Goal: Task Accomplishment & Management: Use online tool/utility

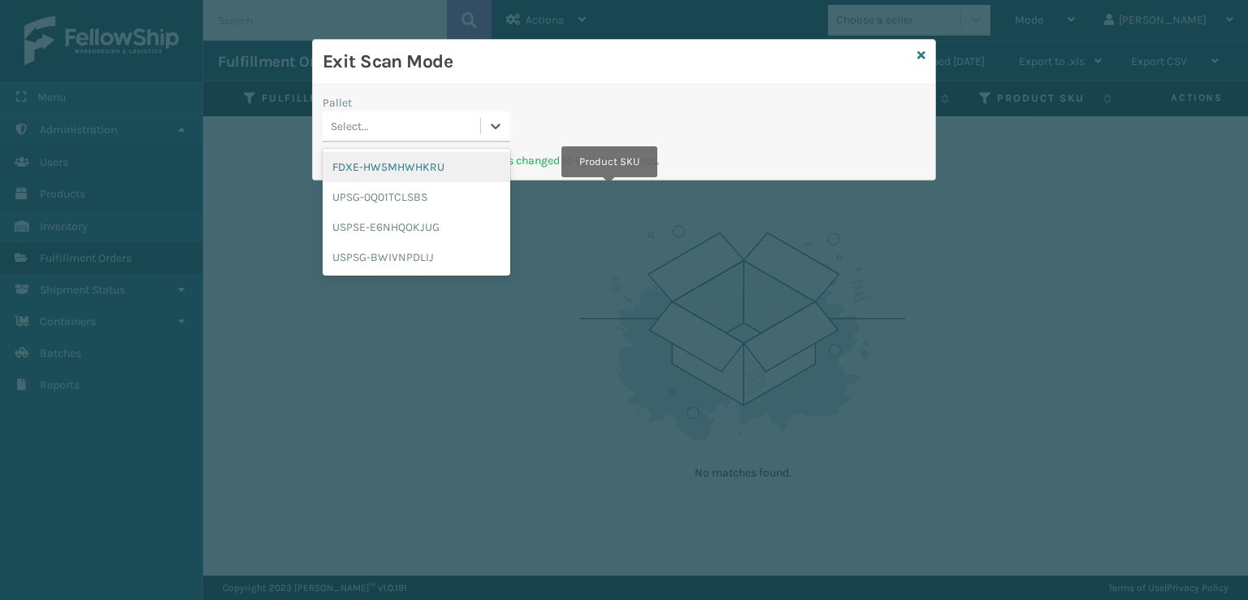
click at [412, 121] on div "Select..." at bounding box center [402, 126] width 158 height 27
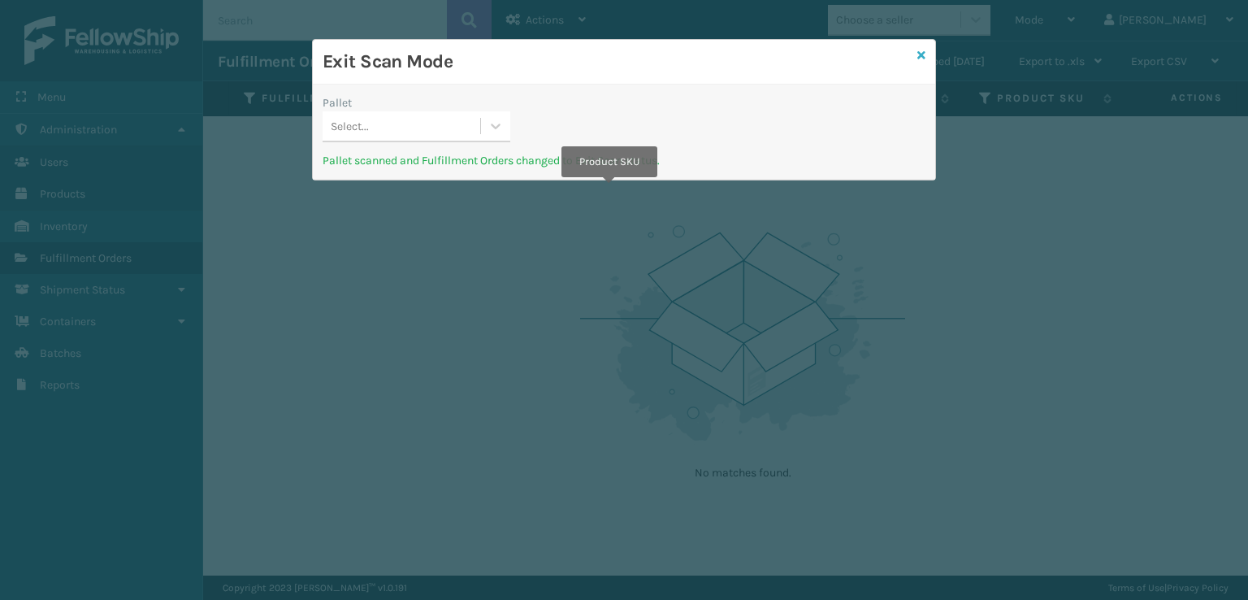
click at [921, 58] on icon at bounding box center [921, 55] width 8 height 11
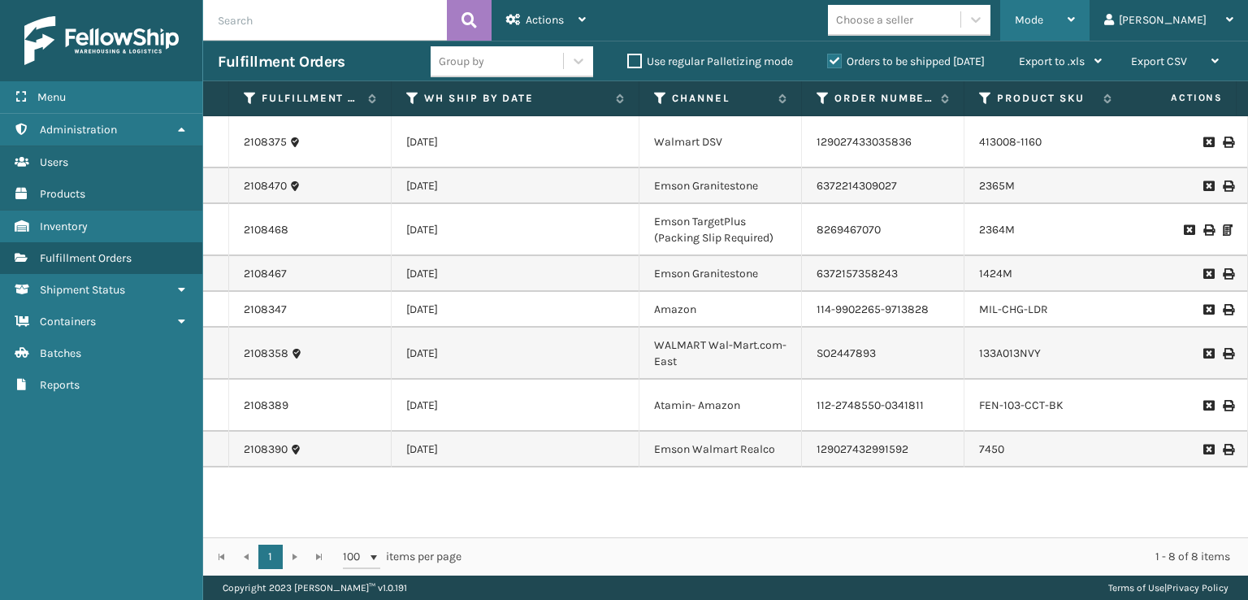
click at [1043, 21] on span "Mode" at bounding box center [1029, 20] width 28 height 14
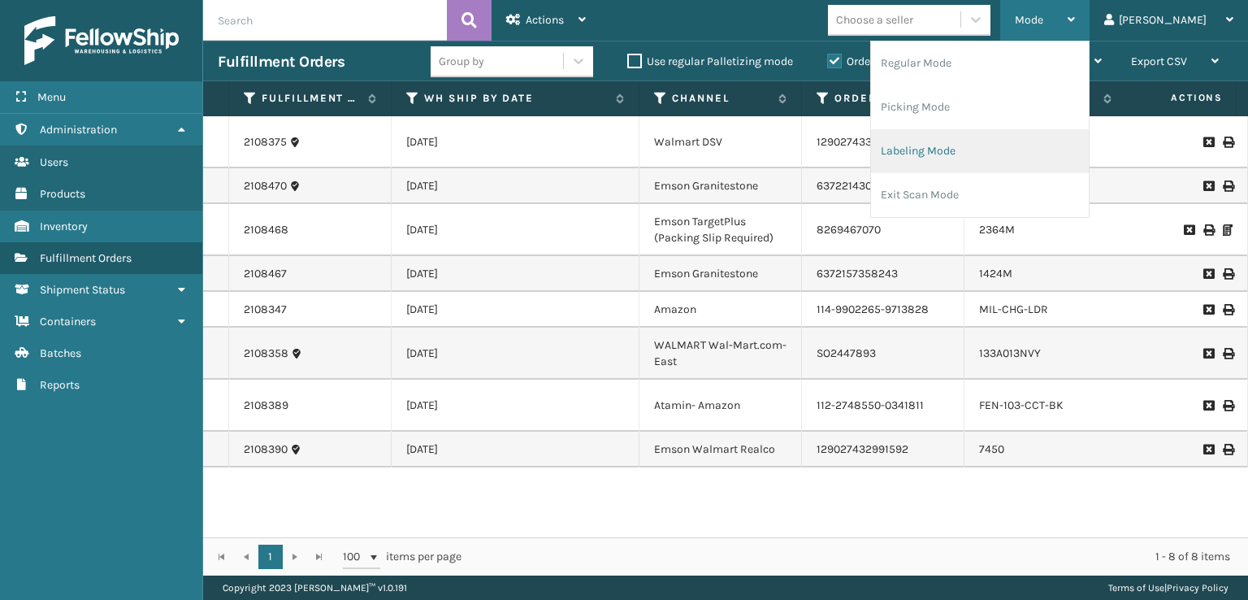
click at [976, 143] on li "Labeling Mode" at bounding box center [980, 151] width 218 height 44
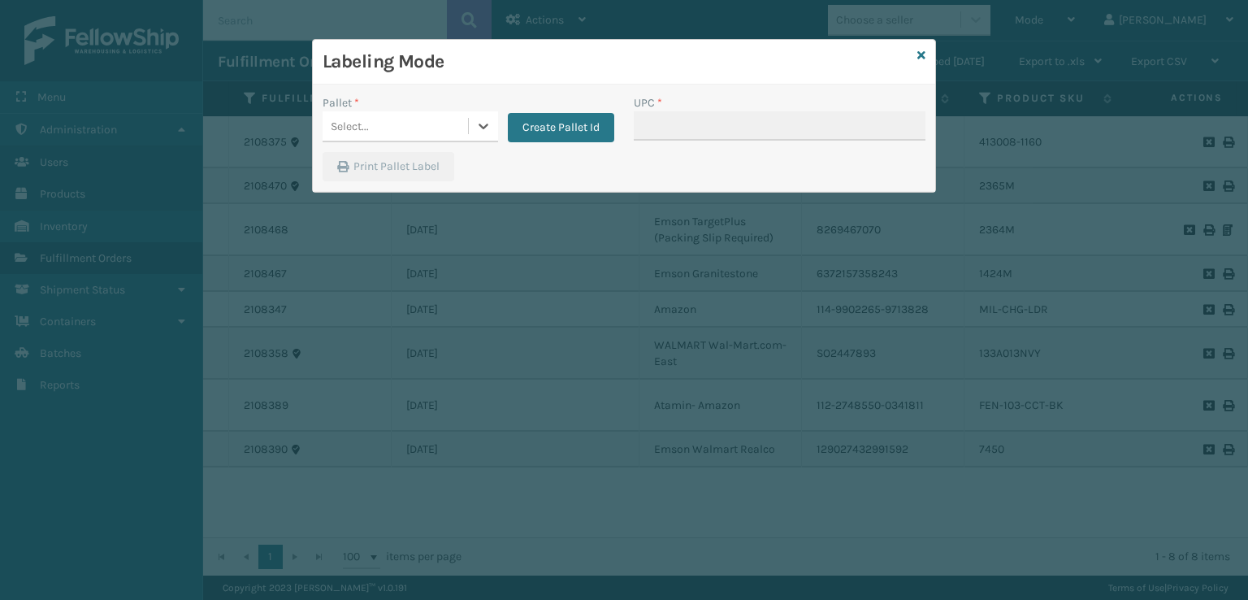
click at [450, 127] on div "Select..." at bounding box center [395, 126] width 145 height 27
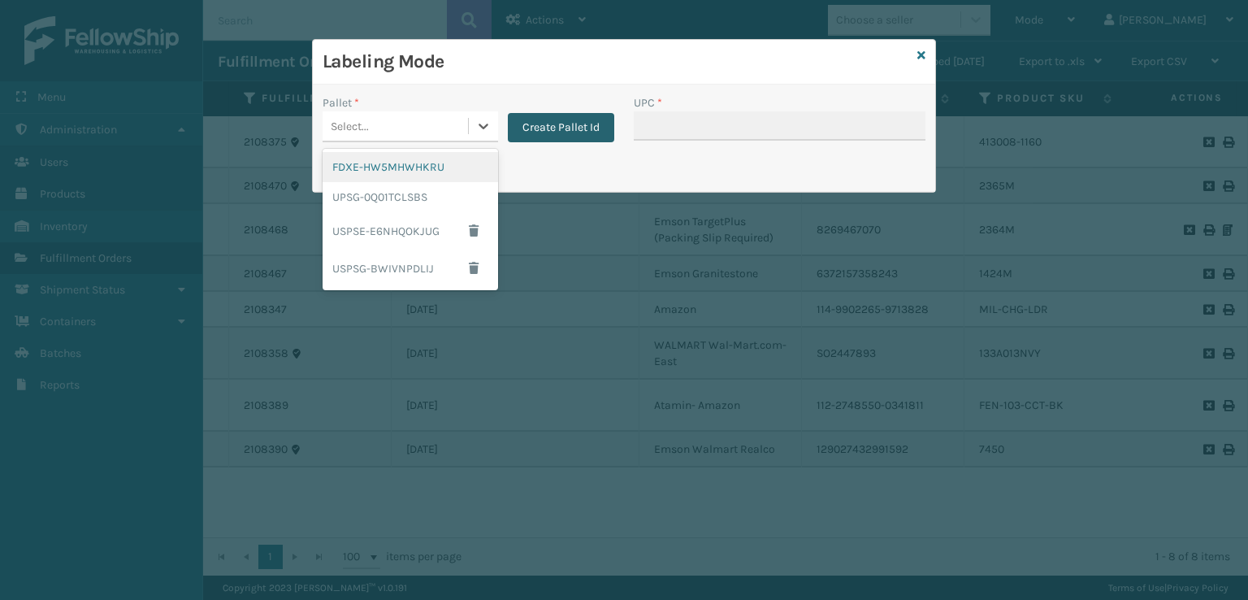
click at [509, 125] on button "Create Pallet Id" at bounding box center [561, 127] width 106 height 29
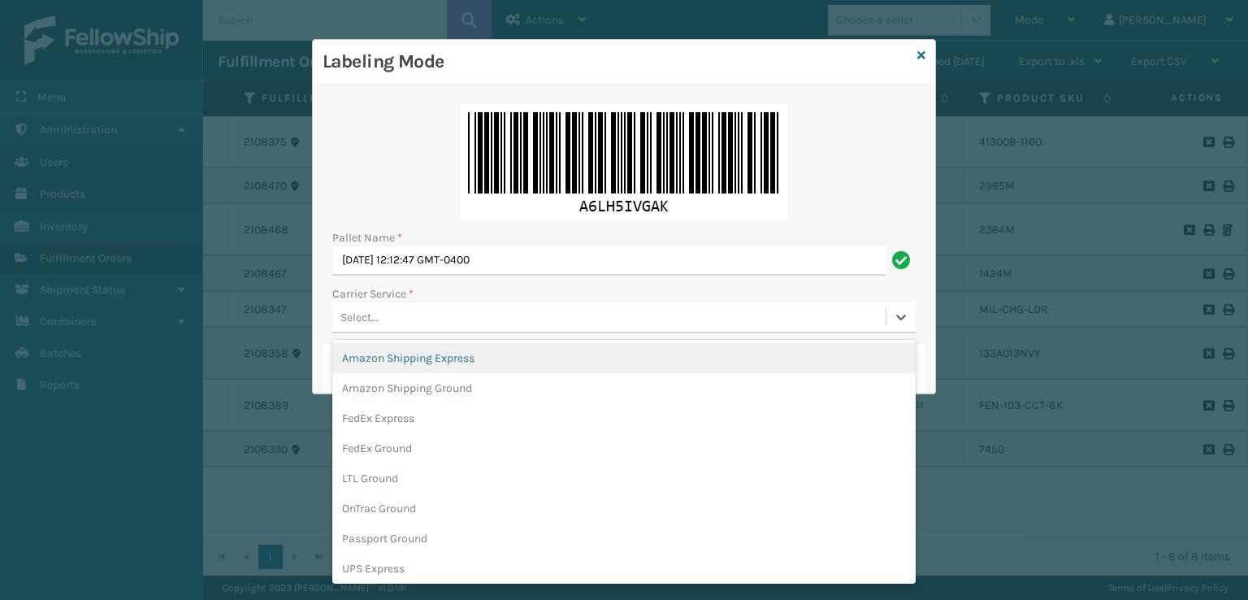
click at [360, 313] on div "Select..." at bounding box center [359, 317] width 38 height 17
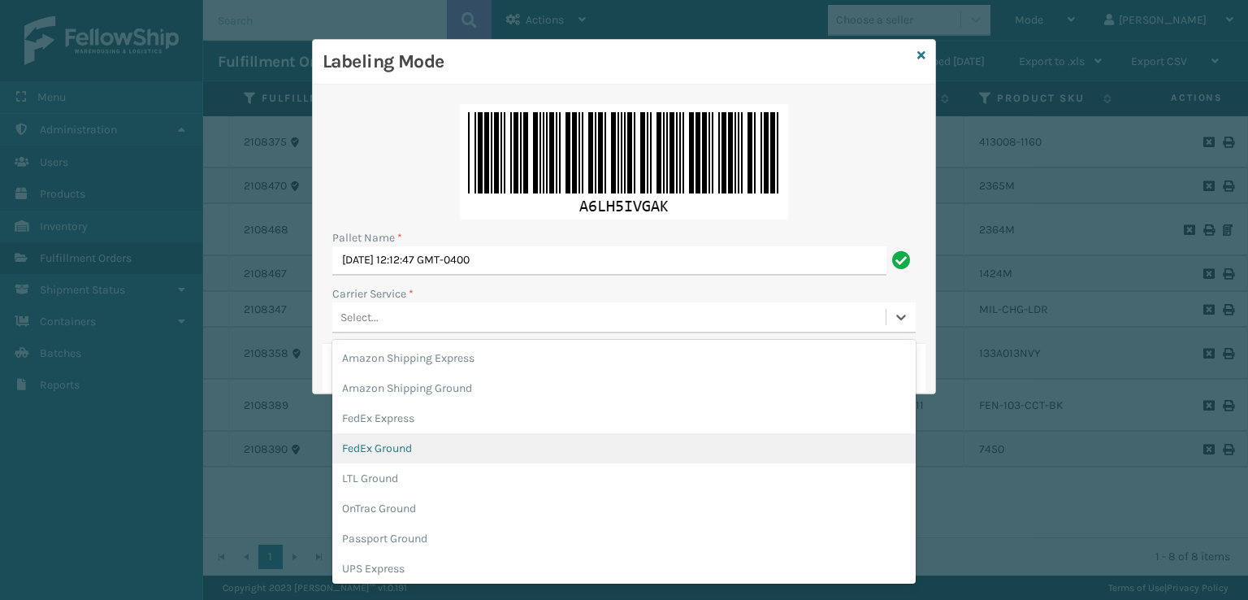
click at [373, 454] on div "FedEx Ground" at bounding box center [623, 448] width 583 height 30
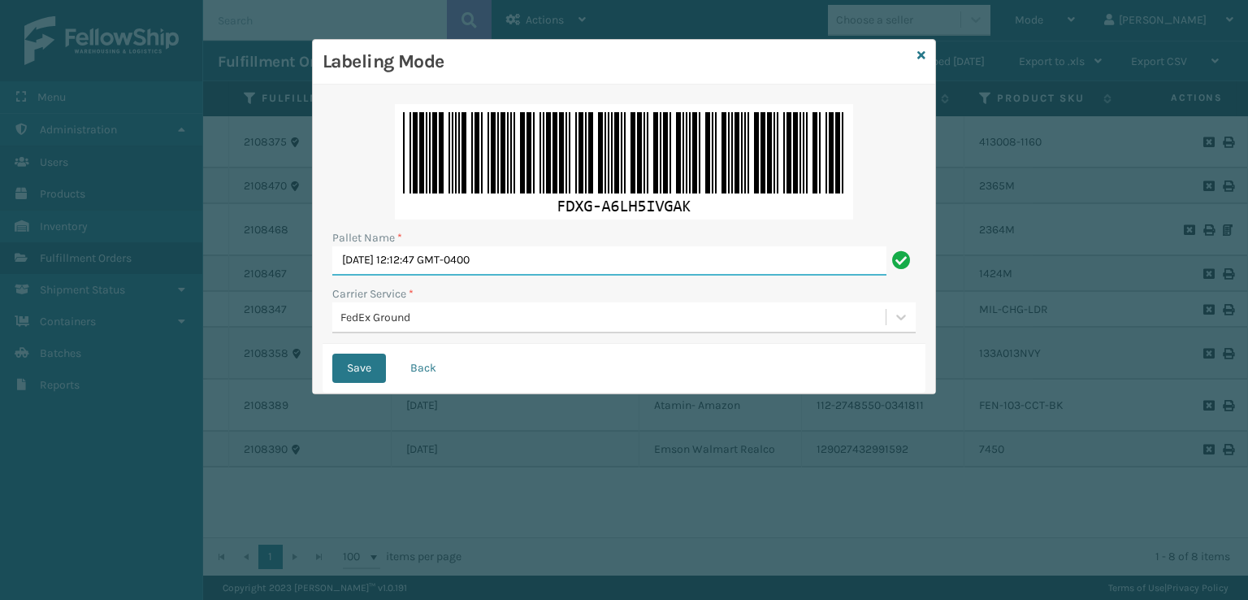
drag, startPoint x: 645, startPoint y: 266, endPoint x: 0, endPoint y: 391, distance: 656.9
click at [0, 391] on div "Labeling Mode Pallet Name * [DATE] 12:12:47 GMT-0400 Carrier Service * FedEx Gr…" at bounding box center [624, 300] width 1248 height 600
type input "T954420"
click at [332, 353] on button "Save" at bounding box center [359, 367] width 54 height 29
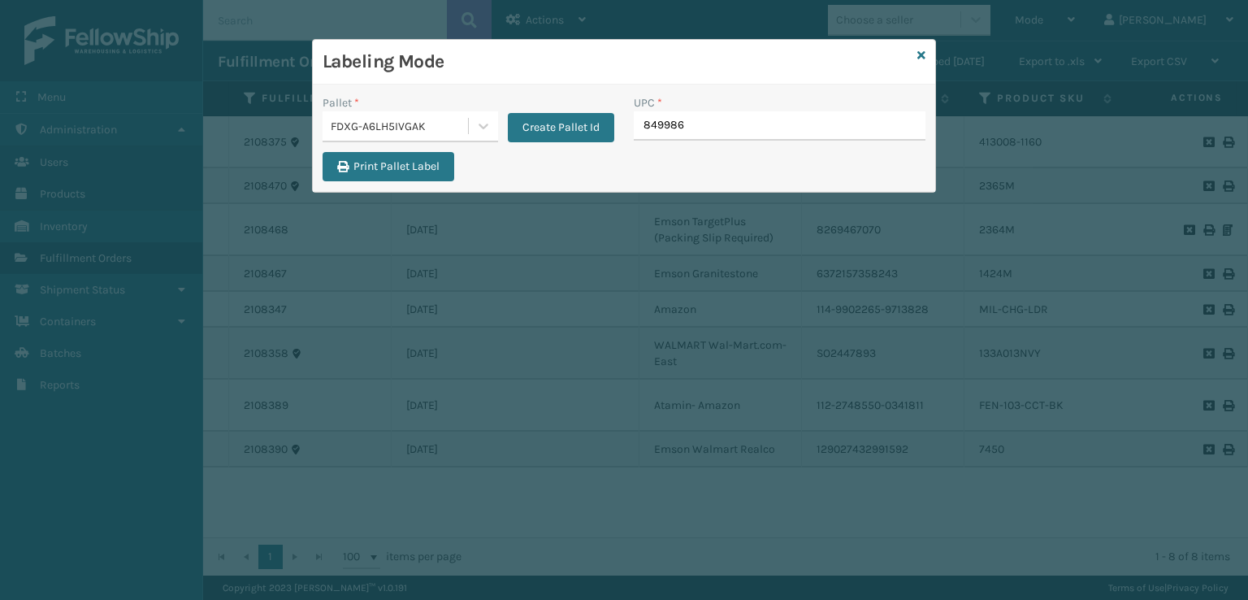
type input "8499860"
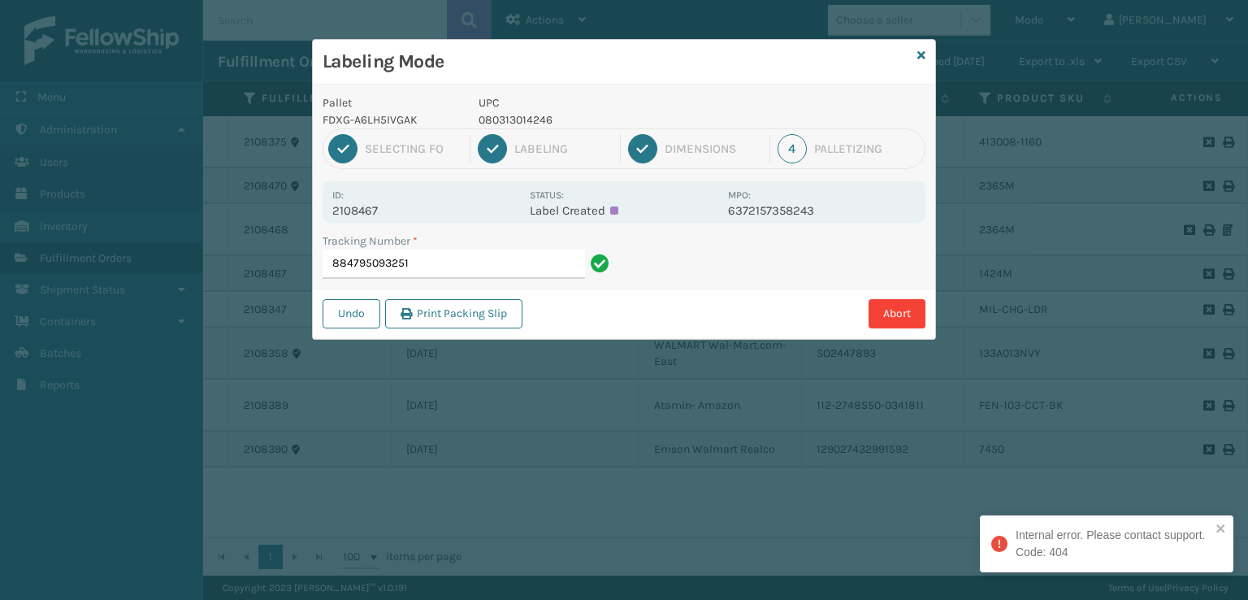
type input "884795093251"
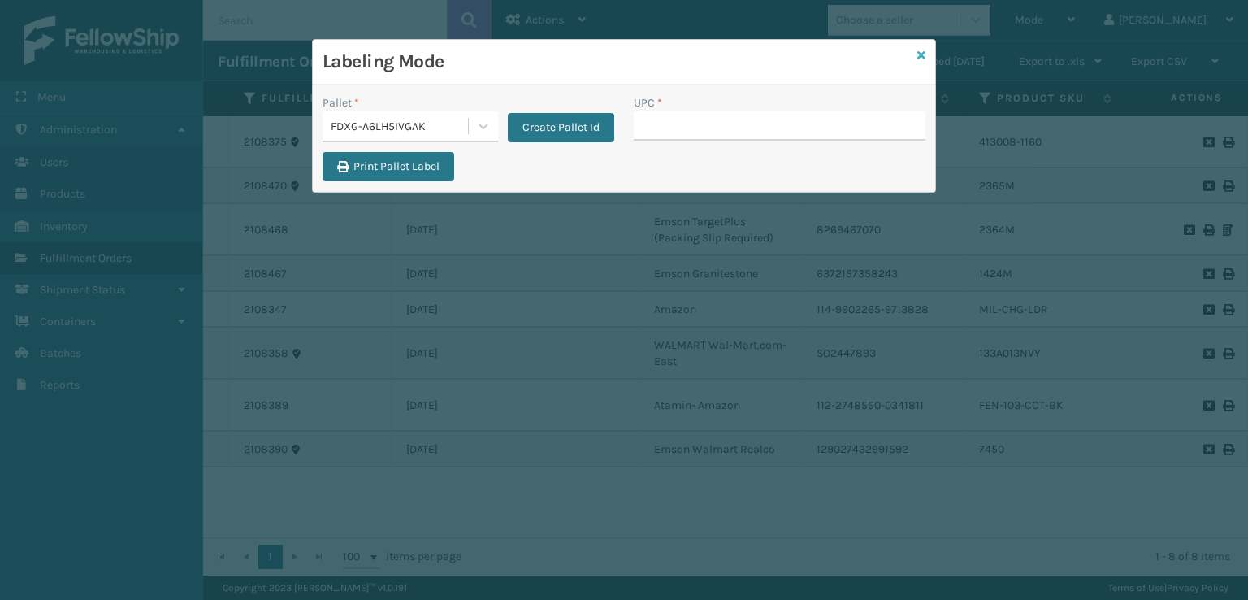
click at [920, 53] on icon at bounding box center [921, 55] width 8 height 11
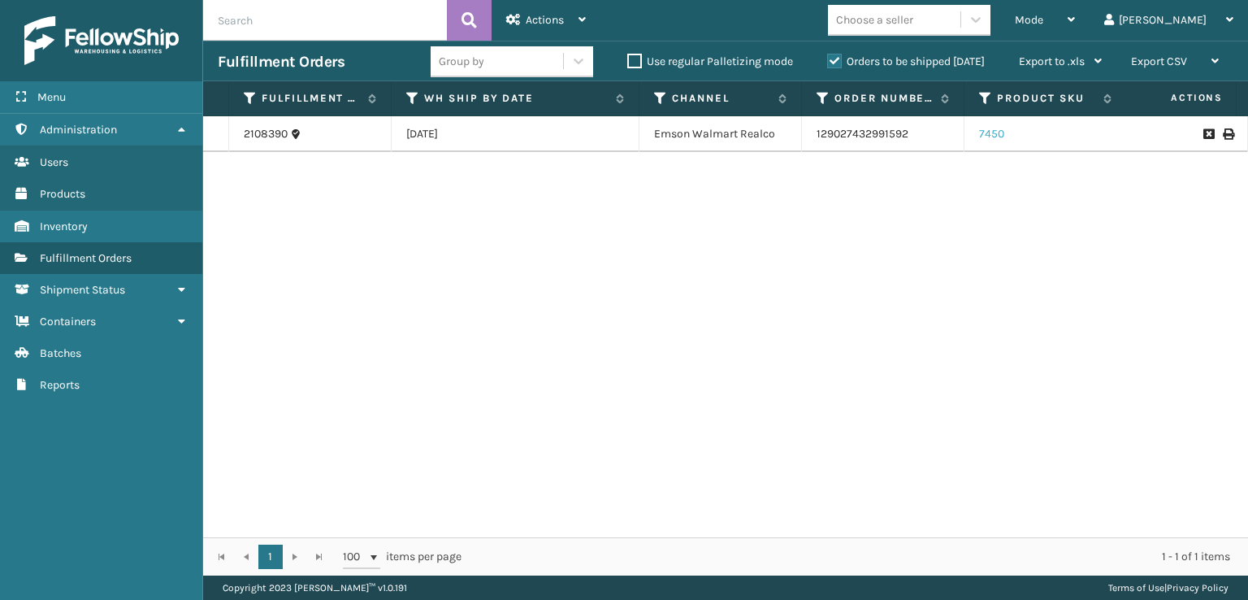
click at [987, 134] on link "7450" at bounding box center [991, 134] width 25 height 14
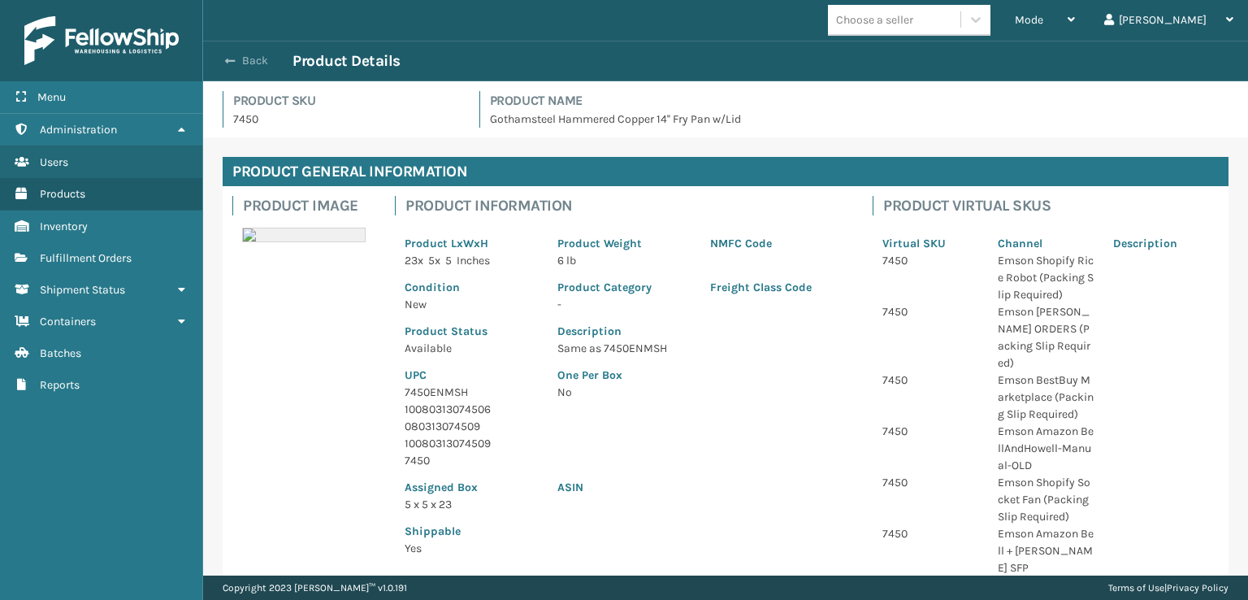
click at [227, 61] on span "button" at bounding box center [230, 60] width 10 height 11
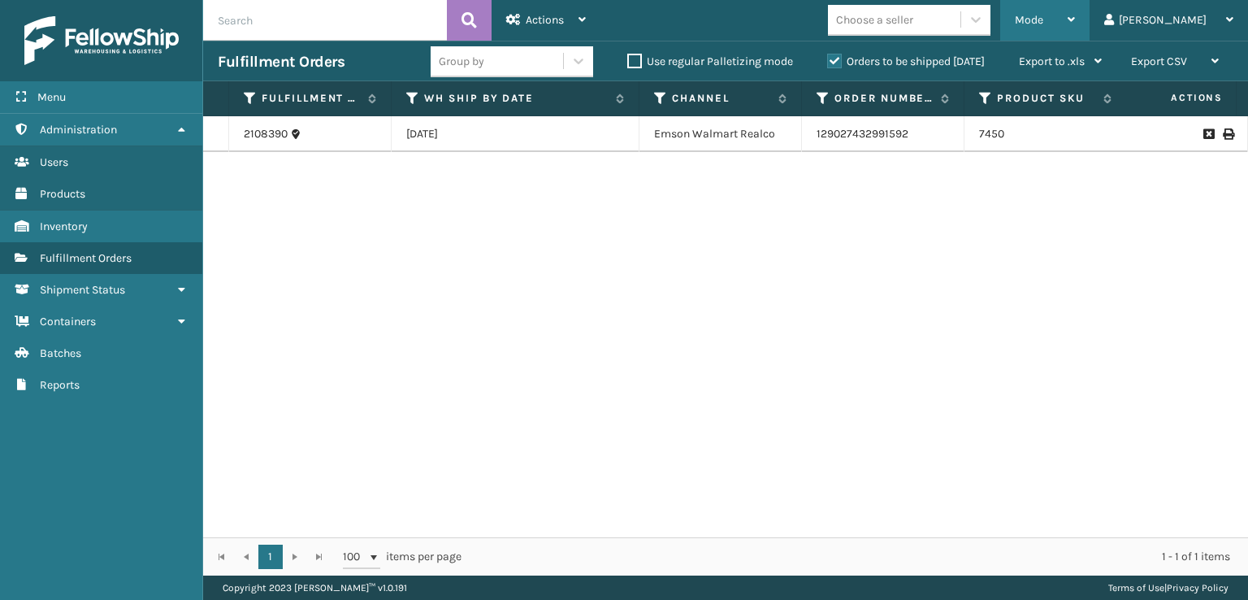
click at [1075, 27] on div "Mode" at bounding box center [1045, 20] width 60 height 41
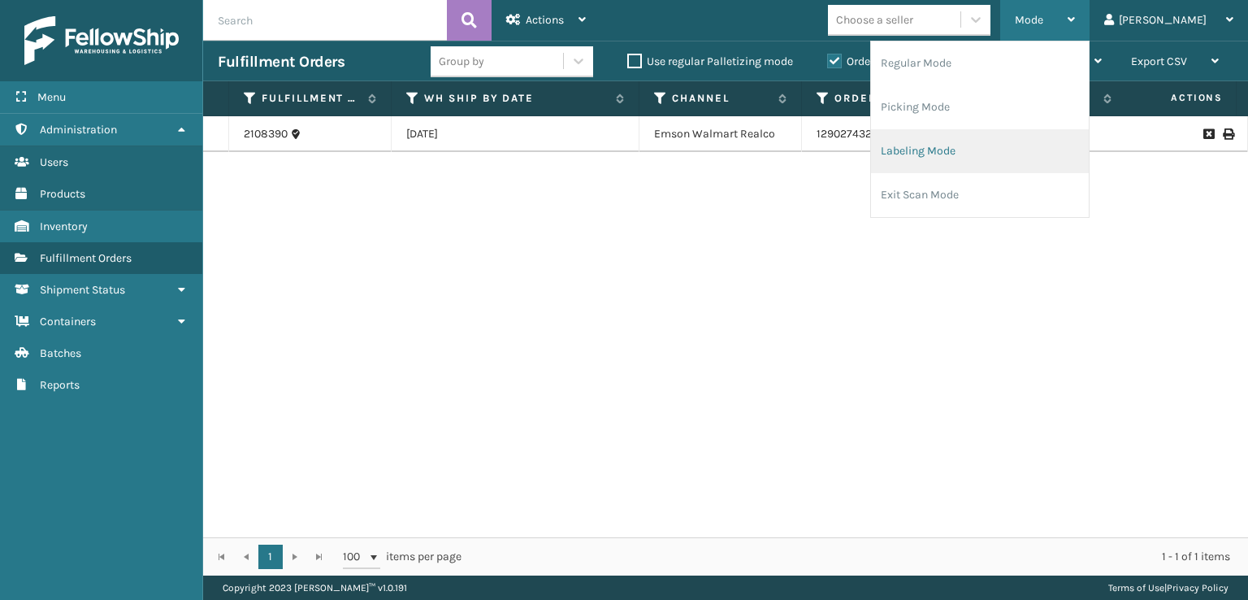
click at [990, 154] on li "Labeling Mode" at bounding box center [980, 151] width 218 height 44
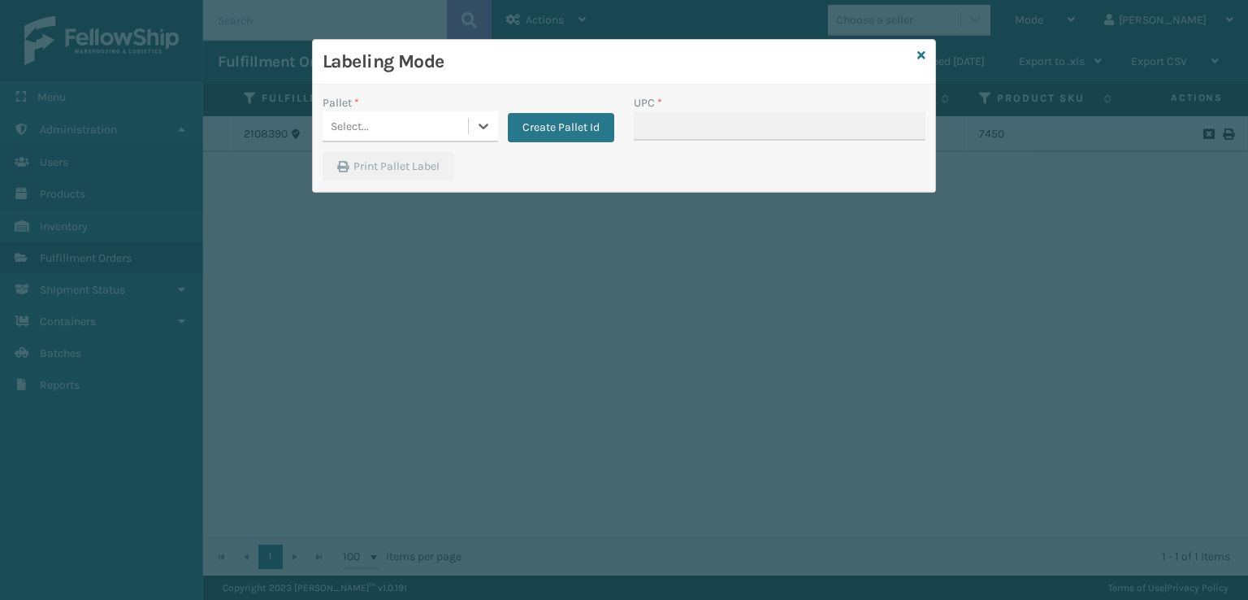
click at [396, 131] on div "Select..." at bounding box center [395, 126] width 145 height 27
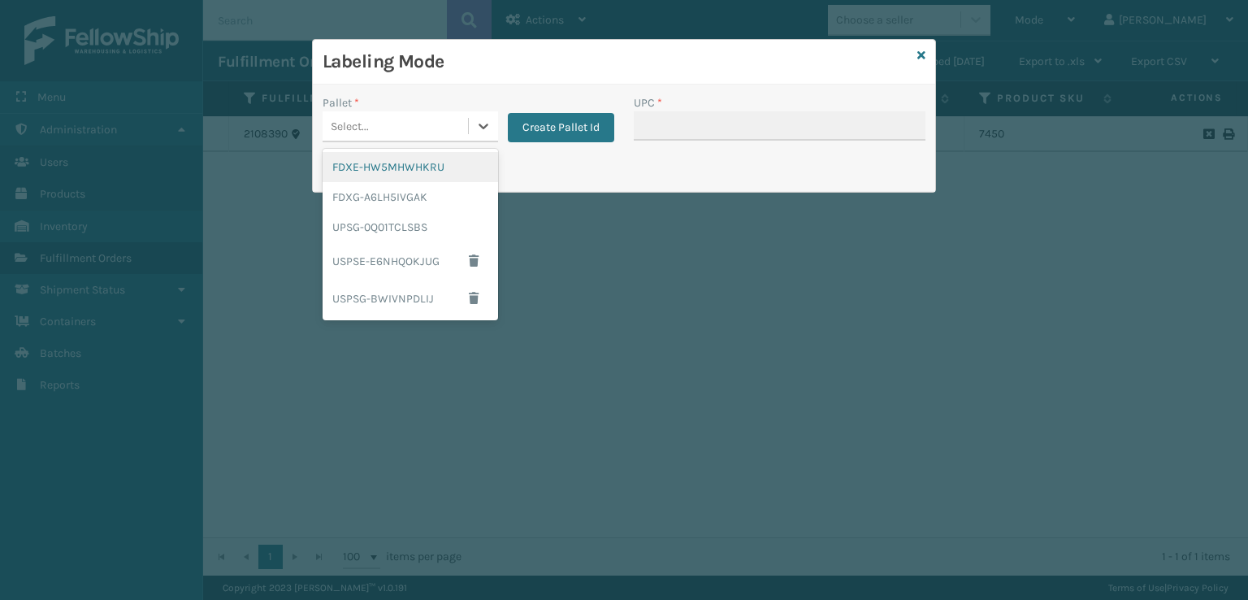
drag, startPoint x: 380, startPoint y: 159, endPoint x: 379, endPoint y: 170, distance: 10.7
click at [379, 170] on div "FDXE-HW5MHWHKRU" at bounding box center [410, 167] width 175 height 30
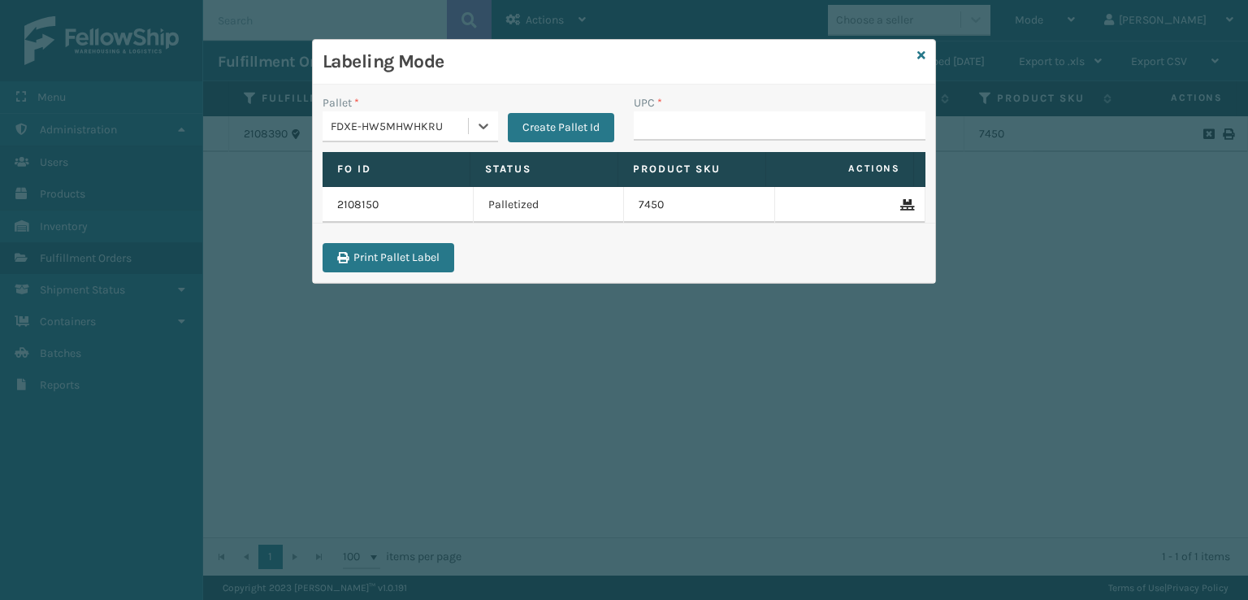
drag, startPoint x: 400, startPoint y: 116, endPoint x: 393, endPoint y: 137, distance: 22.1
click at [399, 118] on div "FDXE-HW5MHWHKRU" at bounding box center [395, 126] width 145 height 27
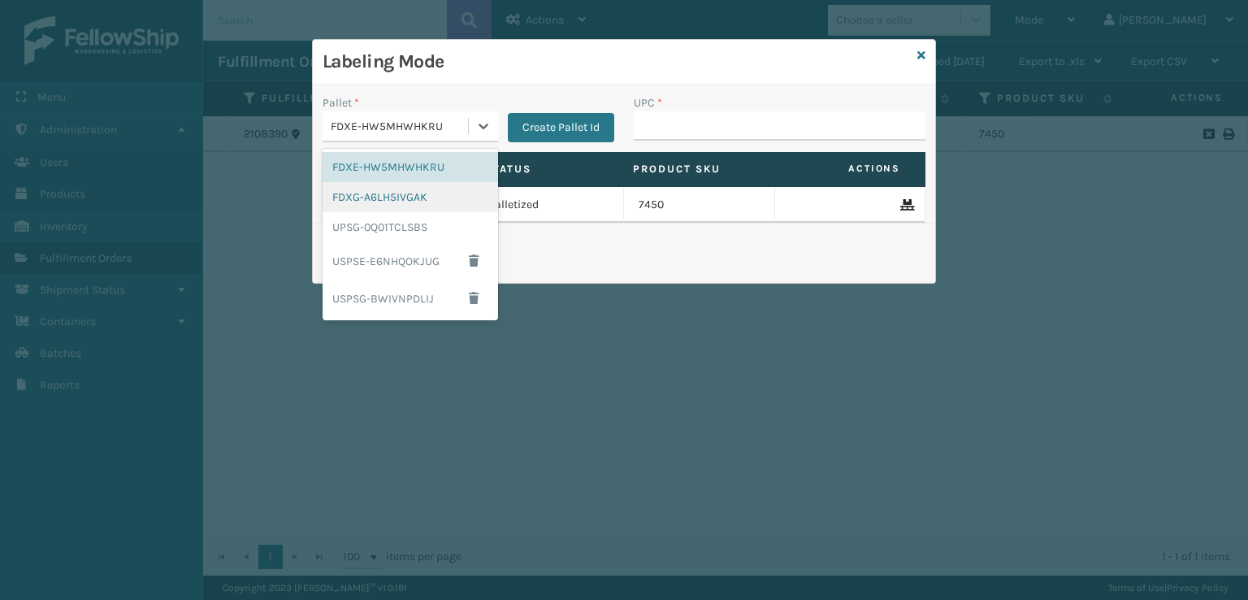
click at [360, 196] on div "FDXG-A6LH5IVGAK" at bounding box center [410, 197] width 175 height 30
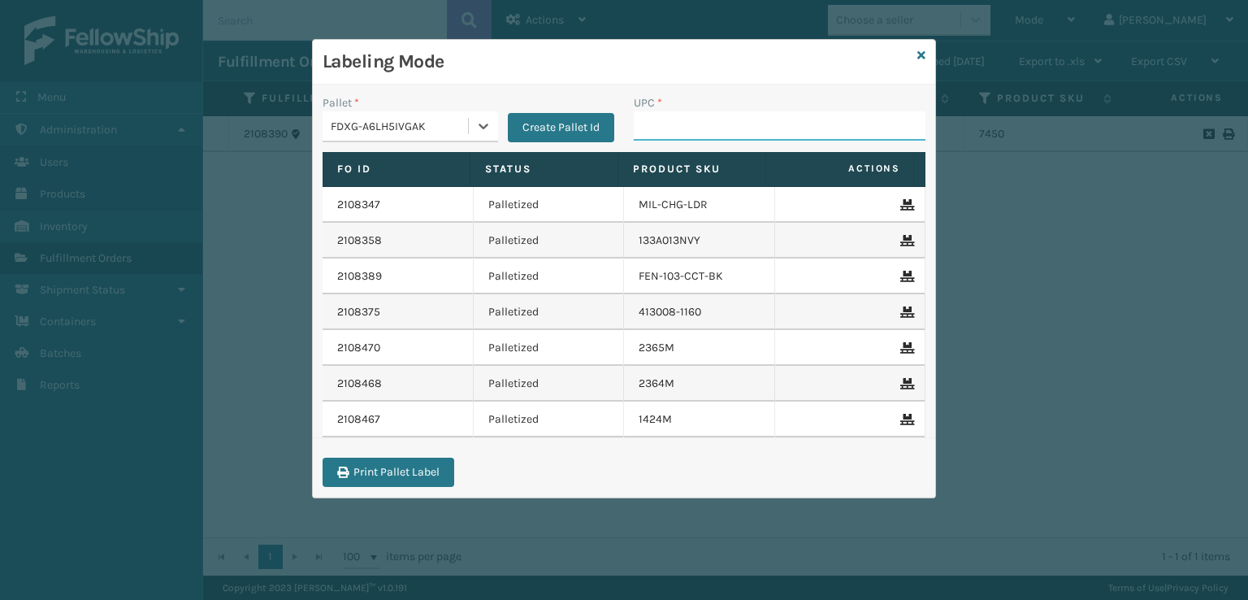
click at [714, 124] on input "UPC *" at bounding box center [780, 125] width 292 height 29
type input "7450"
click at [924, 46] on div "Labeling Mode" at bounding box center [624, 62] width 622 height 45
click at [922, 54] on icon at bounding box center [921, 55] width 8 height 11
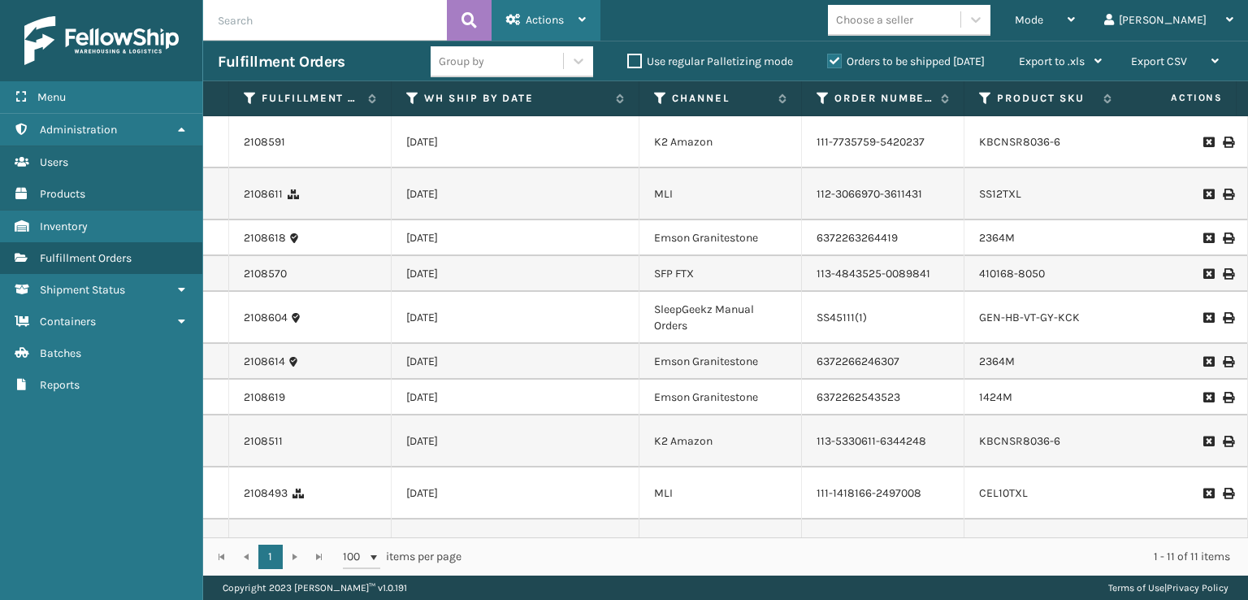
click at [555, 25] on span "Actions" at bounding box center [545, 20] width 38 height 14
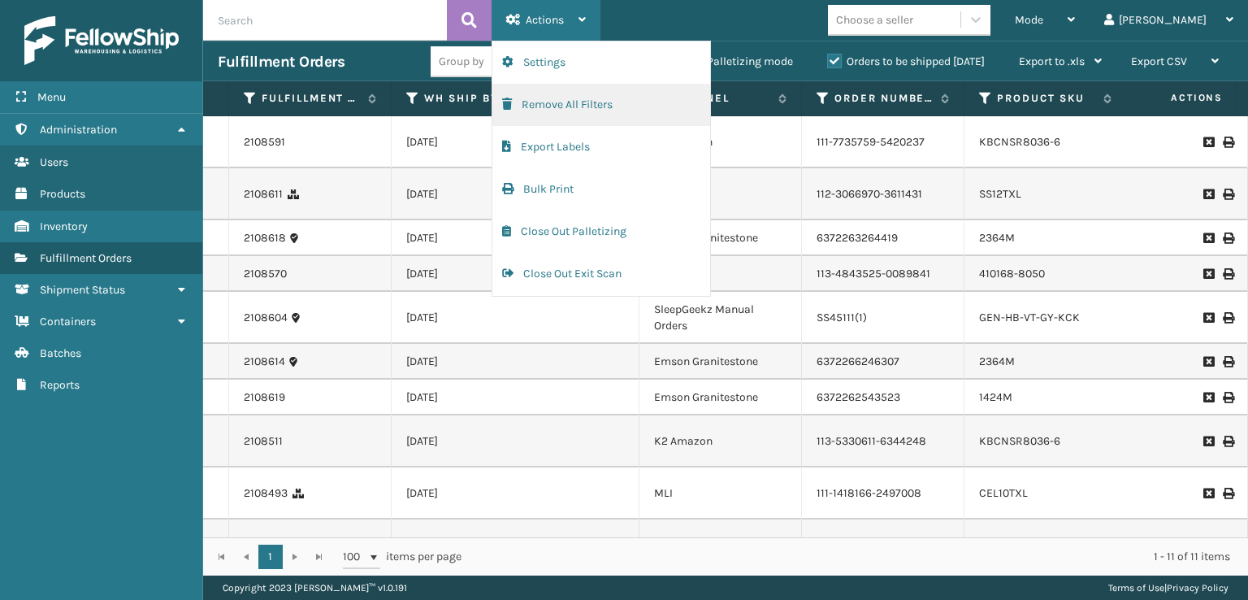
click at [552, 102] on button "Remove All Filters" at bounding box center [601, 105] width 218 height 42
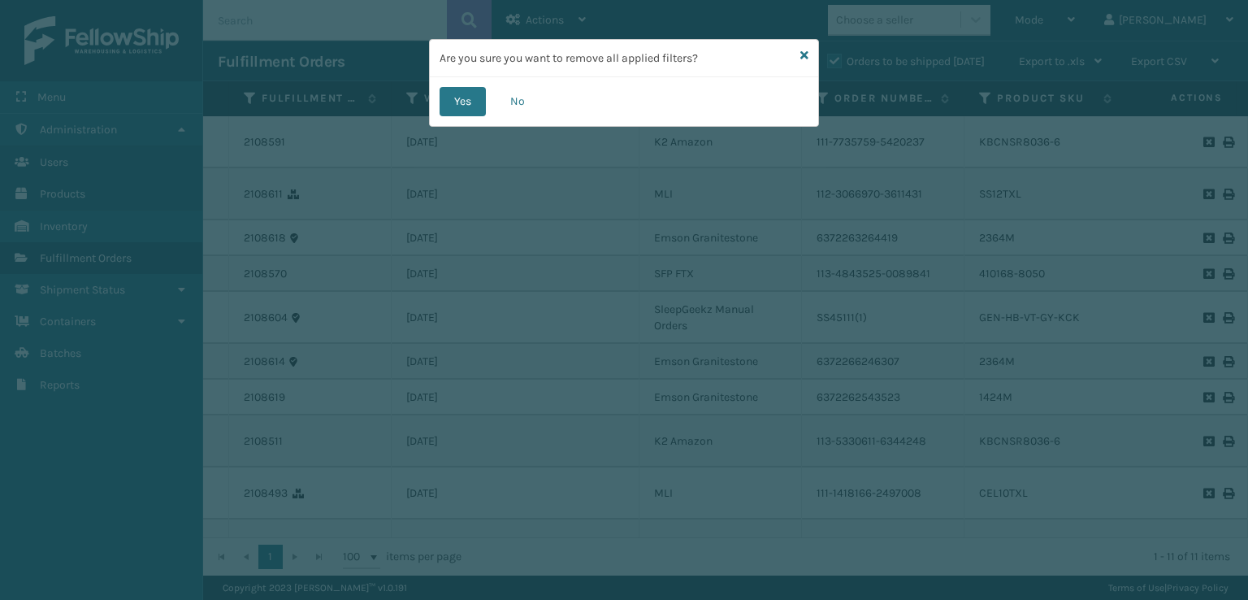
click at [455, 85] on div "Yes No" at bounding box center [624, 101] width 388 height 49
click at [455, 93] on button "Yes" at bounding box center [463, 101] width 46 height 29
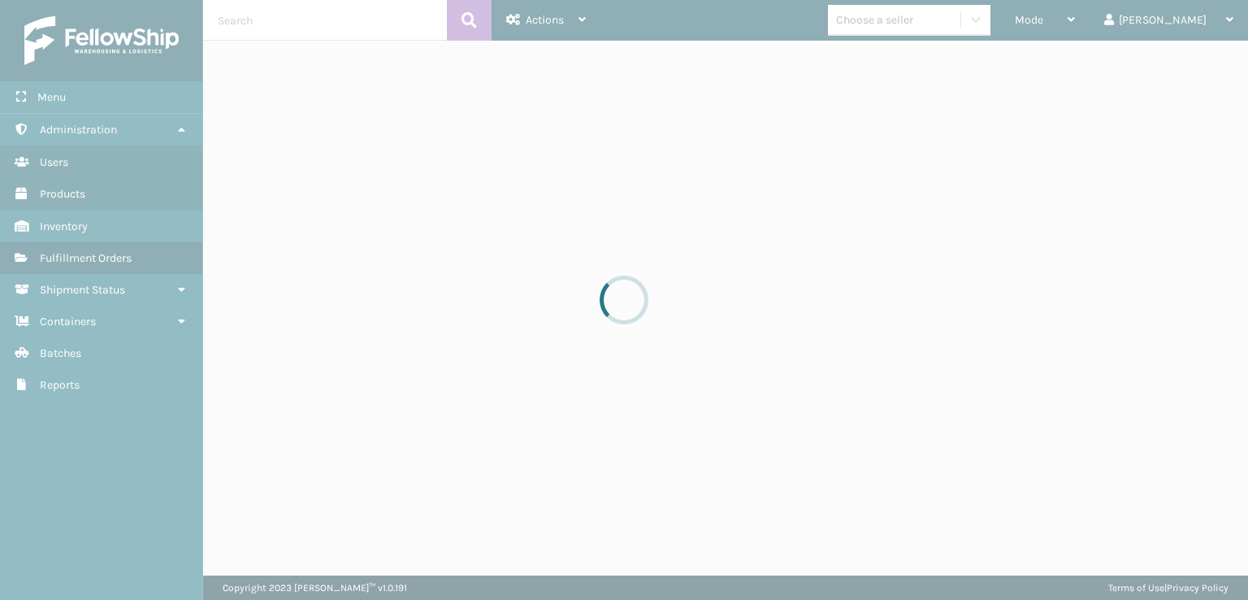
drag, startPoint x: 639, startPoint y: 163, endPoint x: 744, endPoint y: 173, distance: 106.1
click at [744, 173] on div at bounding box center [624, 300] width 1248 height 600
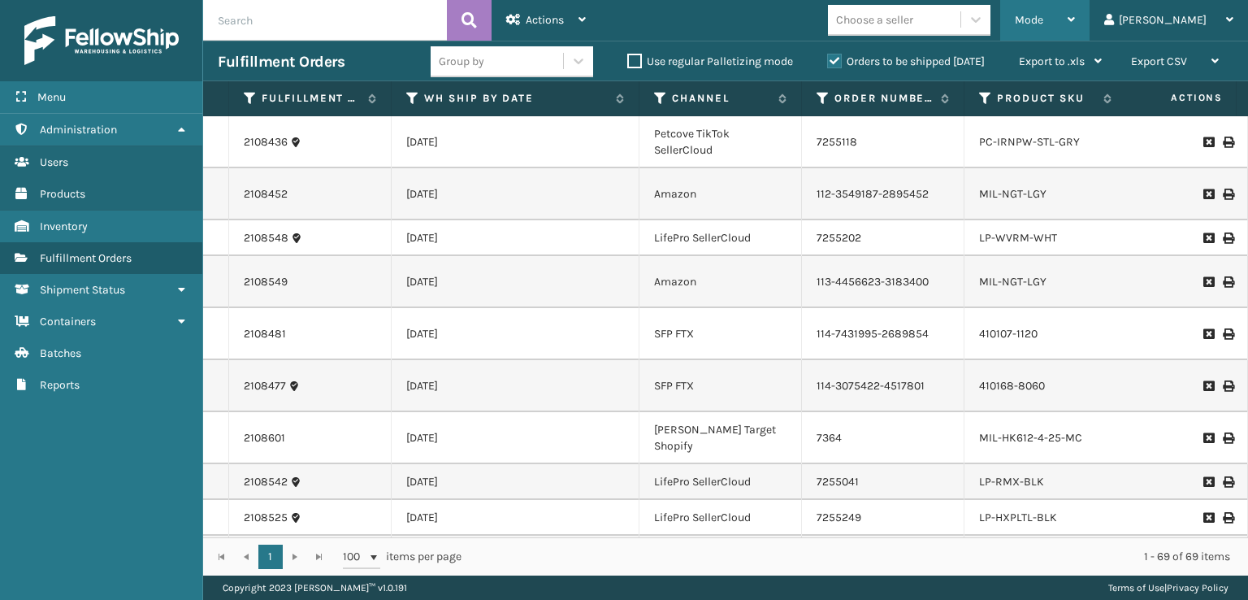
click at [1043, 18] on span "Mode" at bounding box center [1029, 20] width 28 height 14
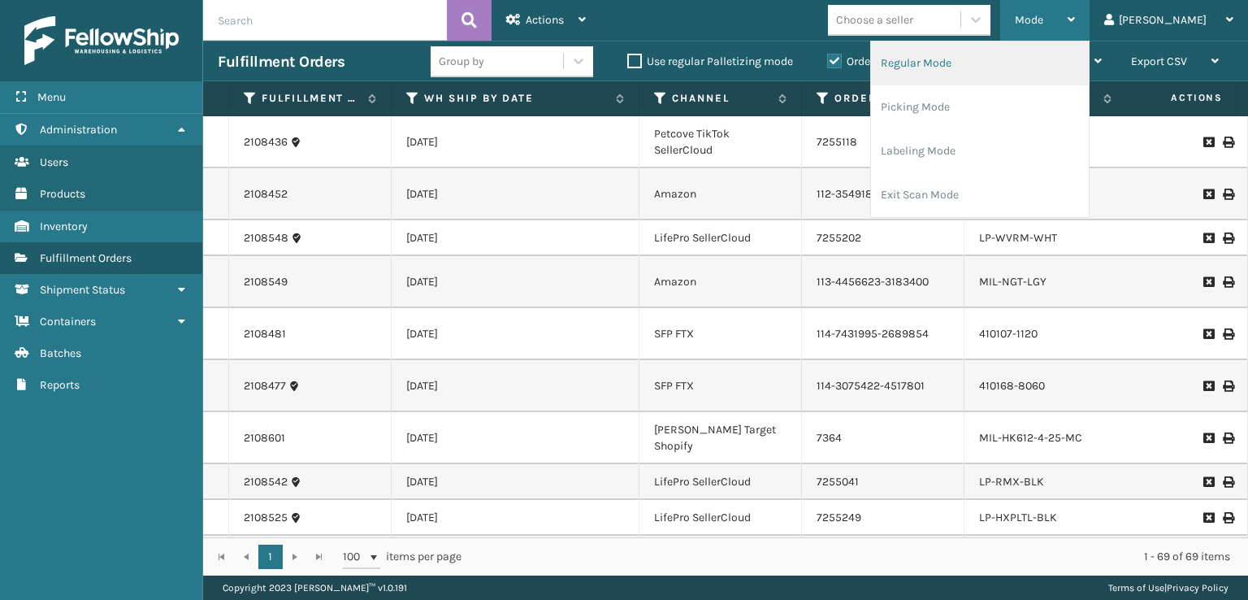
click at [963, 67] on li "Regular Mode" at bounding box center [980, 63] width 218 height 44
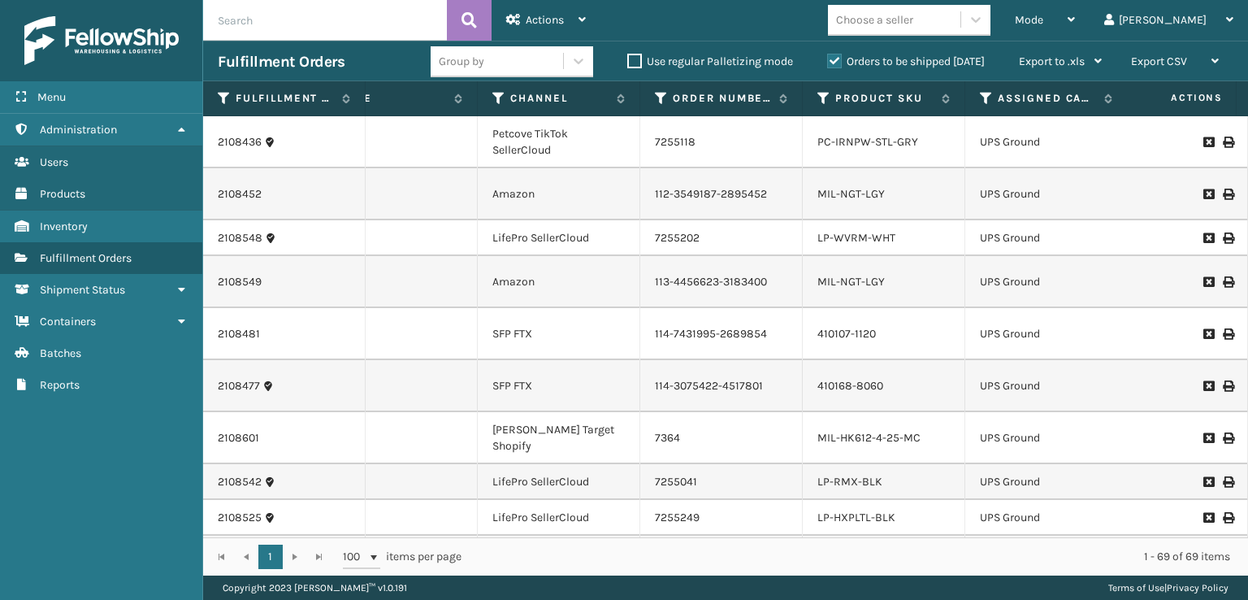
scroll to position [0, 279]
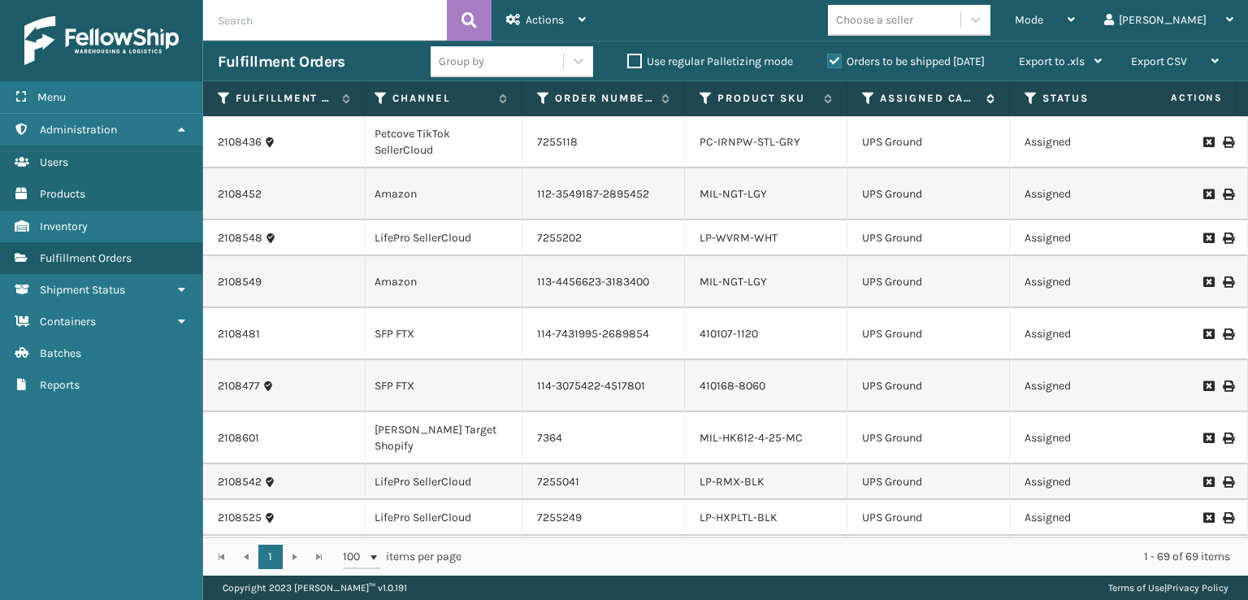
click at [864, 97] on icon at bounding box center [868, 98] width 13 height 15
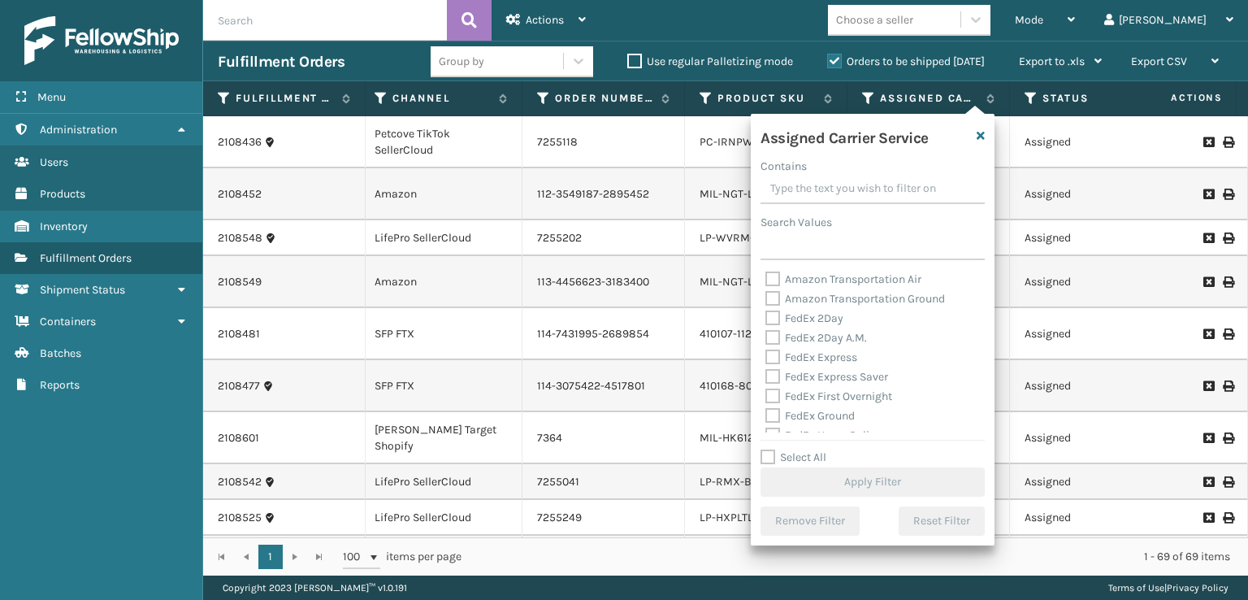
click at [774, 357] on label "FedEx Express" at bounding box center [811, 357] width 92 height 14
click at [766, 357] on input "FedEx Express" at bounding box center [765, 353] width 1 height 11
checkbox input "true"
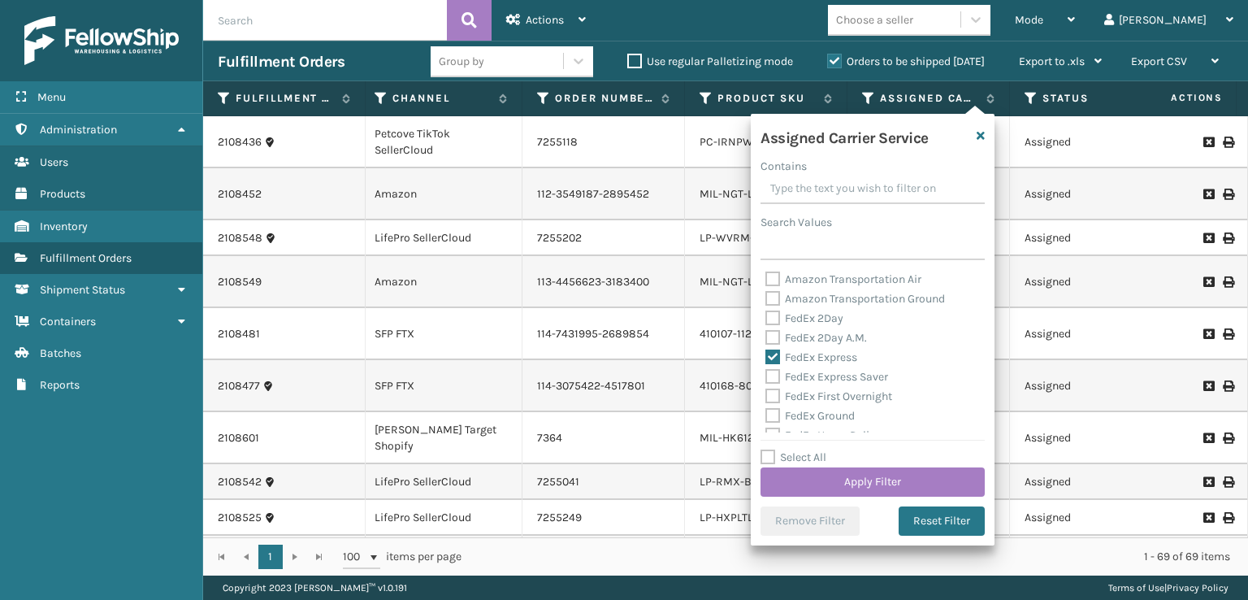
click at [769, 340] on label "FedEx 2Day A.M." at bounding box center [816, 338] width 102 height 14
click at [766, 339] on input "FedEx 2Day A.M." at bounding box center [765, 333] width 1 height 11
checkbox input "true"
click at [773, 312] on label "FedEx 2Day" at bounding box center [804, 318] width 78 height 14
click at [766, 312] on input "FedEx 2Day" at bounding box center [765, 314] width 1 height 11
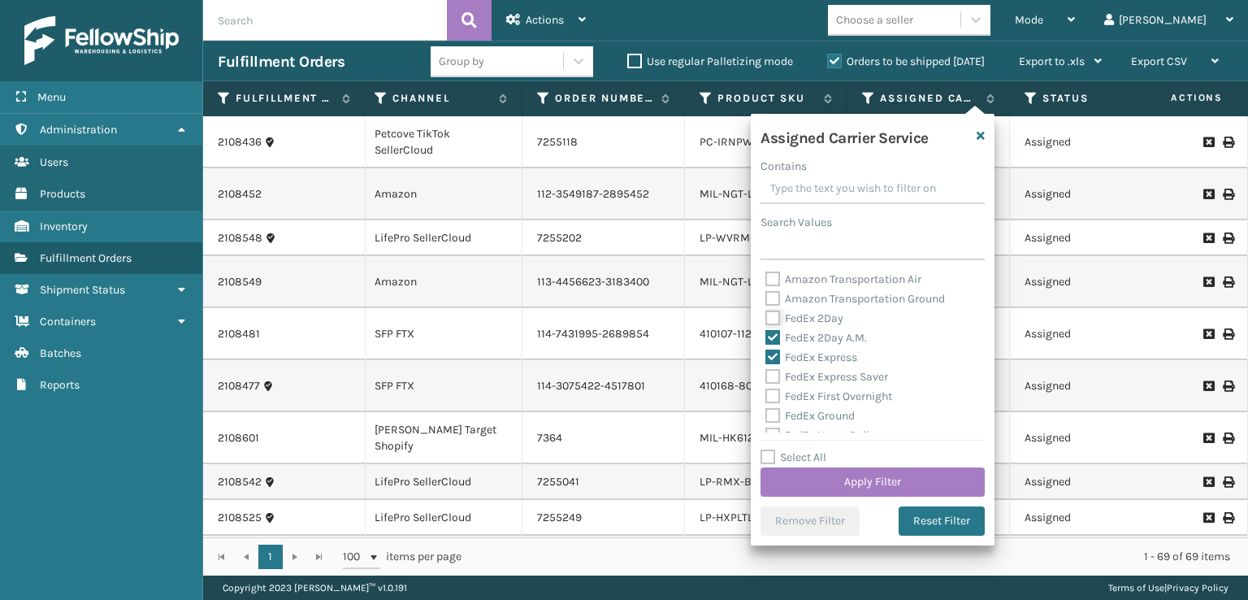
checkbox input "true"
click at [774, 407] on div "FedEx Ground" at bounding box center [872, 415] width 214 height 19
click at [772, 388] on div "Amazon Transportation Air Amazon Transportation Ground FedEx 2Day FedEx 2Day A.…" at bounding box center [872, 351] width 224 height 162
click at [767, 406] on div "FedEx Ground" at bounding box center [872, 415] width 214 height 19
click at [773, 404] on div "FedEx First Overnight" at bounding box center [872, 396] width 214 height 19
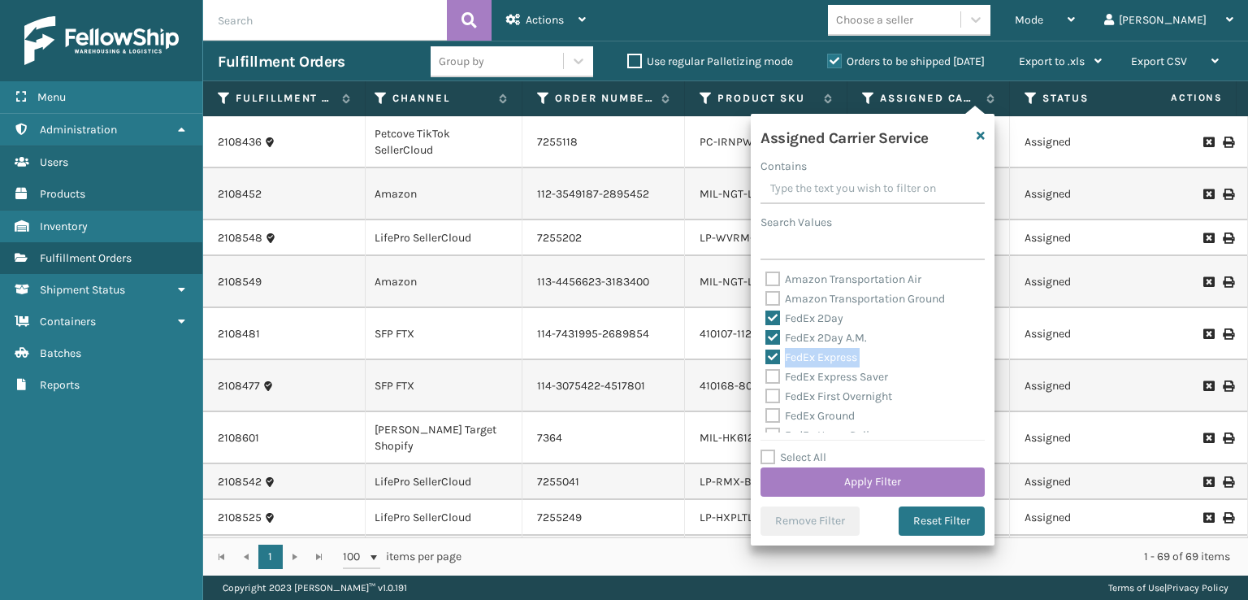
click at [773, 368] on div "Amazon Transportation Air Amazon Transportation Ground FedEx 2Day FedEx 2Day A.…" at bounding box center [872, 351] width 224 height 162
click at [770, 395] on label "FedEx First Overnight" at bounding box center [828, 396] width 127 height 14
click at [766, 395] on input "FedEx First Overnight" at bounding box center [765, 392] width 1 height 11
checkbox input "true"
click at [771, 377] on label "FedEx Express Saver" at bounding box center [826, 377] width 123 height 14
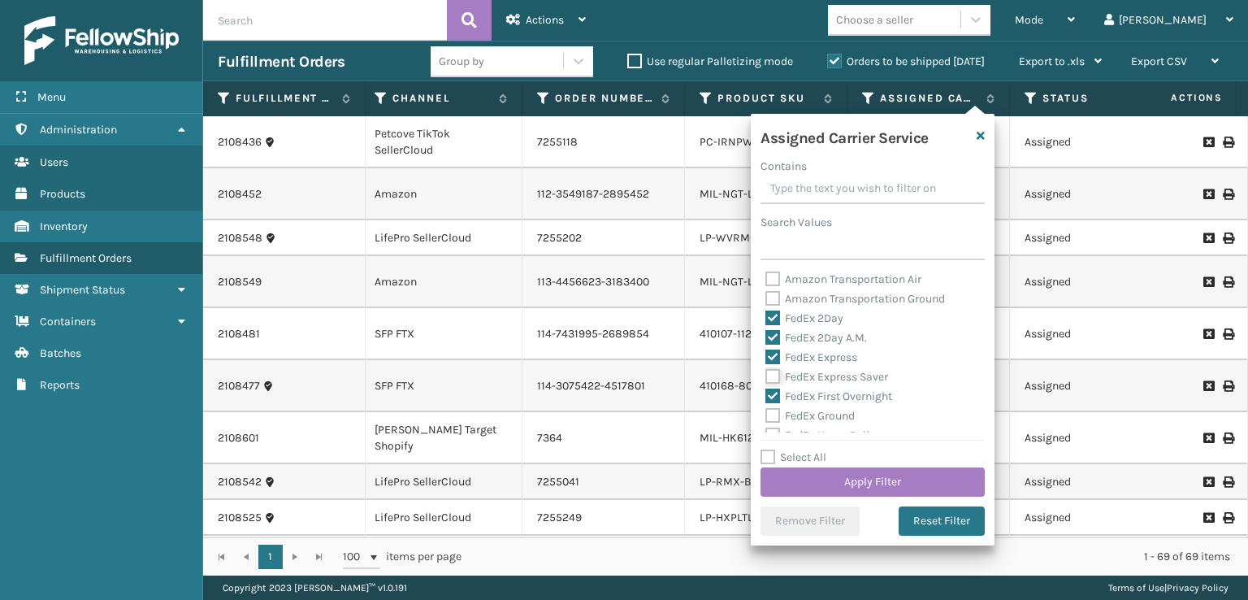
click at [766, 377] on input "FedEx Express Saver" at bounding box center [765, 372] width 1 height 11
checkbox input "true"
click at [773, 412] on label "FedEx Ground" at bounding box center [809, 416] width 89 height 14
click at [766, 412] on input "FedEx Ground" at bounding box center [765, 411] width 1 height 11
checkbox input "true"
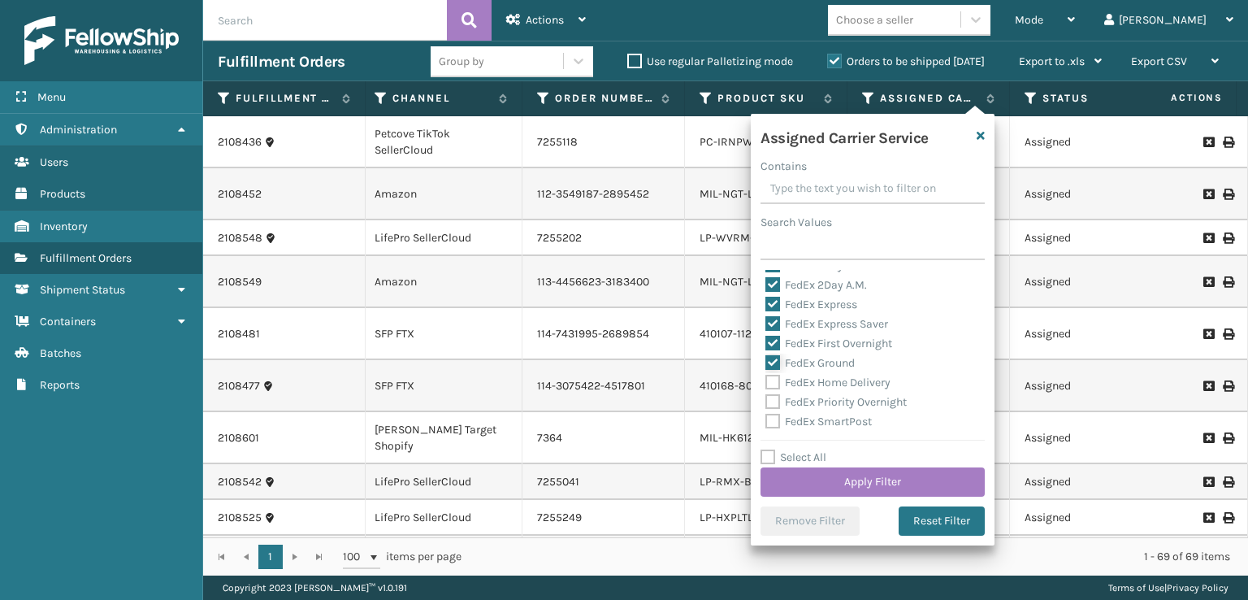
scroll to position [81, 0]
click at [772, 391] on label "FedEx SmartPost" at bounding box center [818, 393] width 106 height 14
click at [766, 391] on input "FedEx SmartPost" at bounding box center [765, 388] width 1 height 11
checkbox input "true"
click at [772, 372] on label "FedEx Priority Overnight" at bounding box center [835, 373] width 141 height 14
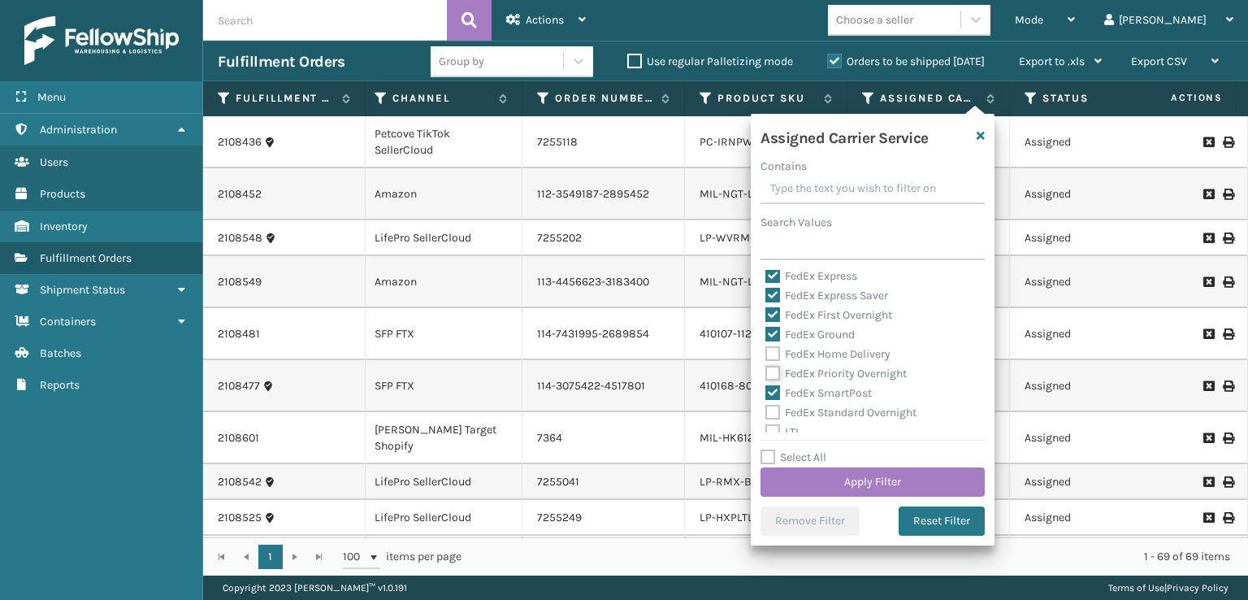
click at [766, 372] on input "FedEx Priority Overnight" at bounding box center [765, 369] width 1 height 11
checkbox input "true"
click at [772, 355] on label "FedEx Home Delivery" at bounding box center [827, 354] width 125 height 14
click at [766, 355] on input "FedEx Home Delivery" at bounding box center [765, 349] width 1 height 11
checkbox input "true"
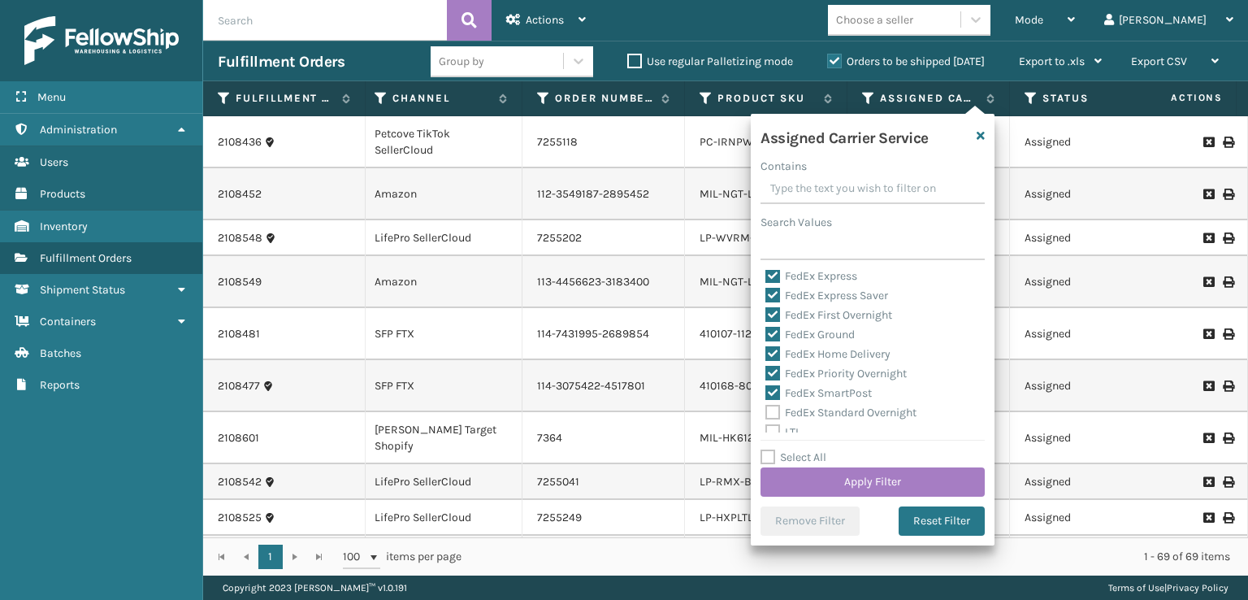
click at [779, 410] on label "FedEx Standard Overnight" at bounding box center [840, 412] width 151 height 14
click at [766, 410] on input "FedEx Standard Overnight" at bounding box center [765, 408] width 1 height 11
checkbox input "true"
click at [801, 479] on button "Apply Filter" at bounding box center [872, 481] width 224 height 29
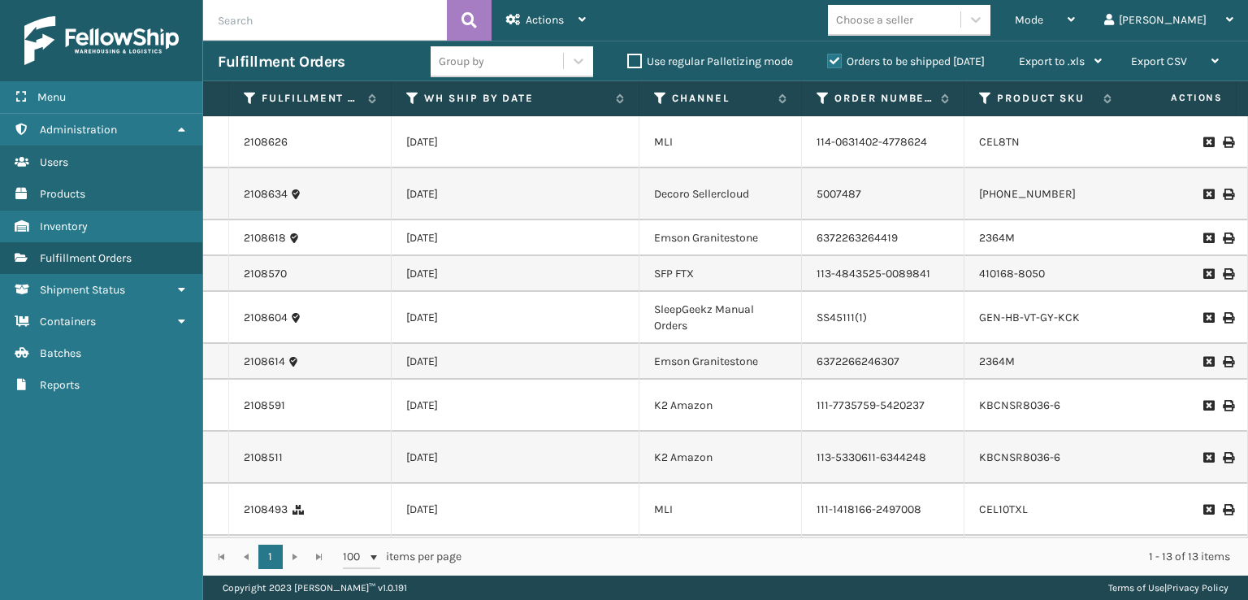
drag, startPoint x: 552, startPoint y: 539, endPoint x: 565, endPoint y: 537, distance: 12.3
click at [565, 537] on div "1 1 100 items per page 1 - 13 of 13 items" at bounding box center [725, 556] width 1045 height 38
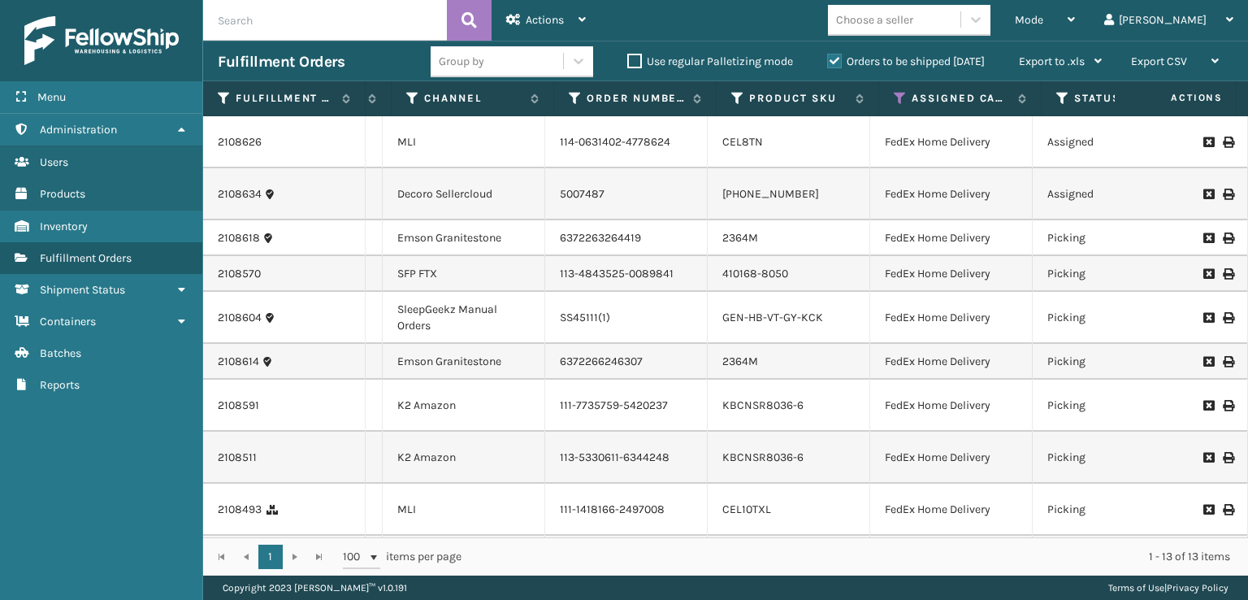
scroll to position [0, 257]
click at [1052, 98] on icon at bounding box center [1053, 98] width 13 height 15
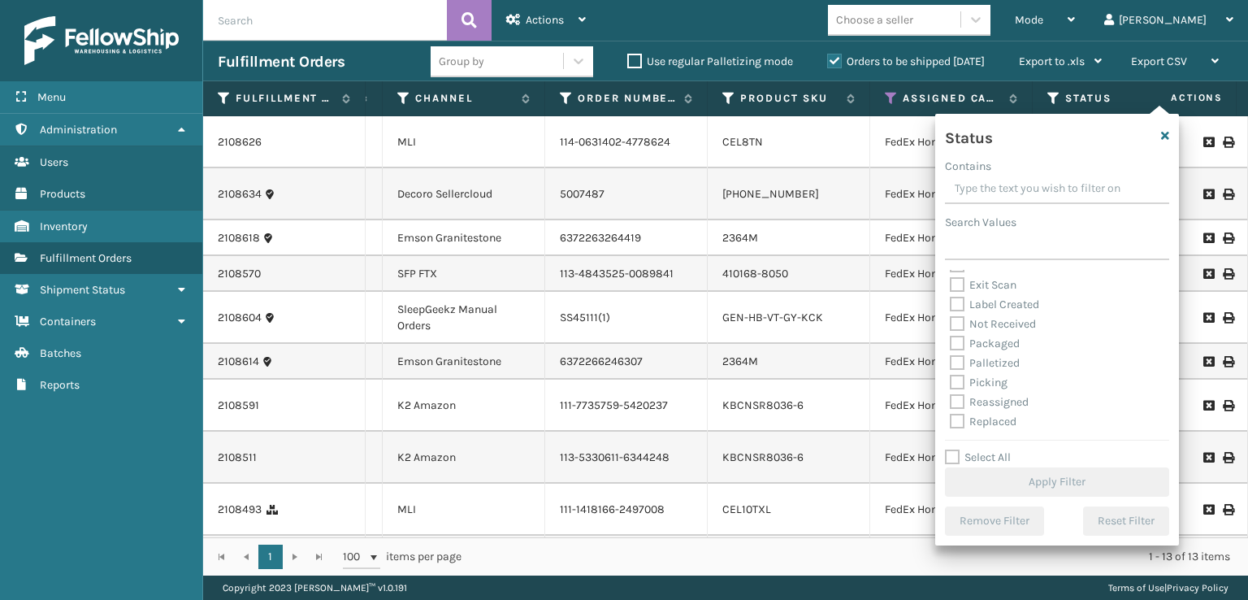
scroll to position [81, 0]
click at [959, 356] on label "Picking" at bounding box center [979, 354] width 58 height 14
click at [950, 355] on input "Picking" at bounding box center [950, 349] width 1 height 11
checkbox input "true"
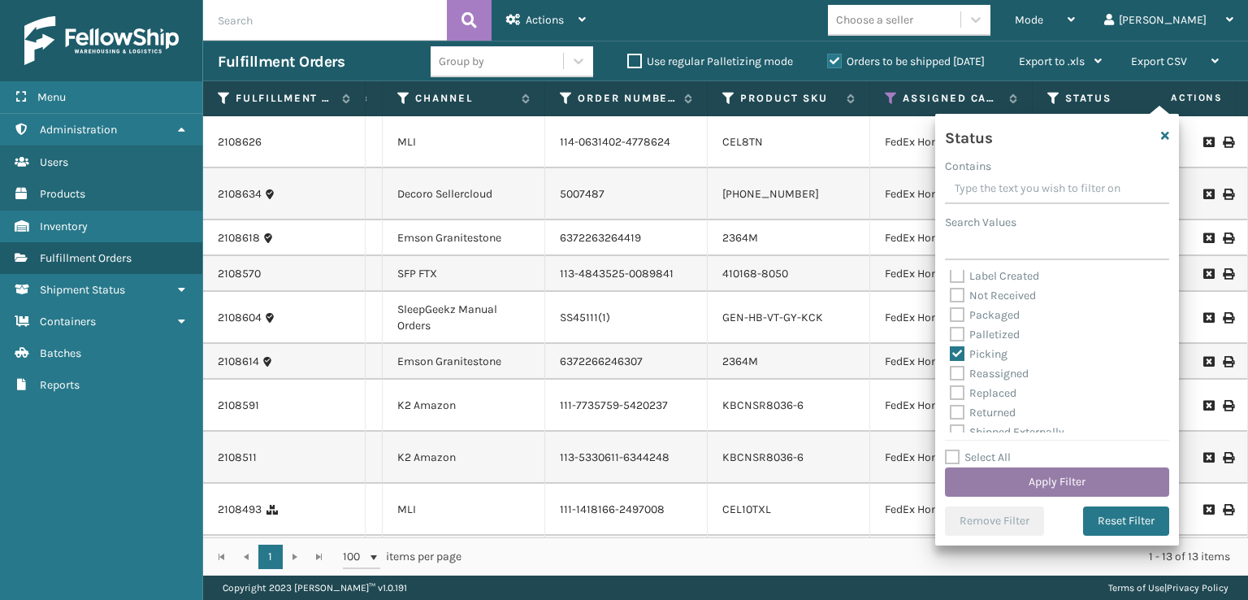
click at [1014, 489] on button "Apply Filter" at bounding box center [1057, 481] width 224 height 29
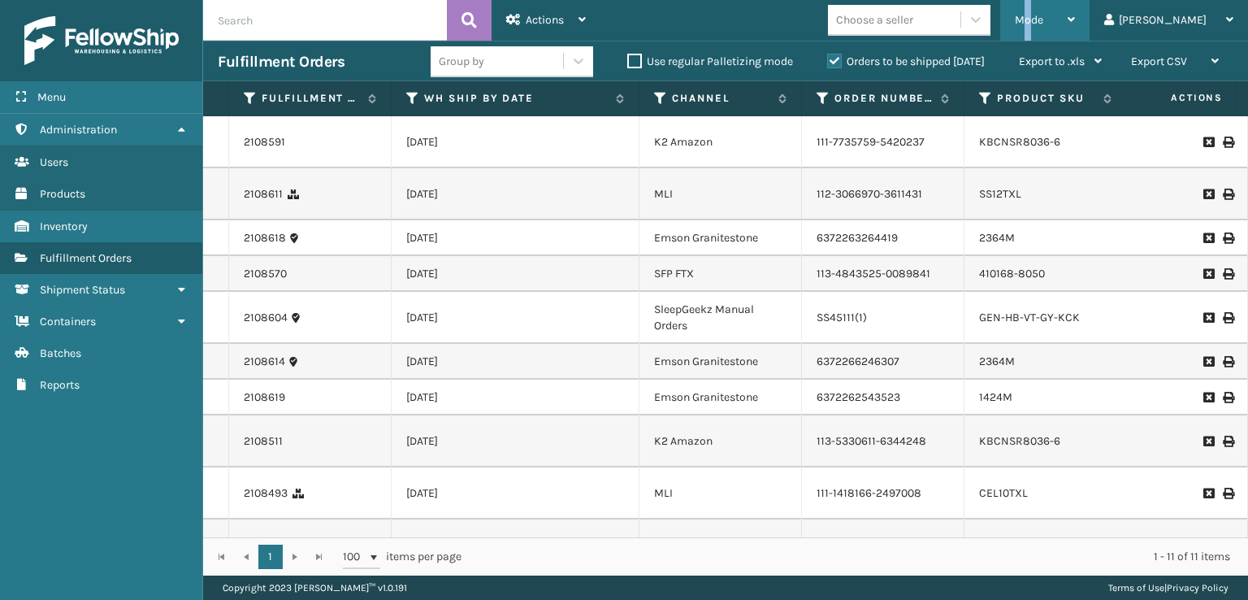
drag, startPoint x: 1096, startPoint y: 31, endPoint x: 1058, endPoint y: 65, distance: 51.2
click at [1075, 34] on div "Mode" at bounding box center [1045, 20] width 60 height 41
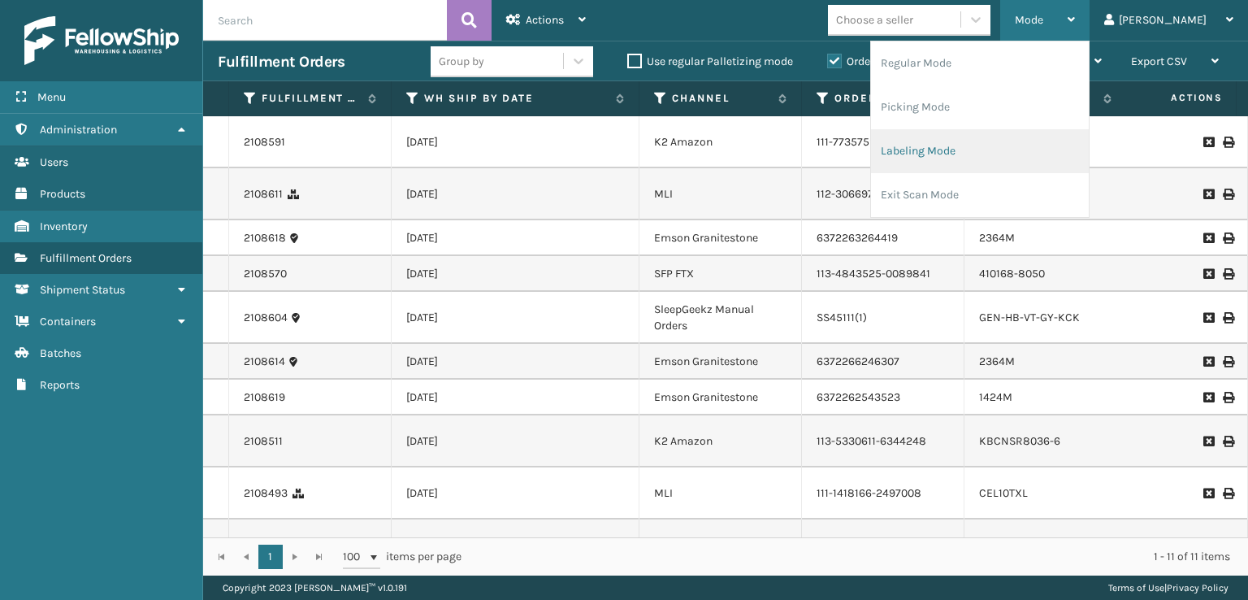
click at [981, 157] on li "Labeling Mode" at bounding box center [980, 151] width 218 height 44
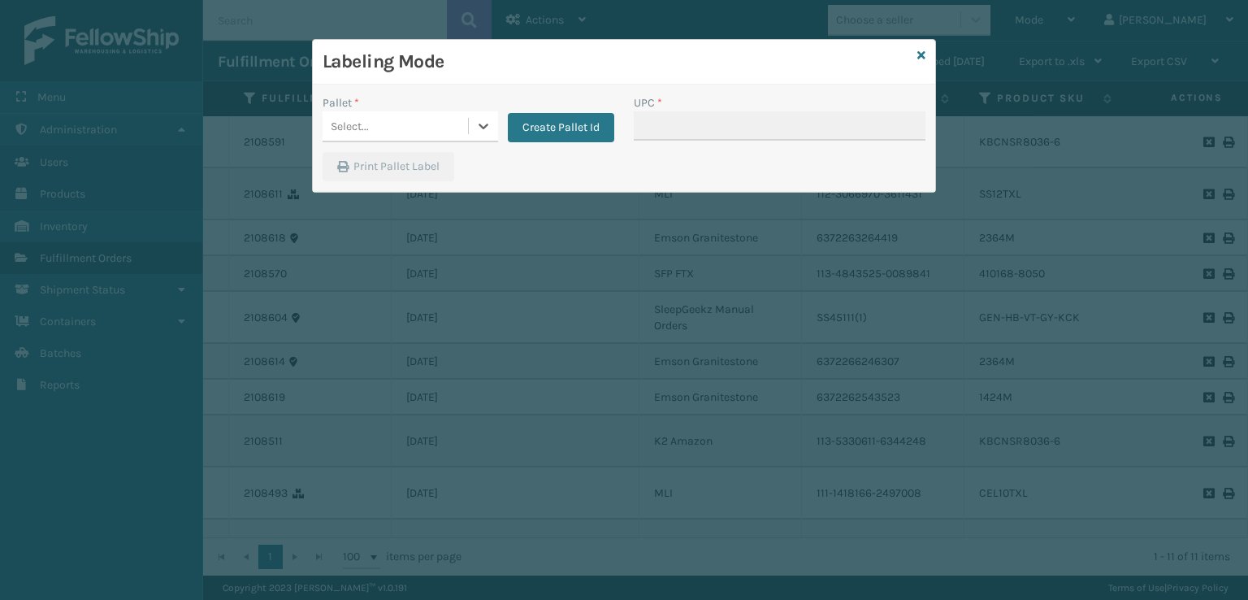
click at [367, 114] on div "Select..." at bounding box center [395, 126] width 145 height 27
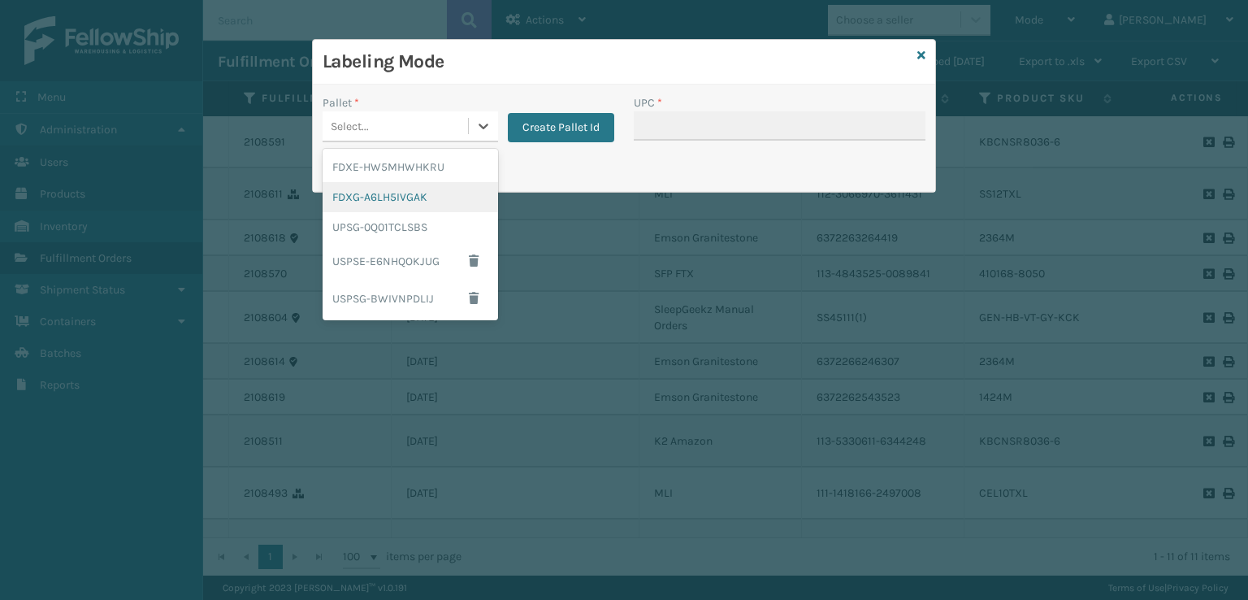
click at [390, 189] on div "FDXG-A6LH5IVGAK" at bounding box center [410, 197] width 175 height 30
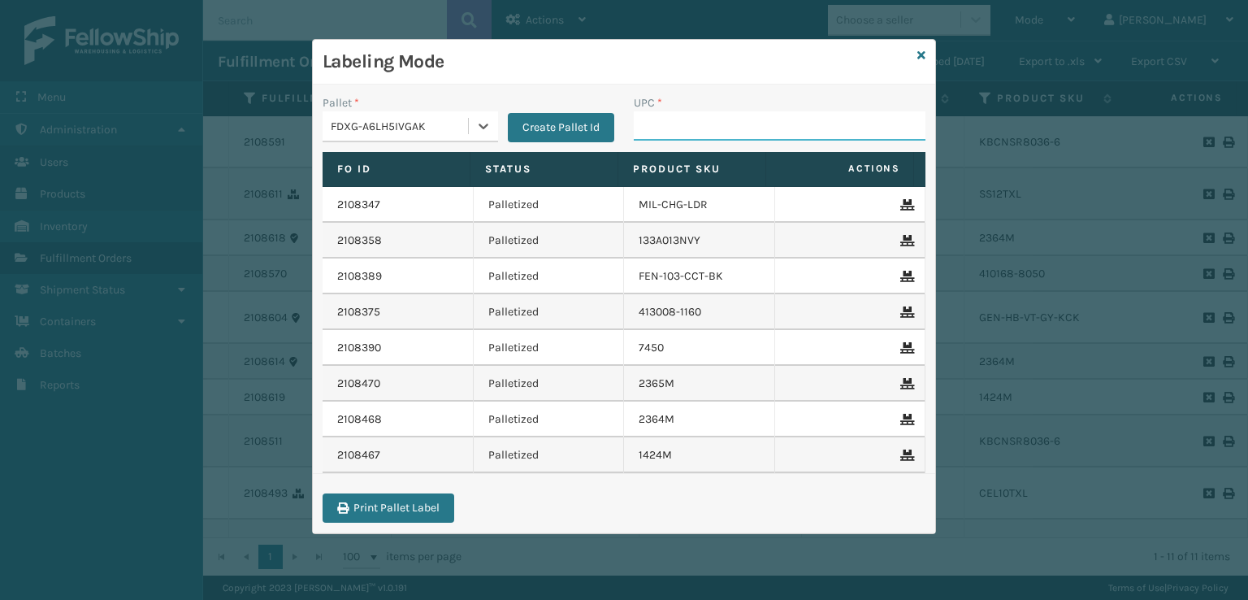
click at [682, 128] on input "UPC *" at bounding box center [780, 125] width 292 height 29
type input "GEN-AB-"
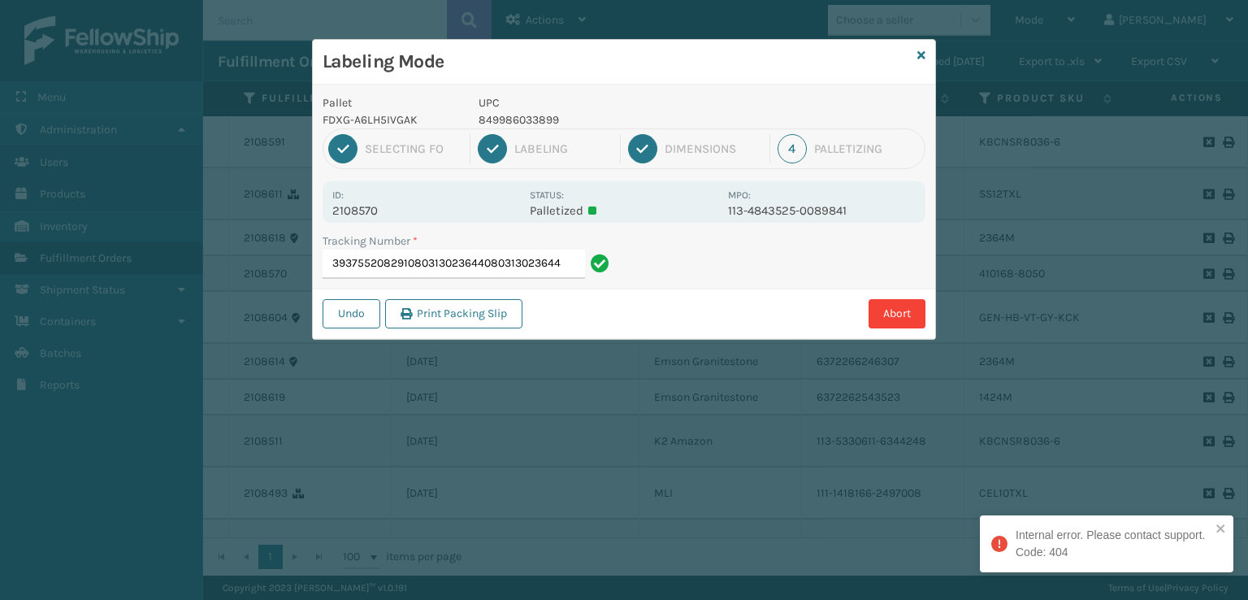
type input "393755208291080313023644080313023644"
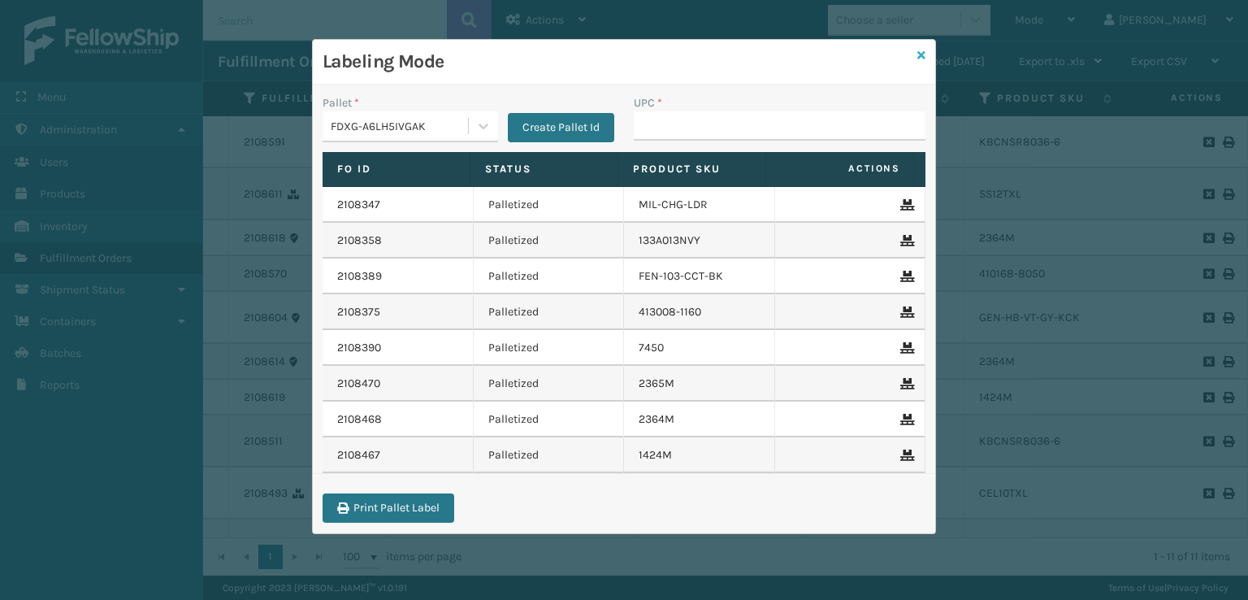
click at [924, 56] on icon at bounding box center [921, 55] width 8 height 11
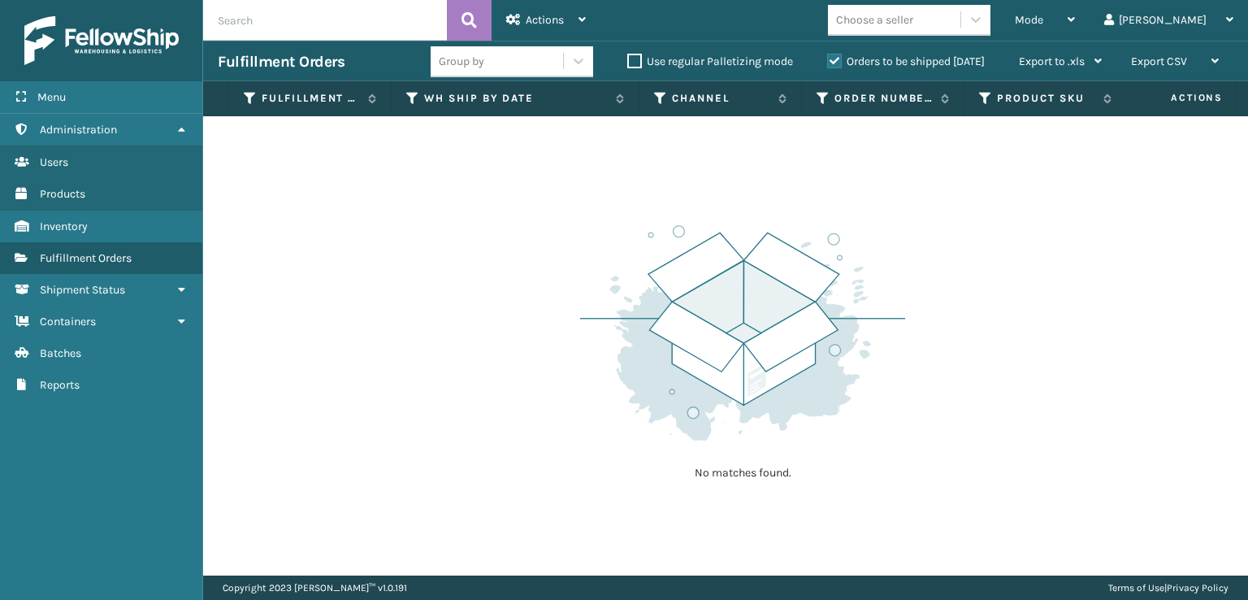
click at [892, 292] on img at bounding box center [742, 332] width 325 height 225
click at [1043, 17] on span "Mode" at bounding box center [1029, 20] width 28 height 14
drag, startPoint x: 692, startPoint y: 198, endPoint x: 588, endPoint y: 108, distance: 137.6
click at [685, 184] on div "No matches found." at bounding box center [725, 345] width 1045 height 459
click at [549, 11] on div "Actions" at bounding box center [546, 20] width 80 height 41
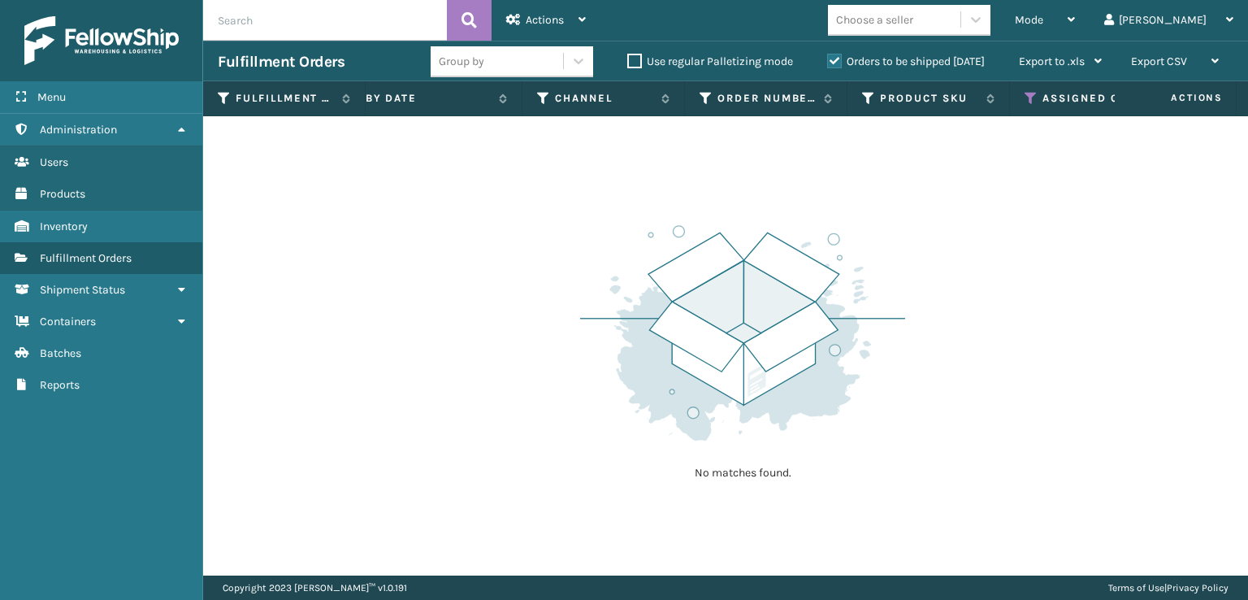
scroll to position [0, 0]
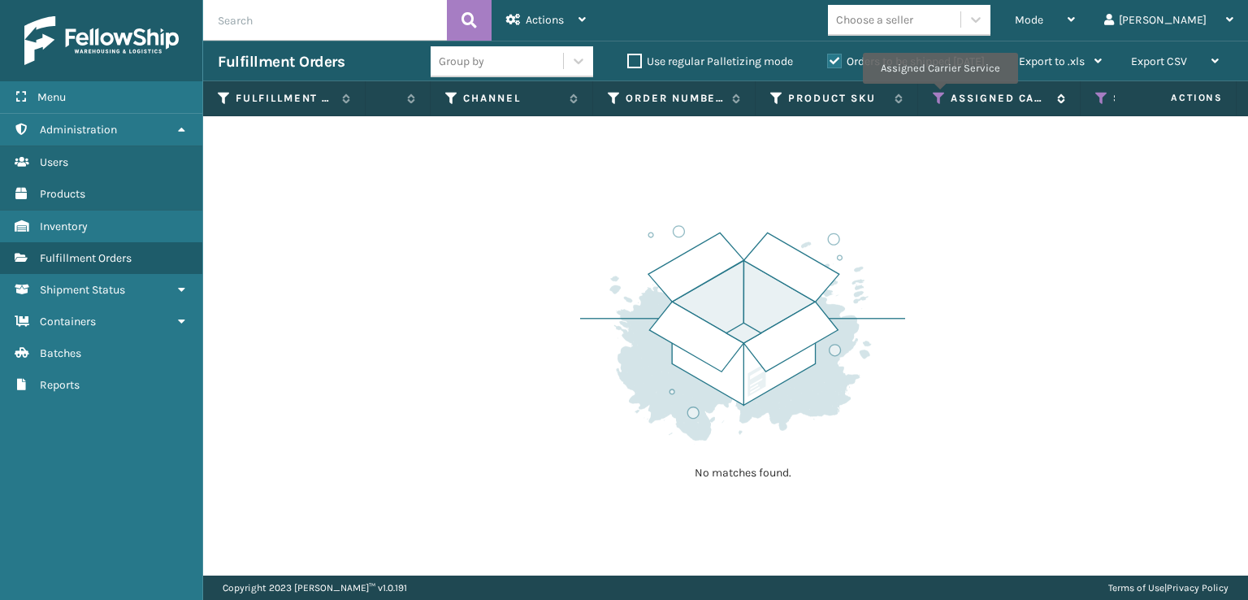
click at [939, 95] on icon at bounding box center [939, 98] width 13 height 15
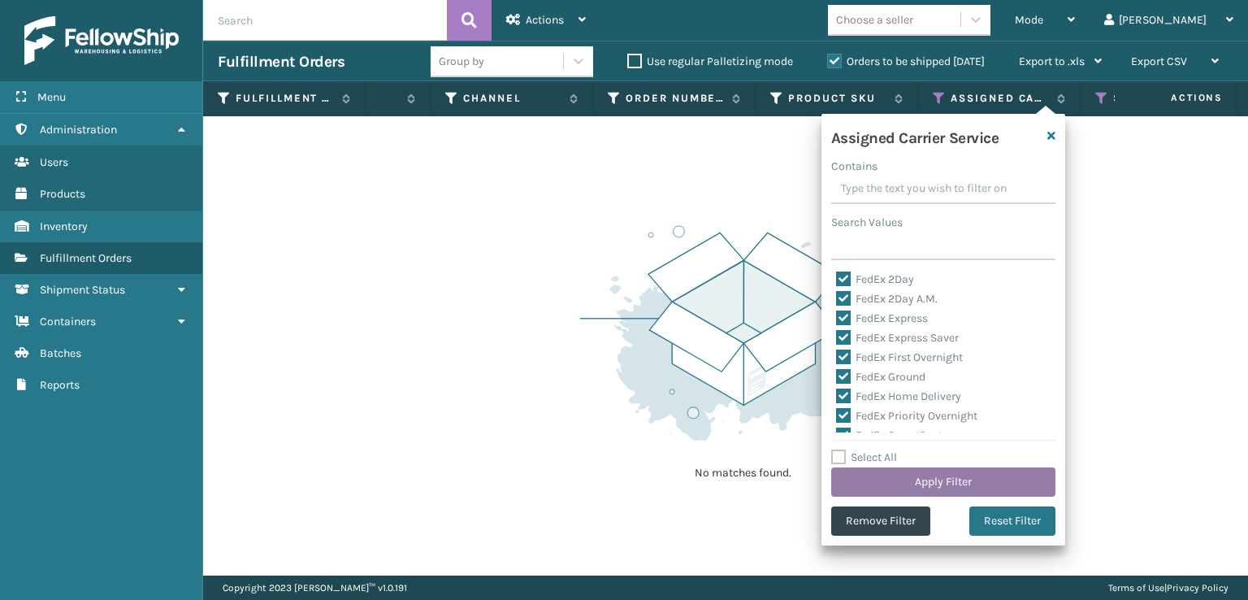
drag, startPoint x: 1003, startPoint y: 517, endPoint x: 967, endPoint y: 483, distance: 50.0
click at [991, 507] on button "Reset Filter" at bounding box center [1012, 520] width 86 height 29
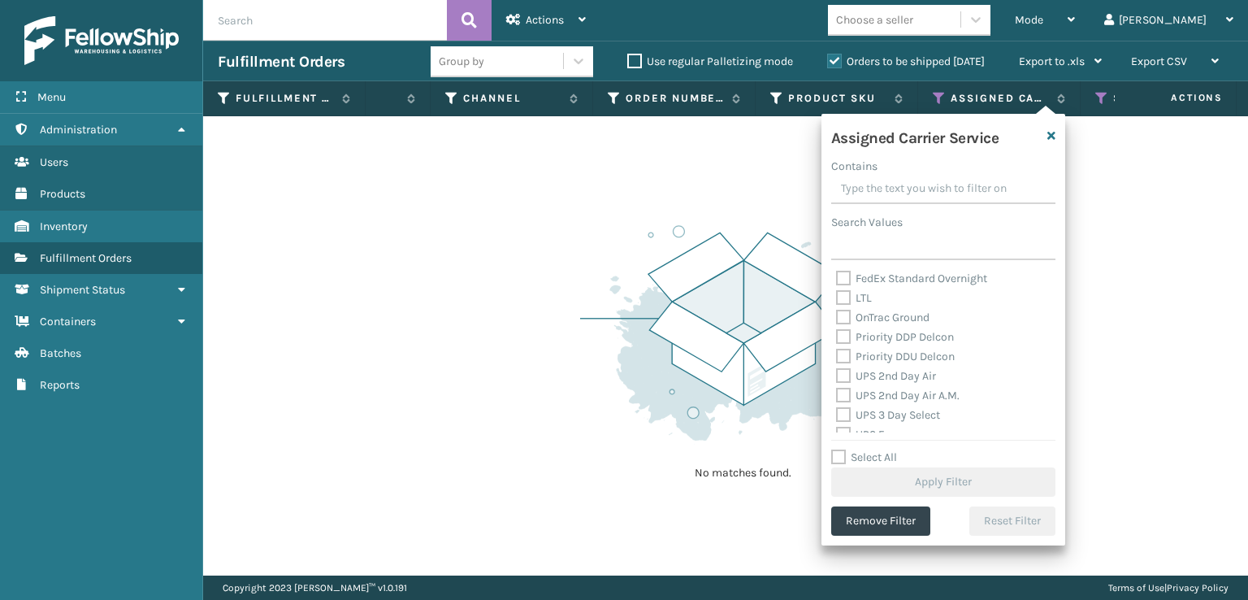
scroll to position [244, 0]
drag, startPoint x: 847, startPoint y: 351, endPoint x: 852, endPoint y: 379, distance: 29.0
click at [847, 359] on div "Amazon Transportation Air Amazon Transportation Ground FedEx 2Day FedEx 2Day A.…" at bounding box center [943, 351] width 224 height 162
click at [852, 379] on label "UPS 3 Day Select" at bounding box center [888, 386] width 104 height 14
click at [837, 379] on input "UPS 3 Day Select" at bounding box center [836, 382] width 1 height 11
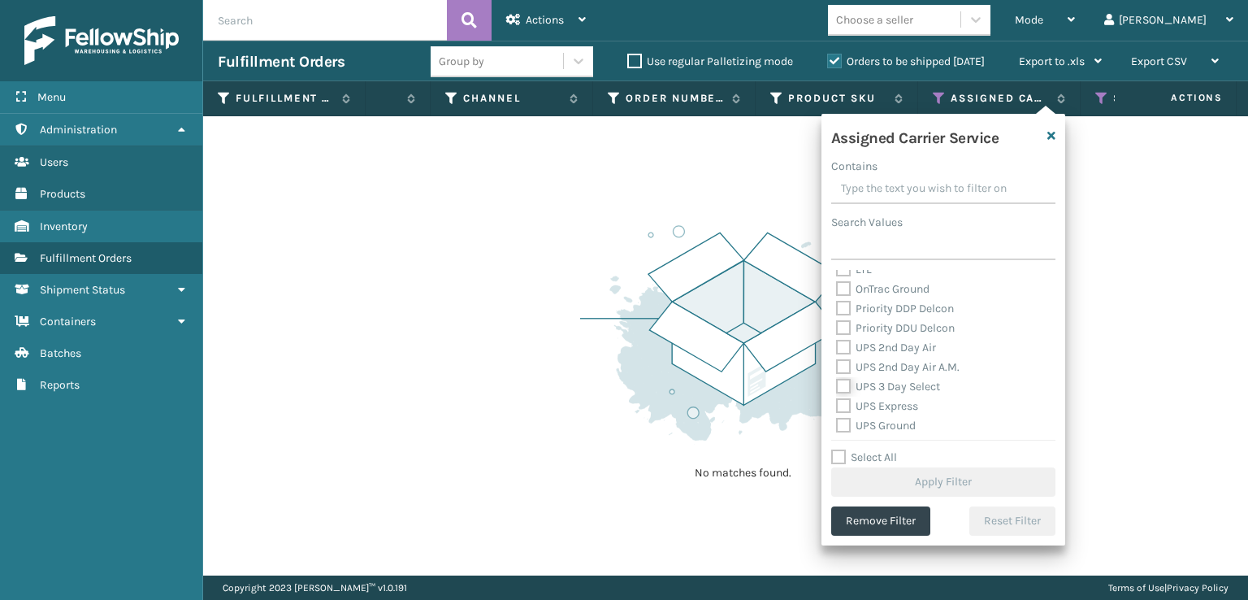
checkbox input "true"
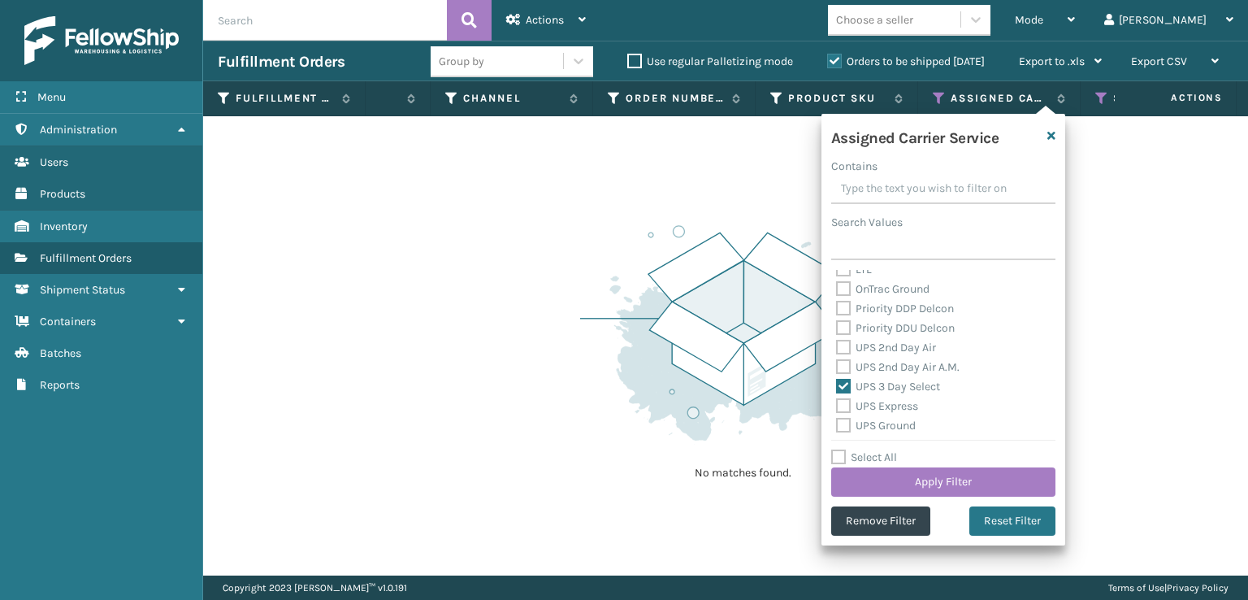
click at [850, 377] on div "UPS 3 Day Select" at bounding box center [943, 386] width 214 height 19
click at [847, 366] on label "UPS 2nd Day Air A.M." at bounding box center [897, 367] width 123 height 14
click at [837, 366] on input "UPS 2nd Day Air A.M." at bounding box center [836, 362] width 1 height 11
checkbox input "true"
click at [842, 349] on label "UPS 2nd Day Air" at bounding box center [886, 347] width 100 height 14
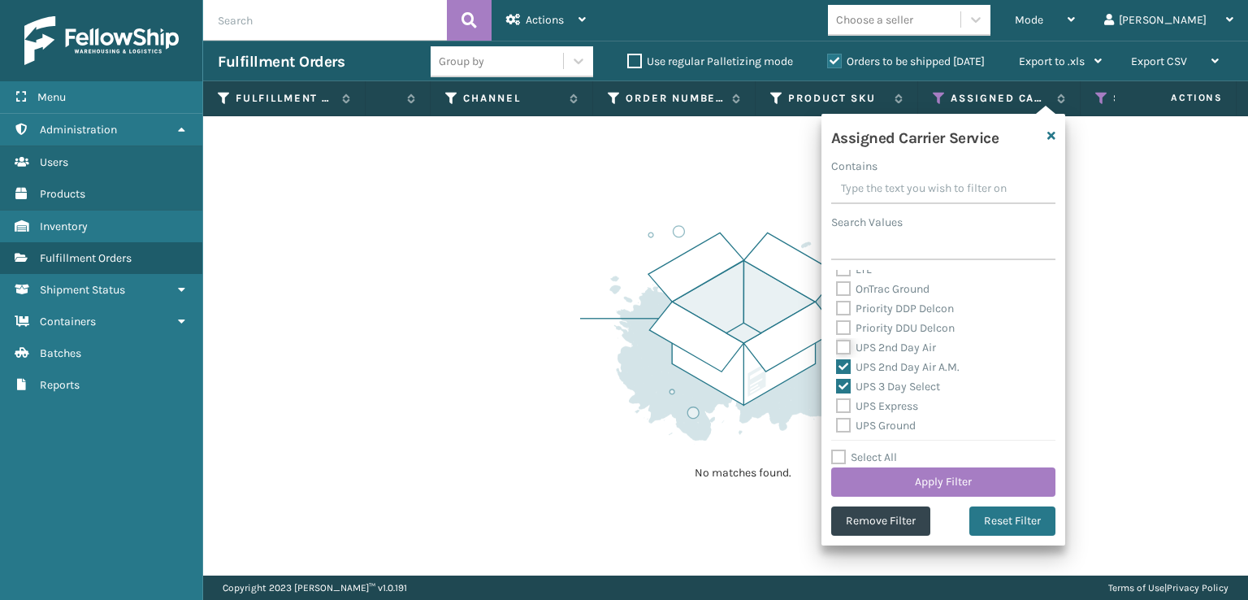
click at [837, 349] on input "UPS 2nd Day Air" at bounding box center [836, 343] width 1 height 11
checkbox input "true"
click at [845, 410] on label "UPS Express" at bounding box center [877, 406] width 82 height 14
click at [837, 407] on input "UPS Express" at bounding box center [836, 401] width 1 height 11
checkbox input "true"
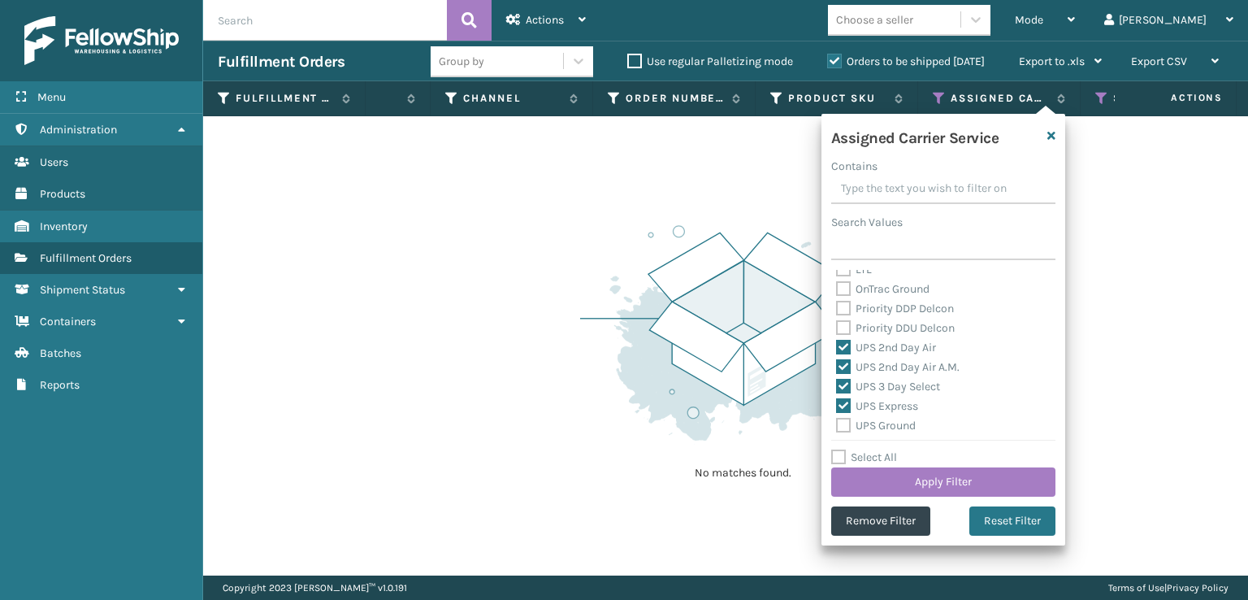
click at [846, 428] on label "UPS Ground" at bounding box center [876, 425] width 80 height 14
click at [837, 427] on input "UPS Ground" at bounding box center [836, 421] width 1 height 11
checkbox input "true"
click at [841, 402] on label "UPS Next Day Air Saver" at bounding box center [903, 403] width 135 height 14
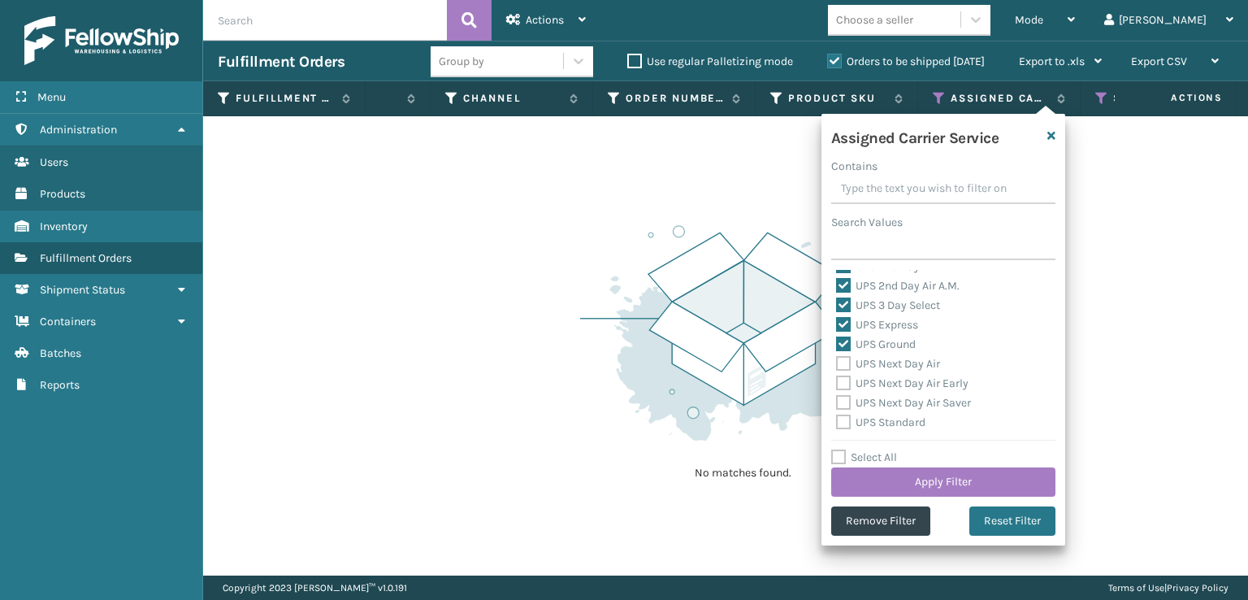
click at [837, 402] on input "UPS Next Day Air Saver" at bounding box center [836, 398] width 1 height 11
checkbox input "true"
drag, startPoint x: 838, startPoint y: 381, endPoint x: 848, endPoint y: 368, distance: 16.2
click at [841, 379] on label "UPS Next Day Air Early" at bounding box center [902, 383] width 132 height 14
click at [837, 379] on input "UPS Next Day Air Early" at bounding box center [836, 379] width 1 height 11
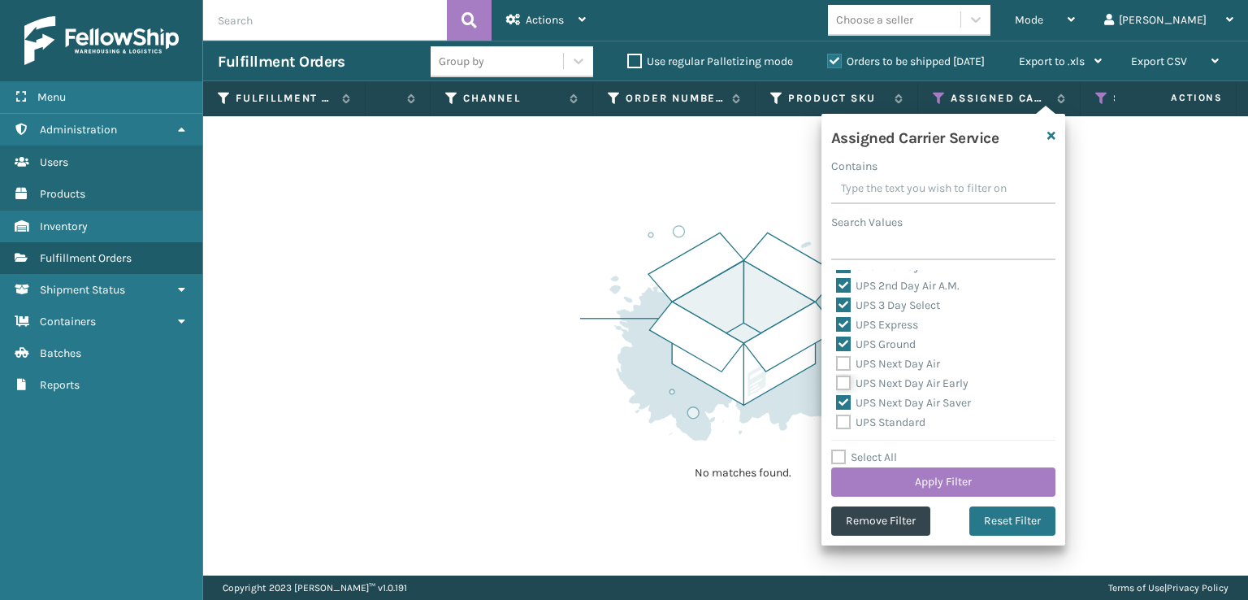
checkbox input "true"
drag, startPoint x: 844, startPoint y: 361, endPoint x: 842, endPoint y: 405, distance: 44.7
click at [844, 362] on label "UPS Next Day Air" at bounding box center [888, 364] width 104 height 14
click at [837, 362] on input "UPS Next Day Air" at bounding box center [836, 359] width 1 height 11
checkbox input "true"
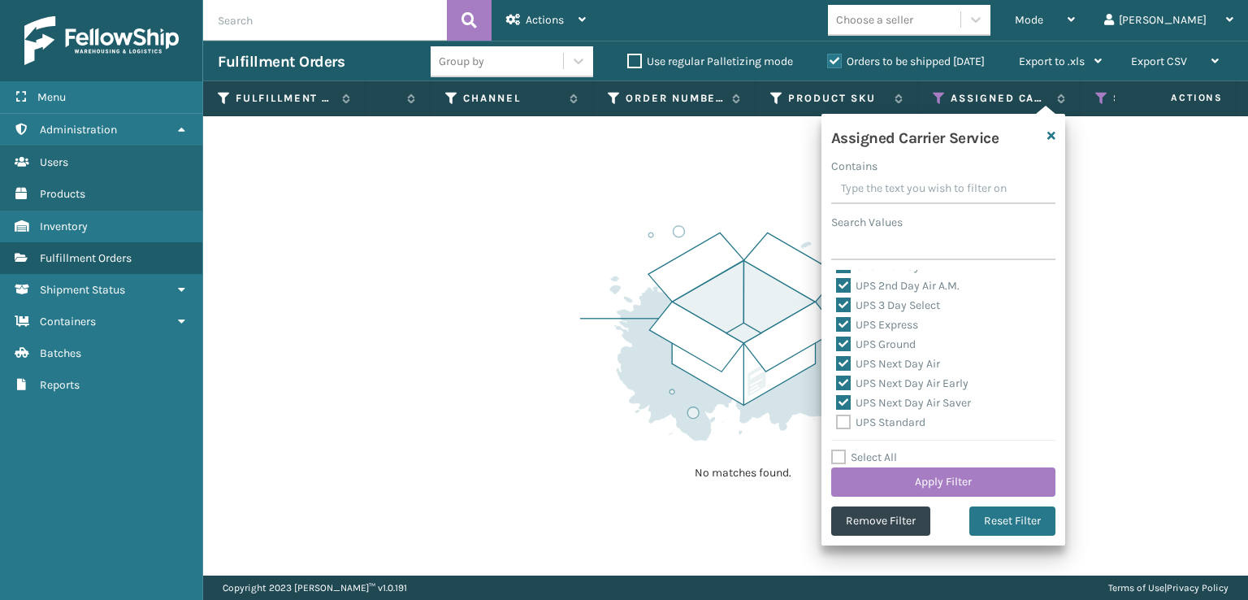
click at [845, 422] on label "UPS Standard" at bounding box center [880, 422] width 89 height 14
click at [837, 422] on input "UPS Standard" at bounding box center [836, 418] width 1 height 11
checkbox input "true"
click at [841, 358] on label "UPS SurePost 1LB or Greater" at bounding box center [916, 360] width 160 height 14
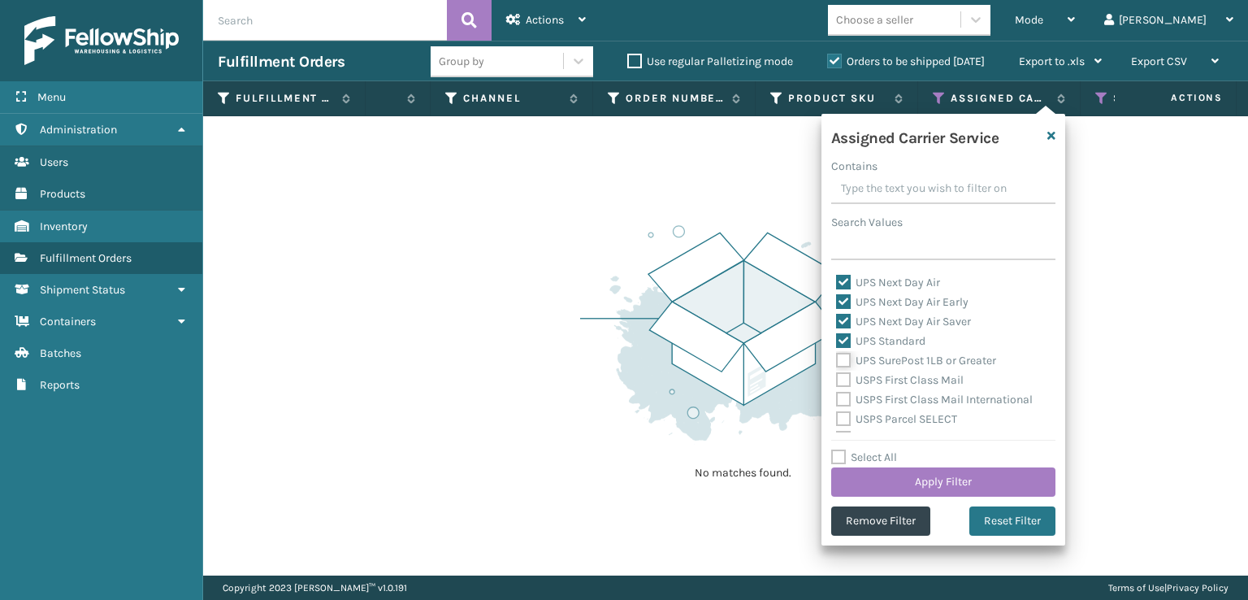
click at [837, 358] on input "UPS SurePost 1LB or Greater" at bounding box center [836, 356] width 1 height 11
checkbox input "true"
click at [899, 487] on button "Apply Filter" at bounding box center [943, 481] width 224 height 29
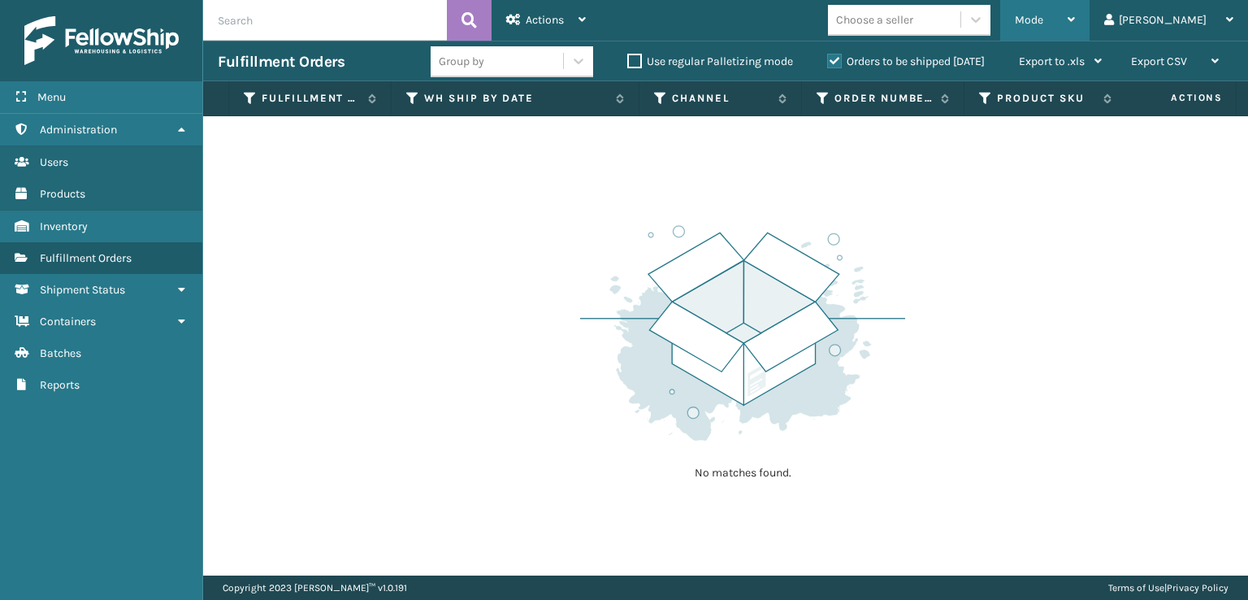
click at [1043, 15] on span "Mode" at bounding box center [1029, 20] width 28 height 14
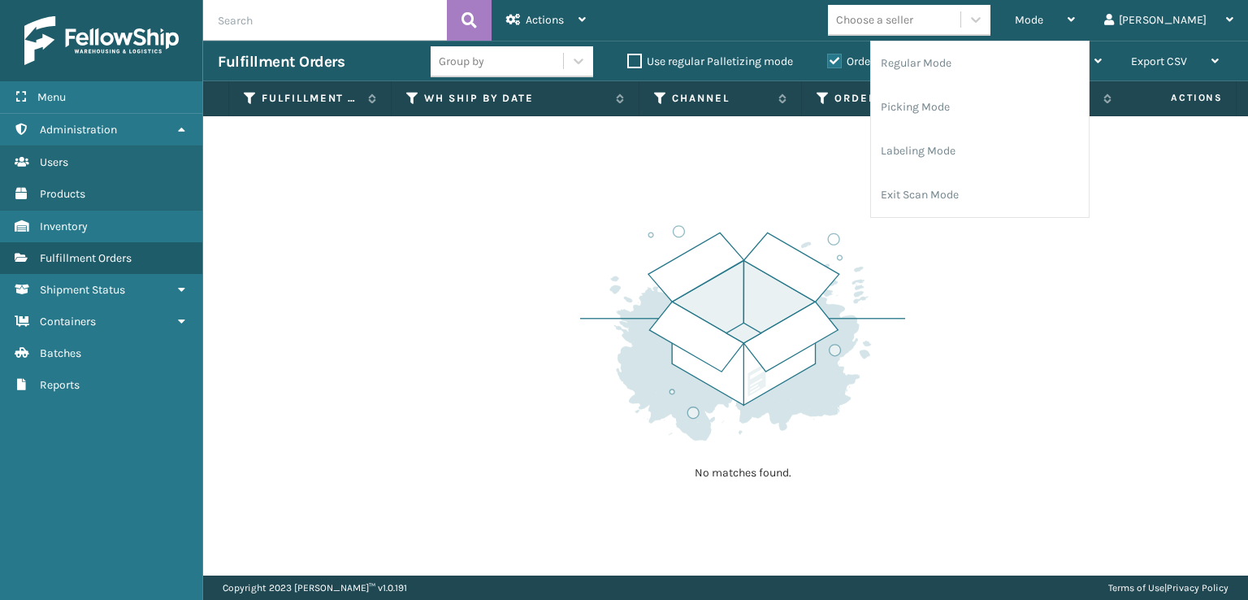
click at [817, 218] on div "No matches found." at bounding box center [742, 351] width 325 height 300
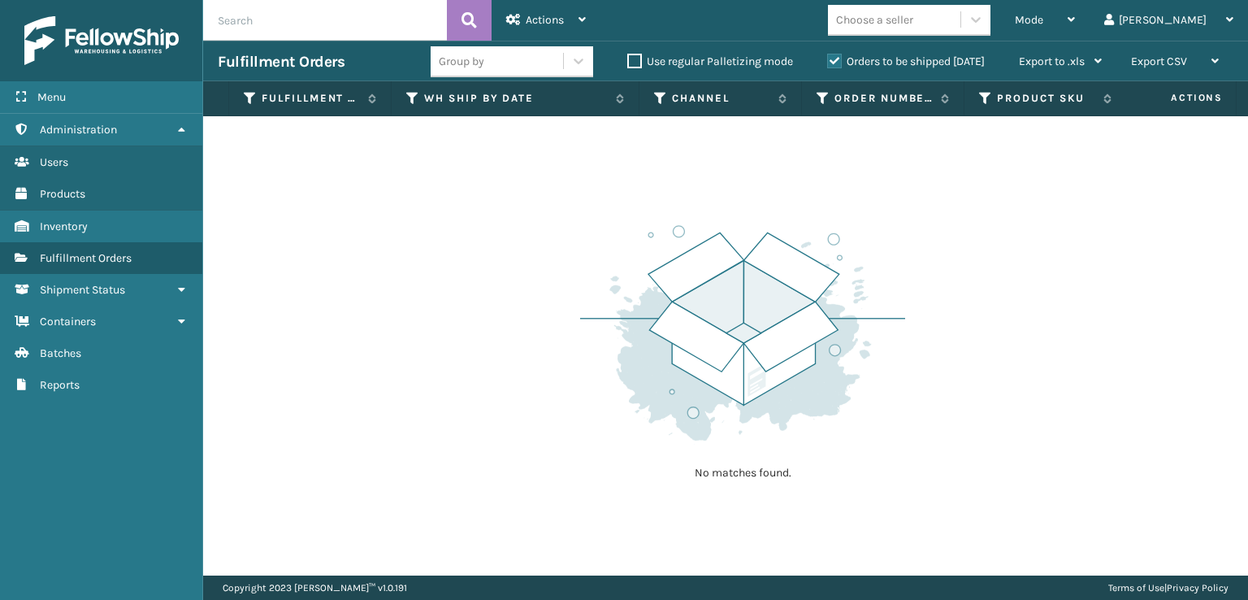
click at [578, 562] on div "No matches found." at bounding box center [725, 345] width 1045 height 459
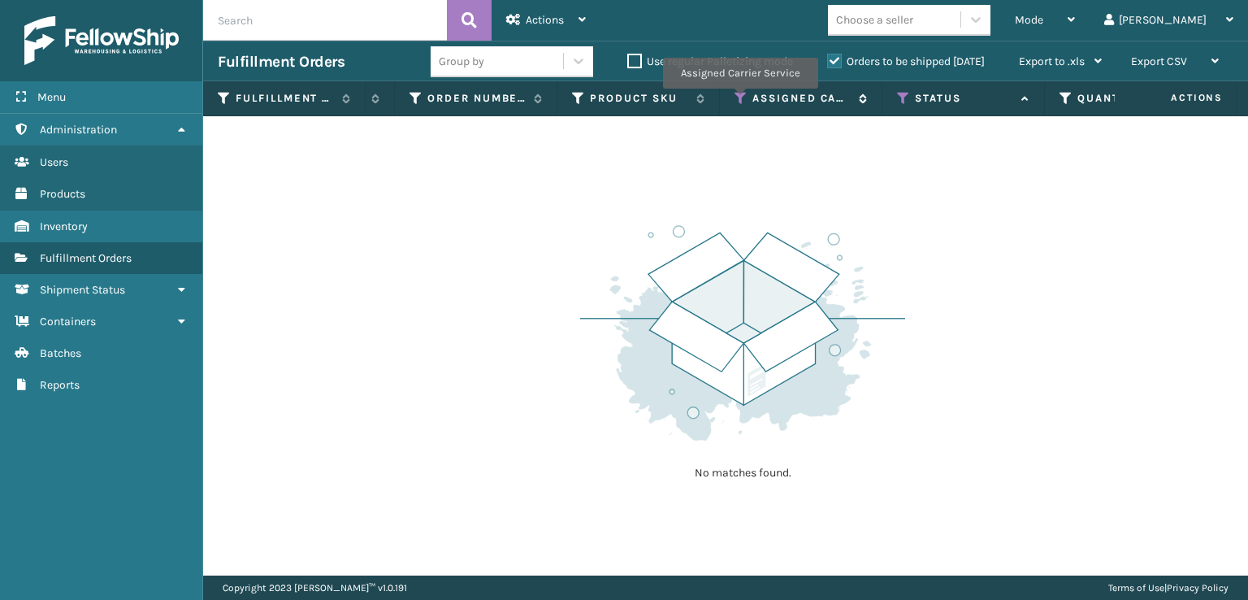
click at [739, 100] on icon at bounding box center [740, 98] width 13 height 15
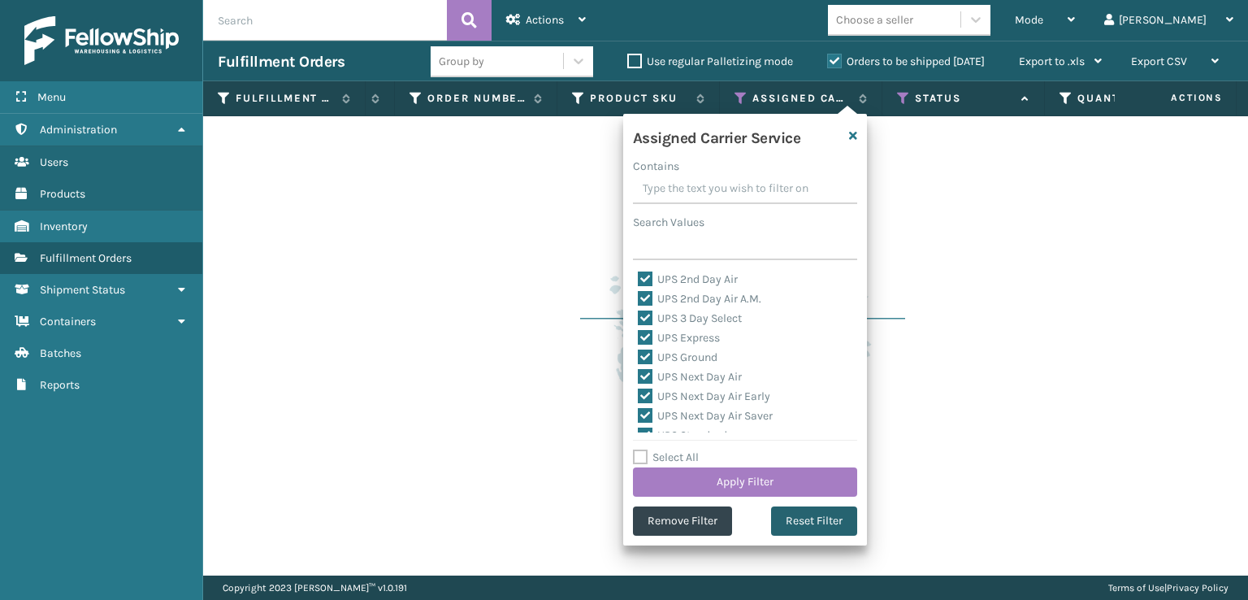
click at [803, 530] on button "Reset Filter" at bounding box center [814, 520] width 86 height 29
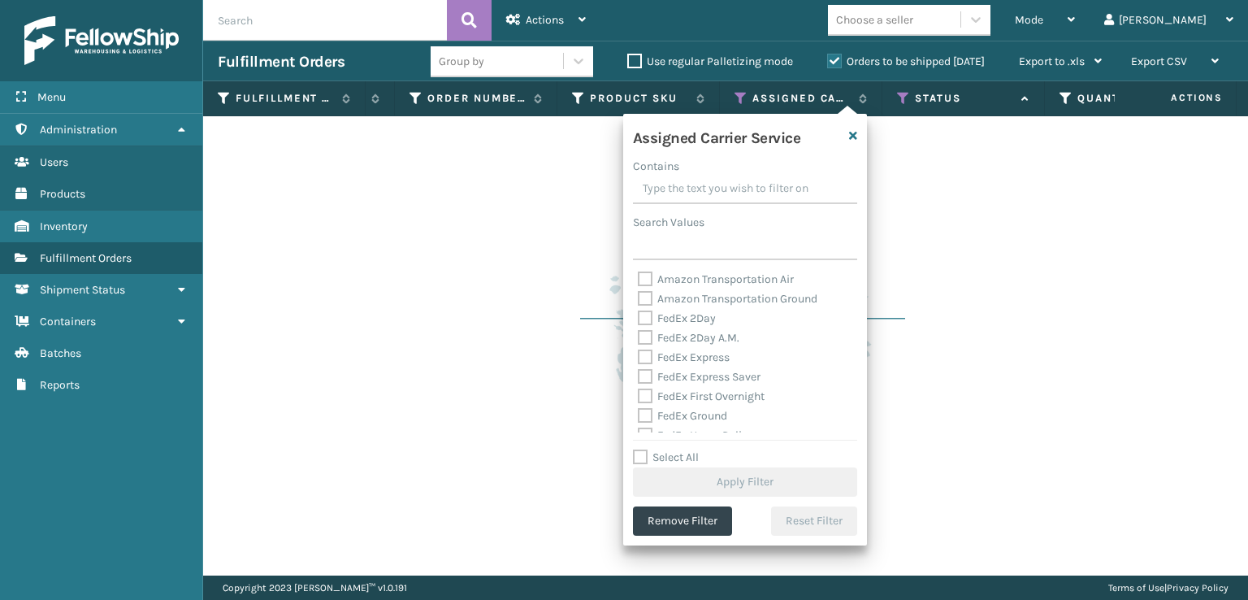
click at [646, 319] on label "FedEx 2Day" at bounding box center [677, 318] width 78 height 14
click at [639, 319] on input "FedEx 2Day" at bounding box center [638, 314] width 1 height 11
checkbox input "true"
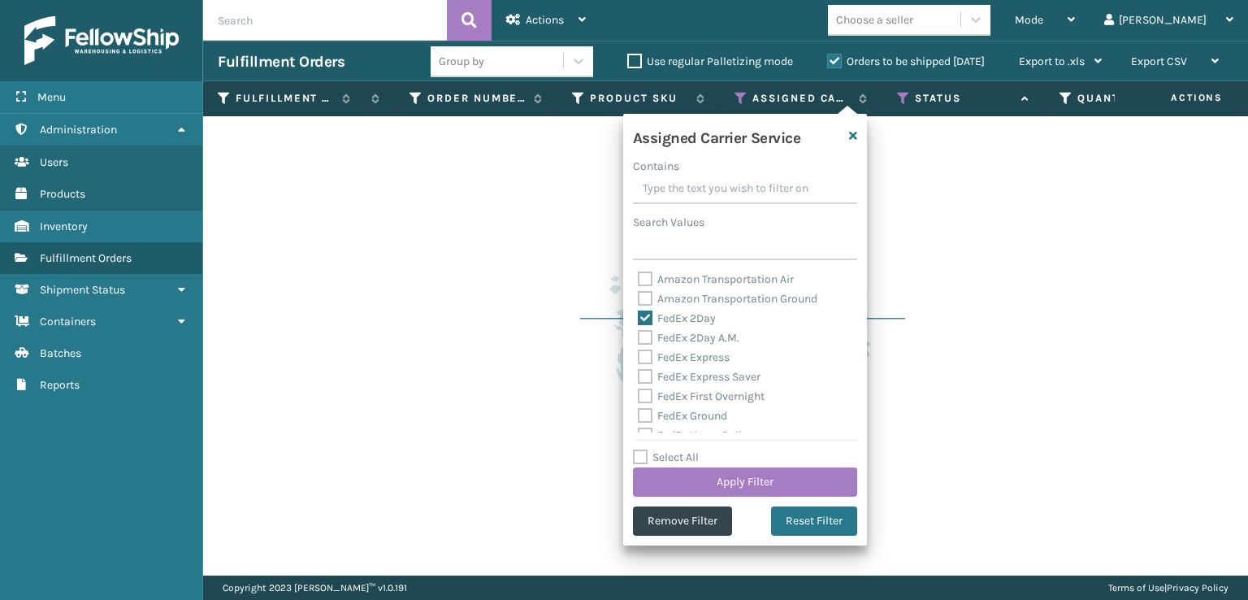
click at [647, 353] on label "FedEx Express" at bounding box center [684, 357] width 92 height 14
click at [639, 353] on input "FedEx Express" at bounding box center [638, 353] width 1 height 11
checkbox input "true"
drag, startPoint x: 640, startPoint y: 340, endPoint x: 641, endPoint y: 404, distance: 64.2
click at [640, 342] on label "FedEx 2Day A.M." at bounding box center [689, 338] width 102 height 14
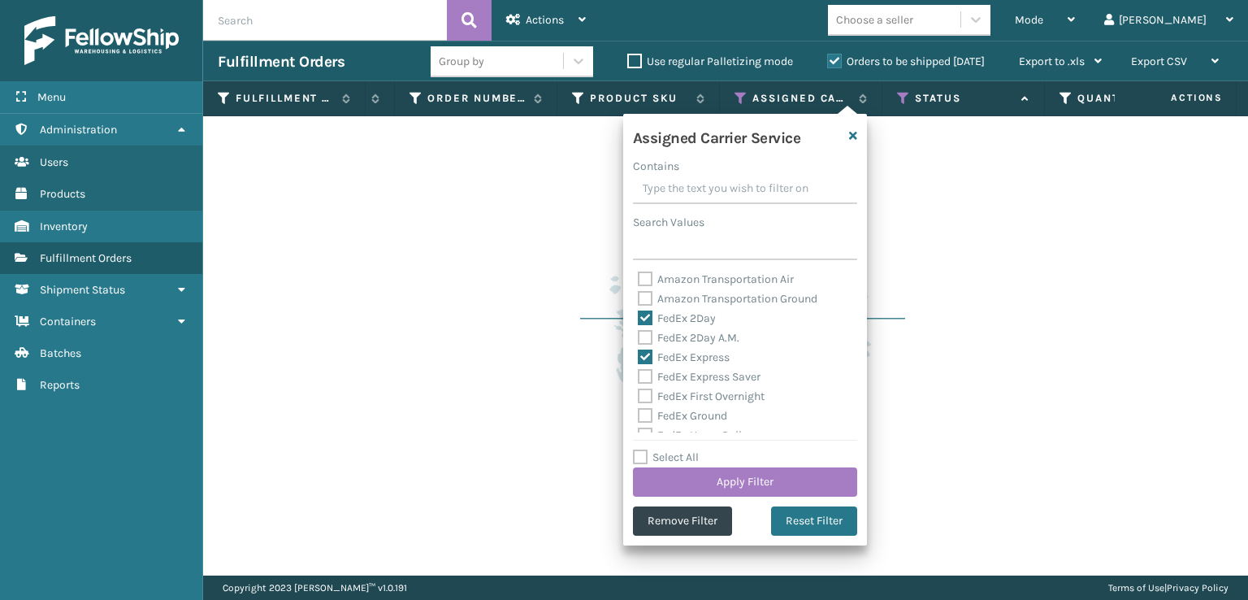
drag, startPoint x: 644, startPoint y: 410, endPoint x: 644, endPoint y: 394, distance: 16.2
click at [644, 404] on div "Amazon Transportation Air Amazon Transportation Ground FedEx 2Day FedEx 2Day A.…" at bounding box center [745, 351] width 224 height 162
click at [640, 381] on label "FedEx Express Saver" at bounding box center [699, 377] width 123 height 14
click at [639, 378] on input "FedEx Express Saver" at bounding box center [638, 372] width 1 height 11
checkbox input "true"
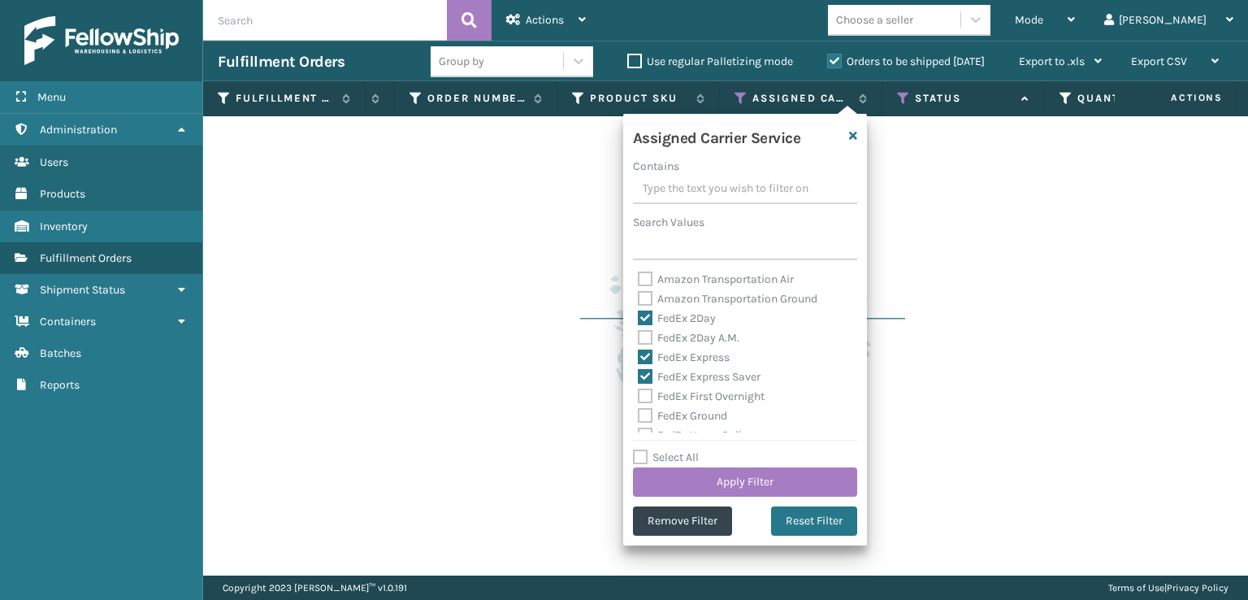
click at [639, 342] on label "FedEx 2Day A.M." at bounding box center [689, 338] width 102 height 14
click at [639, 339] on input "FedEx 2Day A.M." at bounding box center [638, 333] width 1 height 11
checkbox input "true"
click at [640, 423] on div "FedEx Ground" at bounding box center [745, 415] width 214 height 19
click at [643, 414] on label "FedEx Ground" at bounding box center [682, 416] width 89 height 14
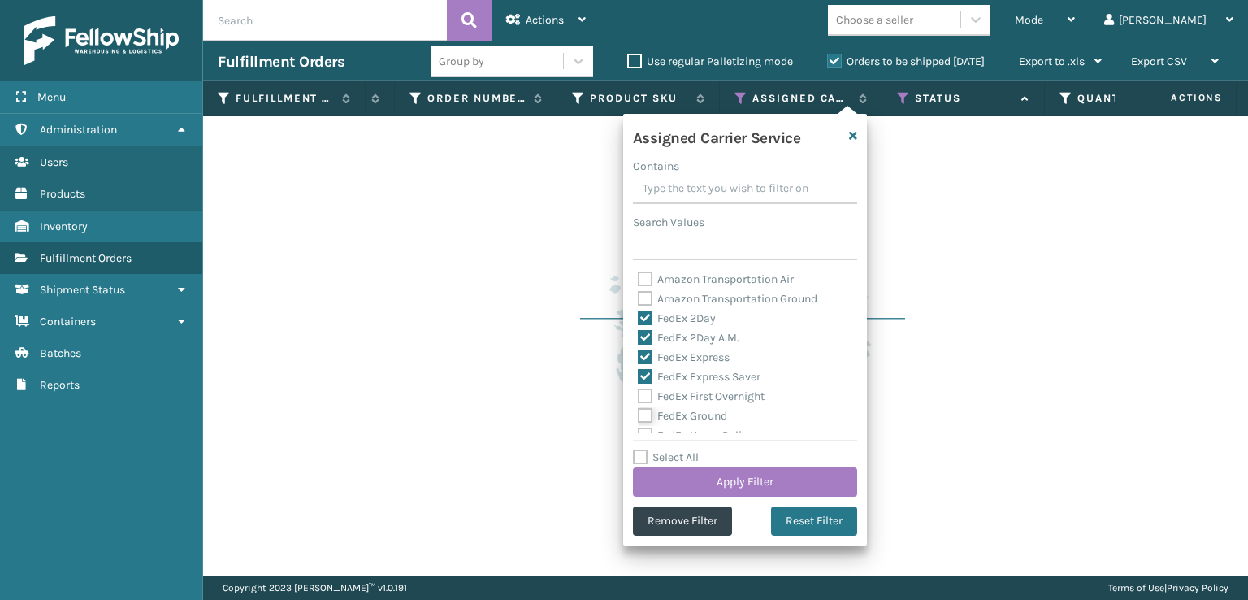
click at [639, 414] on input "FedEx Ground" at bounding box center [638, 411] width 1 height 11
checkbox input "true"
click at [642, 397] on label "FedEx First Overnight" at bounding box center [701, 396] width 127 height 14
click at [639, 397] on input "FedEx First Overnight" at bounding box center [638, 392] width 1 height 11
checkbox input "true"
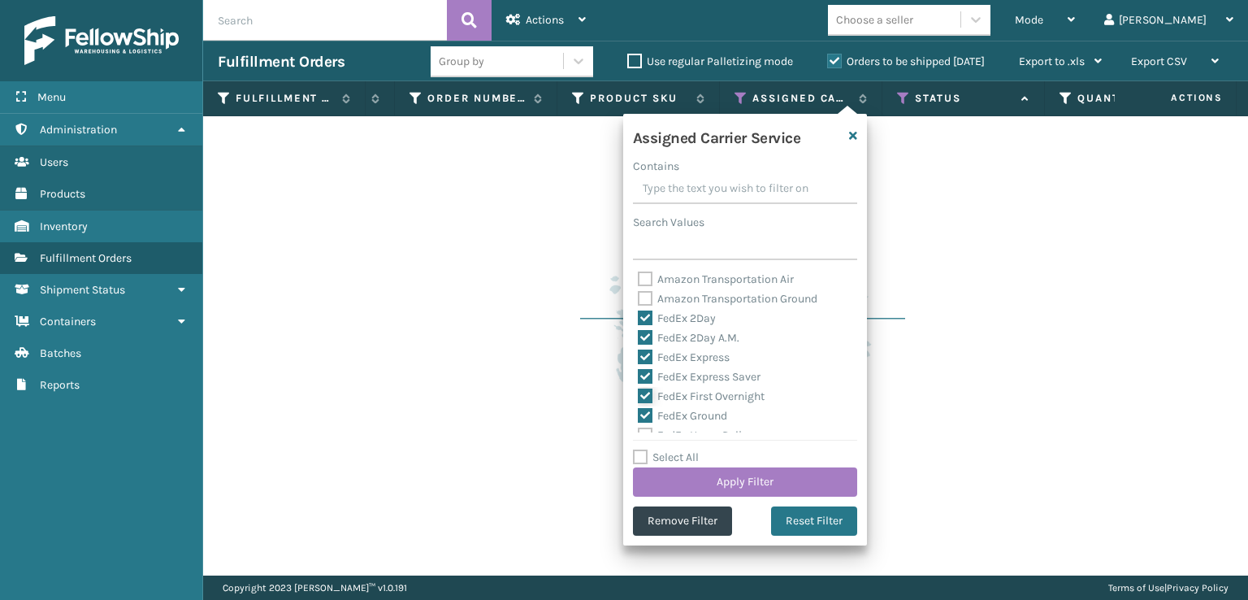
scroll to position [81, 0]
click at [645, 375] on label "FedEx Priority Overnight" at bounding box center [708, 373] width 141 height 14
click at [639, 375] on input "FedEx Priority Overnight" at bounding box center [638, 369] width 1 height 11
checkbox input "true"
click at [644, 356] on label "FedEx Home Delivery" at bounding box center [700, 354] width 125 height 14
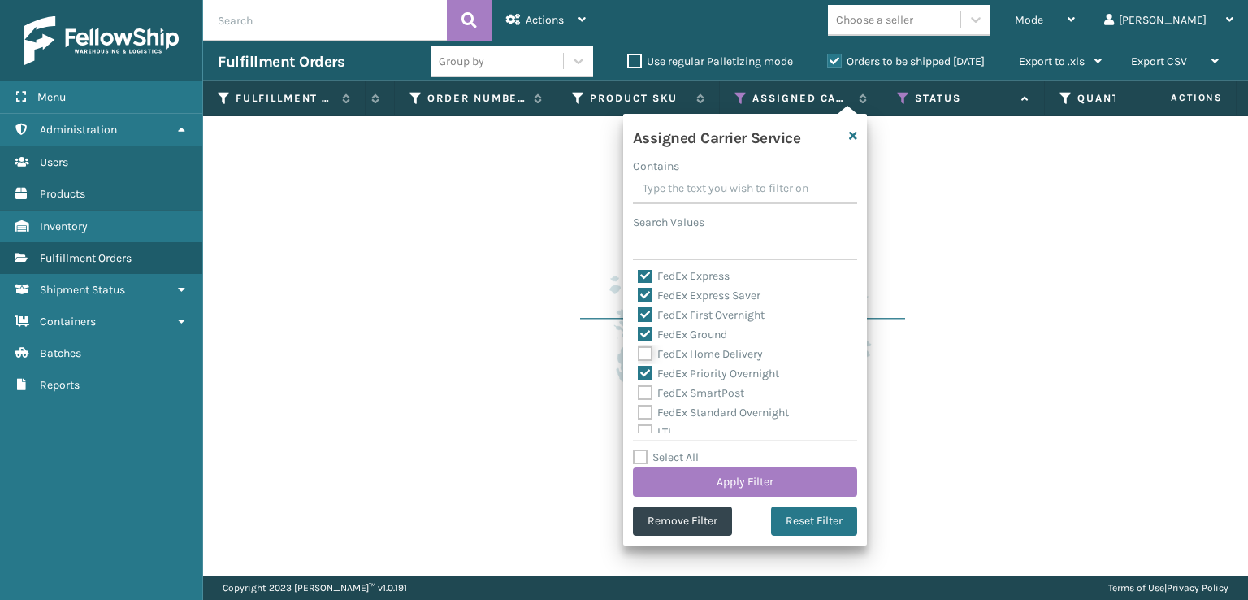
click at [639, 355] on input "FedEx Home Delivery" at bounding box center [638, 349] width 1 height 11
checkbox input "true"
click at [644, 405] on label "FedEx Standard Overnight" at bounding box center [713, 412] width 151 height 14
click at [639, 405] on input "FedEx Standard Overnight" at bounding box center [638, 408] width 1 height 11
checkbox input "true"
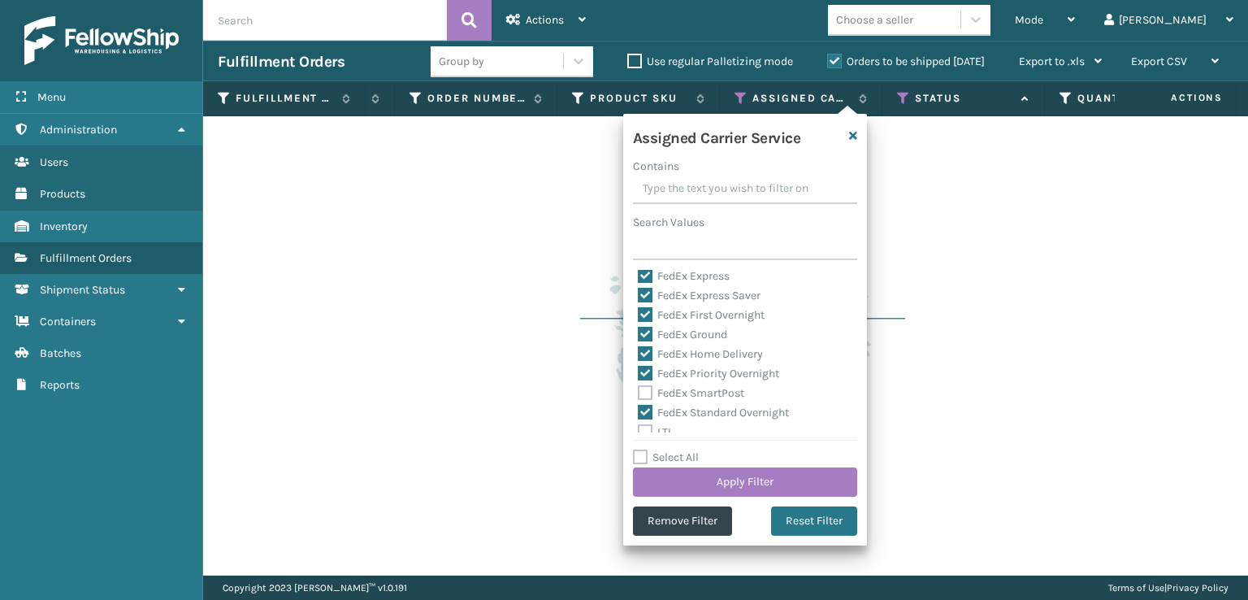
click at [645, 392] on label "FedEx SmartPost" at bounding box center [691, 393] width 106 height 14
click at [639, 392] on input "FedEx SmartPost" at bounding box center [638, 388] width 1 height 11
checkbox input "true"
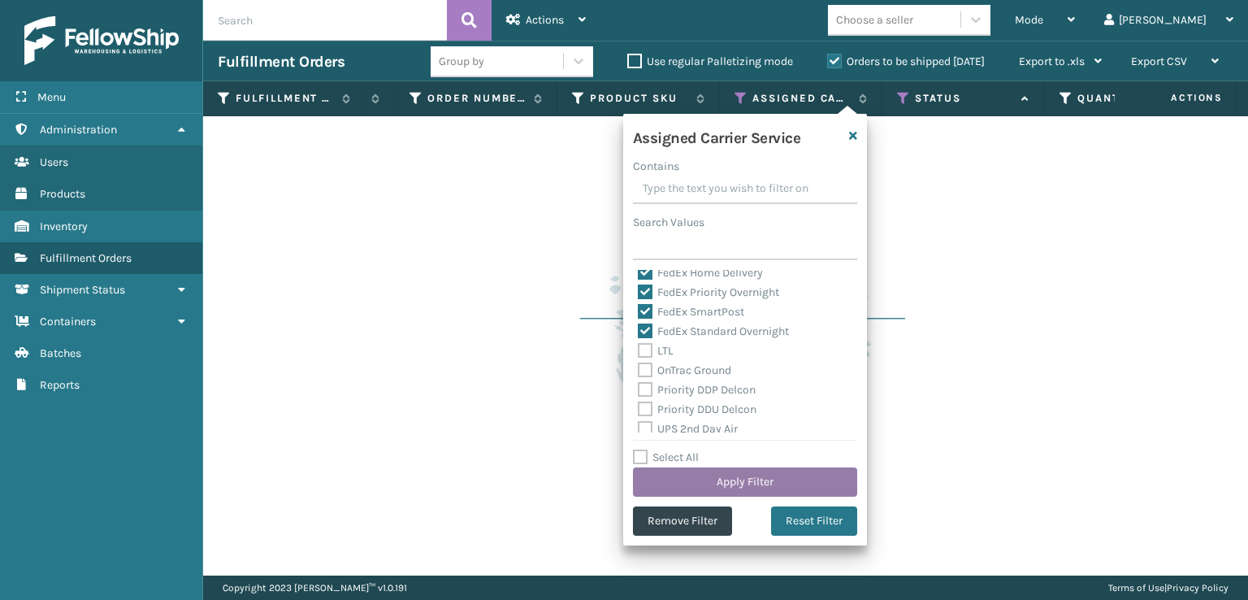
click at [712, 487] on button "Apply Filter" at bounding box center [745, 481] width 224 height 29
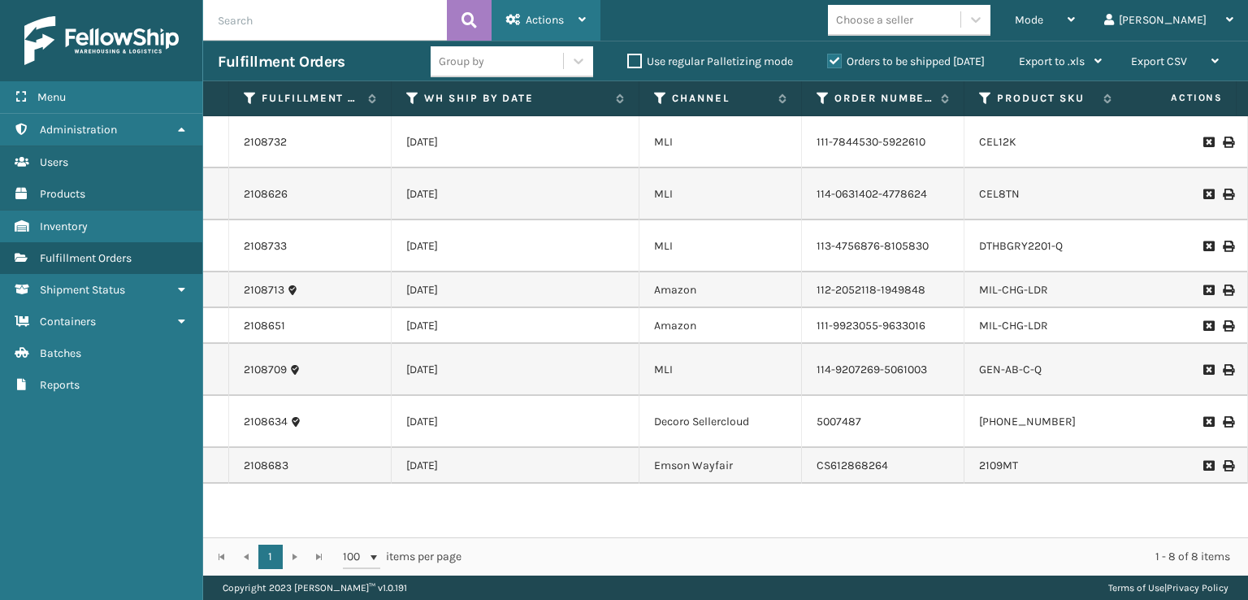
click at [522, 14] on div "Actions" at bounding box center [546, 20] width 80 height 41
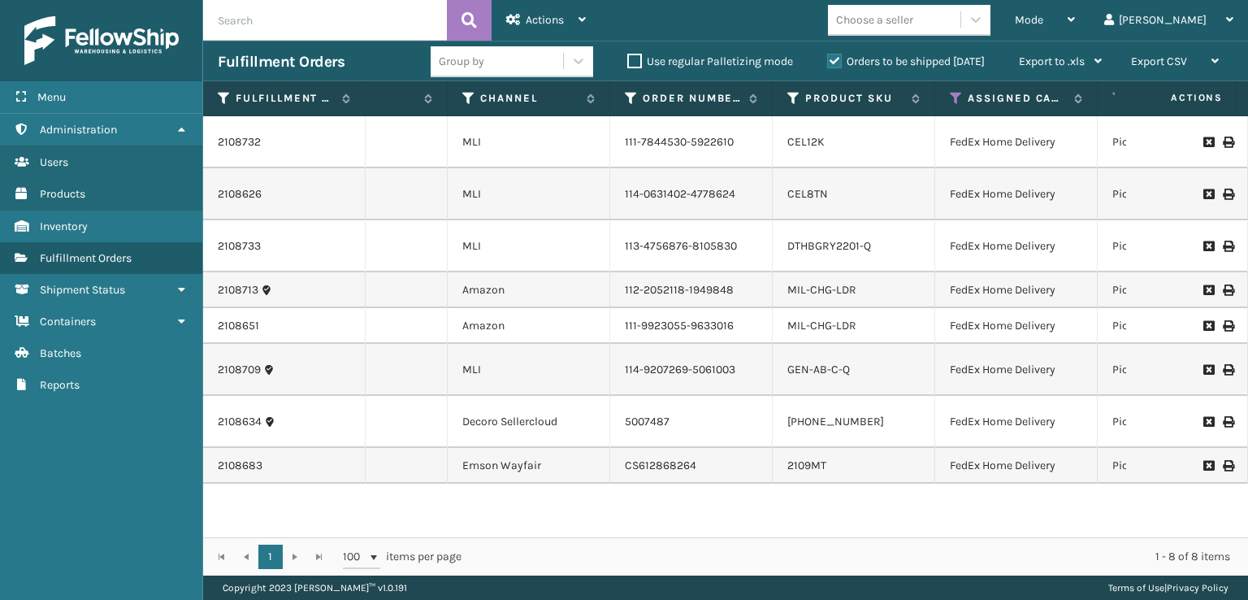
scroll to position [0, 223]
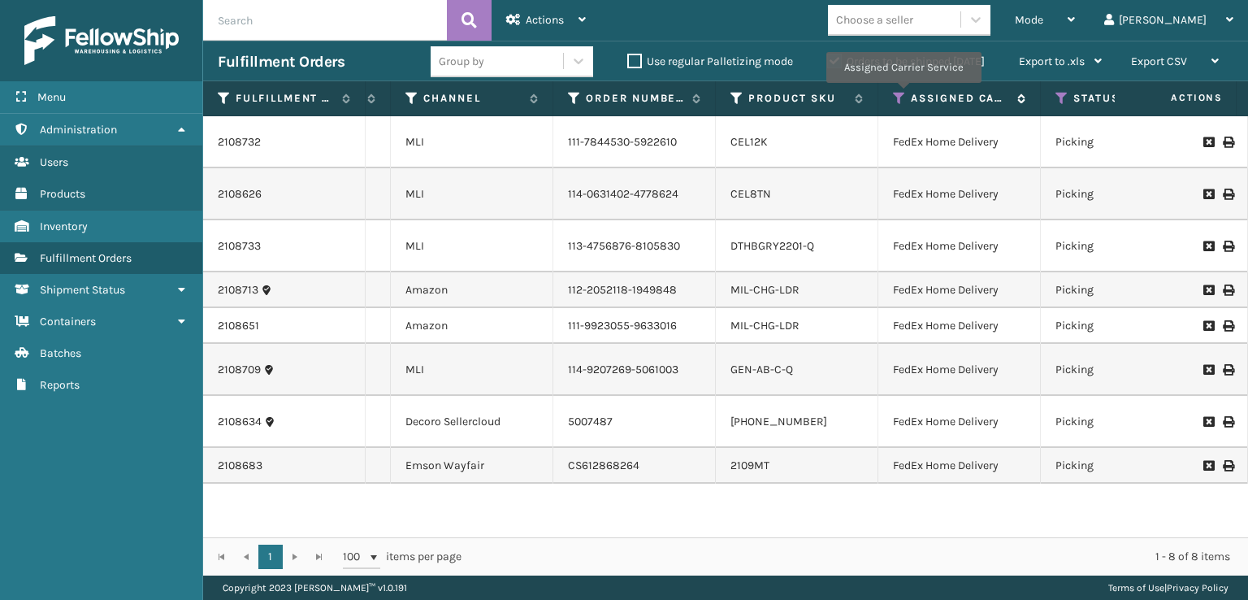
click at [903, 94] on icon at bounding box center [899, 98] width 13 height 15
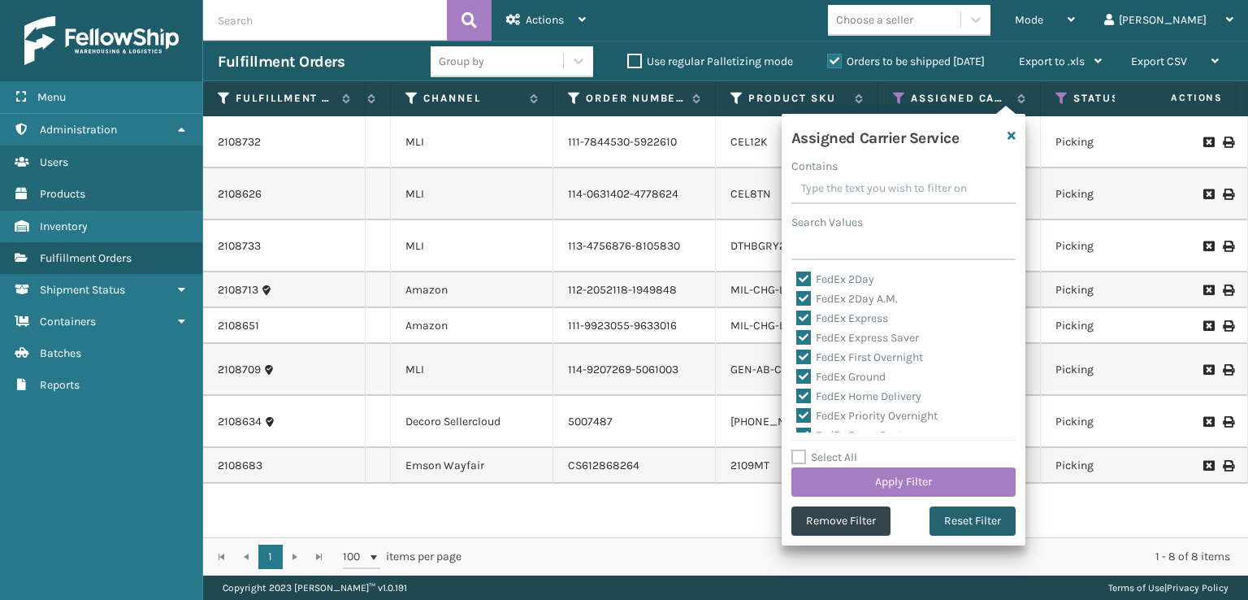
click at [981, 518] on button "Reset Filter" at bounding box center [972, 520] width 86 height 29
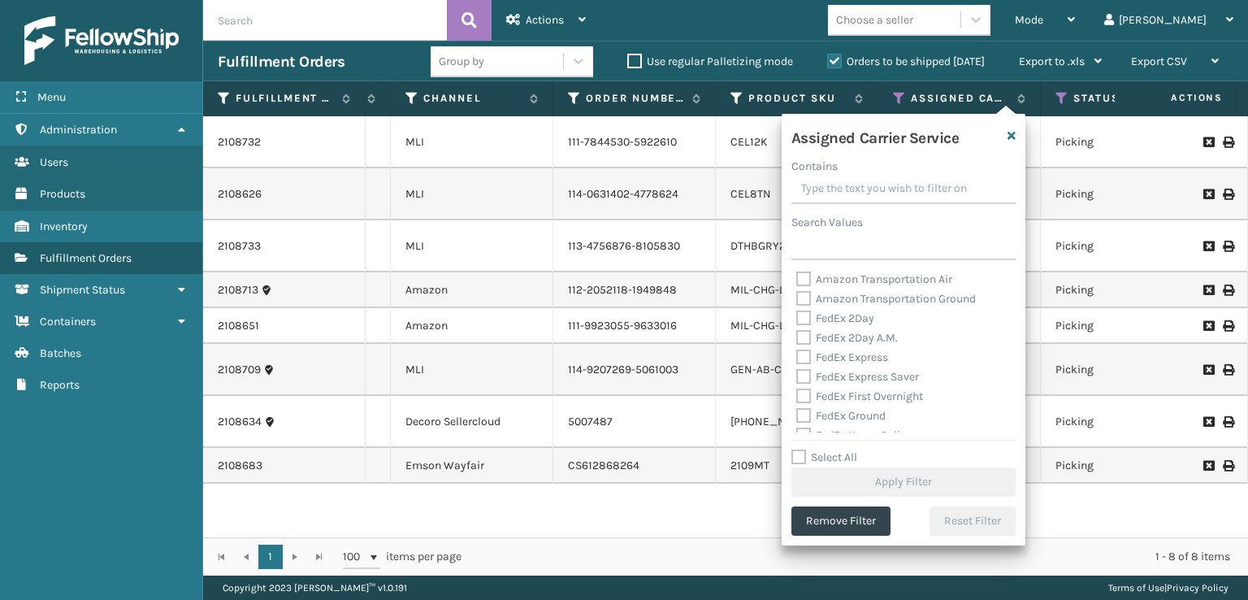
click at [810, 355] on label "FedEx Express" at bounding box center [842, 357] width 92 height 14
click at [797, 355] on input "FedEx Express" at bounding box center [796, 353] width 1 height 11
checkbox input "true"
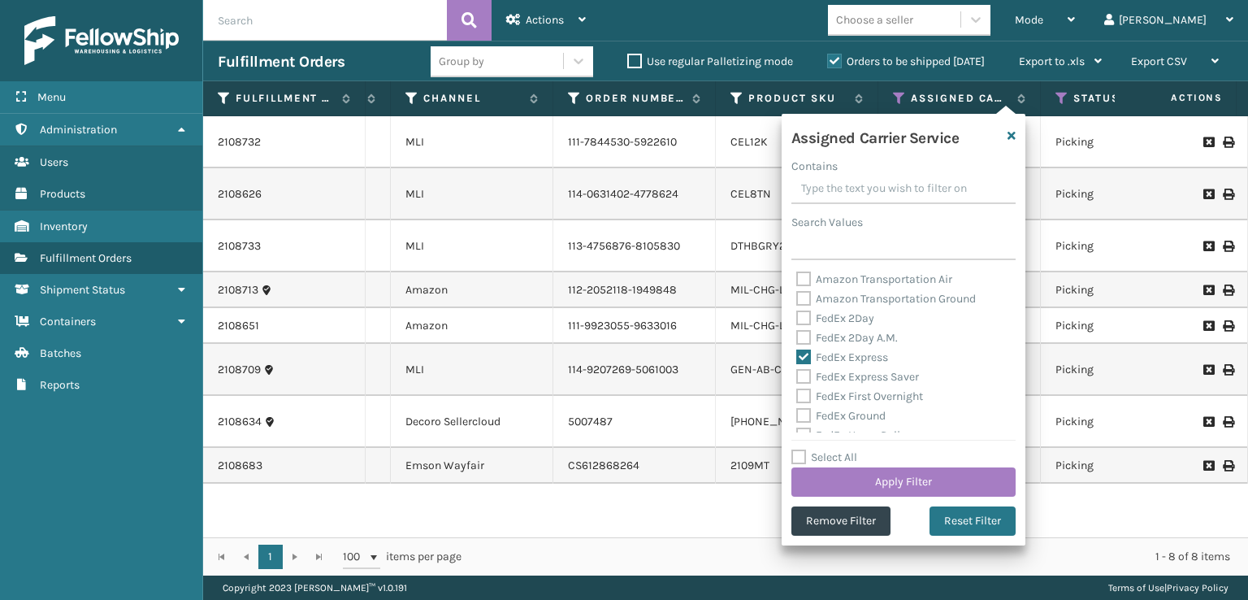
click at [800, 336] on label "FedEx 2Day A.M." at bounding box center [847, 338] width 102 height 14
click at [797, 336] on input "FedEx 2Day A.M." at bounding box center [796, 333] width 1 height 11
checkbox input "true"
click at [806, 373] on label "FedEx Express Saver" at bounding box center [857, 377] width 123 height 14
click at [797, 373] on input "FedEx Express Saver" at bounding box center [796, 372] width 1 height 11
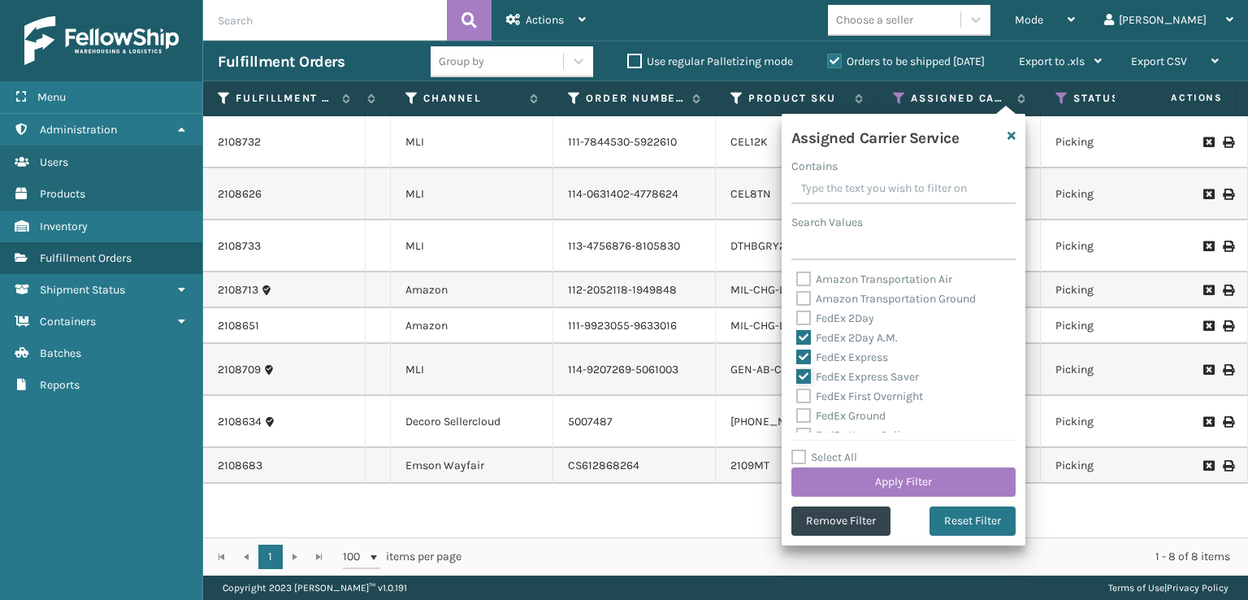
checkbox input "true"
click at [800, 402] on label "FedEx First Overnight" at bounding box center [859, 396] width 127 height 14
click at [797, 397] on input "FedEx First Overnight" at bounding box center [796, 392] width 1 height 11
checkbox input "true"
click at [808, 403] on div "FedEx Standard Overnight" at bounding box center [903, 412] width 214 height 19
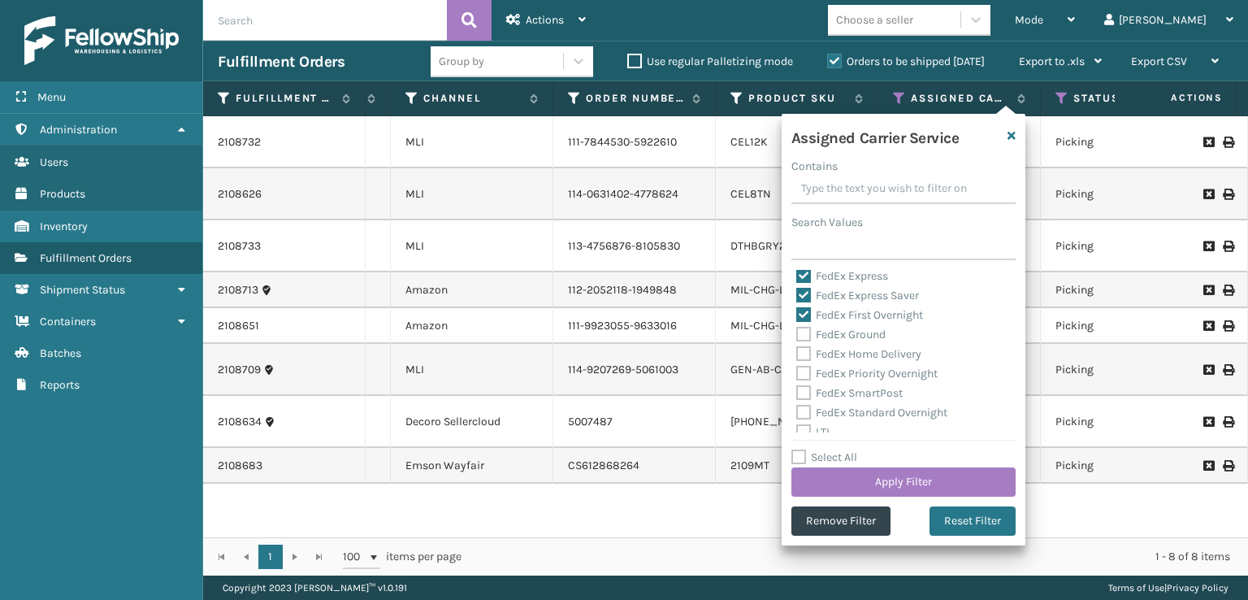
drag, startPoint x: 800, startPoint y: 371, endPoint x: 806, endPoint y: 362, distance: 11.3
click at [802, 371] on label "FedEx Priority Overnight" at bounding box center [866, 373] width 141 height 14
click at [797, 371] on input "FedEx Priority Overnight" at bounding box center [796, 369] width 1 height 11
checkbox input "true"
drag, startPoint x: 804, startPoint y: 353, endPoint x: 806, endPoint y: 339, distance: 13.9
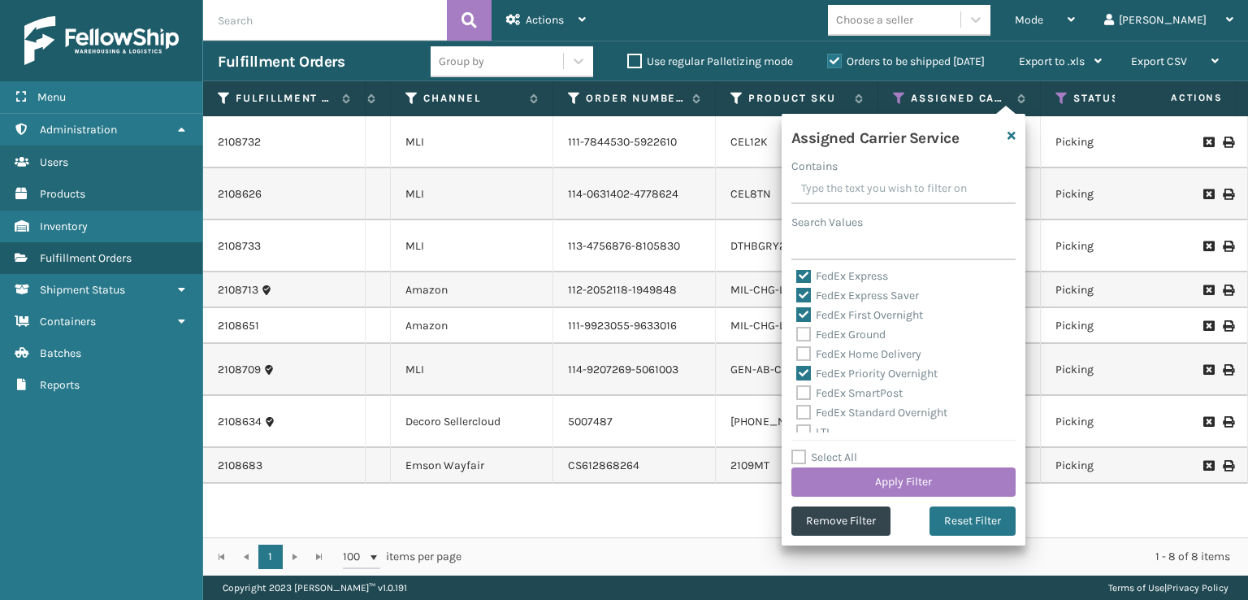
click at [804, 352] on label "FedEx Home Delivery" at bounding box center [858, 354] width 125 height 14
click at [797, 352] on input "FedEx Home Delivery" at bounding box center [796, 349] width 1 height 11
checkbox input "true"
drag, startPoint x: 806, startPoint y: 330, endPoint x: 808, endPoint y: 355, distance: 25.2
click at [806, 330] on label "FedEx Ground" at bounding box center [840, 334] width 89 height 14
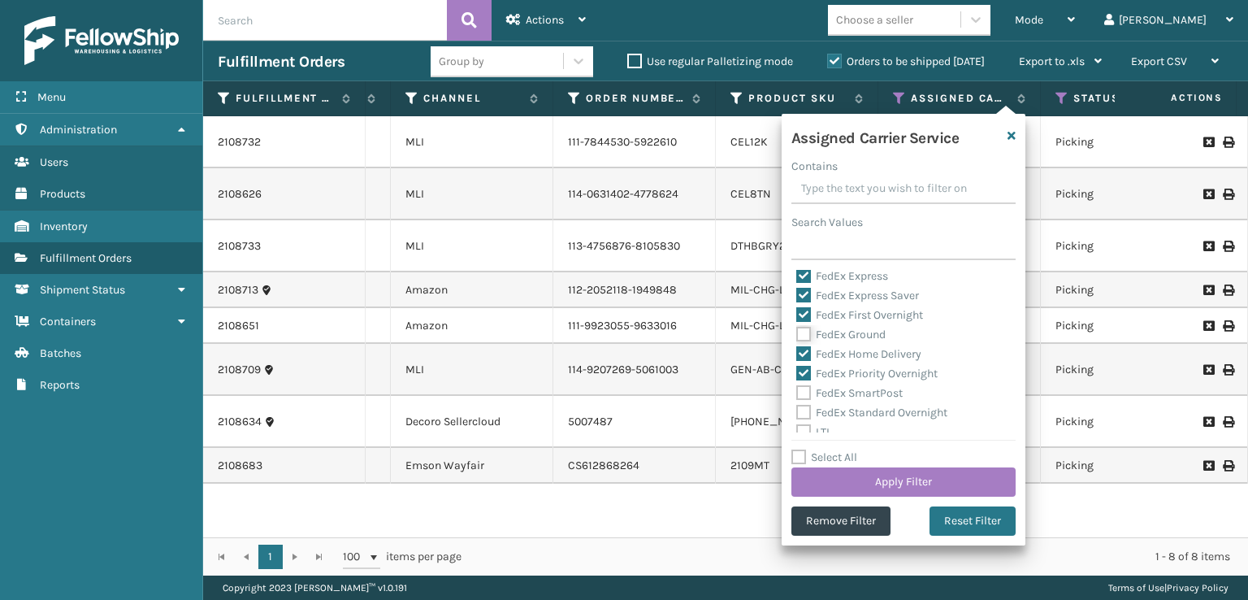
click at [797, 330] on input "FedEx Ground" at bounding box center [796, 330] width 1 height 11
checkbox input "true"
drag, startPoint x: 806, startPoint y: 394, endPoint x: 795, endPoint y: 417, distance: 25.1
click at [806, 395] on label "FedEx SmartPost" at bounding box center [849, 393] width 106 height 14
click at [797, 394] on input "FedEx SmartPost" at bounding box center [796, 388] width 1 height 11
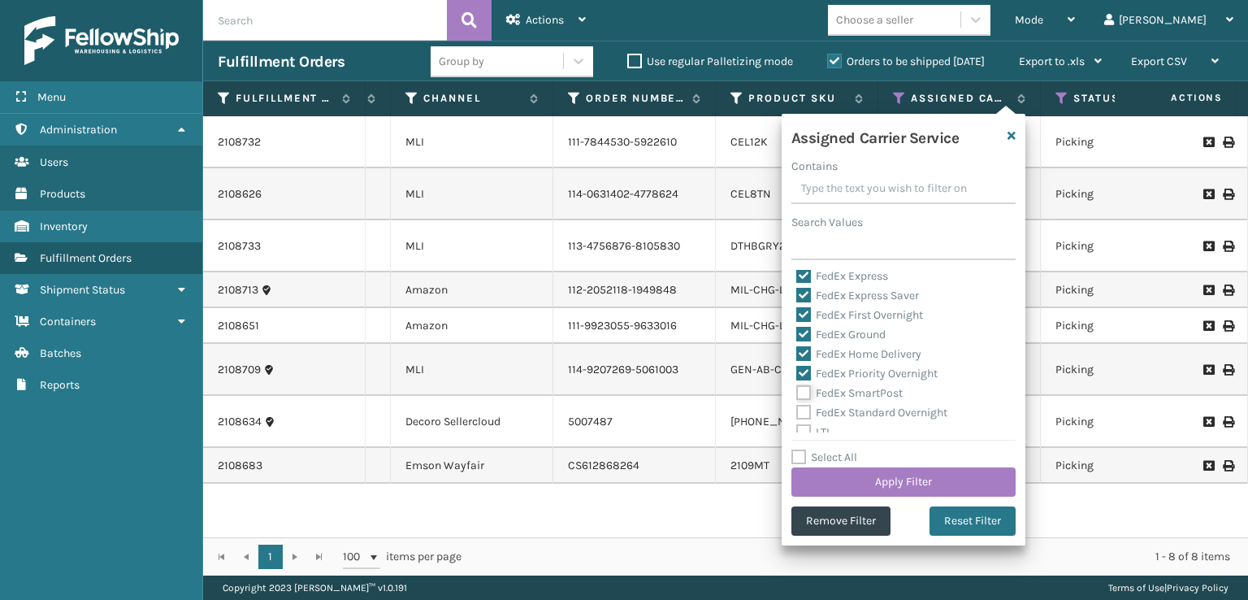
checkbox input "true"
drag, startPoint x: 799, startPoint y: 407, endPoint x: 806, endPoint y: 418, distance: 12.8
click at [799, 407] on label "FedEx Standard Overnight" at bounding box center [871, 412] width 151 height 14
click at [797, 407] on input "FedEx Standard Overnight" at bounding box center [796, 408] width 1 height 11
checkbox input "true"
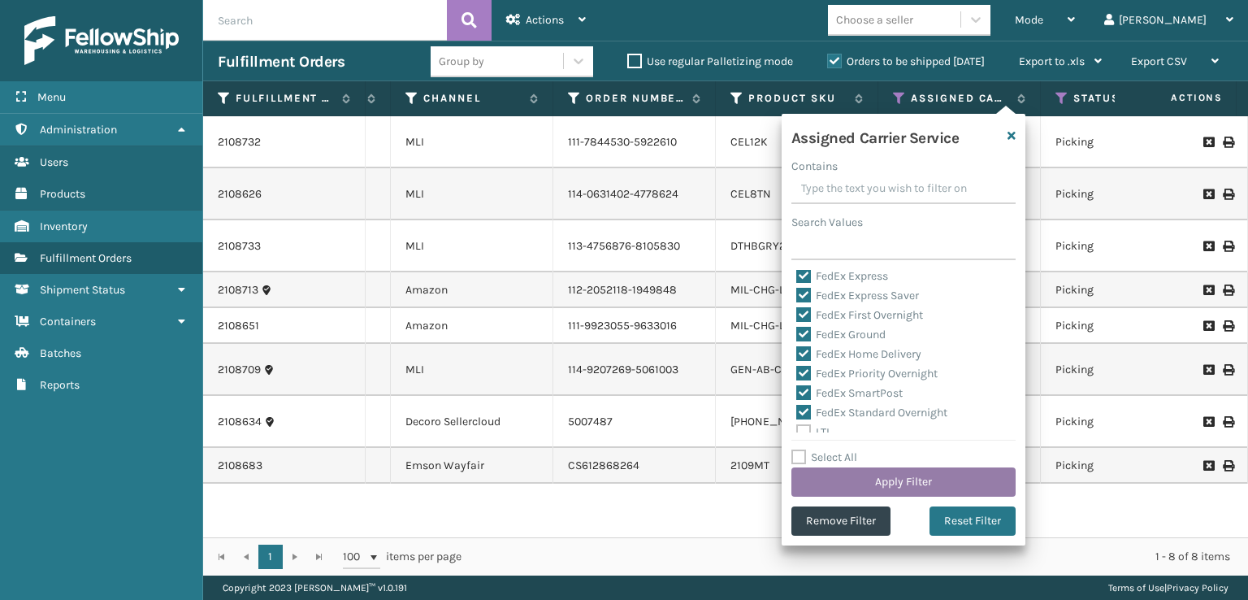
click at [819, 489] on button "Apply Filter" at bounding box center [903, 481] width 224 height 29
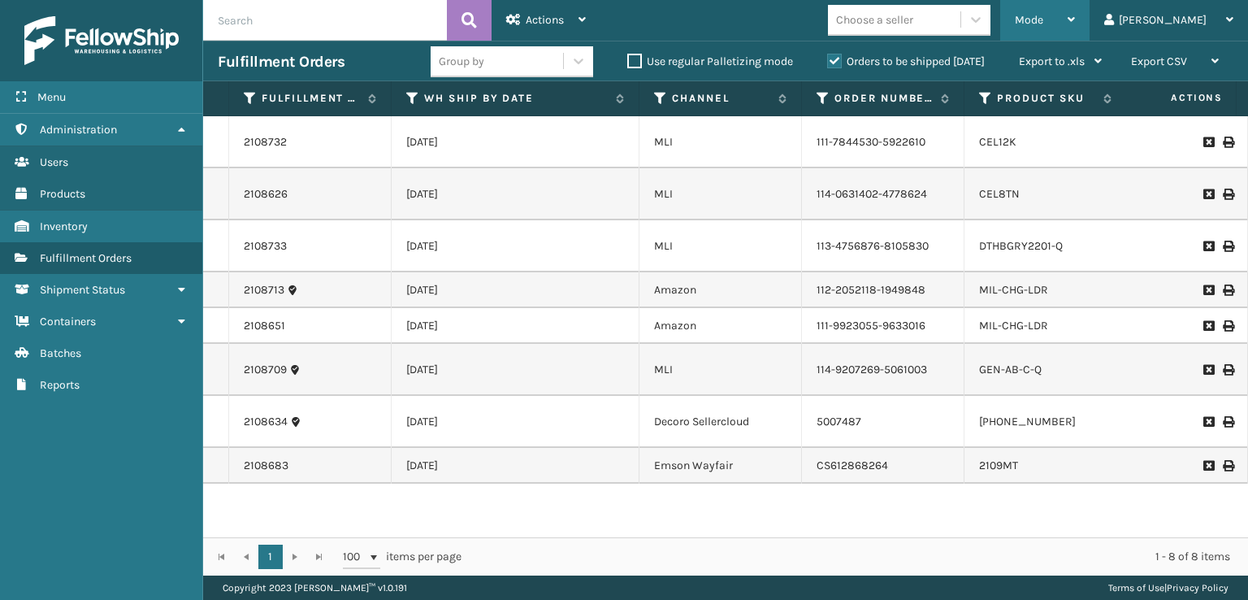
click at [1043, 16] on span "Mode" at bounding box center [1029, 20] width 28 height 14
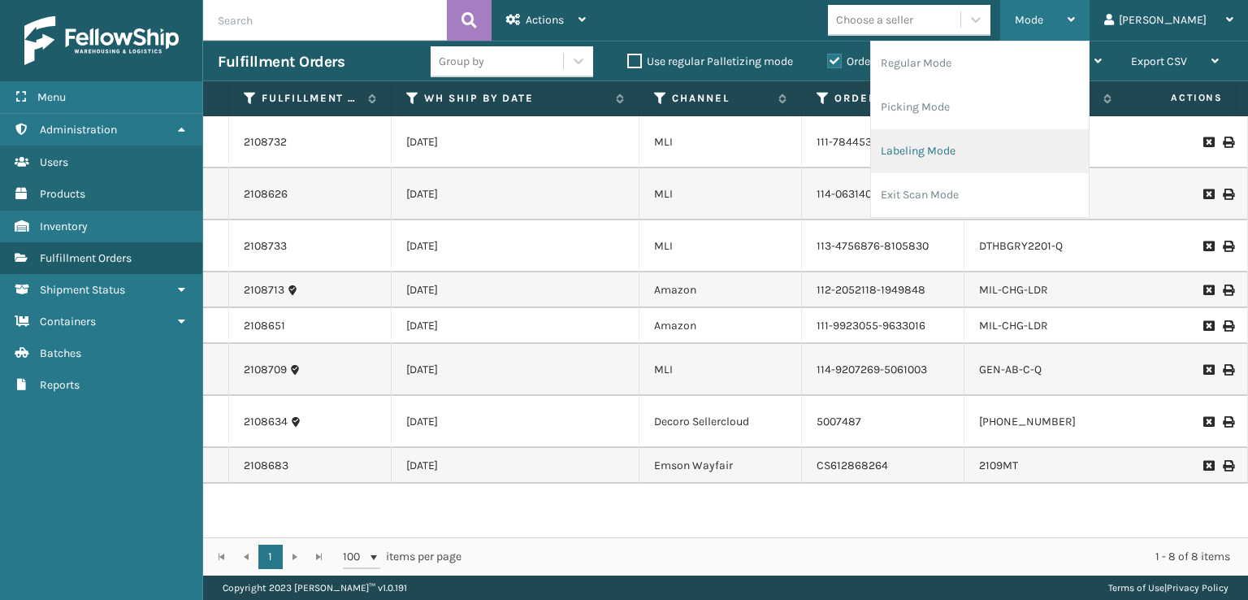
click at [1056, 157] on li "Labeling Mode" at bounding box center [980, 151] width 218 height 44
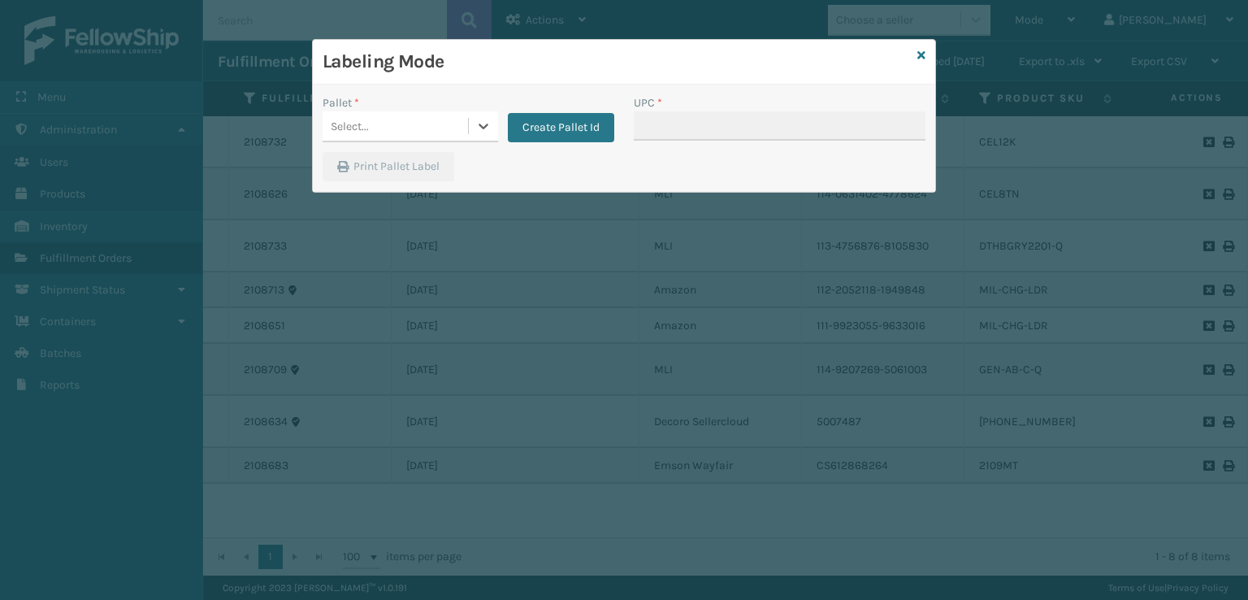
click at [398, 118] on div "Select..." at bounding box center [395, 126] width 145 height 27
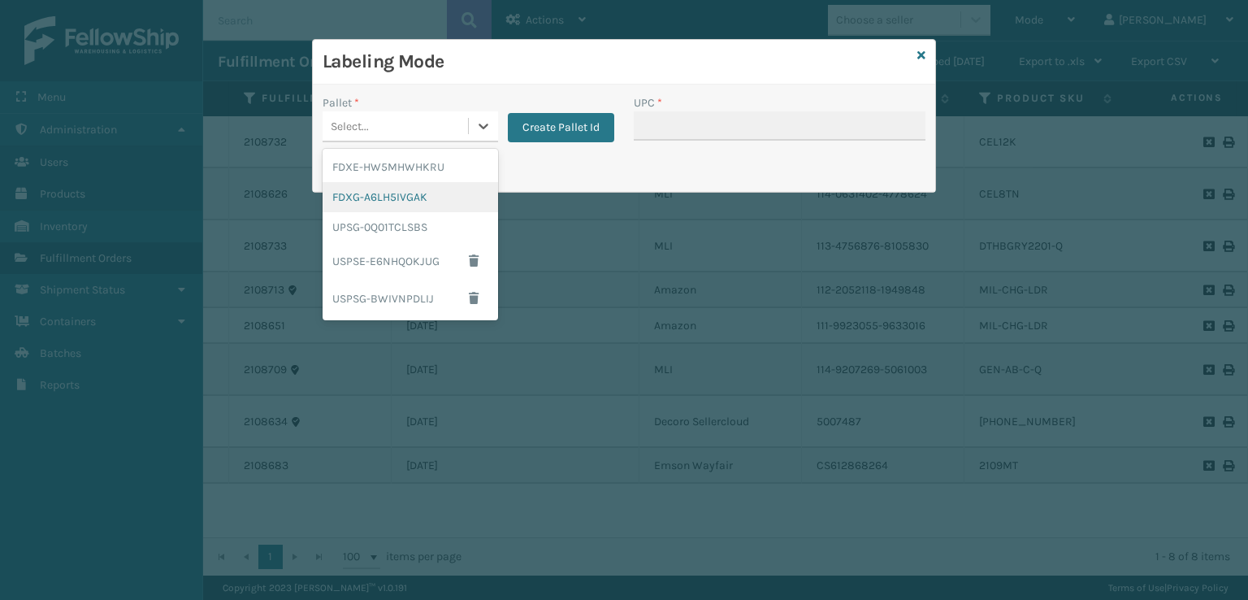
click at [383, 196] on div "FDXG-A6LH5IVGAK" at bounding box center [410, 197] width 175 height 30
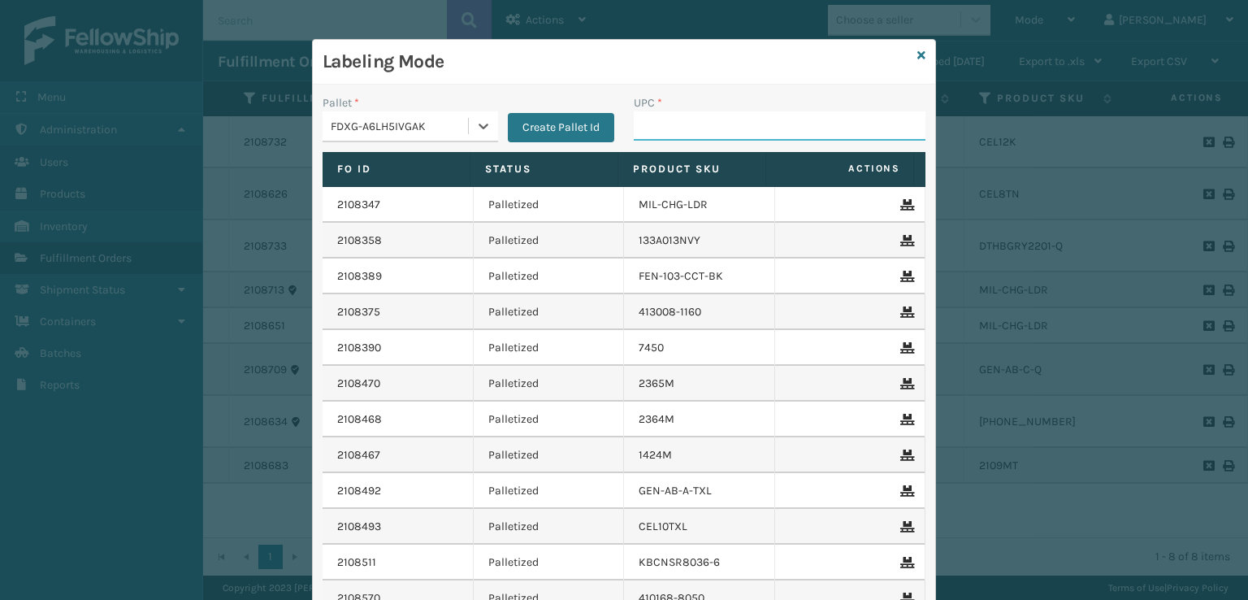
click at [669, 130] on input "UPC *" at bounding box center [780, 125] width 292 height 29
type input "[PHONE_NUMBER]"
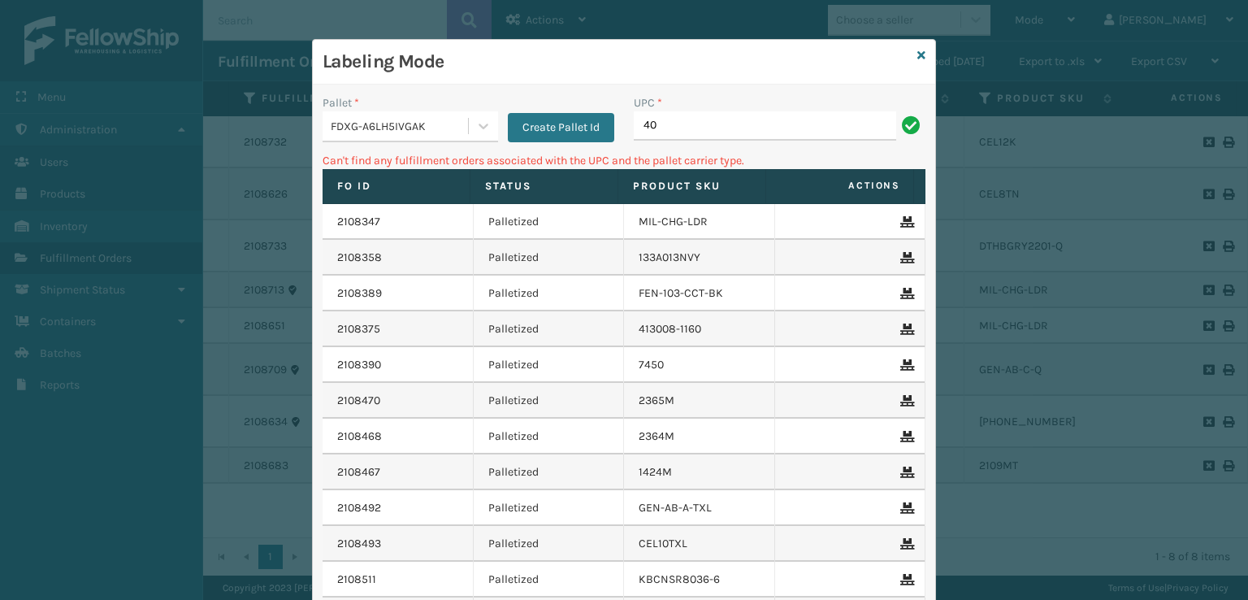
type input "4"
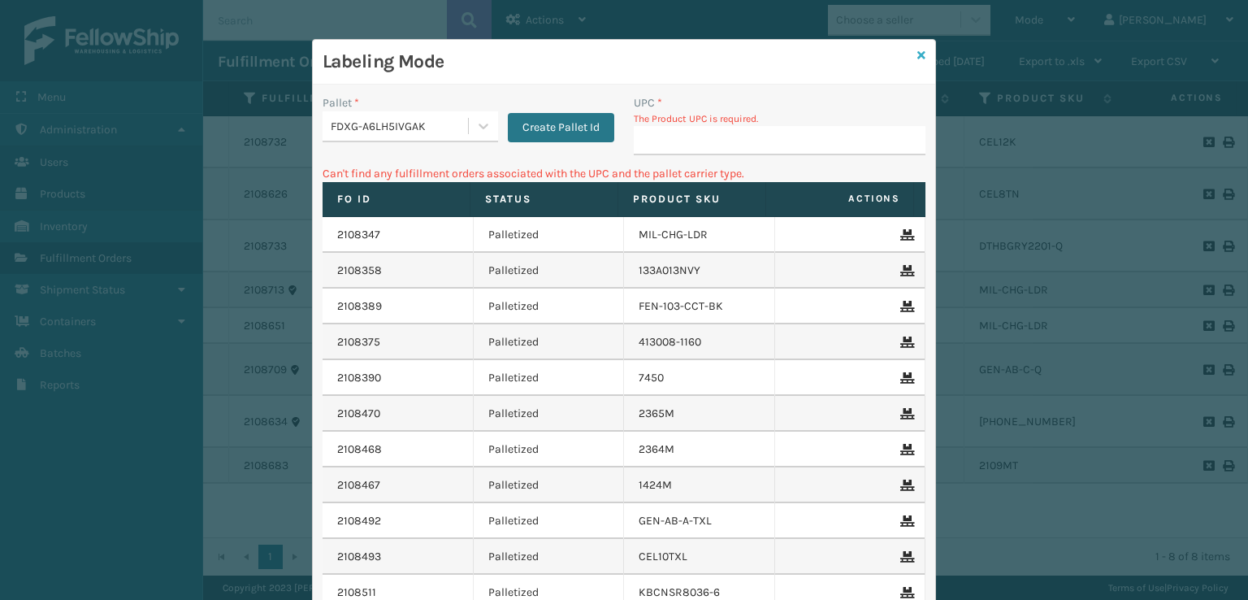
click at [917, 53] on icon at bounding box center [921, 55] width 8 height 11
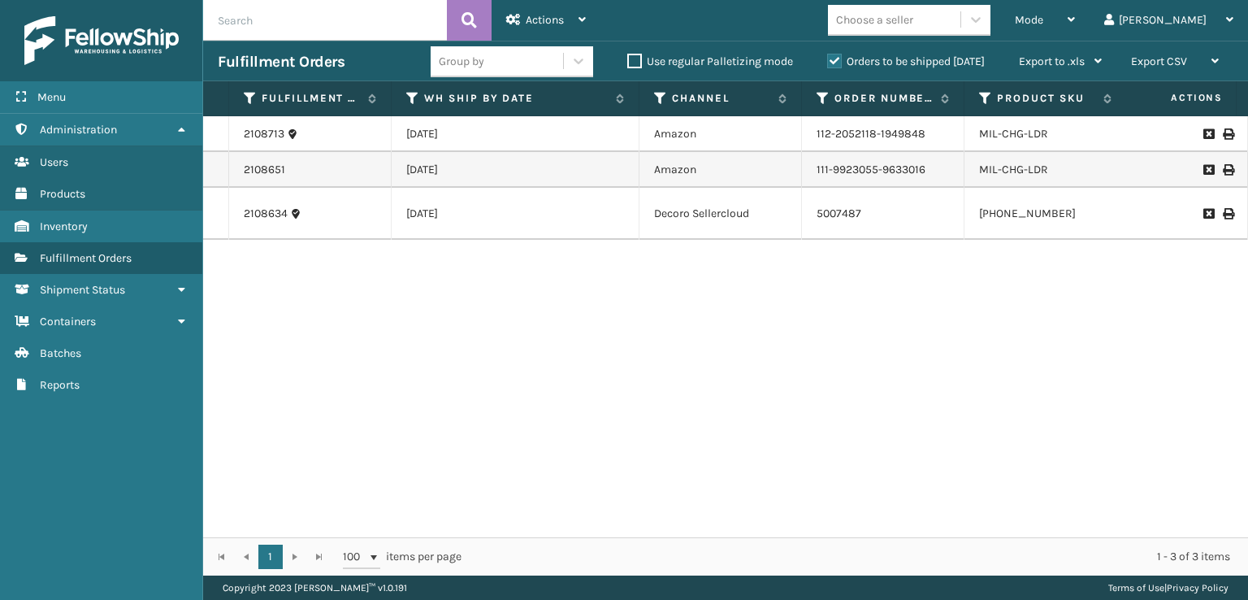
drag, startPoint x: 574, startPoint y: 522, endPoint x: 642, endPoint y: 528, distance: 68.5
click at [642, 528] on div "2108713 [DATE] Amazon 112-2052118-1949848 MIL-CHG-LDR FedEx Home Delivery Picki…" at bounding box center [725, 326] width 1045 height 421
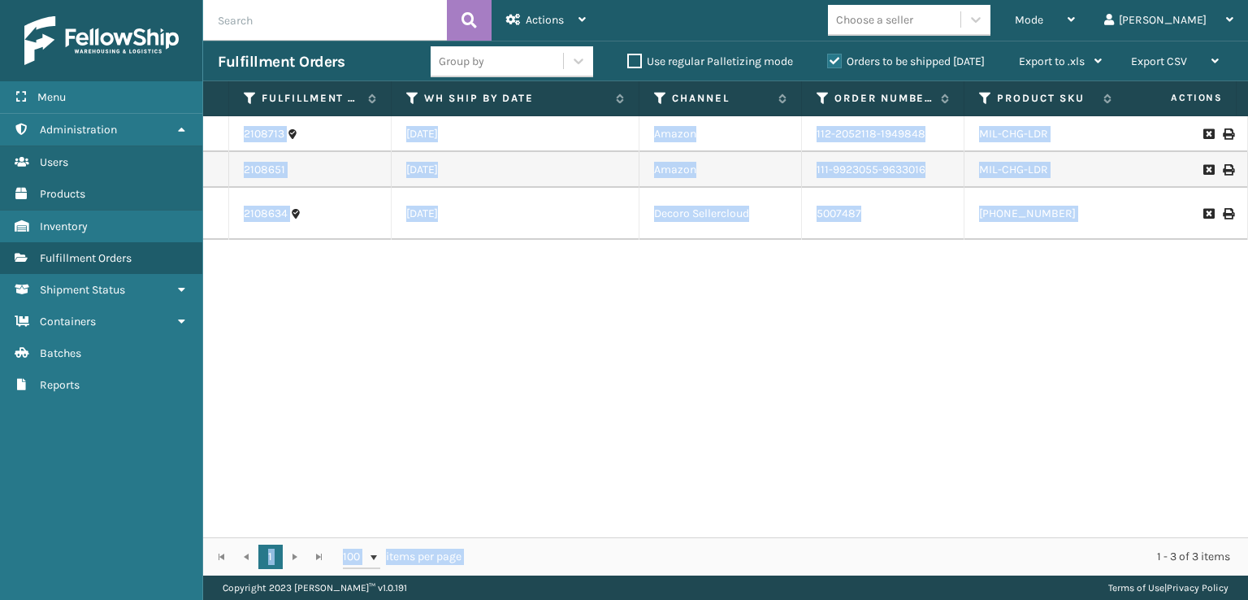
drag, startPoint x: 565, startPoint y: 537, endPoint x: 639, endPoint y: 529, distance: 75.2
click at [639, 529] on div "Fulfillment Order Id WH Ship By Date Channel Order Number Product SKU Assigned …" at bounding box center [725, 328] width 1045 height 494
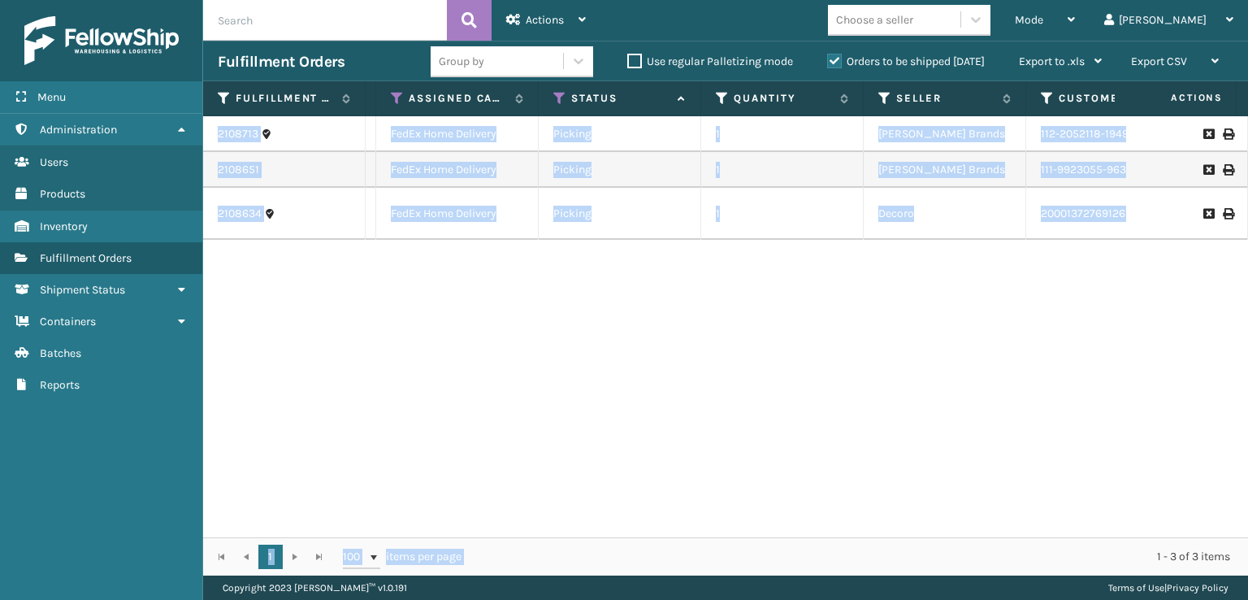
scroll to position [0, 782]
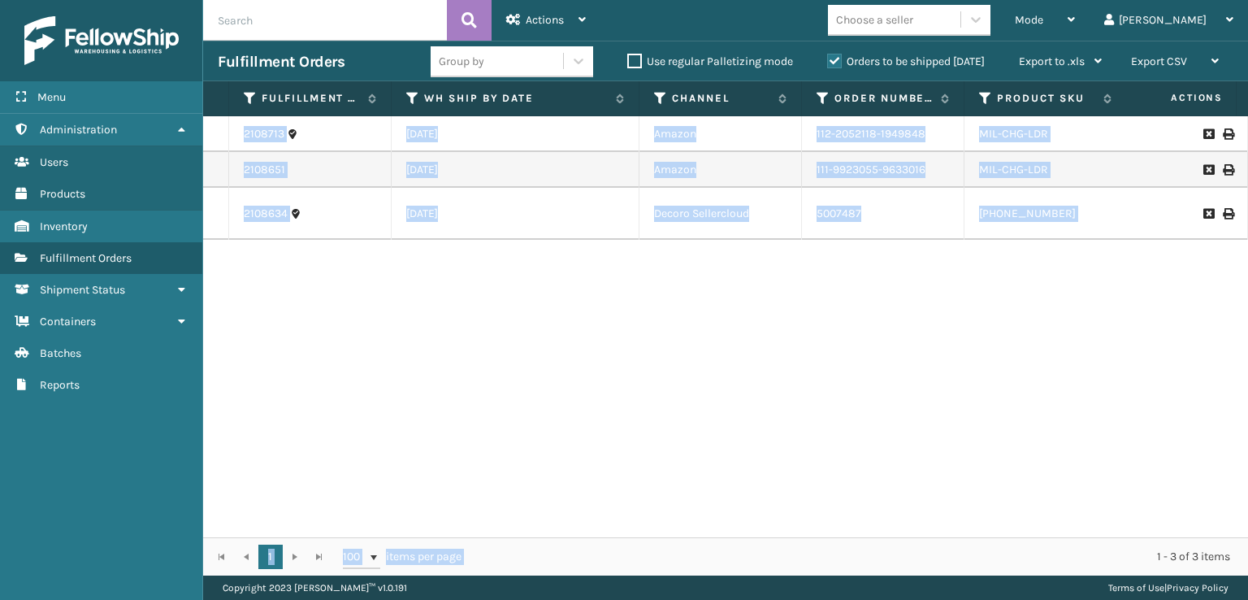
click at [501, 296] on div "2108713 [DATE] Amazon 112-2052118-1949848 MIL-CHG-LDR FedEx Home Delivery Picki…" at bounding box center [725, 326] width 1045 height 421
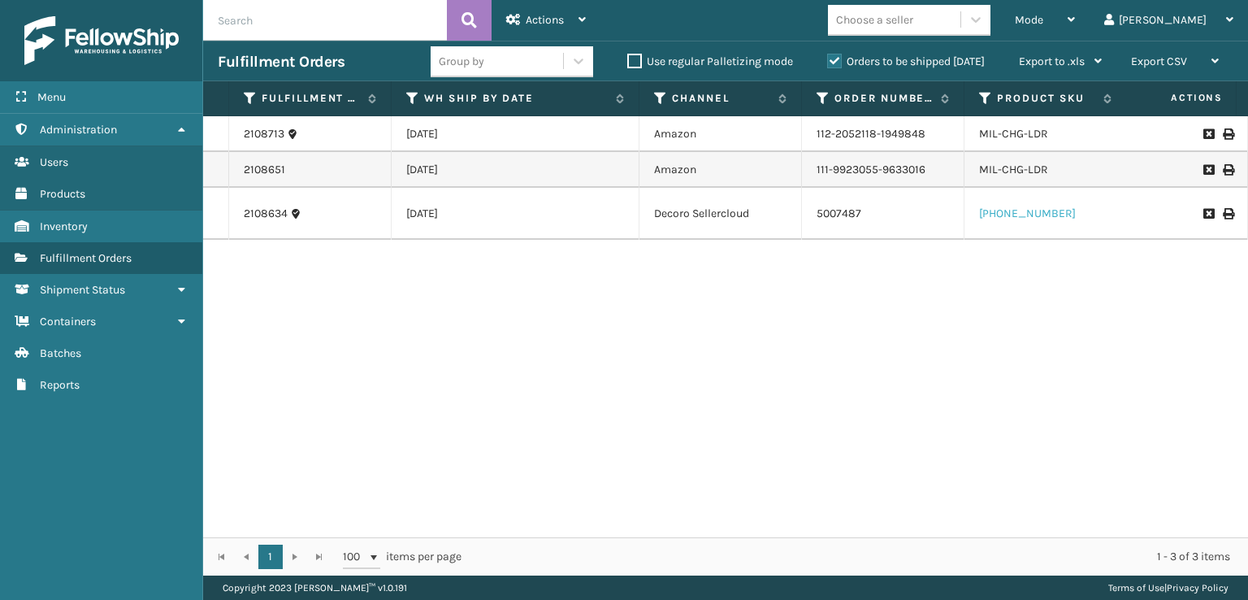
click at [1008, 208] on link "[PHONE_NUMBER]" at bounding box center [1027, 213] width 97 height 14
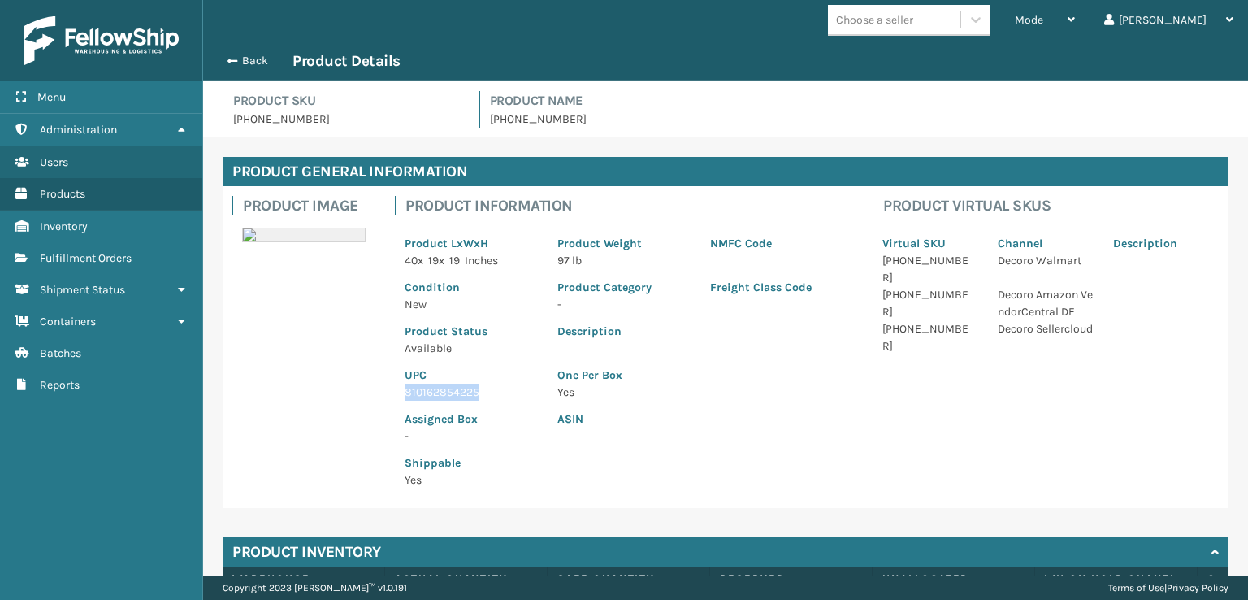
drag, startPoint x: 490, startPoint y: 396, endPoint x: 392, endPoint y: 398, distance: 97.5
click at [392, 398] on div "Product Information Product LxWxH 40 x 19 x 19 Inches Product Weight 97 lb NMFC…" at bounding box center [624, 347] width 478 height 322
copy p "810162854225"
click at [244, 58] on button "Back" at bounding box center [255, 61] width 75 height 15
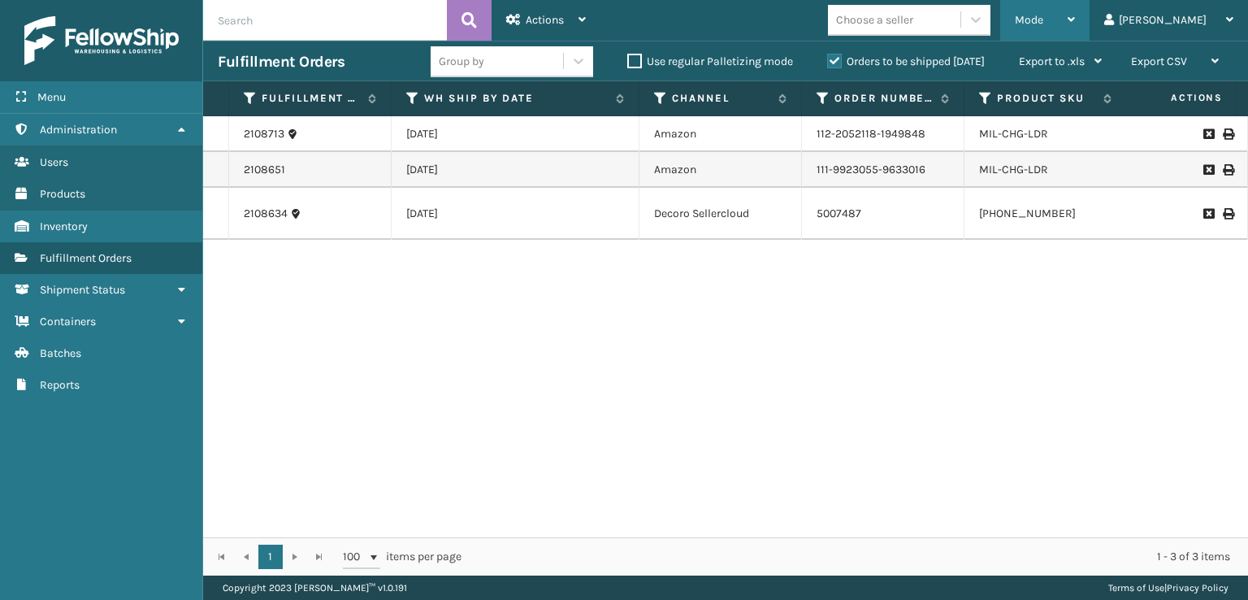
click at [1043, 16] on span "Mode" at bounding box center [1029, 20] width 28 height 14
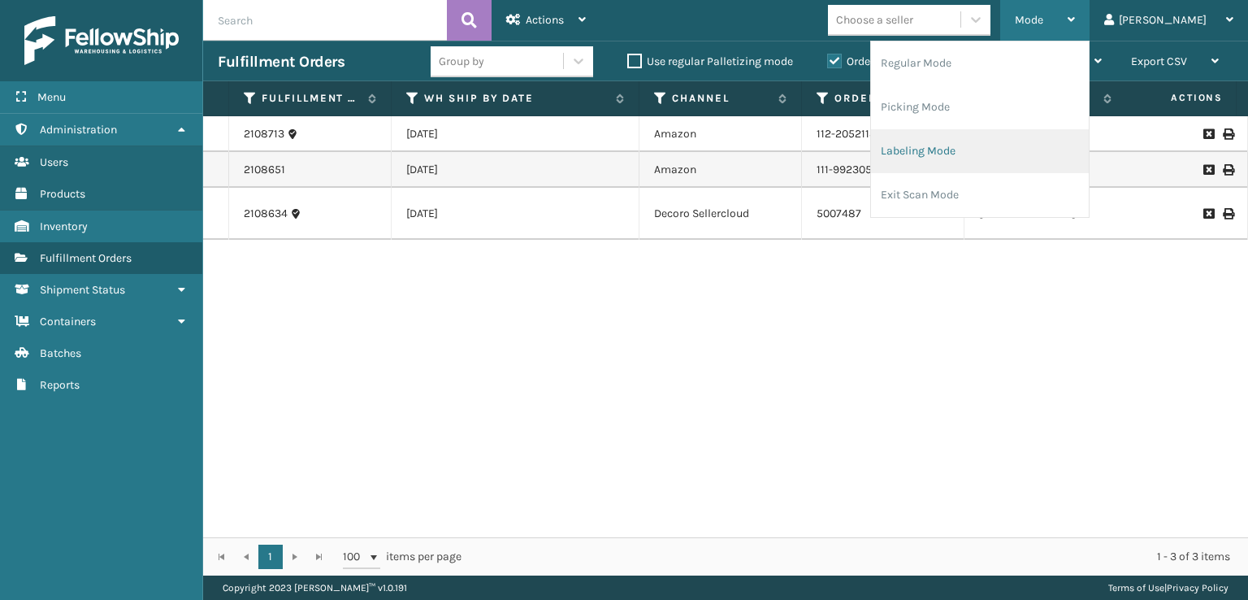
click at [952, 161] on li "Labeling Mode" at bounding box center [980, 151] width 218 height 44
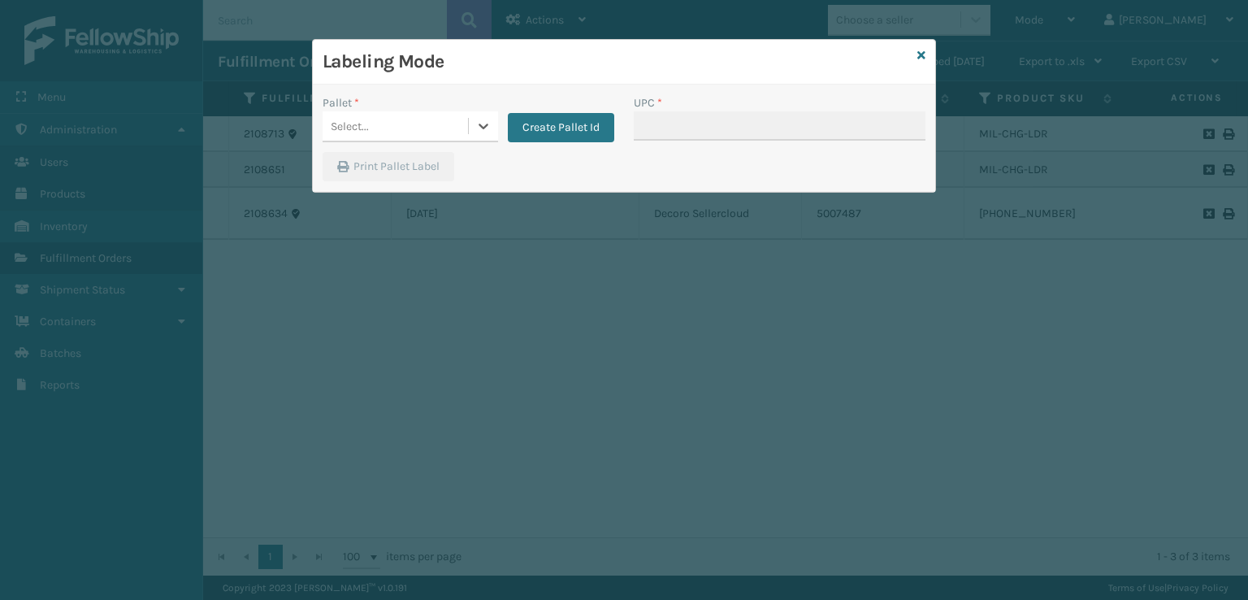
click at [422, 138] on div "Select..." at bounding box center [395, 126] width 145 height 27
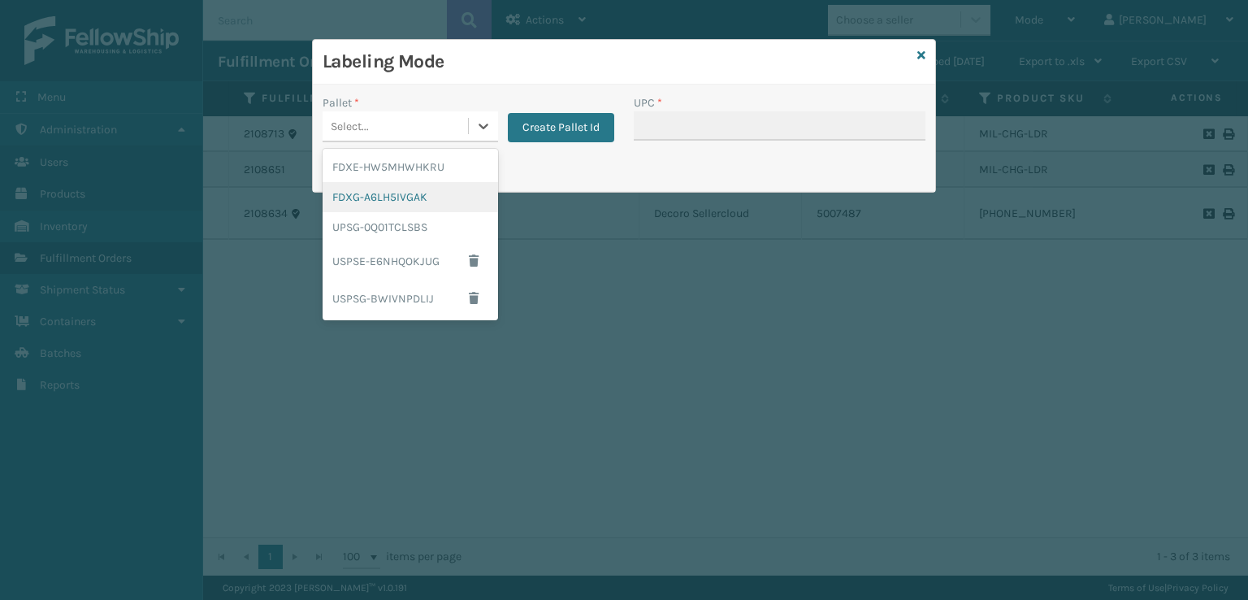
click at [398, 195] on div "FDXG-A6LH5IVGAK" at bounding box center [410, 197] width 175 height 30
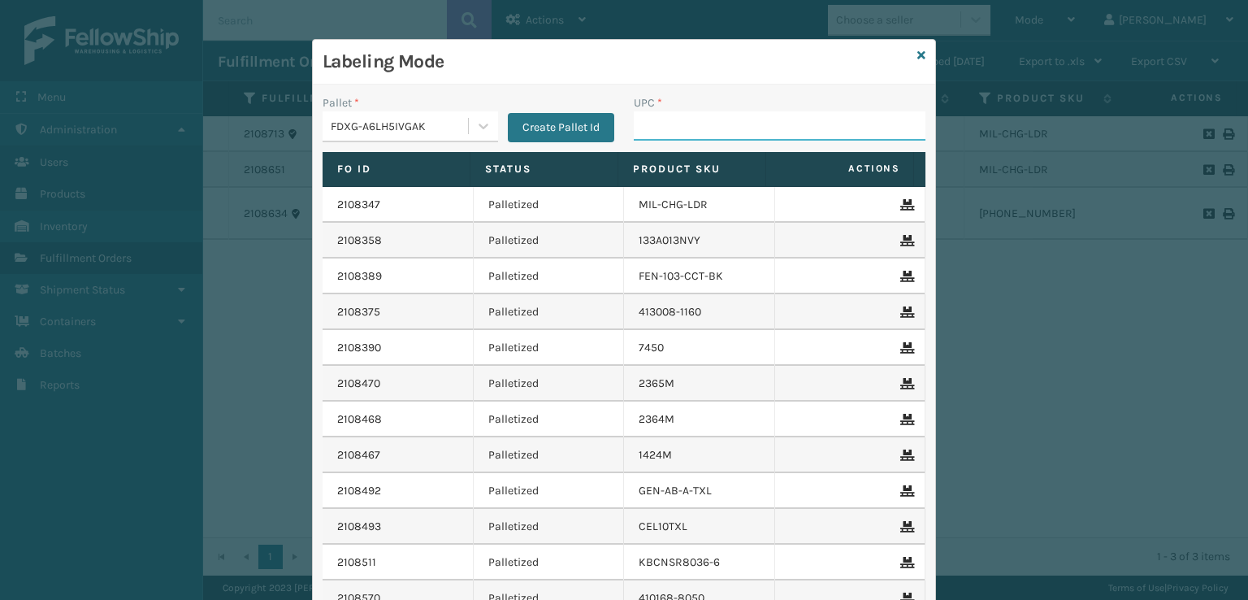
click at [723, 120] on input "UPC *" at bounding box center [780, 125] width 292 height 29
paste input "810162854225"
type input "810162854225"
click at [917, 56] on icon at bounding box center [921, 55] width 8 height 11
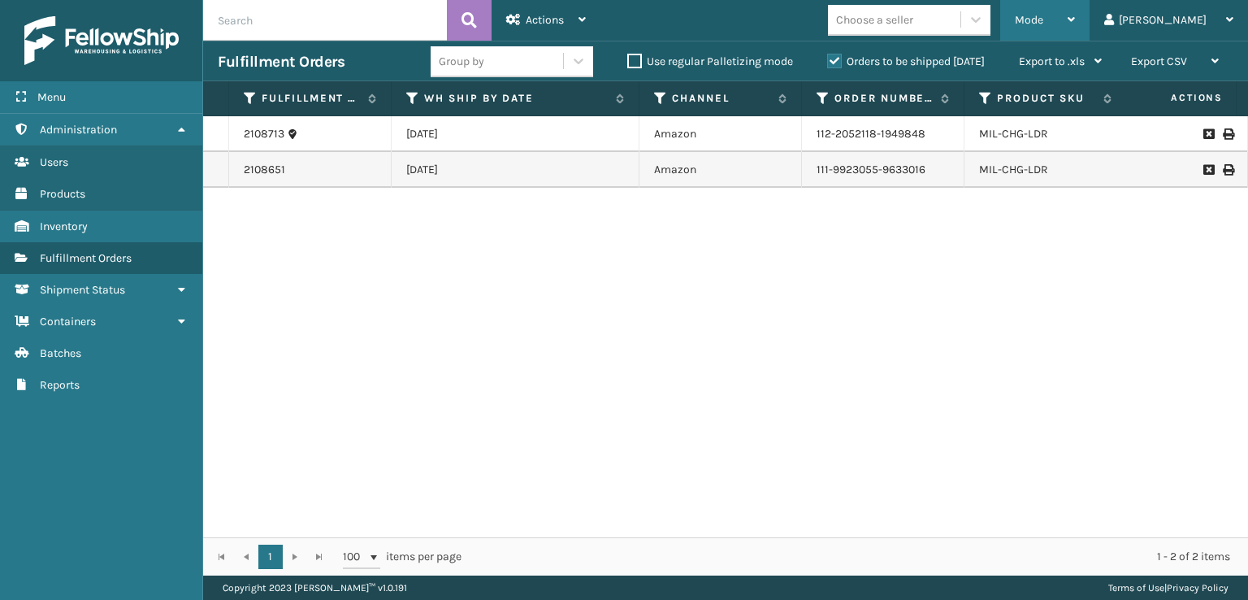
click at [1043, 20] on span "Mode" at bounding box center [1029, 20] width 28 height 14
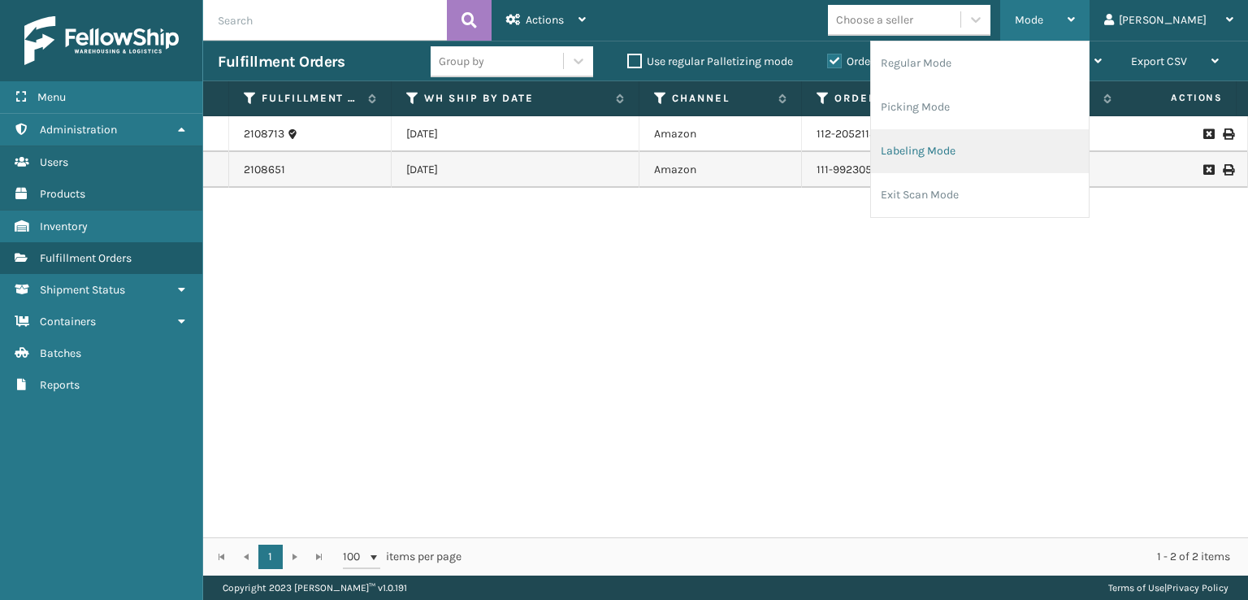
click at [980, 150] on li "Labeling Mode" at bounding box center [980, 151] width 218 height 44
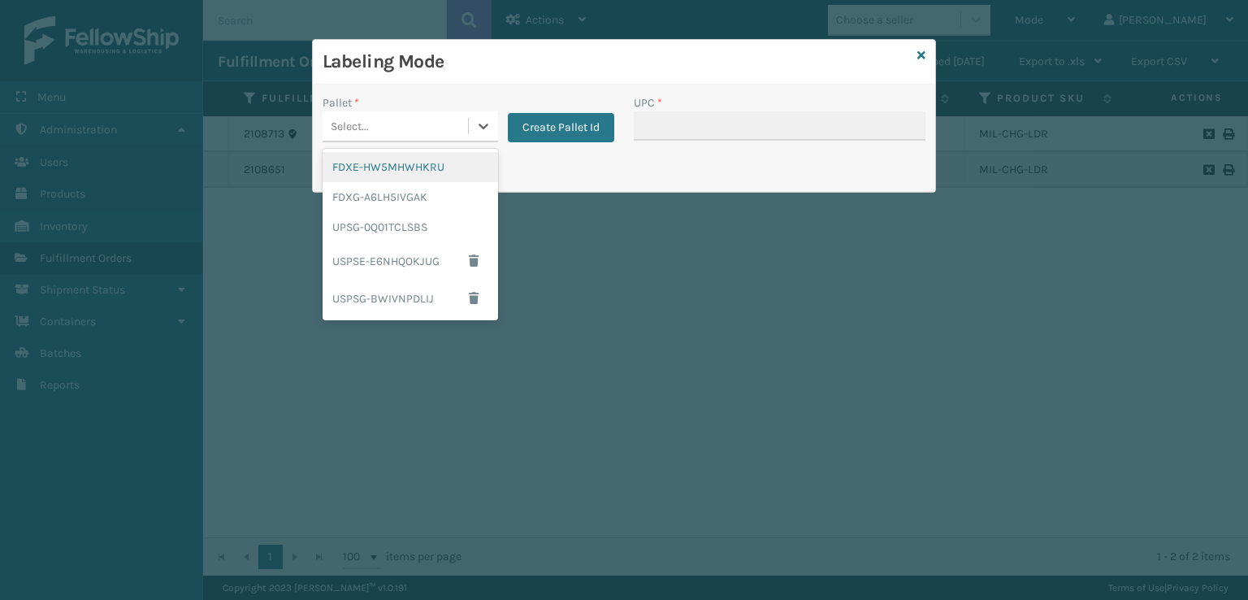
click at [392, 138] on div "Select..." at bounding box center [395, 126] width 145 height 27
click at [379, 192] on div "FDXG-A6LH5IVGAK" at bounding box center [410, 197] width 175 height 30
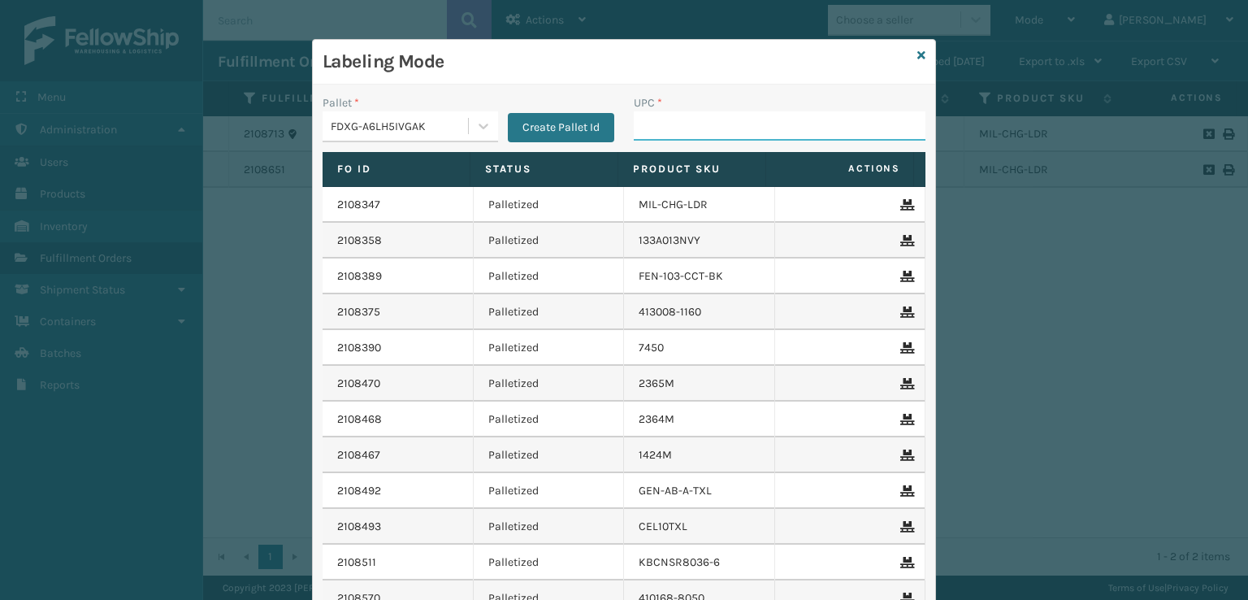
click at [657, 124] on input "UPC *" at bounding box center [780, 125] width 292 height 29
drag, startPoint x: 1132, startPoint y: 292, endPoint x: 1029, endPoint y: 225, distance: 123.3
click at [1124, 292] on div "Labeling Mode Pallet * FDXG-A6LH5IVGAK Create Pallet Id UPC * Fo Id Status Prod…" at bounding box center [624, 300] width 1248 height 600
click at [917, 53] on icon at bounding box center [921, 55] width 8 height 11
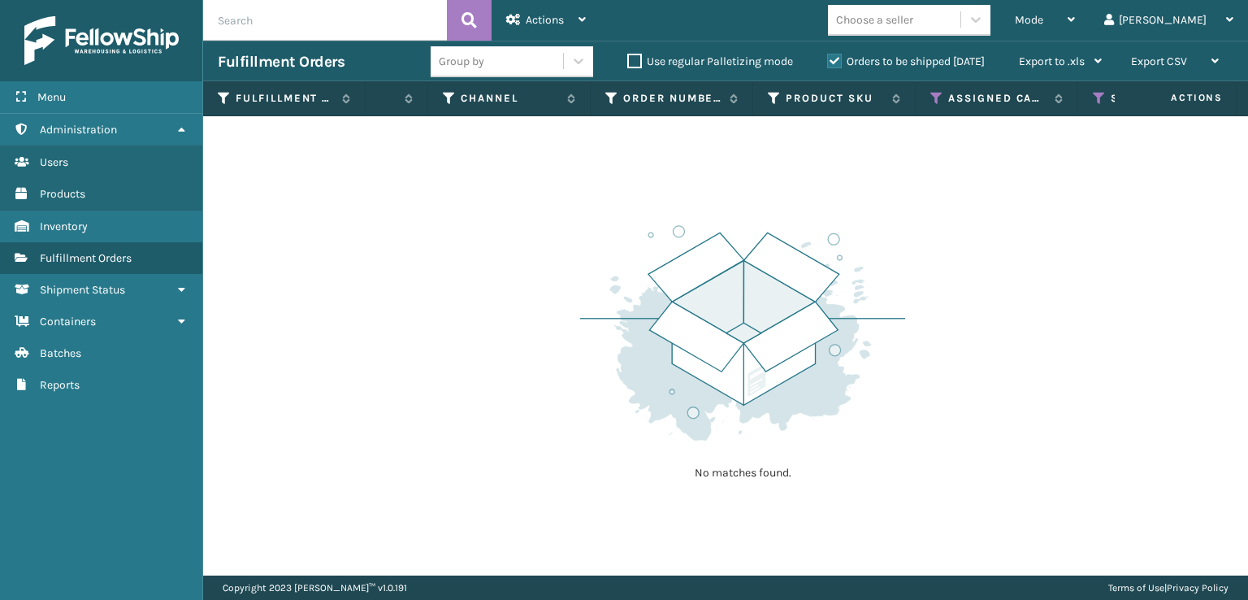
scroll to position [0, 273]
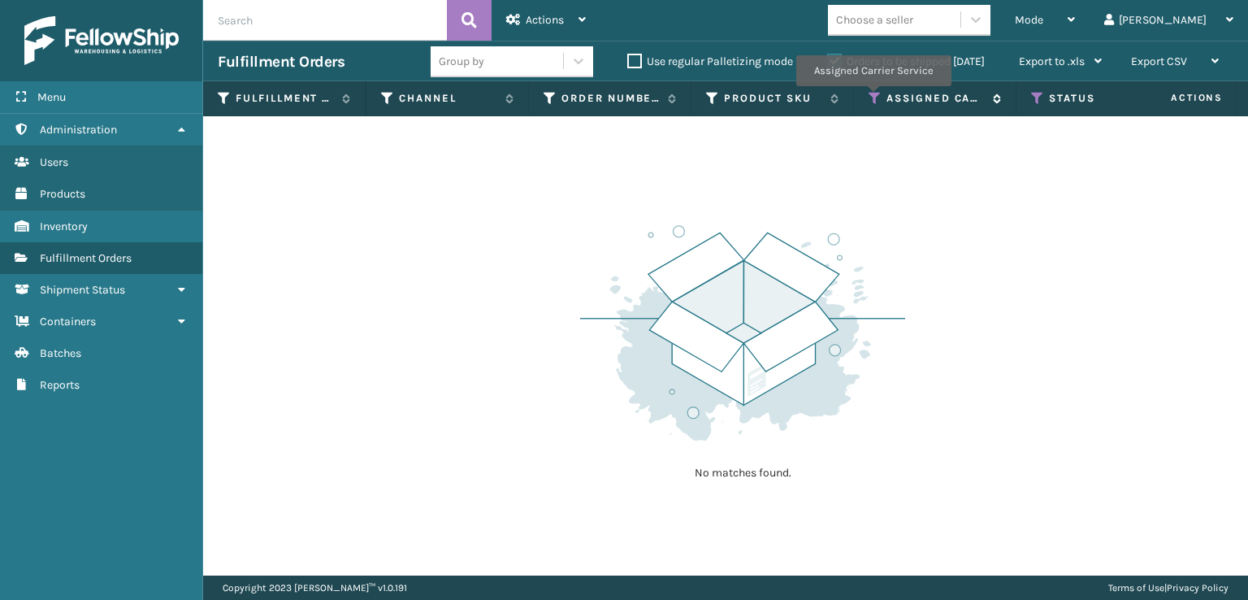
click at [873, 97] on icon at bounding box center [874, 98] width 13 height 15
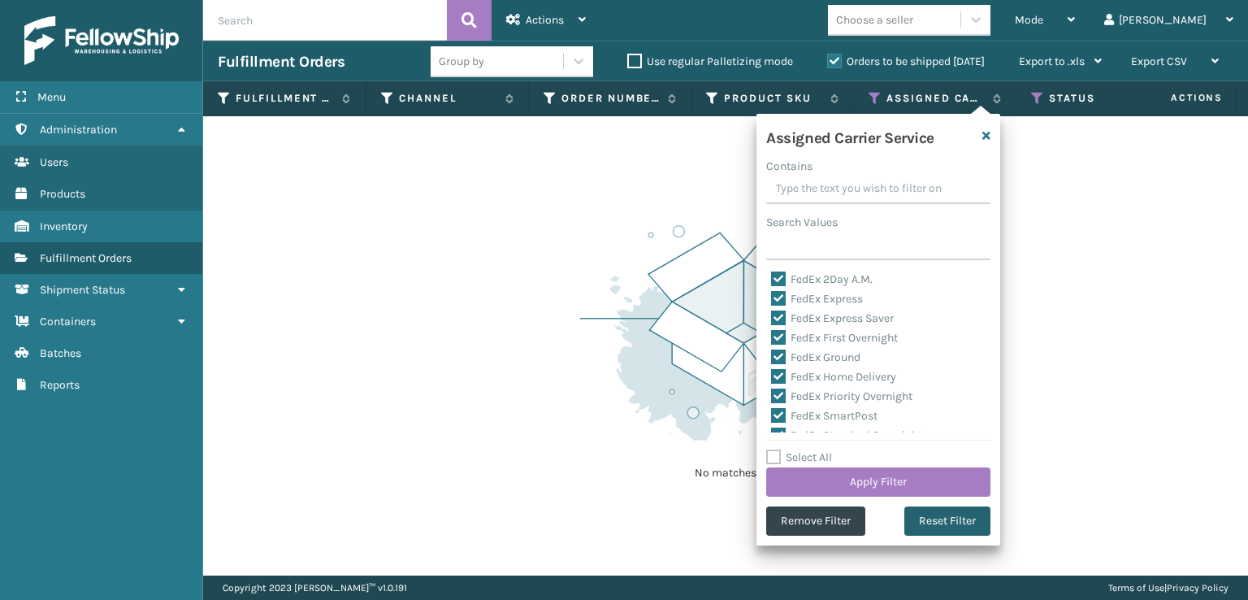
click at [917, 517] on button "Reset Filter" at bounding box center [947, 520] width 86 height 29
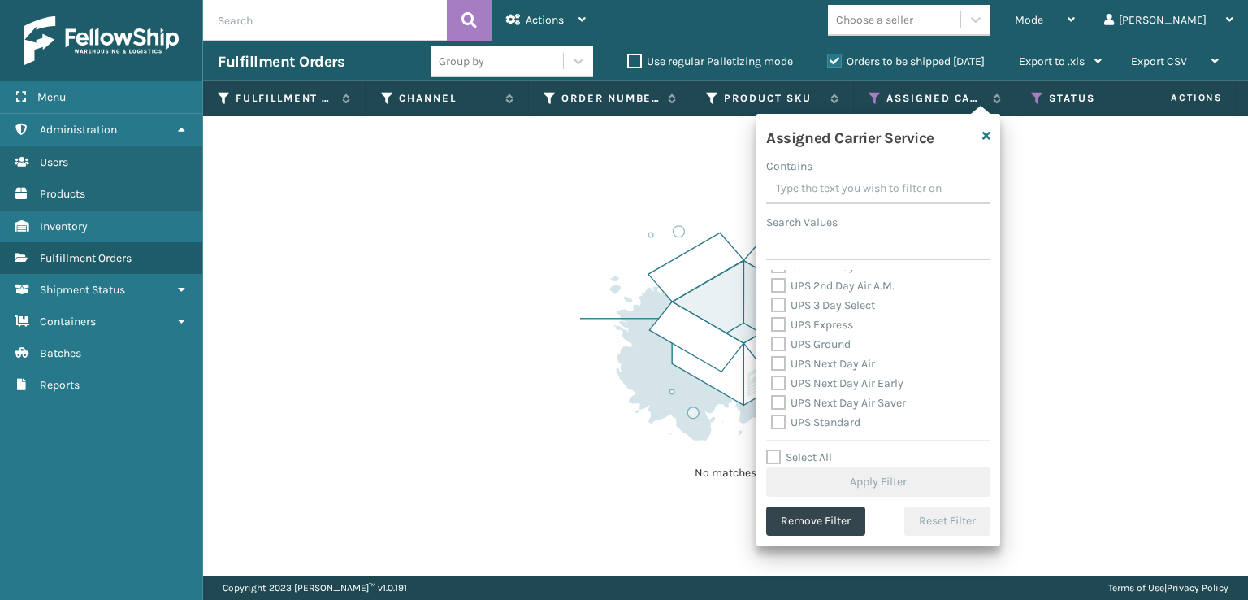
scroll to position [244, 0]
click at [782, 402] on label "UPS Express" at bounding box center [812, 406] width 82 height 14
click at [772, 402] on input "UPS Express" at bounding box center [771, 401] width 1 height 11
checkbox input "true"
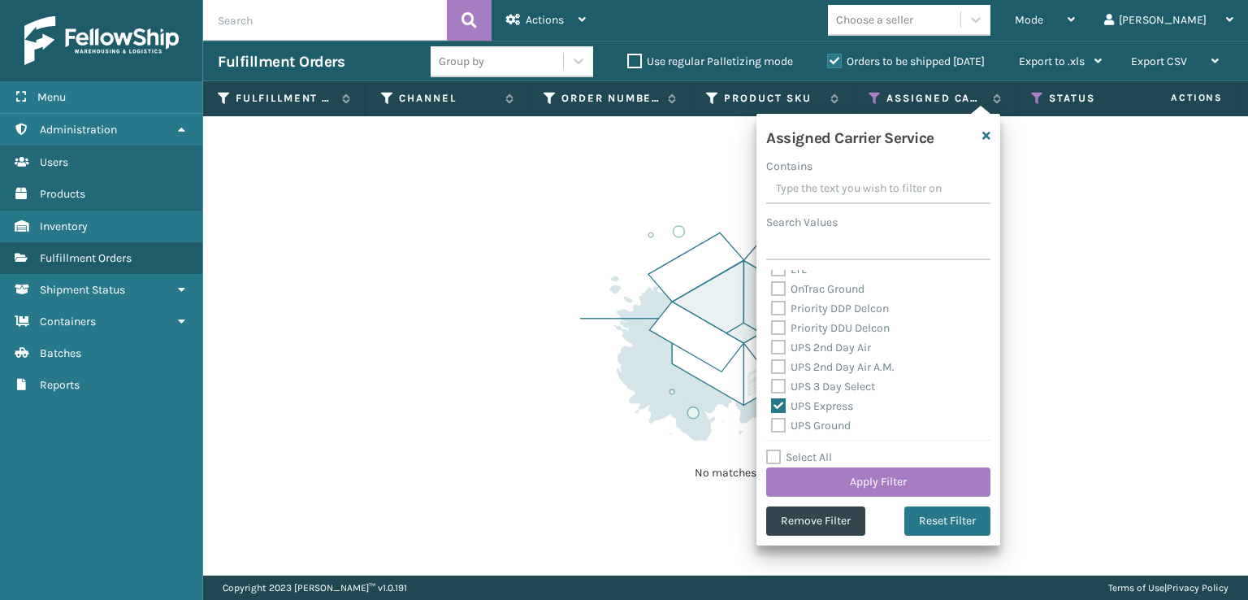
click at [780, 388] on label "UPS 3 Day Select" at bounding box center [823, 386] width 104 height 14
click at [772, 388] on input "UPS 3 Day Select" at bounding box center [771, 382] width 1 height 11
checkbox input "true"
click at [779, 362] on label "UPS 2nd Day Air A.M." at bounding box center [832, 367] width 123 height 14
click at [772, 362] on input "UPS 2nd Day Air A.M." at bounding box center [771, 362] width 1 height 11
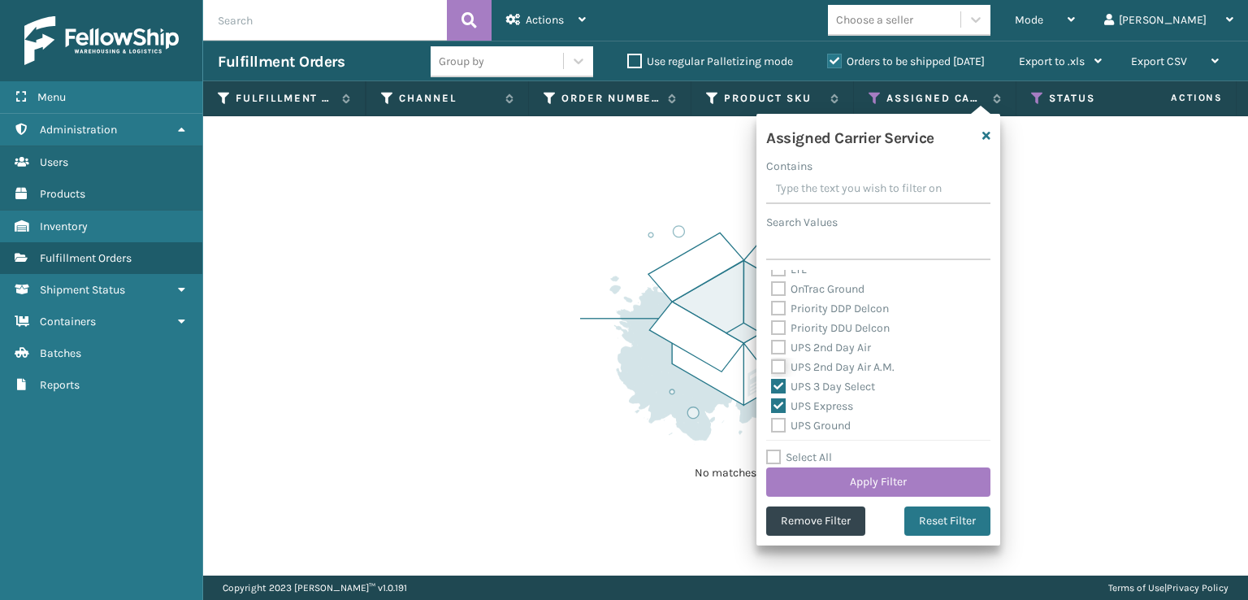
checkbox input "true"
click at [777, 343] on label "UPS 2nd Day Air" at bounding box center [821, 347] width 100 height 14
click at [772, 343] on input "UPS 2nd Day Air" at bounding box center [771, 343] width 1 height 11
checkbox input "true"
click at [774, 419] on label "UPS Ground" at bounding box center [811, 425] width 80 height 14
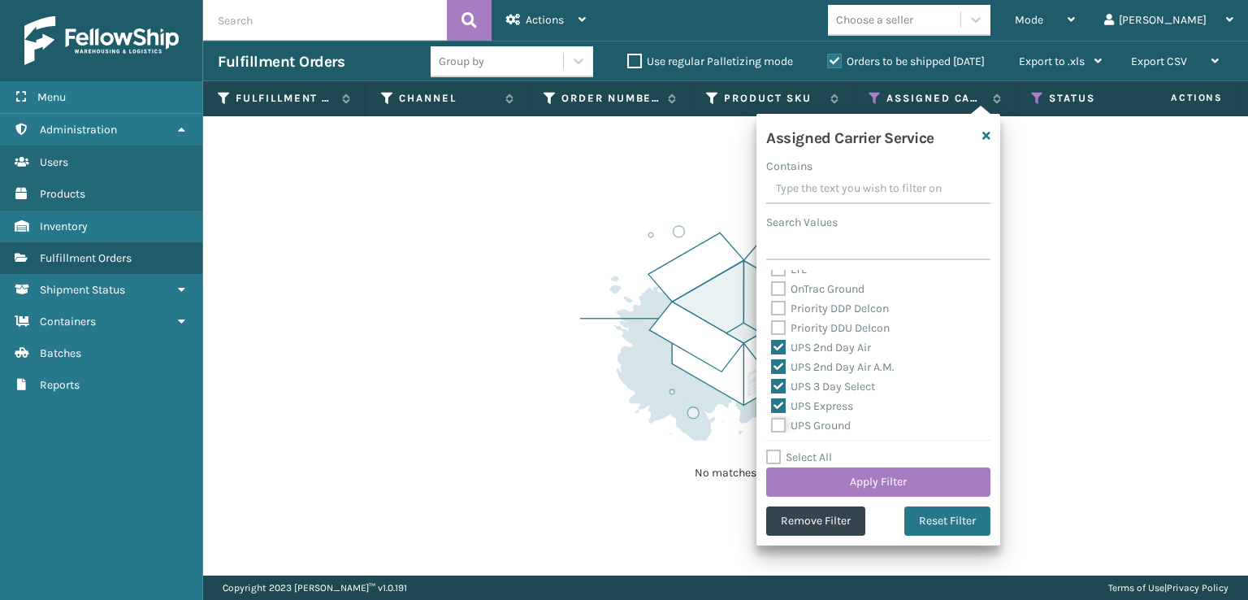
click at [772, 419] on input "UPS Ground" at bounding box center [771, 421] width 1 height 11
checkbox input "true"
click at [773, 384] on label "UPS Next Day Air Early" at bounding box center [837, 383] width 132 height 14
click at [772, 384] on input "UPS Next Day Air Early" at bounding box center [771, 379] width 1 height 11
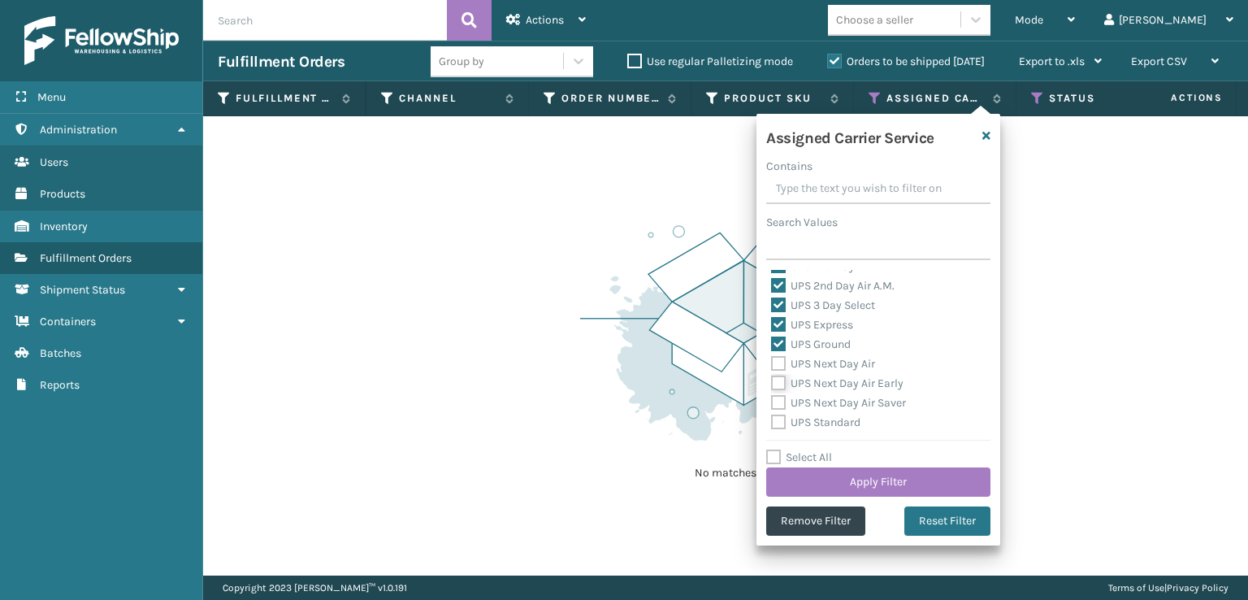
checkbox input "true"
click at [777, 354] on div "UPS Next Day Air" at bounding box center [878, 363] width 214 height 19
click at [777, 363] on label "UPS Next Day Air" at bounding box center [823, 364] width 104 height 14
click at [772, 363] on input "UPS Next Day Air" at bounding box center [771, 359] width 1 height 11
checkbox input "true"
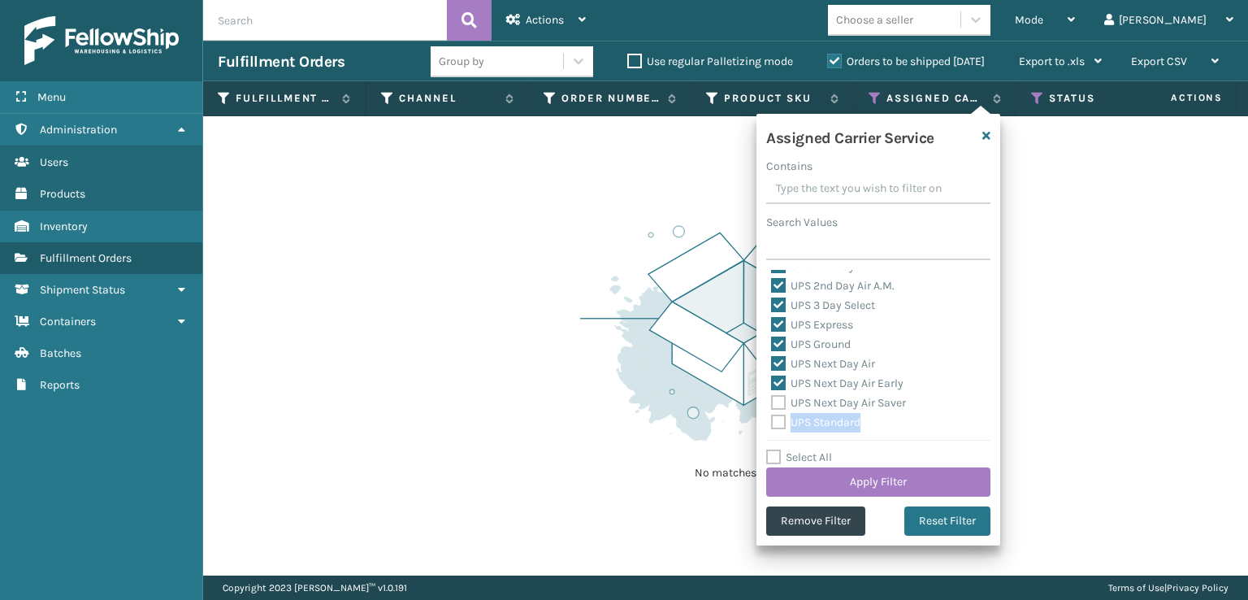
drag, startPoint x: 780, startPoint y: 407, endPoint x: 778, endPoint y: 423, distance: 16.3
click at [780, 417] on div "Amazon Transportation Air Amazon Transportation Ground FedEx 2Day FedEx 2Day A.…" at bounding box center [878, 351] width 224 height 162
click at [776, 426] on label "UPS Standard" at bounding box center [815, 422] width 89 height 14
click at [772, 423] on input "UPS Standard" at bounding box center [771, 418] width 1 height 11
checkbox input "true"
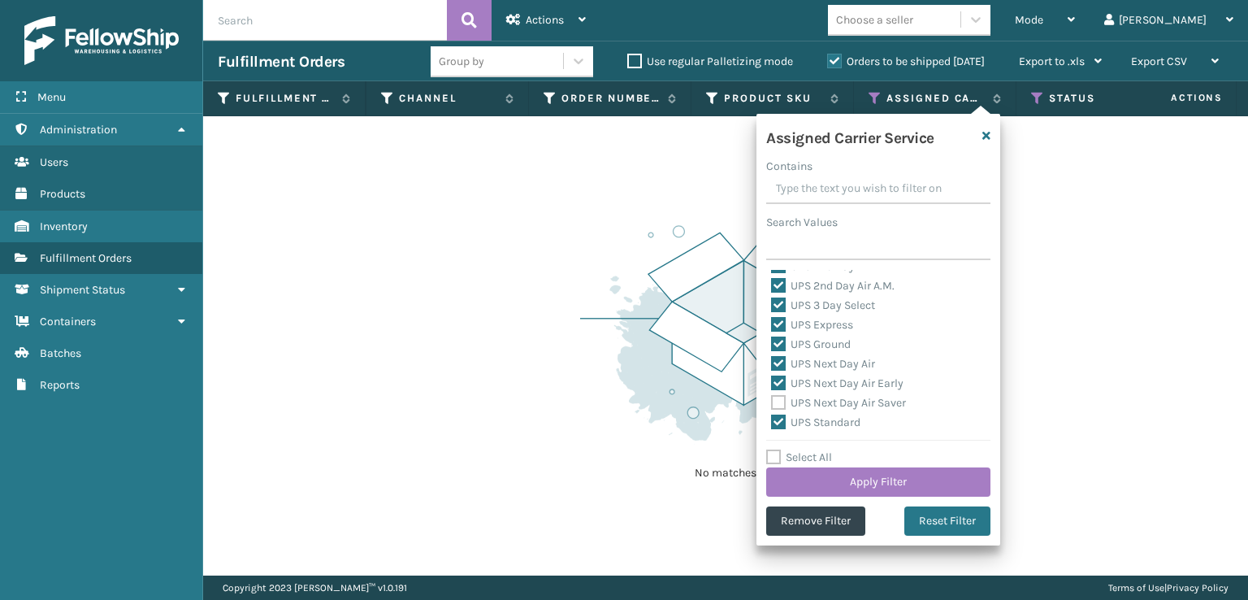
click at [773, 401] on label "UPS Next Day Air Saver" at bounding box center [838, 403] width 135 height 14
click at [772, 401] on input "UPS Next Day Air Saver" at bounding box center [771, 398] width 1 height 11
checkbox input "true"
click at [773, 364] on label "UPS SurePost 1LB or Greater" at bounding box center [851, 360] width 160 height 14
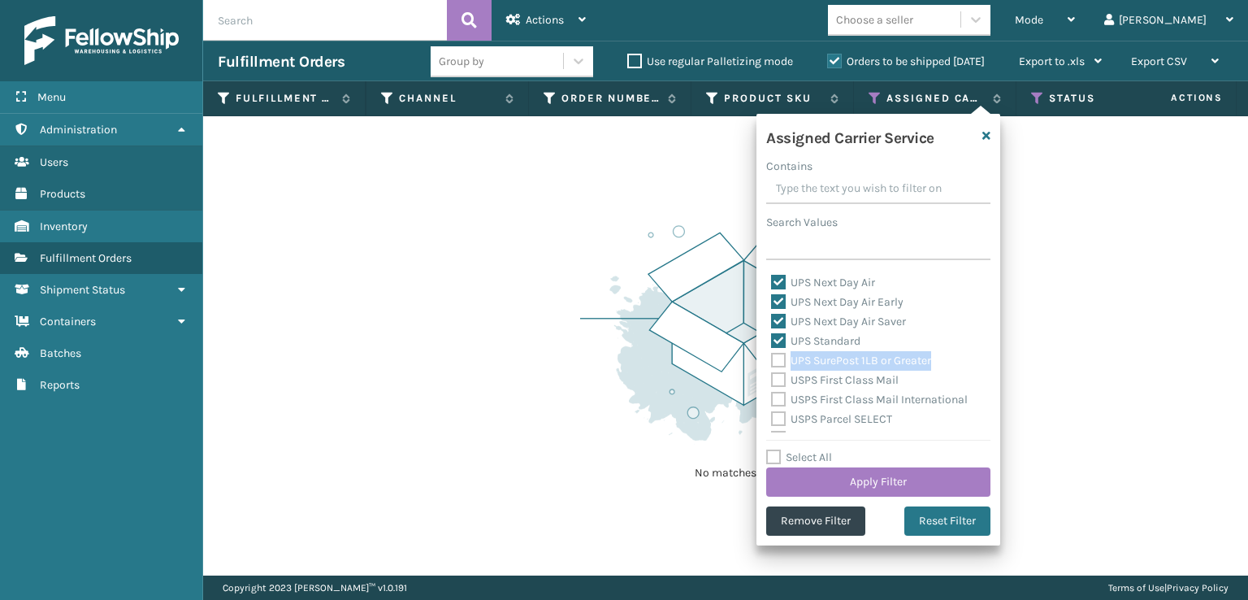
click at [779, 360] on label "UPS SurePost 1LB or Greater" at bounding box center [851, 360] width 160 height 14
click at [772, 360] on input "UPS SurePost 1LB or Greater" at bounding box center [771, 356] width 1 height 11
checkbox input "true"
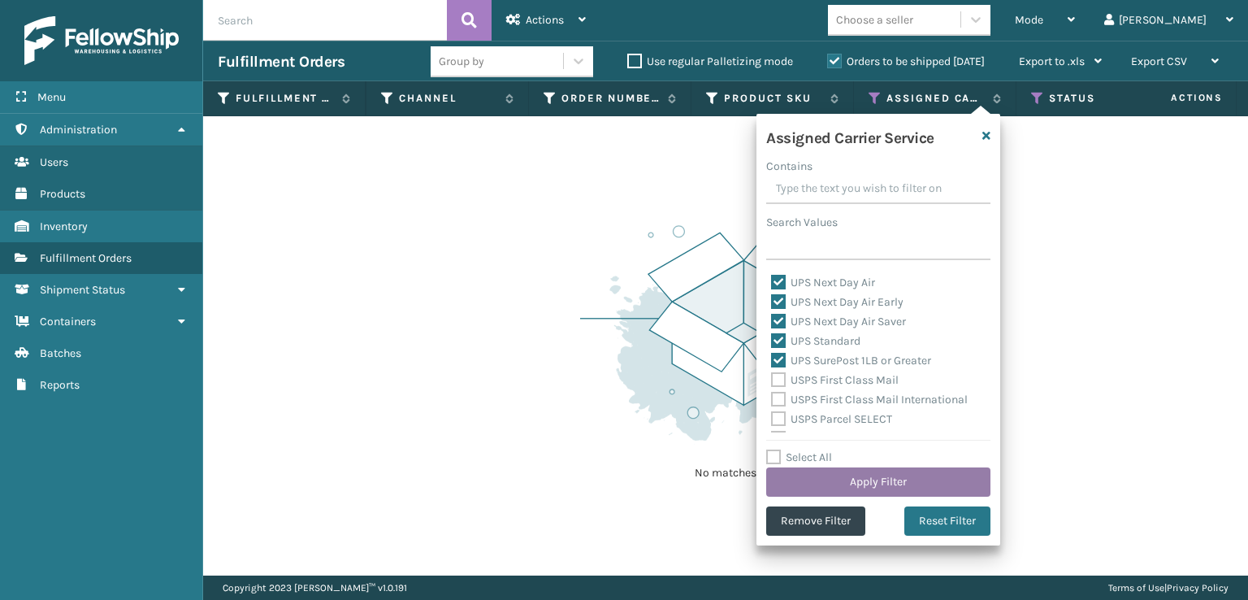
click at [843, 483] on button "Apply Filter" at bounding box center [878, 481] width 224 height 29
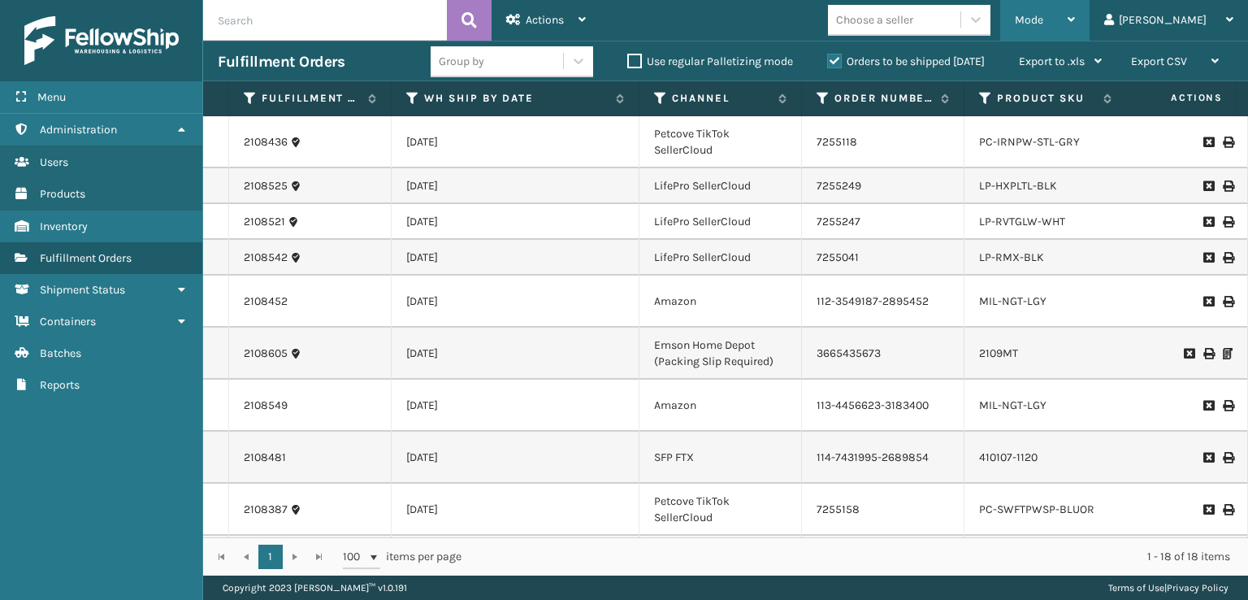
click at [1043, 18] on span "Mode" at bounding box center [1029, 20] width 28 height 14
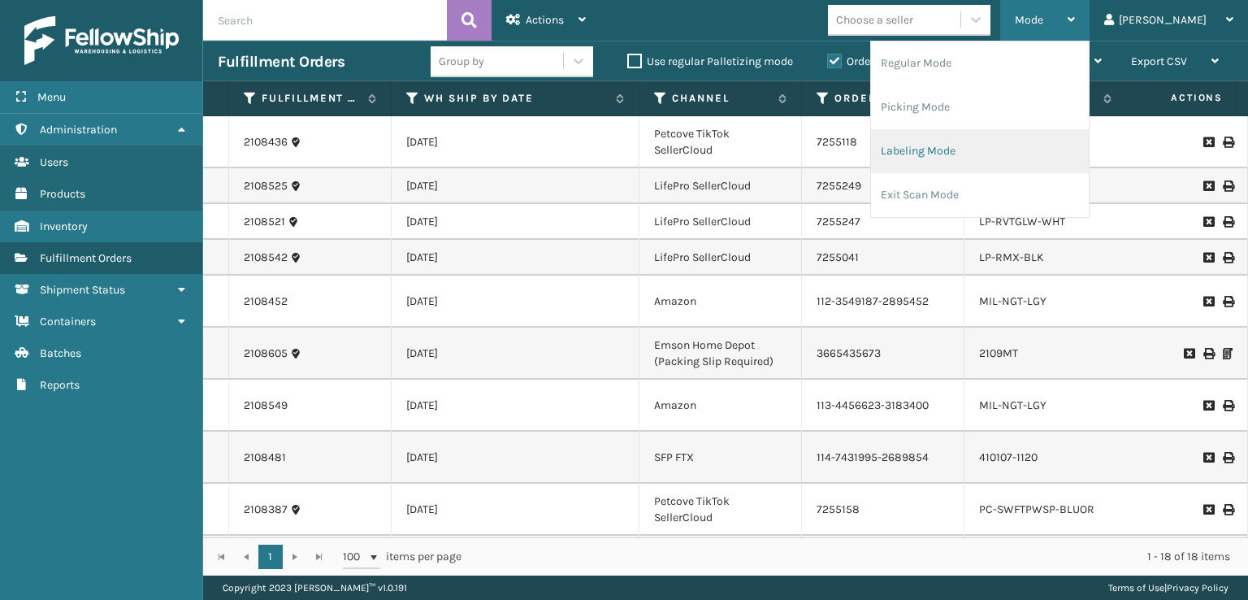
click at [967, 145] on li "Labeling Mode" at bounding box center [980, 151] width 218 height 44
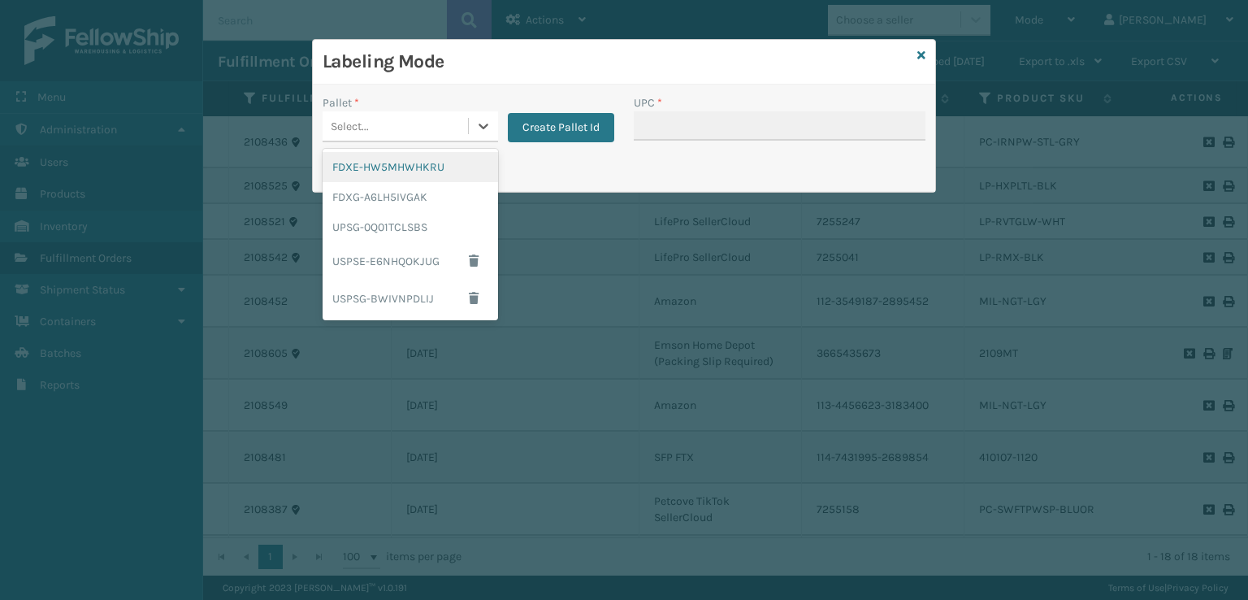
drag, startPoint x: 416, startPoint y: 117, endPoint x: 422, endPoint y: 129, distance: 13.8
click at [419, 120] on div "Select..." at bounding box center [395, 126] width 145 height 27
click at [410, 229] on div "UPSG-0Q01TCLSBS" at bounding box center [410, 227] width 175 height 30
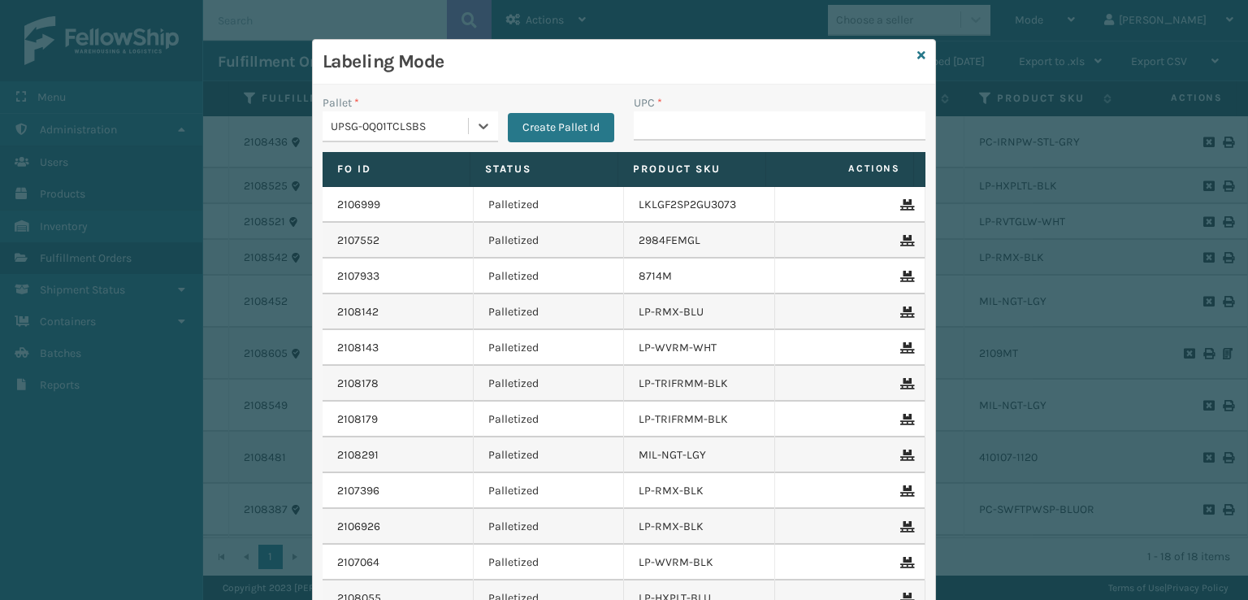
click at [672, 139] on div "UPC *" at bounding box center [779, 123] width 311 height 58
click at [652, 127] on input "UPC *" at bounding box center [780, 125] width 292 height 29
type input "81009093450"
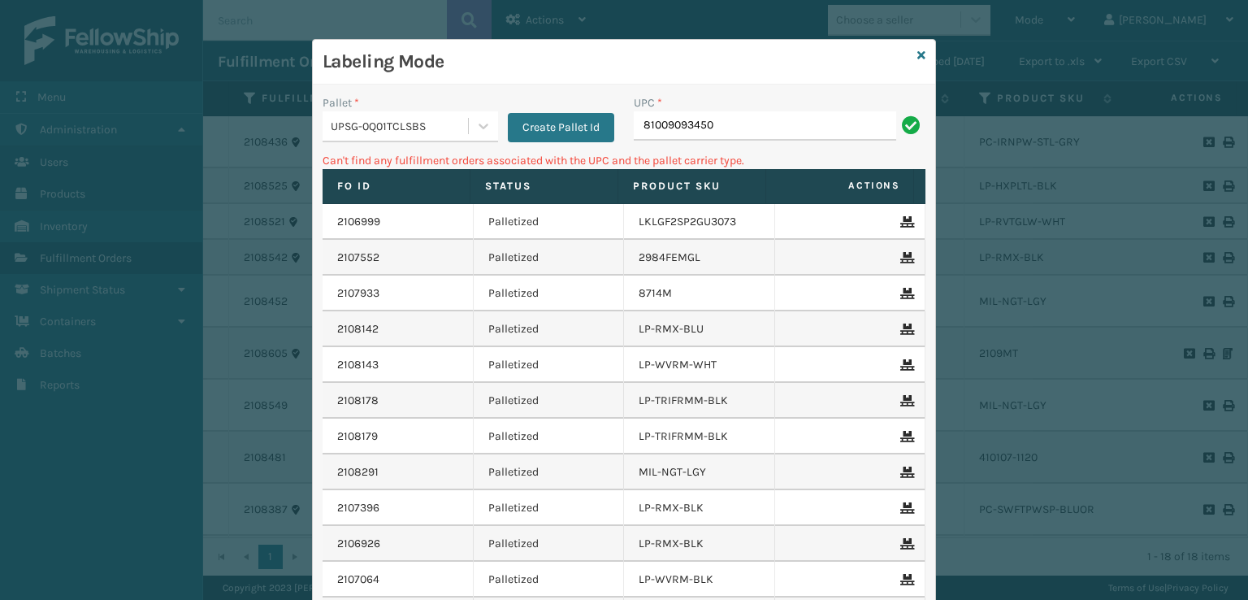
click at [685, 125] on input "81009093450" at bounding box center [765, 125] width 262 height 29
type input "810090933450"
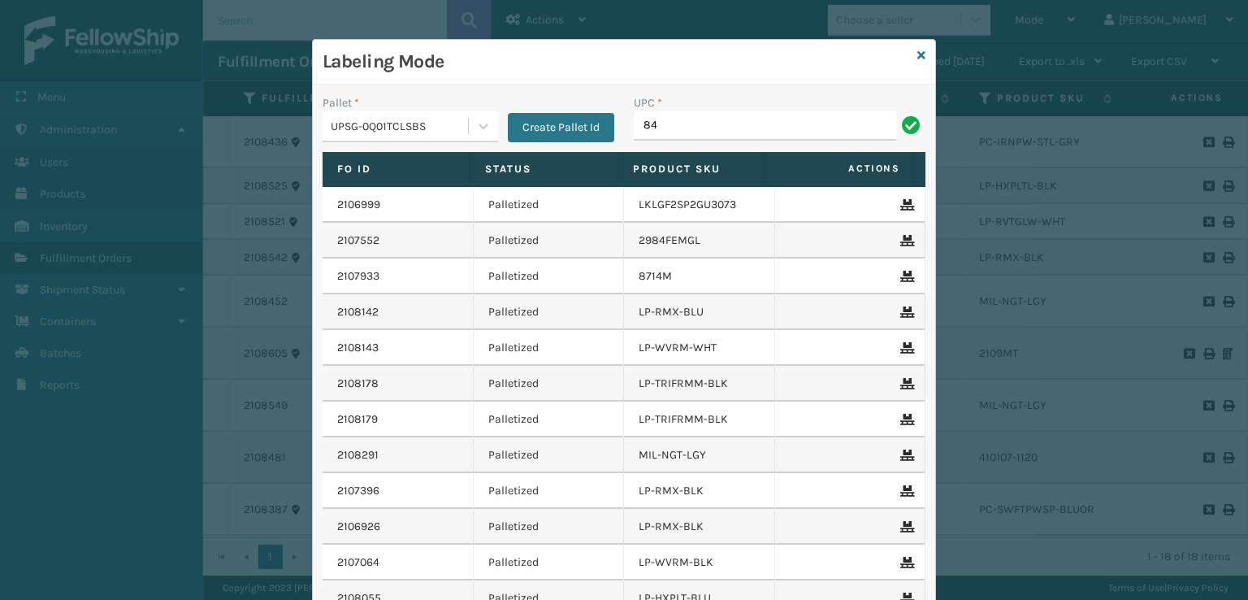
type input "84"
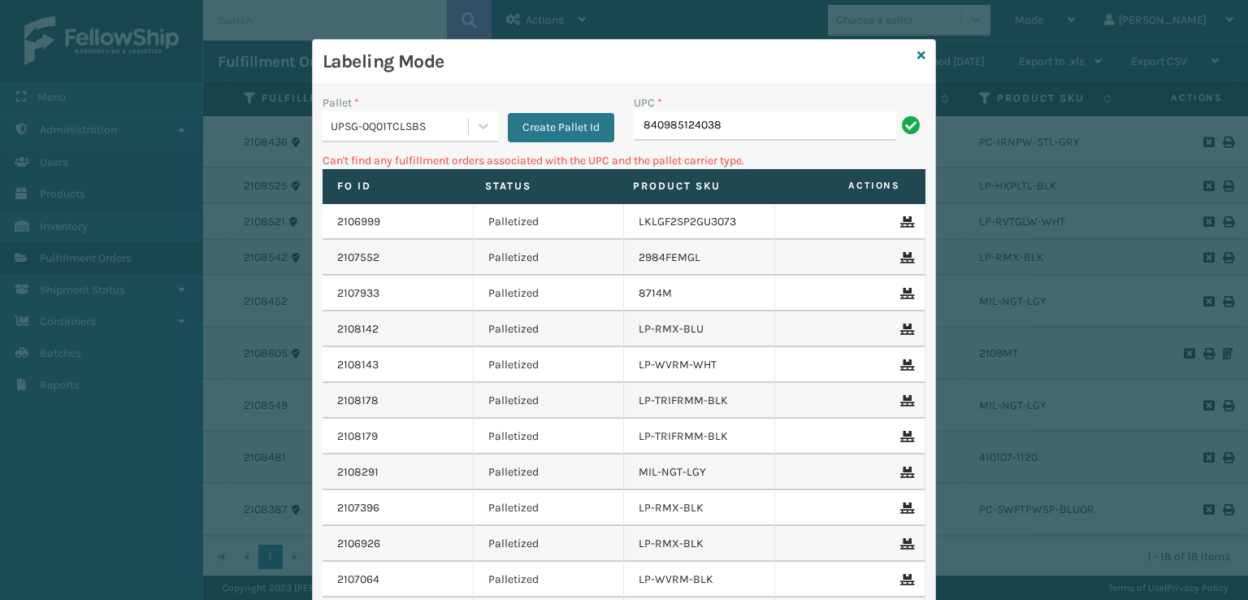
type input "840985124038"
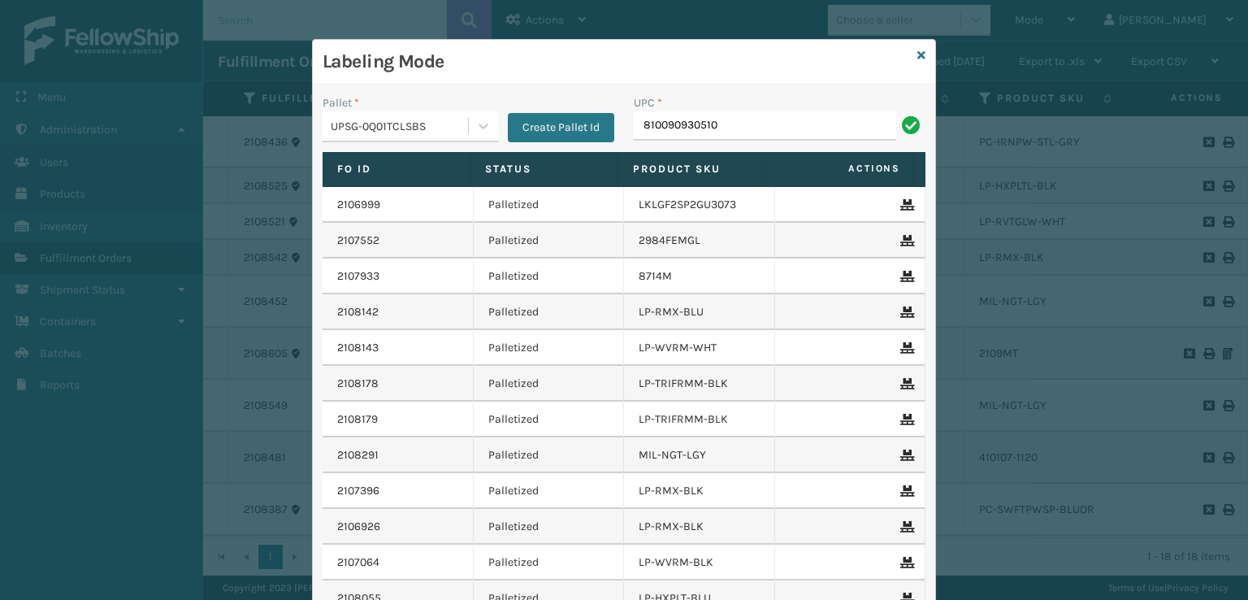
type input "810090930510"
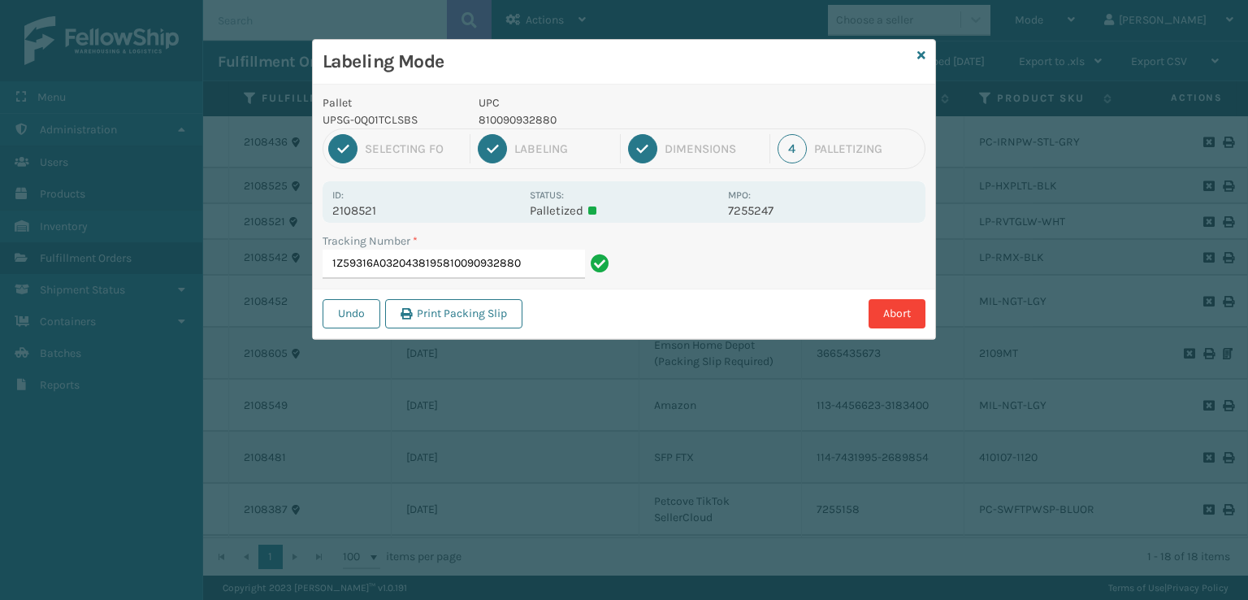
type input "1Z59316A0320438195810090932880"
type input "1Z59316A0306936076810090932880"
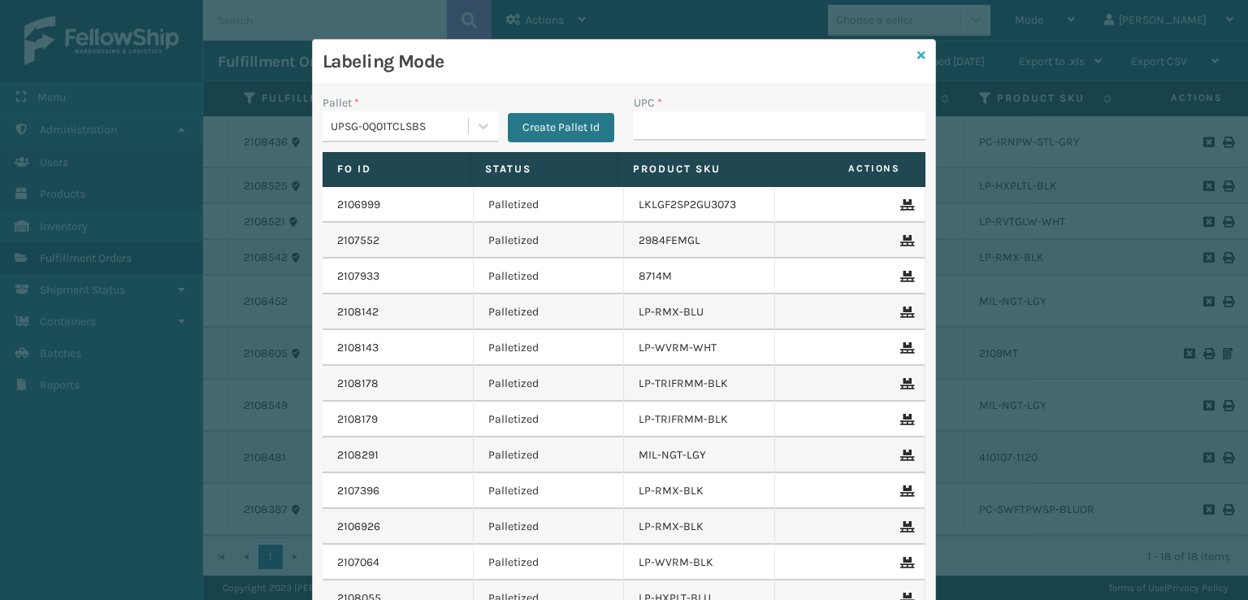
click at [917, 56] on icon at bounding box center [921, 55] width 8 height 11
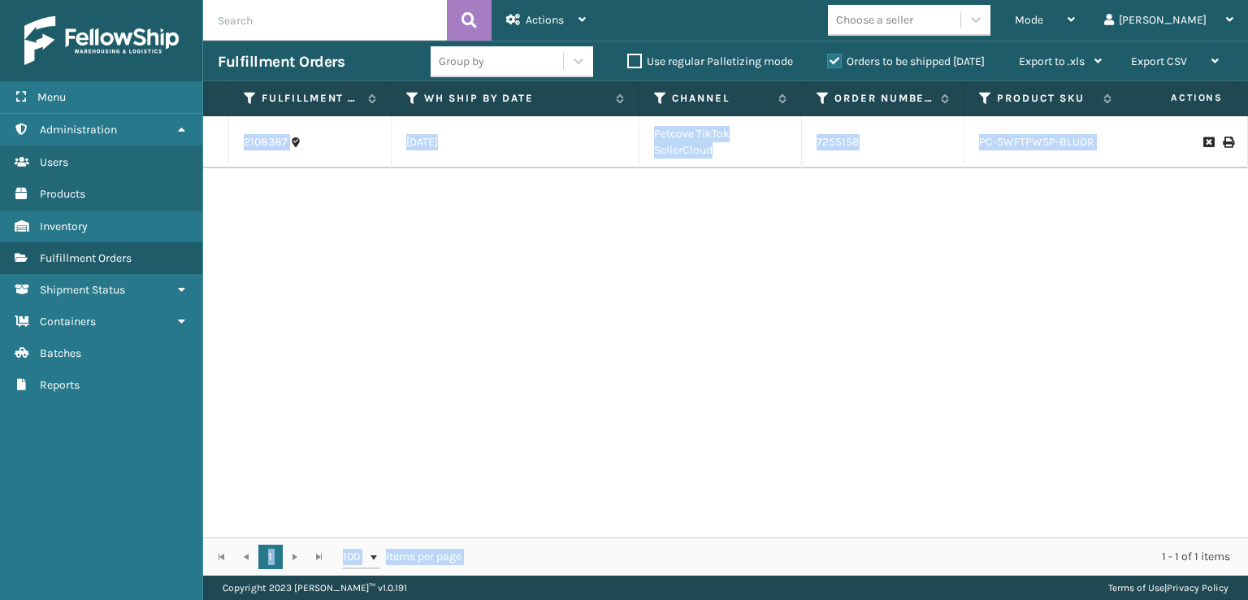
drag, startPoint x: 555, startPoint y: 522, endPoint x: 611, endPoint y: 550, distance: 62.9
click at [611, 550] on div "Fulfillment Order Id WH Ship By Date Channel Order Number Product SKU Assigned …" at bounding box center [725, 328] width 1045 height 494
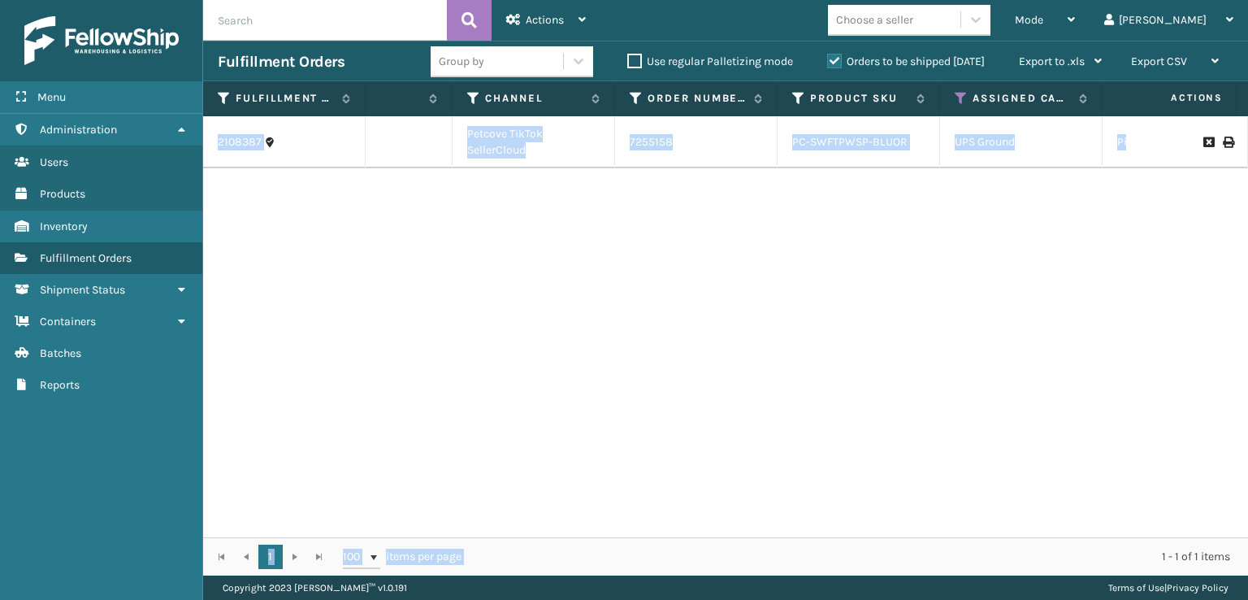
scroll to position [0, 191]
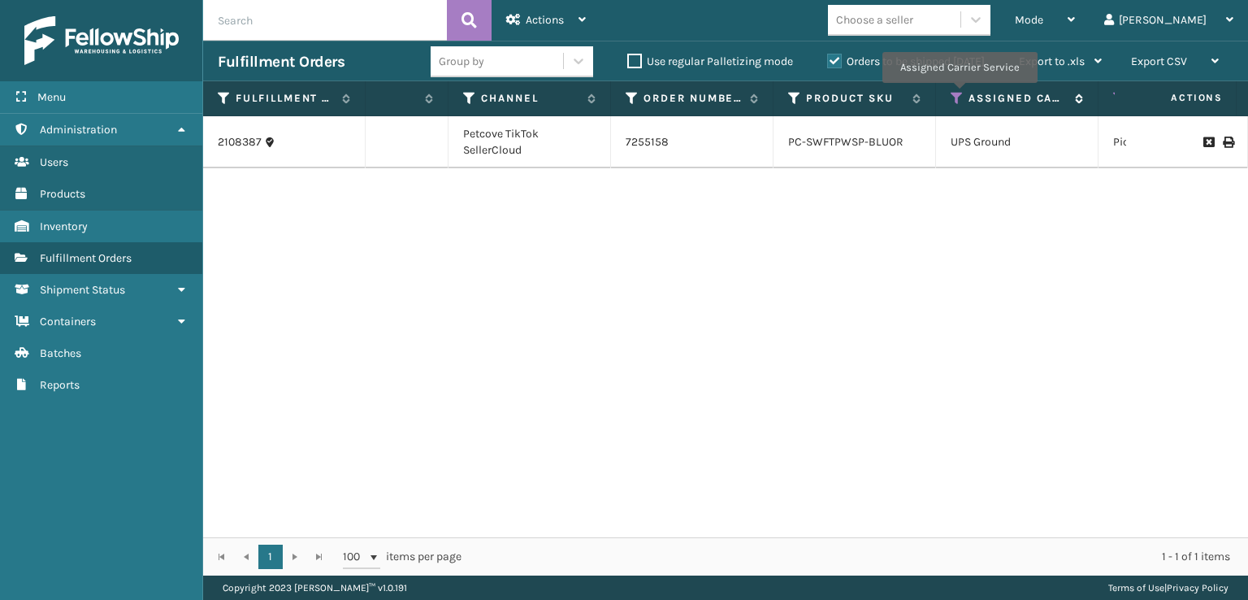
click at [959, 94] on icon at bounding box center [956, 98] width 13 height 15
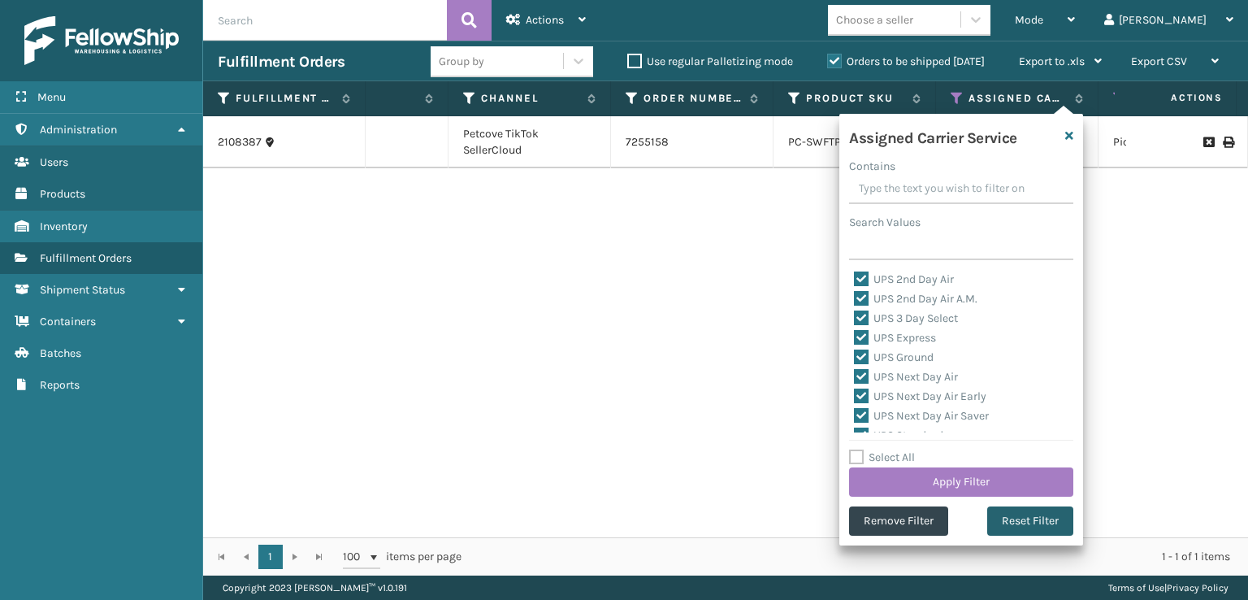
drag, startPoint x: 1004, startPoint y: 517, endPoint x: 990, endPoint y: 517, distance: 13.8
click at [994, 517] on button "Reset Filter" at bounding box center [1030, 520] width 86 height 29
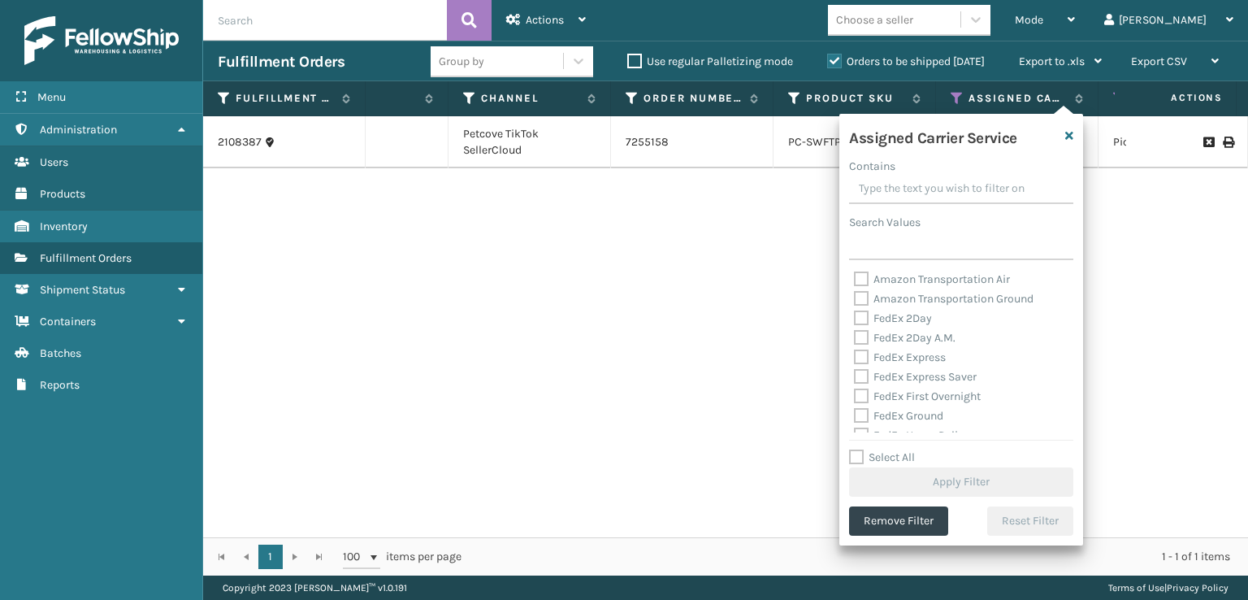
drag, startPoint x: 867, startPoint y: 314, endPoint x: 863, endPoint y: 330, distance: 16.7
click at [866, 314] on label "FedEx 2Day" at bounding box center [893, 318] width 78 height 14
click at [855, 314] on input "FedEx 2Day" at bounding box center [854, 314] width 1 height 11
checkbox input "true"
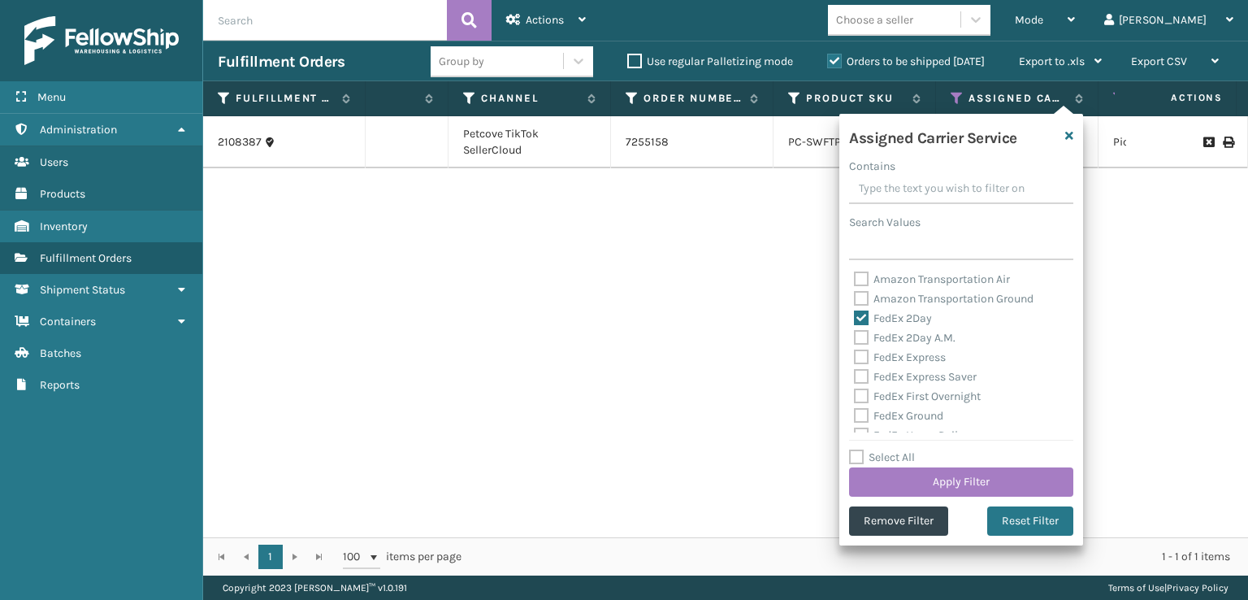
drag, startPoint x: 861, startPoint y: 333, endPoint x: 854, endPoint y: 345, distance: 14.2
click at [859, 332] on label "FedEx 2Day A.M." at bounding box center [905, 338] width 102 height 14
click at [855, 332] on input "FedEx 2Day A.M." at bounding box center [854, 333] width 1 height 11
checkbox input "true"
click at [859, 351] on label "FedEx Express" at bounding box center [900, 357] width 92 height 14
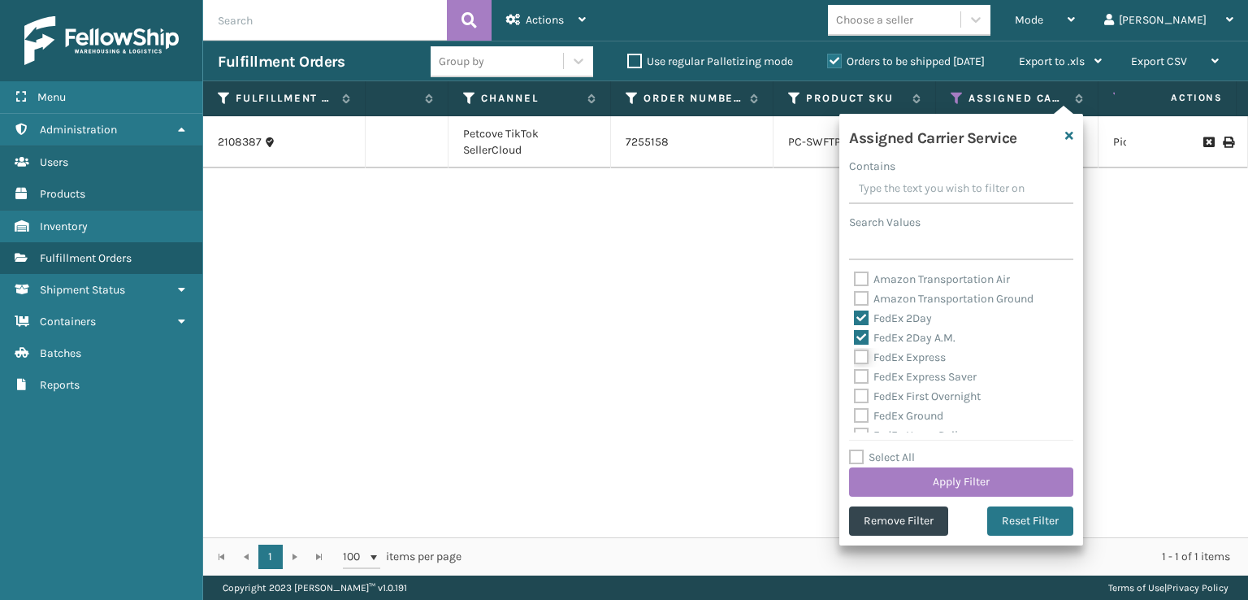
click at [855, 351] on input "FedEx Express" at bounding box center [854, 353] width 1 height 11
checkbox input "true"
click at [861, 378] on label "FedEx Express Saver" at bounding box center [915, 377] width 123 height 14
click at [855, 378] on input "FedEx Express Saver" at bounding box center [854, 372] width 1 height 11
checkbox input "true"
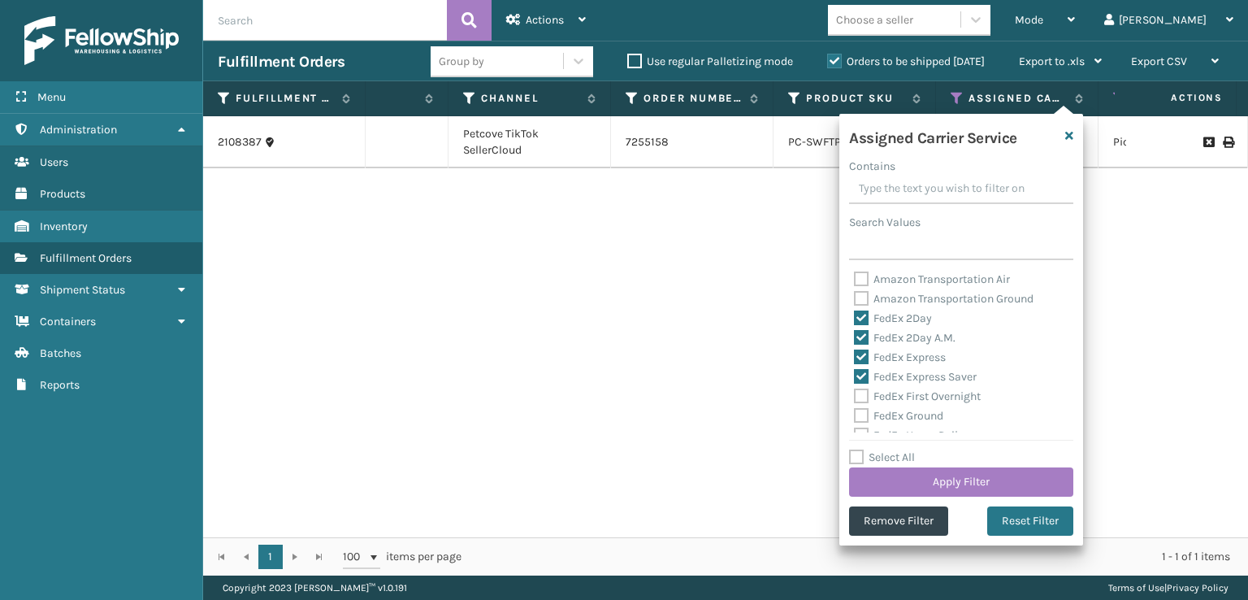
click at [859, 404] on div "FedEx First Overnight" at bounding box center [961, 396] width 214 height 19
drag, startPoint x: 860, startPoint y: 418, endPoint x: 860, endPoint y: 407, distance: 11.4
click at [860, 412] on label "FedEx Ground" at bounding box center [898, 416] width 89 height 14
click at [855, 412] on input "FedEx Ground" at bounding box center [854, 411] width 1 height 11
checkbox input "true"
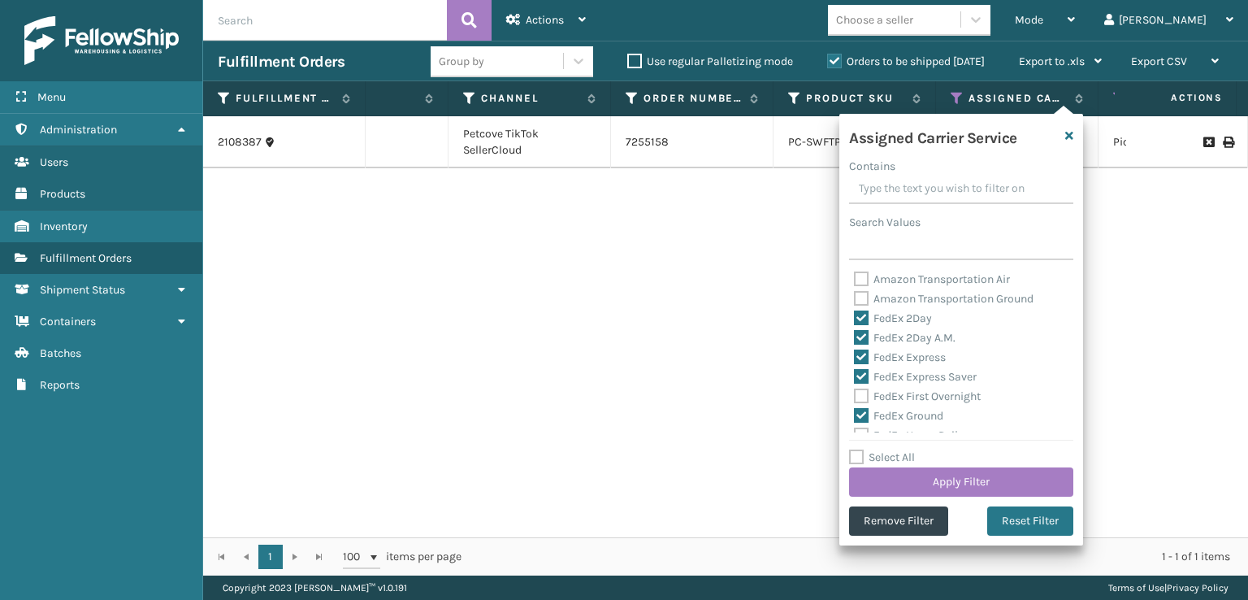
click at [864, 381] on label "FedEx Express Saver" at bounding box center [915, 377] width 123 height 14
click at [855, 378] on input "FedEx Express Saver" at bounding box center [854, 372] width 1 height 11
checkbox input "false"
click at [862, 392] on label "FedEx First Overnight" at bounding box center [917, 396] width 127 height 14
click at [855, 392] on input "FedEx First Overnight" at bounding box center [854, 392] width 1 height 11
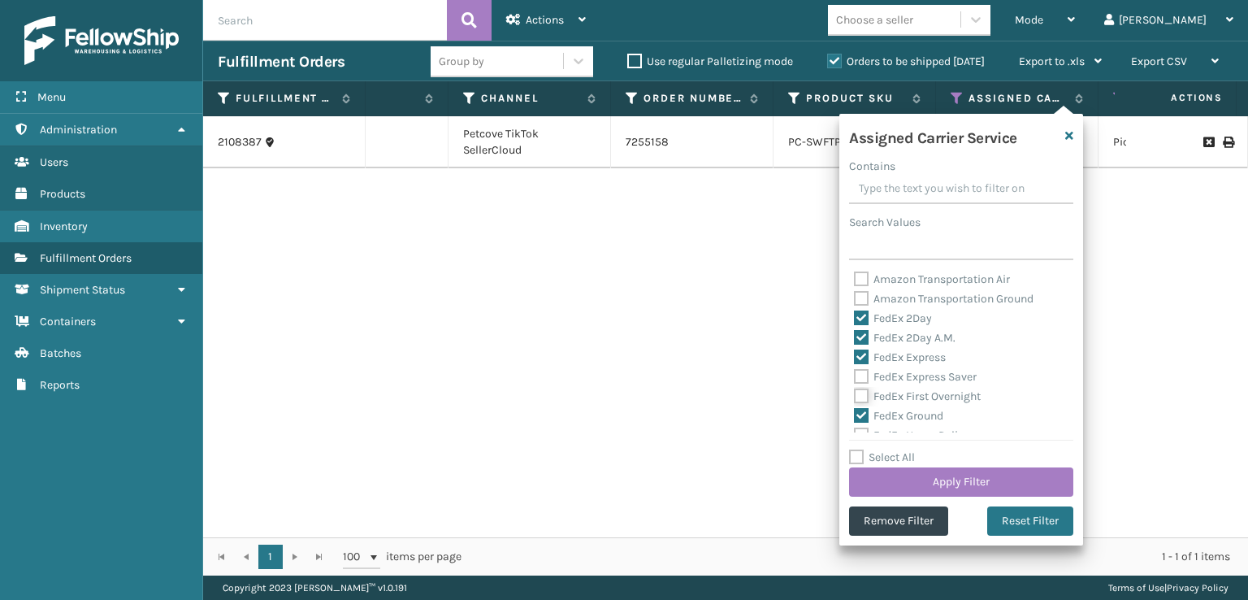
checkbox input "true"
drag, startPoint x: 862, startPoint y: 366, endPoint x: 861, endPoint y: 379, distance: 12.2
click at [862, 373] on div "FedEx Express Saver" at bounding box center [961, 376] width 214 height 19
click at [860, 379] on label "FedEx Express Saver" at bounding box center [915, 377] width 123 height 14
click at [855, 378] on input "FedEx Express Saver" at bounding box center [854, 372] width 1 height 11
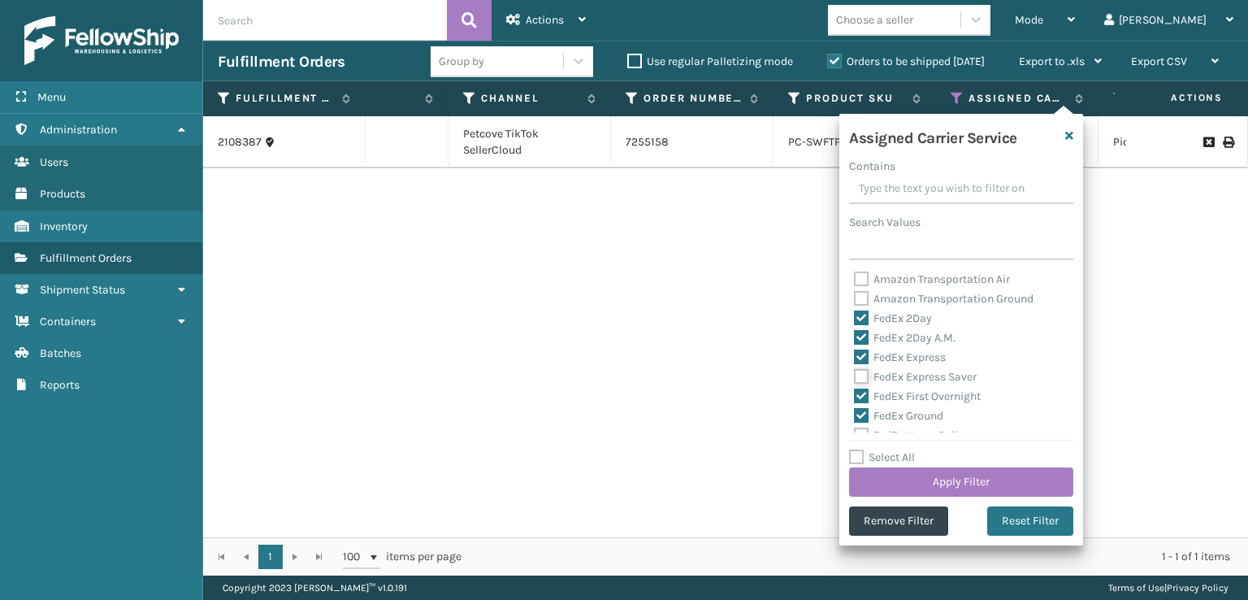
checkbox input "true"
click at [860, 368] on label "FedEx Priority Overnight" at bounding box center [924, 373] width 141 height 14
click at [855, 368] on input "FedEx Priority Overnight" at bounding box center [854, 369] width 1 height 11
checkbox input "true"
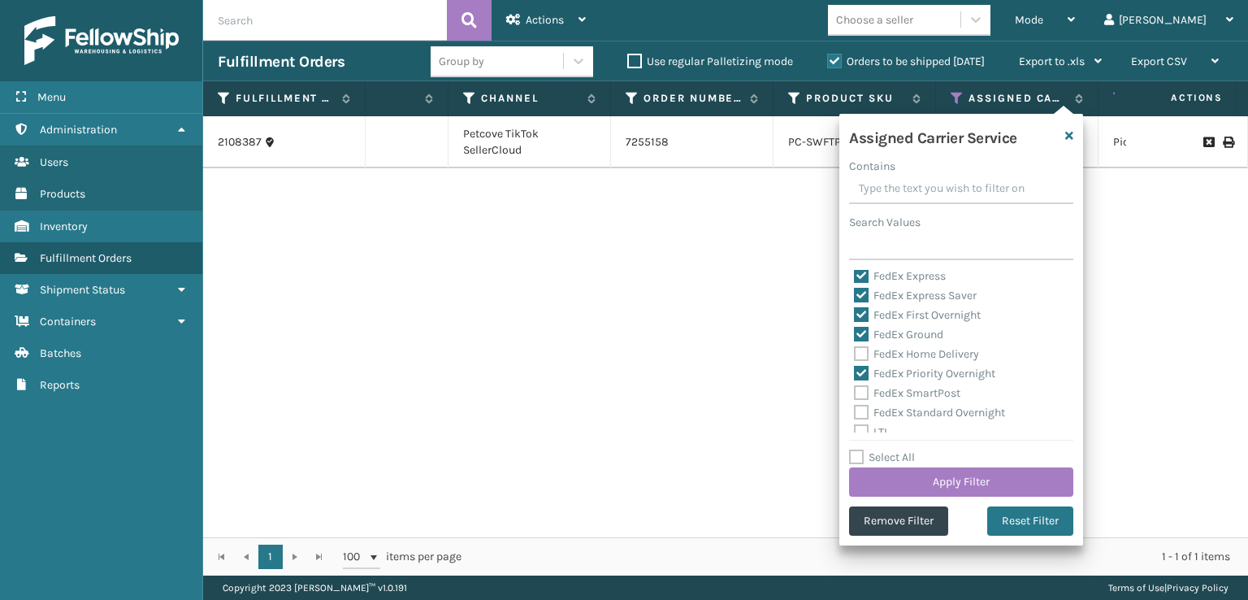
click at [861, 354] on label "FedEx Home Delivery" at bounding box center [916, 354] width 125 height 14
click at [855, 354] on input "FedEx Home Delivery" at bounding box center [854, 349] width 1 height 11
checkbox input "true"
click at [860, 392] on label "FedEx SmartPost" at bounding box center [907, 393] width 106 height 14
click at [855, 392] on input "FedEx SmartPost" at bounding box center [854, 388] width 1 height 11
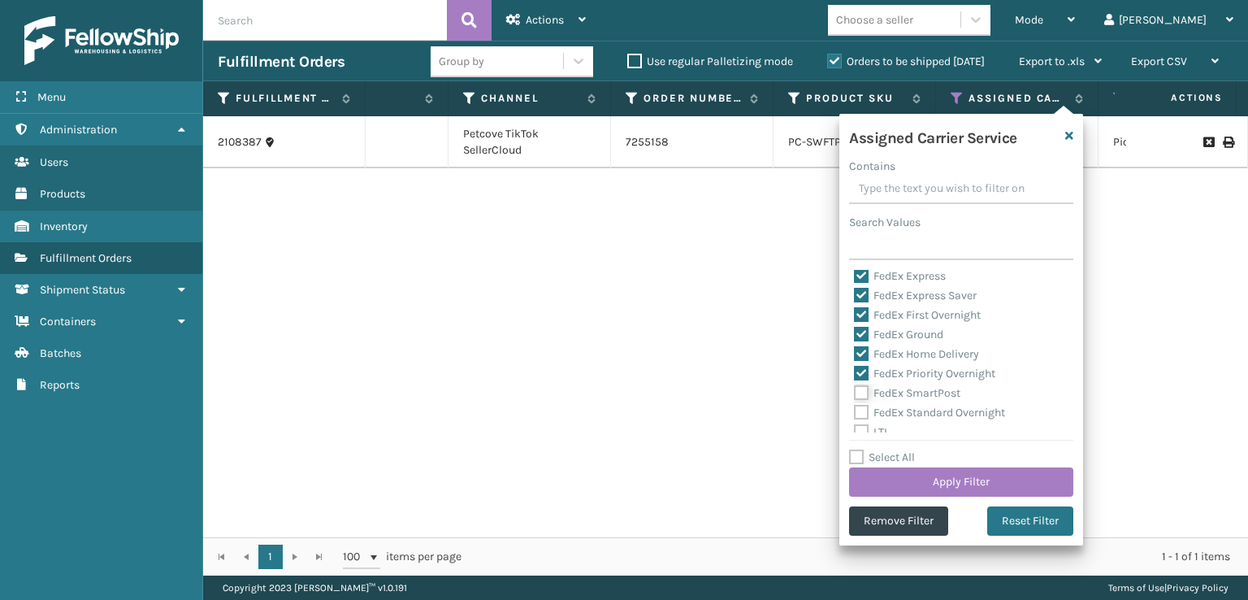
checkbox input "true"
click at [859, 411] on label "FedEx Standard Overnight" at bounding box center [929, 412] width 151 height 14
click at [855, 411] on input "FedEx Standard Overnight" at bounding box center [854, 408] width 1 height 11
checkbox input "true"
click at [940, 476] on button "Apply Filter" at bounding box center [961, 481] width 224 height 29
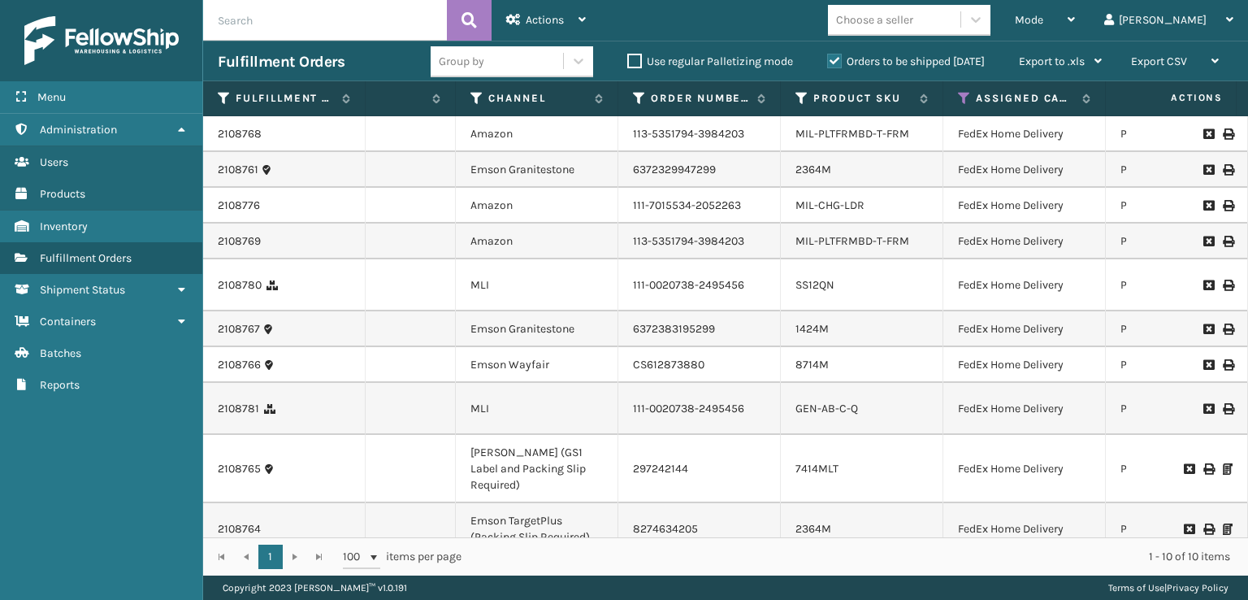
scroll to position [0, 262]
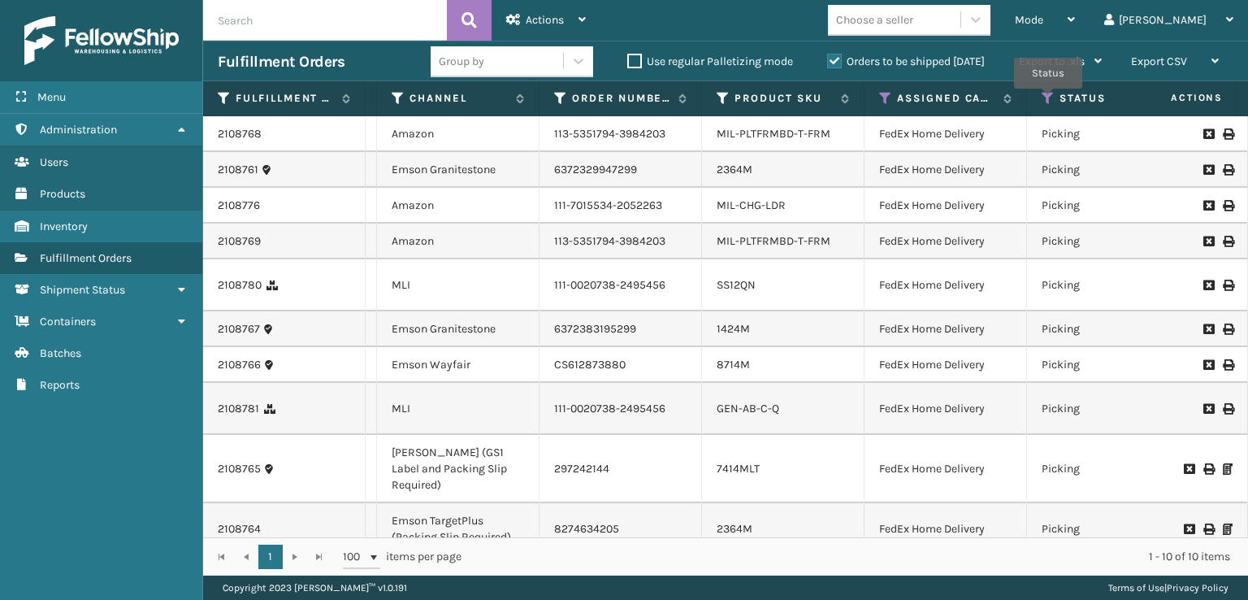
click at [1048, 100] on icon at bounding box center [1047, 98] width 13 height 15
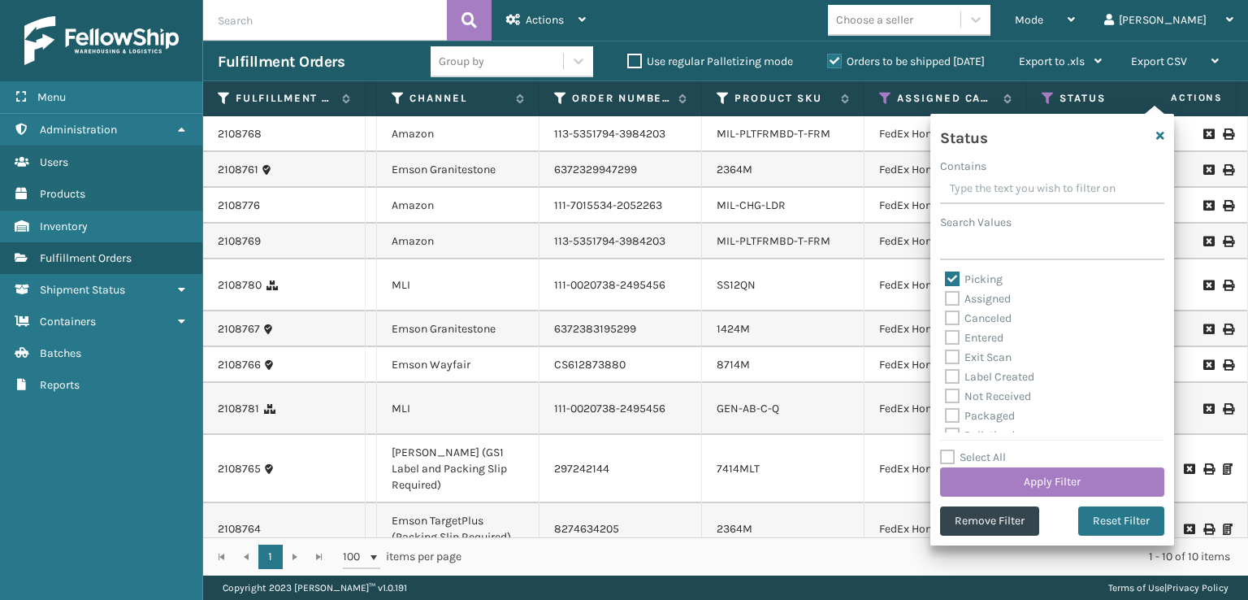
click at [943, 275] on div "Picking Assigned Canceled Entered Exit Scan Label Created Not Received Packaged…" at bounding box center [1052, 351] width 224 height 162
click at [1015, 475] on button "Apply Filter" at bounding box center [1052, 481] width 224 height 29
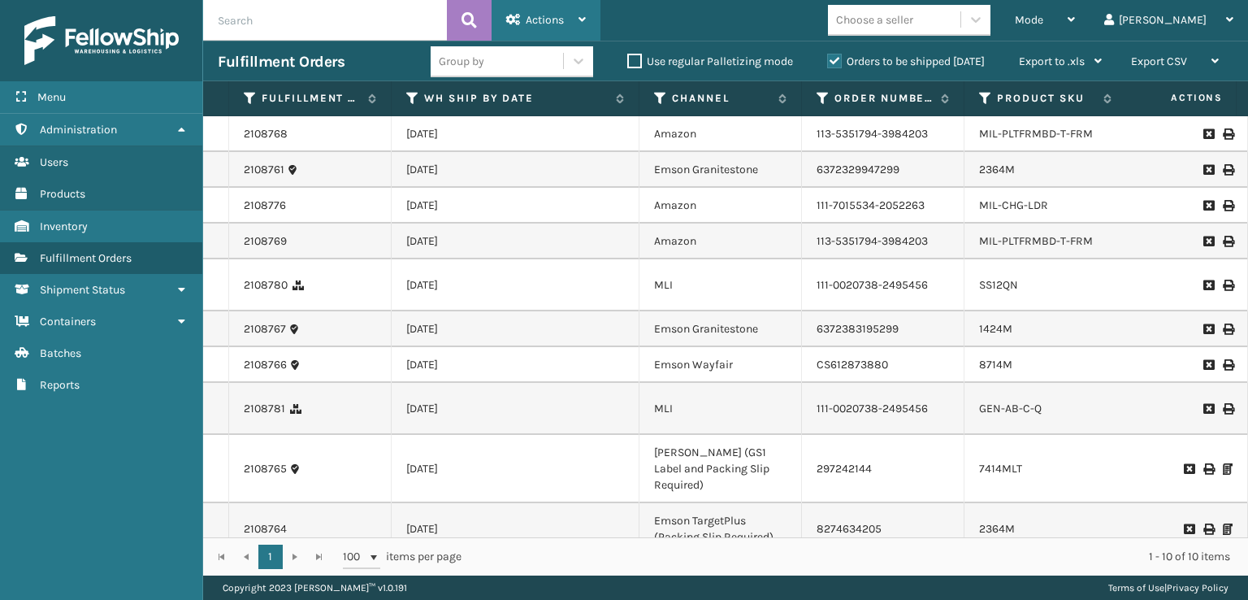
click at [554, 15] on span "Actions" at bounding box center [545, 20] width 38 height 14
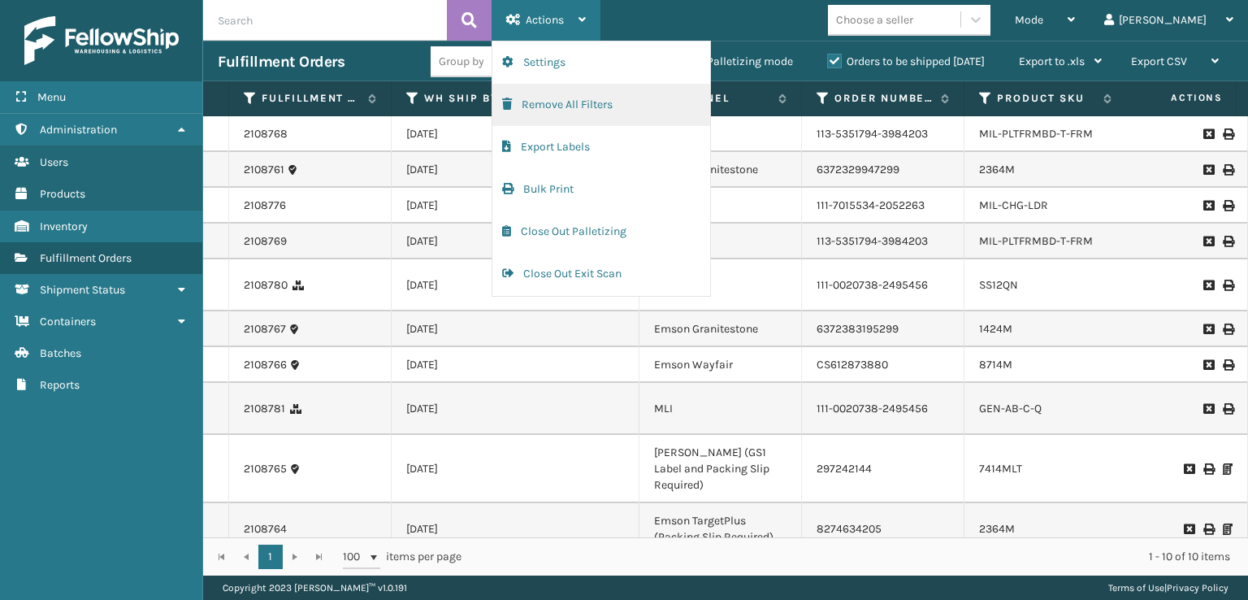
click at [537, 102] on button "Remove All Filters" at bounding box center [601, 105] width 218 height 42
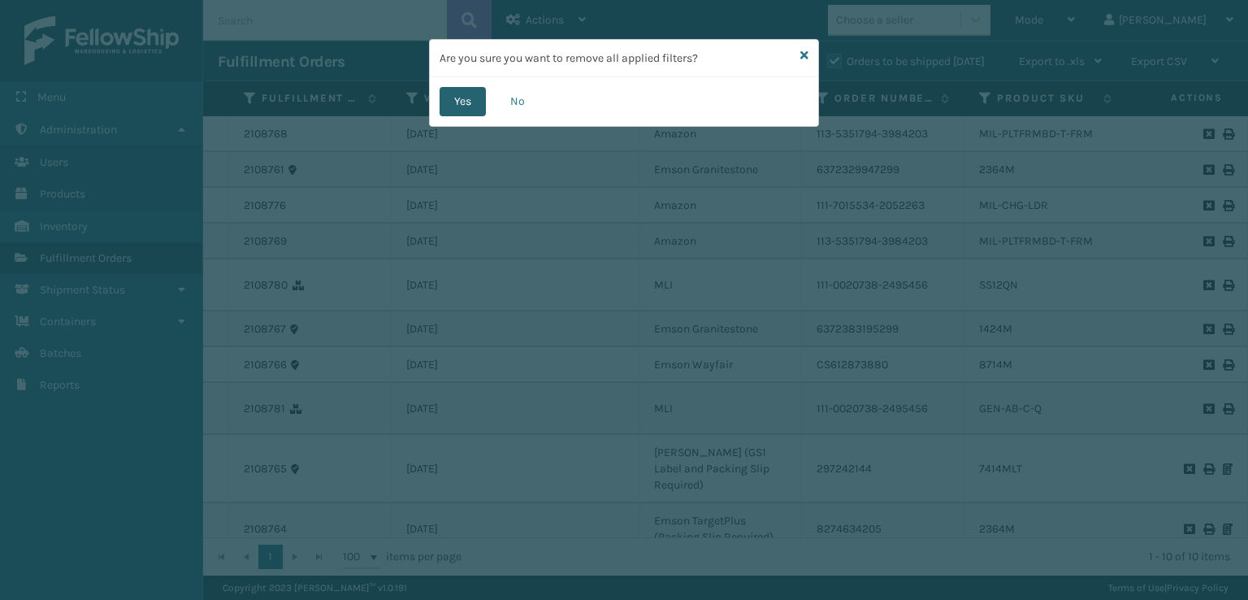
click at [447, 102] on button "Yes" at bounding box center [463, 101] width 46 height 29
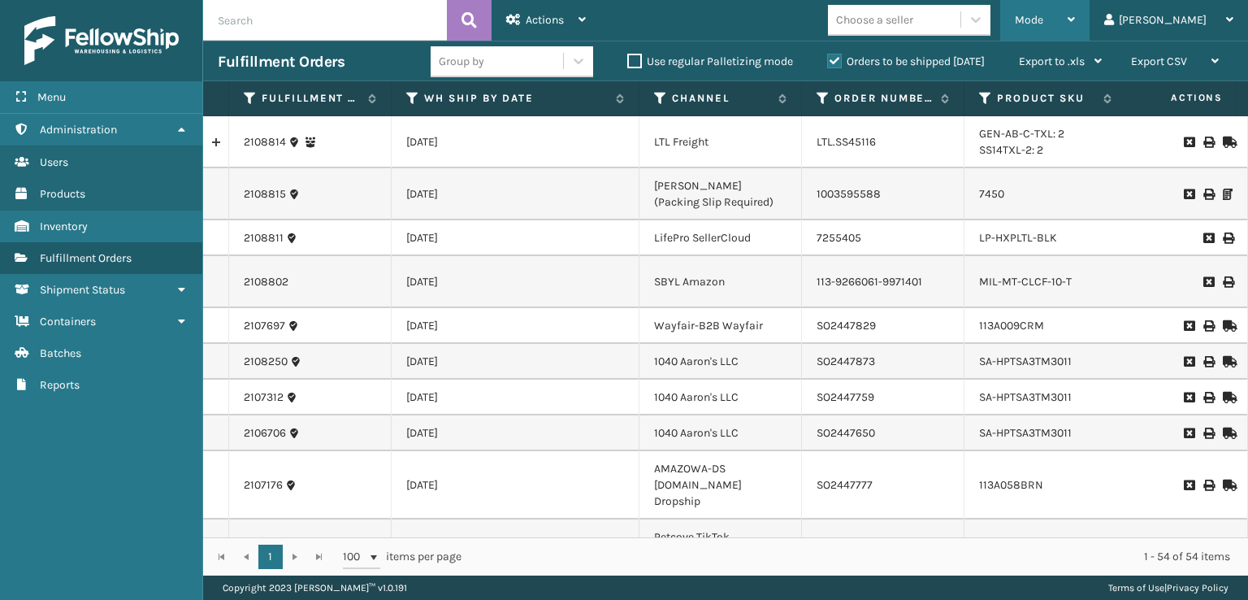
click at [1075, 19] on div "Mode" at bounding box center [1045, 20] width 60 height 41
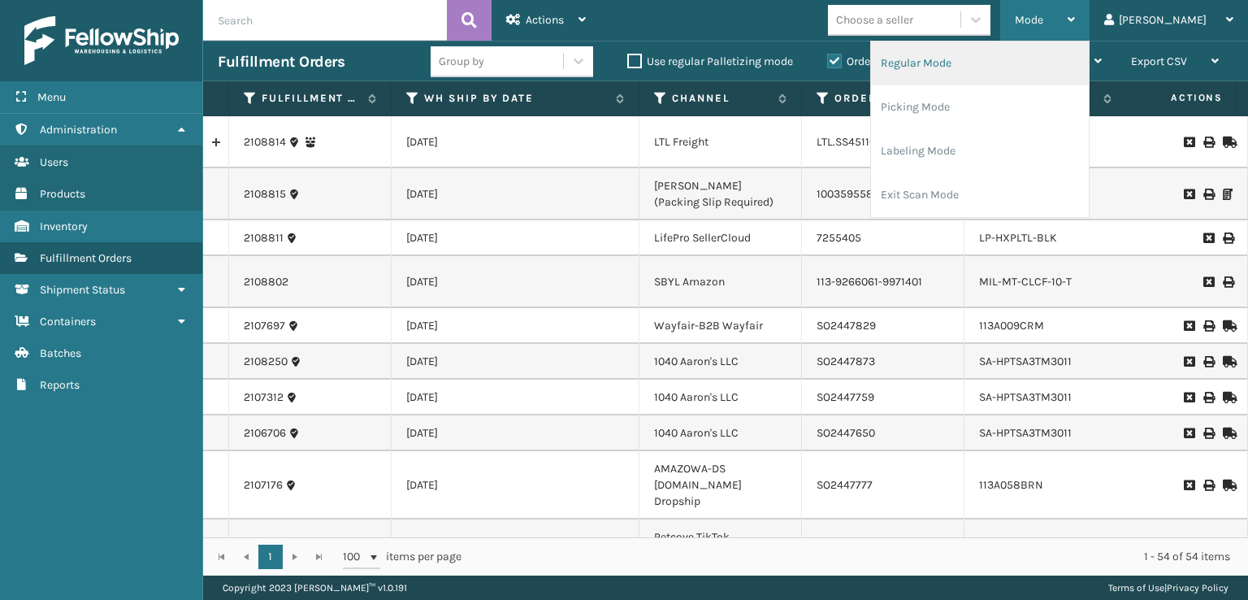
click at [969, 63] on li "Regular Mode" at bounding box center [980, 63] width 218 height 44
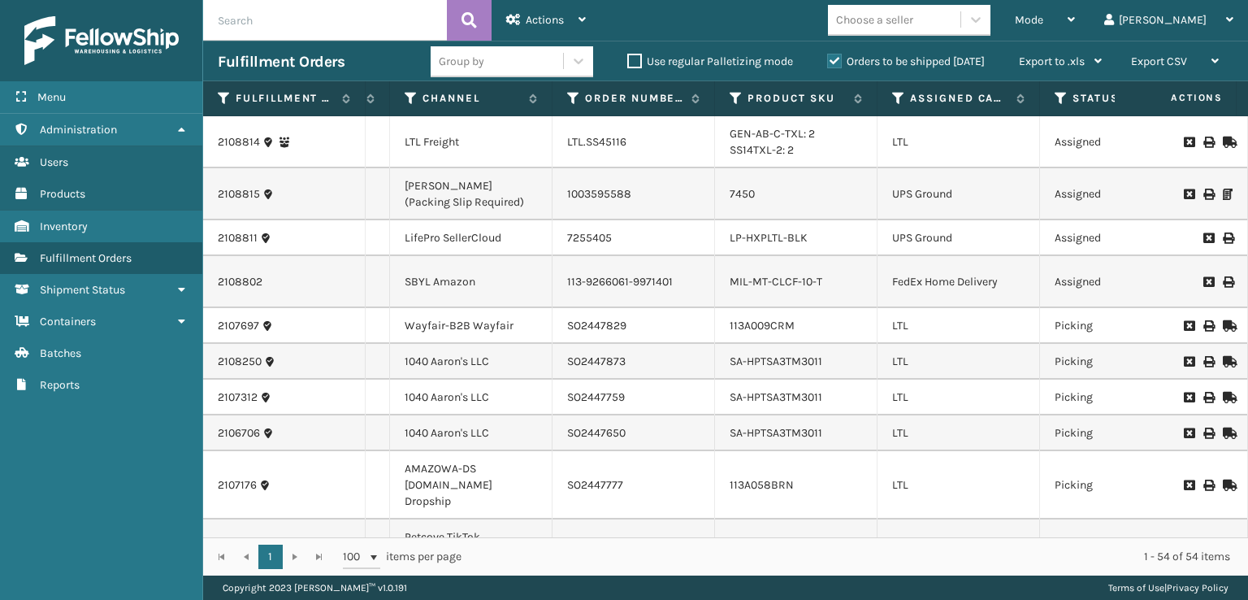
scroll to position [0, 331]
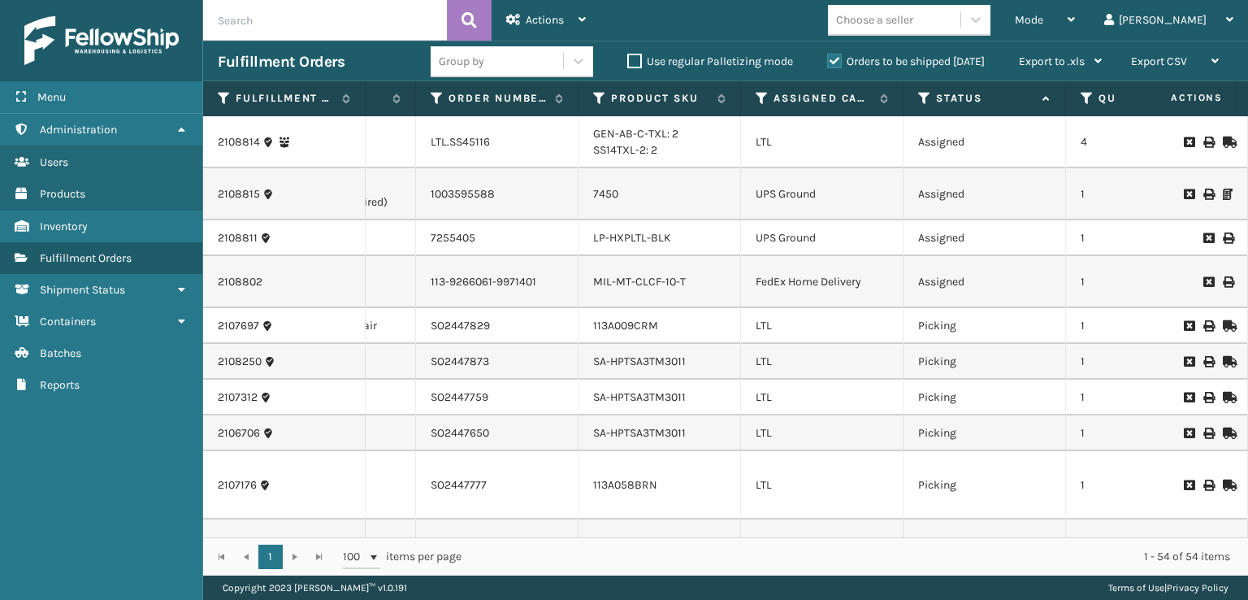
click at [754, 97] on th "Assigned Carrier Service" at bounding box center [822, 98] width 162 height 35
click at [754, 98] on th "Assigned Carrier Service" at bounding box center [822, 98] width 162 height 35
click at [760, 98] on icon at bounding box center [762, 98] width 13 height 15
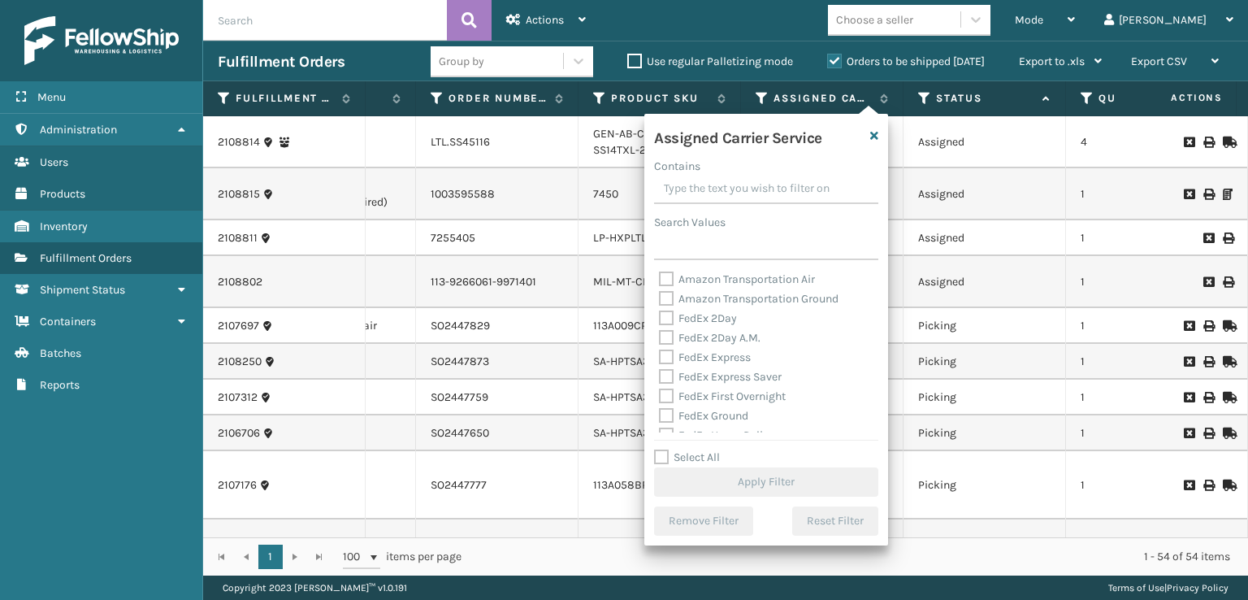
click at [663, 320] on label "FedEx 2Day" at bounding box center [698, 318] width 78 height 14
click at [660, 319] on input "FedEx 2Day" at bounding box center [659, 314] width 1 height 11
checkbox input "true"
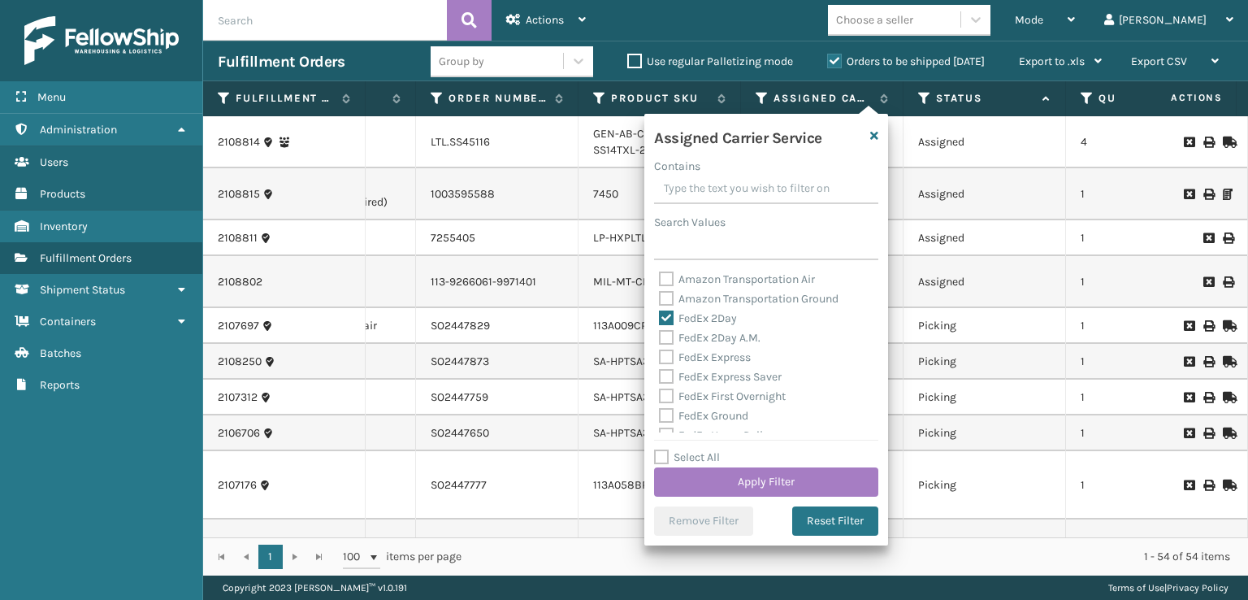
drag, startPoint x: 664, startPoint y: 331, endPoint x: 665, endPoint y: 341, distance: 10.6
click at [664, 332] on label "FedEx 2Day A.M." at bounding box center [710, 338] width 102 height 14
click at [660, 332] on input "FedEx 2Day A.M." at bounding box center [659, 333] width 1 height 11
checkbox input "true"
drag, startPoint x: 665, startPoint y: 351, endPoint x: 665, endPoint y: 363, distance: 12.2
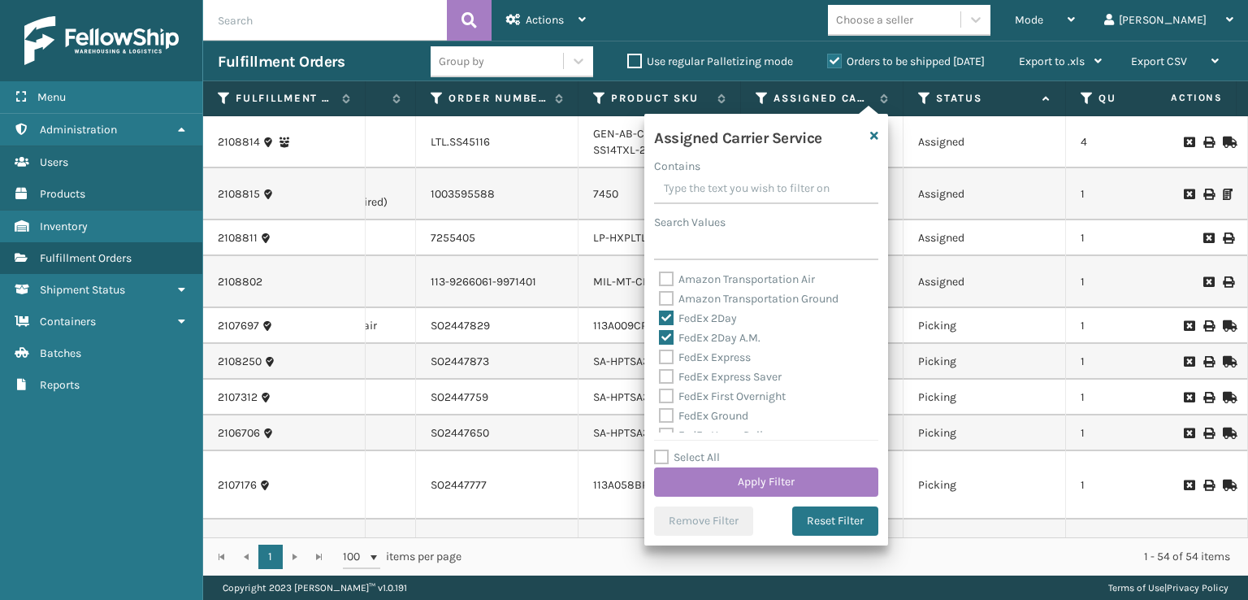
click at [665, 357] on label "FedEx Express" at bounding box center [705, 357] width 92 height 14
click at [665, 374] on label "FedEx Express Saver" at bounding box center [720, 377] width 123 height 14
click at [660, 374] on input "FedEx Express Saver" at bounding box center [659, 372] width 1 height 11
checkbox input "true"
drag, startPoint x: 665, startPoint y: 359, endPoint x: 666, endPoint y: 372, distance: 13.0
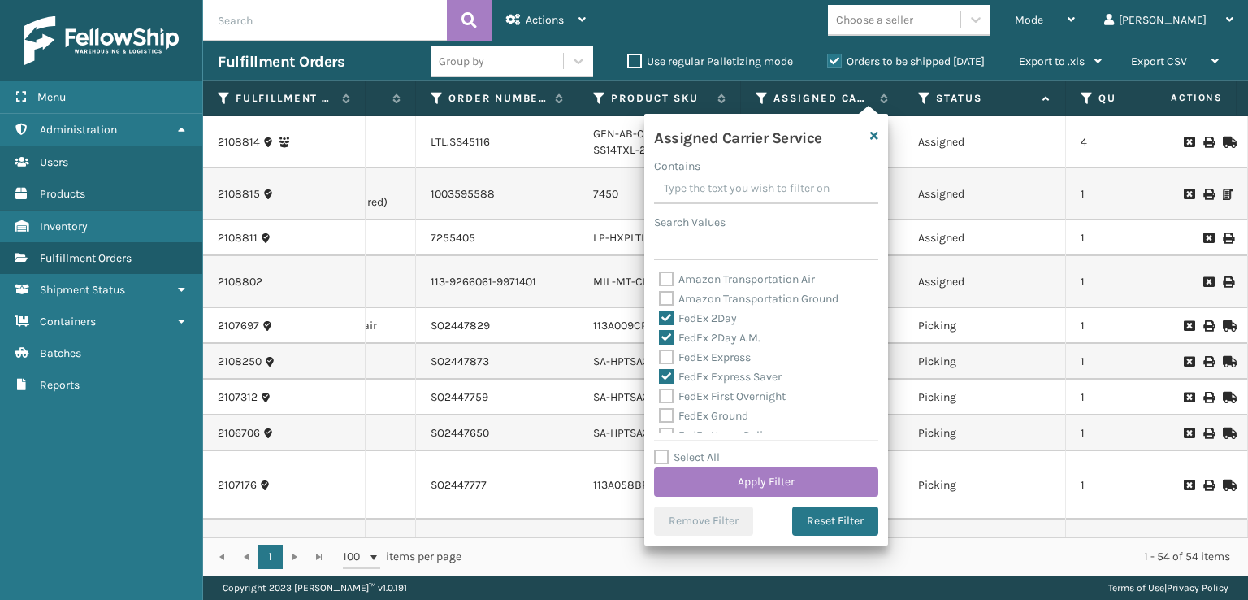
click at [666, 362] on label "FedEx Express" at bounding box center [705, 357] width 92 height 14
click at [660, 358] on input "FedEx Express" at bounding box center [659, 353] width 1 height 11
checkbox input "true"
click at [664, 401] on label "FedEx First Overnight" at bounding box center [722, 396] width 127 height 14
click at [660, 397] on input "FedEx First Overnight" at bounding box center [659, 392] width 1 height 11
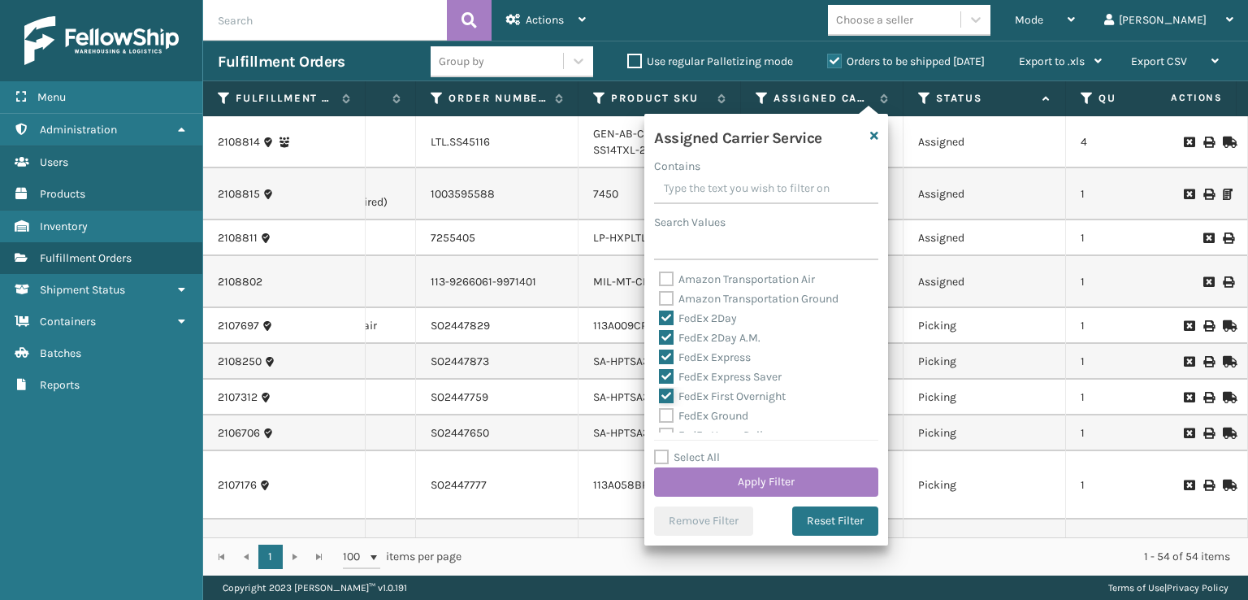
checkbox input "true"
click at [665, 384] on div "FedEx SmartPost" at bounding box center [766, 392] width 214 height 19
drag, startPoint x: 665, startPoint y: 375, endPoint x: 665, endPoint y: 350, distance: 24.4
click at [665, 372] on label "FedEx Priority Overnight" at bounding box center [729, 373] width 141 height 14
click at [660, 372] on input "FedEx Priority Overnight" at bounding box center [659, 369] width 1 height 11
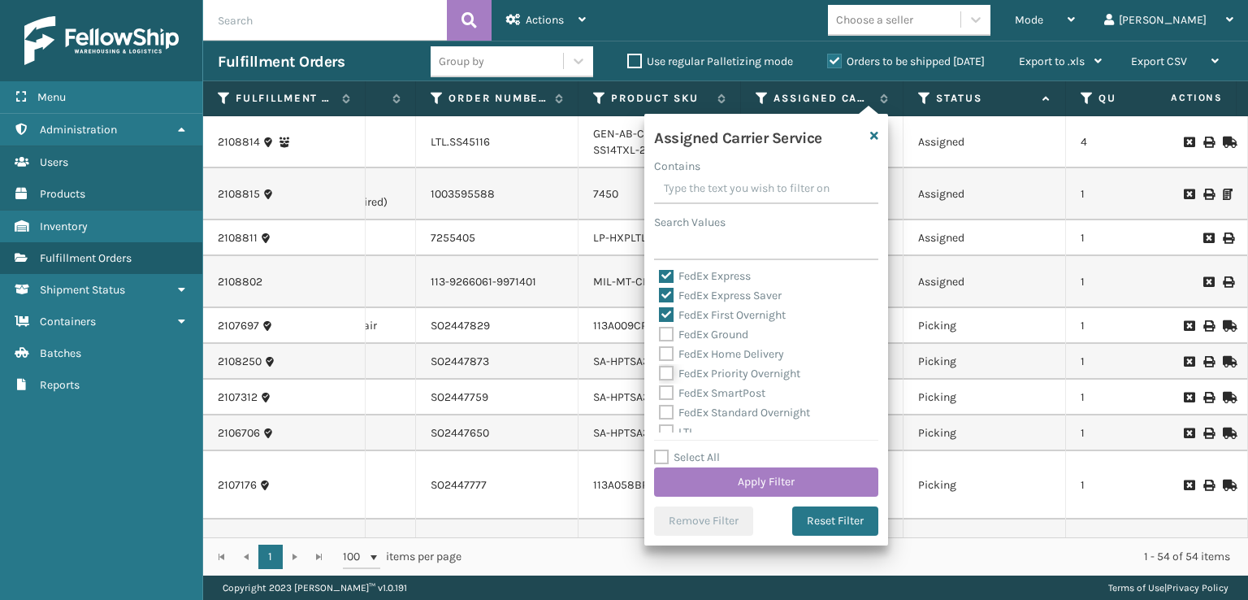
checkbox input "true"
click at [665, 349] on label "FedEx Home Delivery" at bounding box center [721, 354] width 125 height 14
click at [660, 349] on input "FedEx Home Delivery" at bounding box center [659, 349] width 1 height 11
checkbox input "true"
drag, startPoint x: 665, startPoint y: 337, endPoint x: 663, endPoint y: 349, distance: 11.5
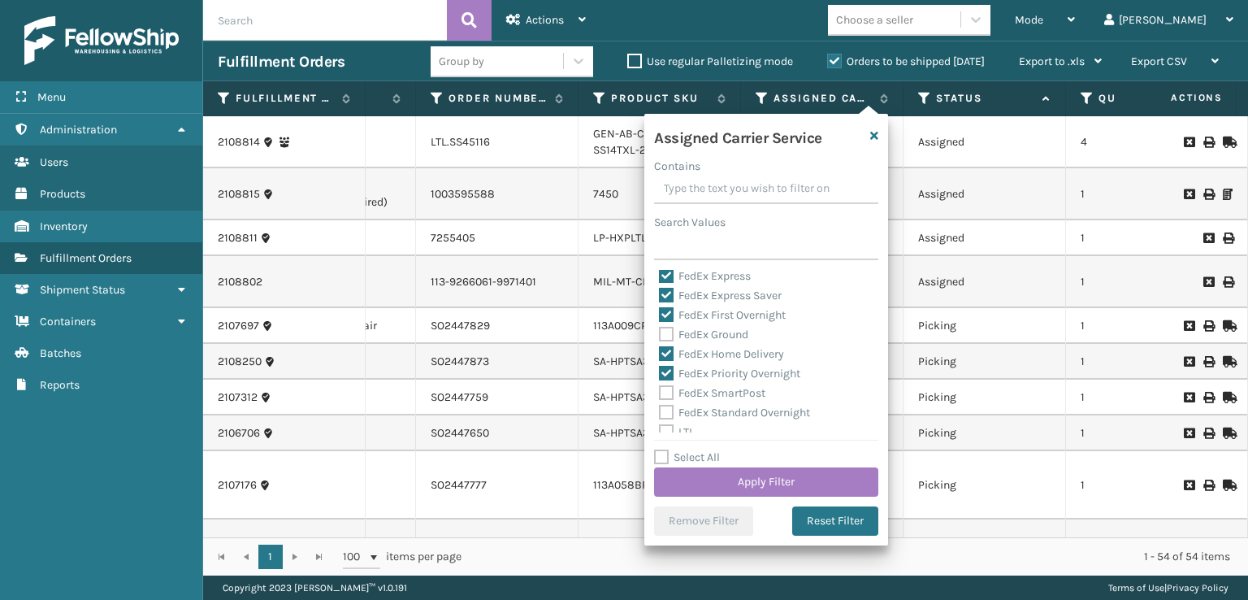
click at [665, 339] on label "FedEx Ground" at bounding box center [703, 334] width 89 height 14
click at [660, 336] on input "FedEx Ground" at bounding box center [659, 330] width 1 height 11
checkbox input "true"
click at [666, 405] on label "FedEx Standard Overnight" at bounding box center [734, 412] width 151 height 14
click at [660, 405] on input "FedEx Standard Overnight" at bounding box center [659, 408] width 1 height 11
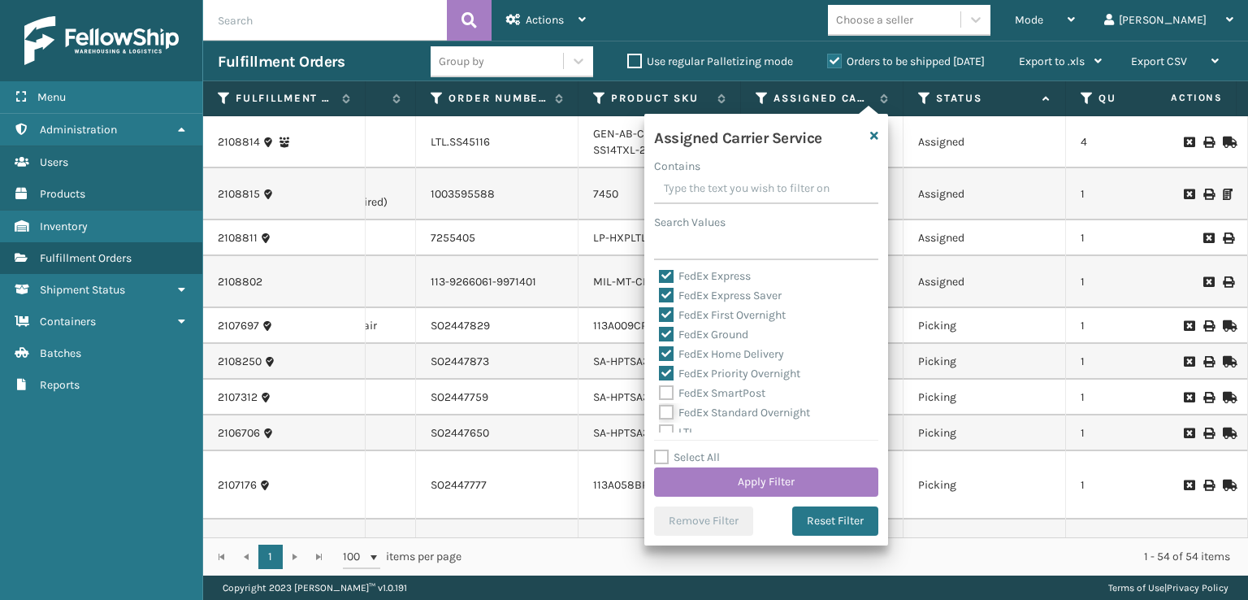
checkbox input "true"
click at [666, 383] on div "FedEx SmartPost" at bounding box center [766, 392] width 214 height 19
click at [665, 396] on label "FedEx SmartPost" at bounding box center [712, 393] width 106 height 14
click at [660, 394] on input "FedEx SmartPost" at bounding box center [659, 388] width 1 height 11
checkbox input "true"
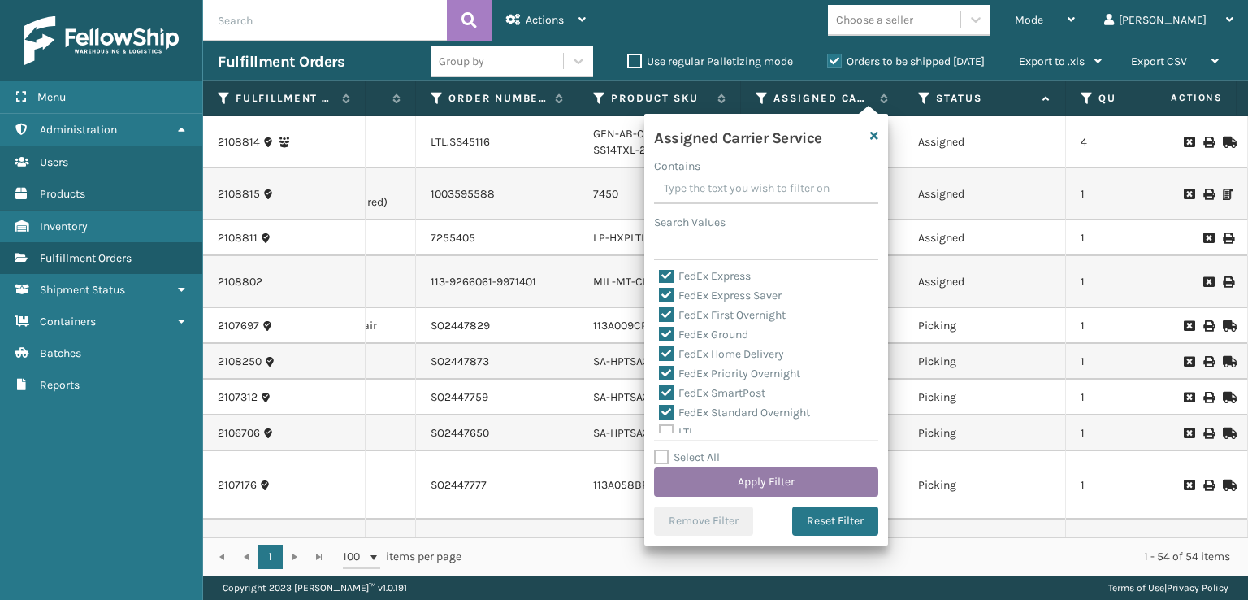
click at [707, 488] on button "Apply Filter" at bounding box center [766, 481] width 224 height 29
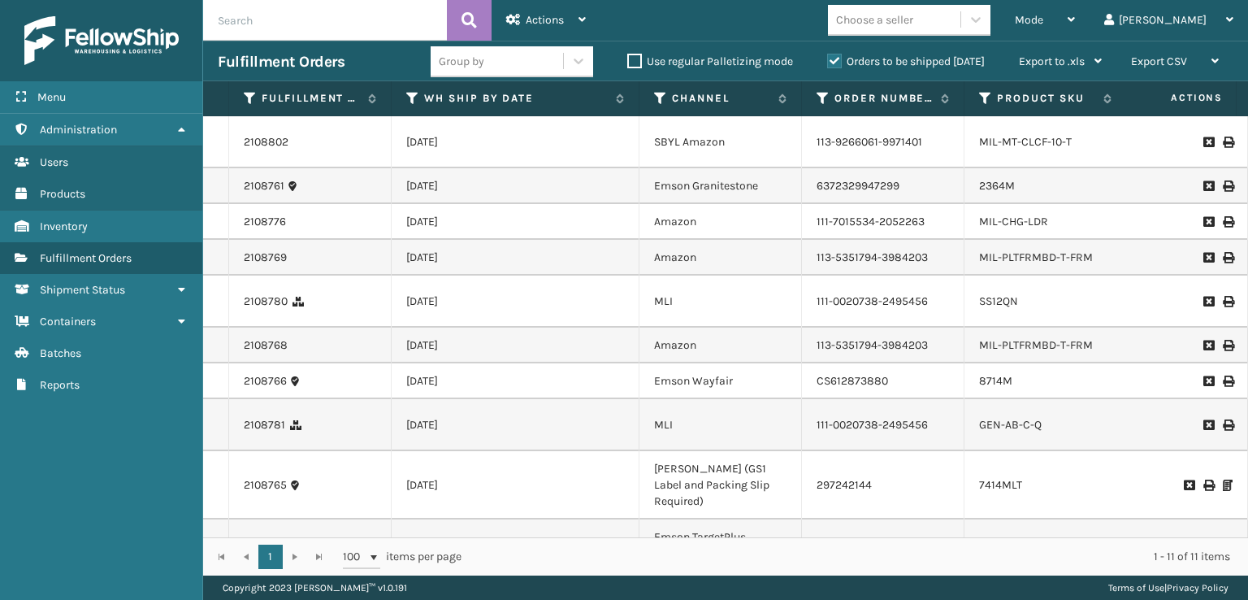
drag, startPoint x: 491, startPoint y: 540, endPoint x: 520, endPoint y: 540, distance: 29.2
click at [520, 540] on div "1 1 100 items per page 1 - 11 of 11 items" at bounding box center [725, 556] width 1045 height 38
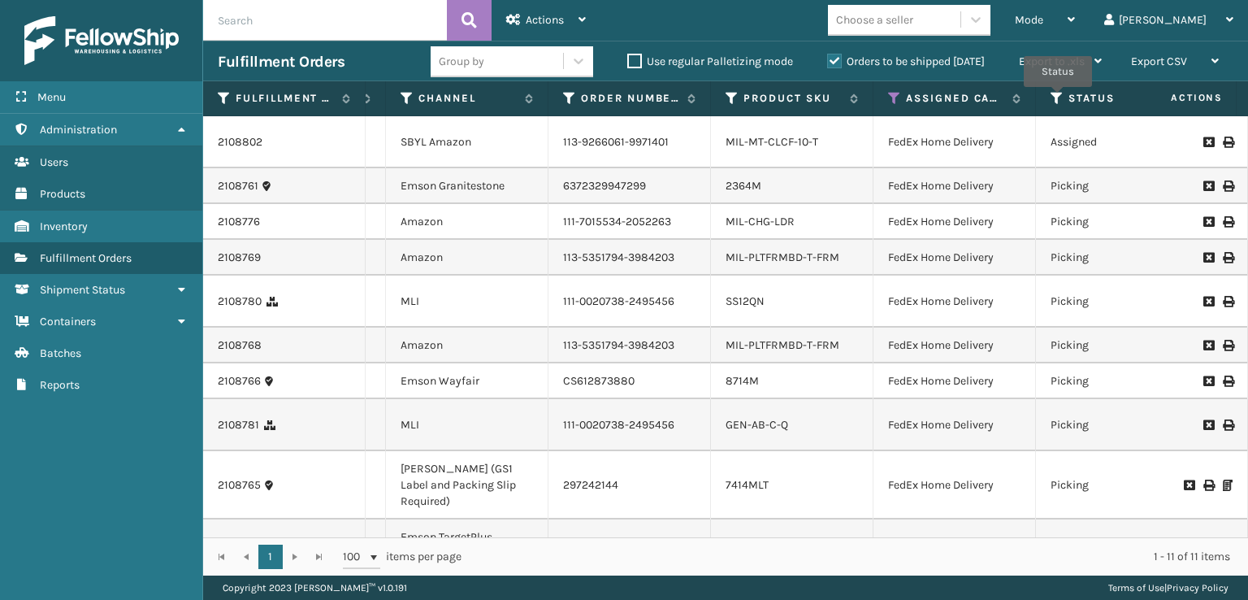
click at [1058, 98] on icon at bounding box center [1056, 98] width 13 height 15
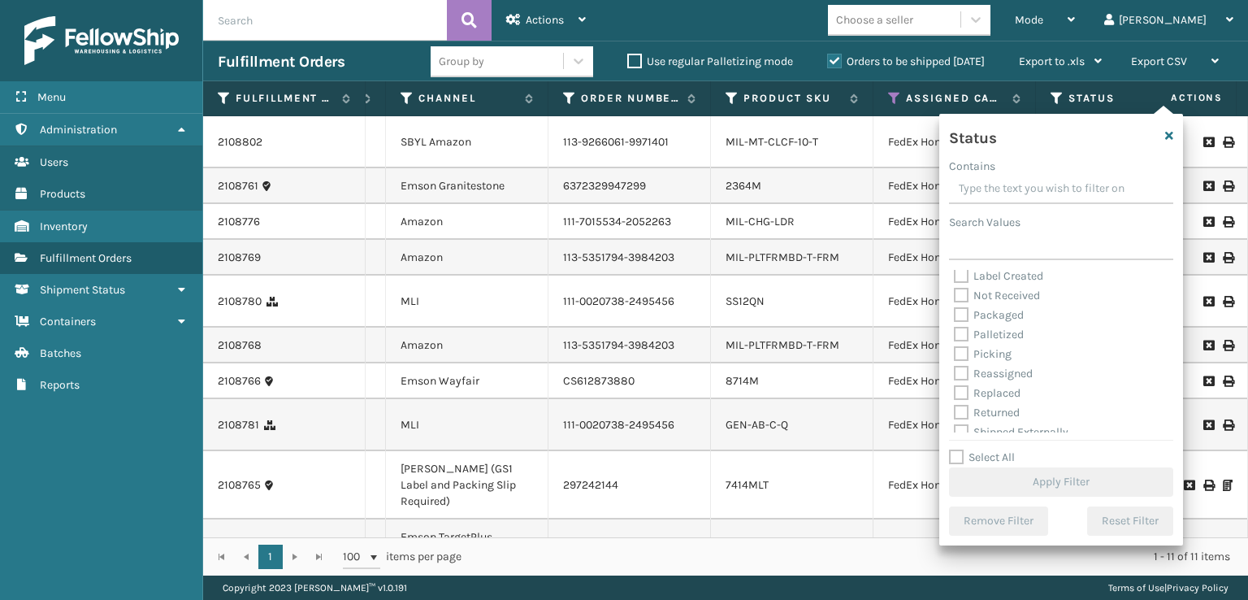
click at [963, 355] on label "Picking" at bounding box center [983, 354] width 58 height 14
click at [955, 355] on input "Picking" at bounding box center [954, 349] width 1 height 11
checkbox input "true"
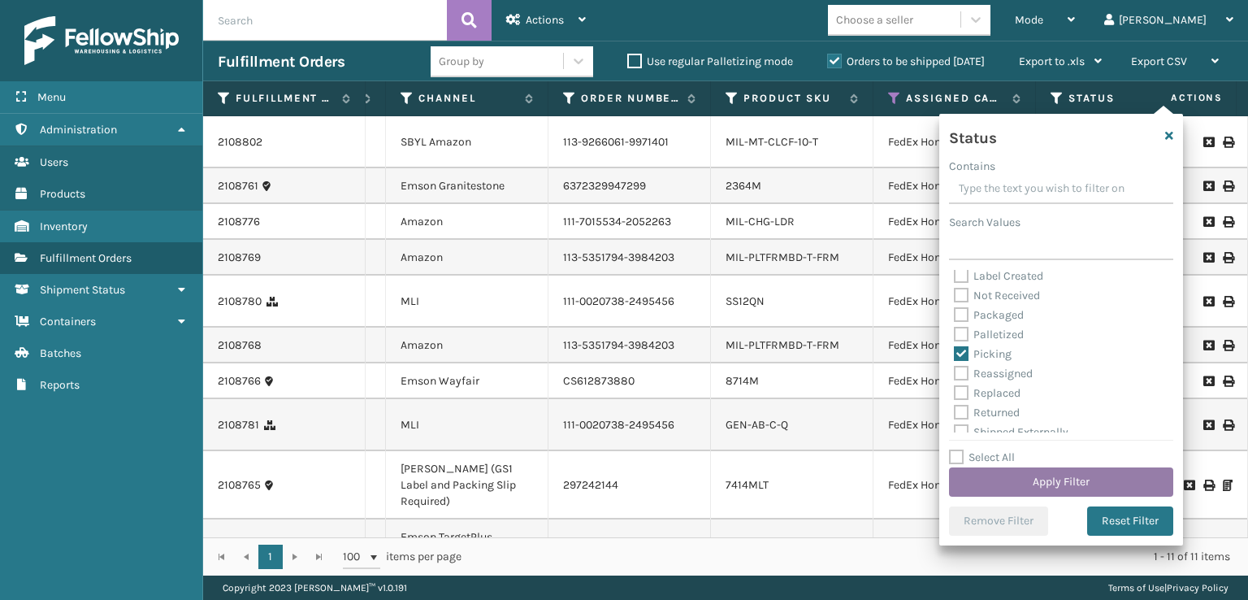
click at [1004, 483] on button "Apply Filter" at bounding box center [1061, 481] width 224 height 29
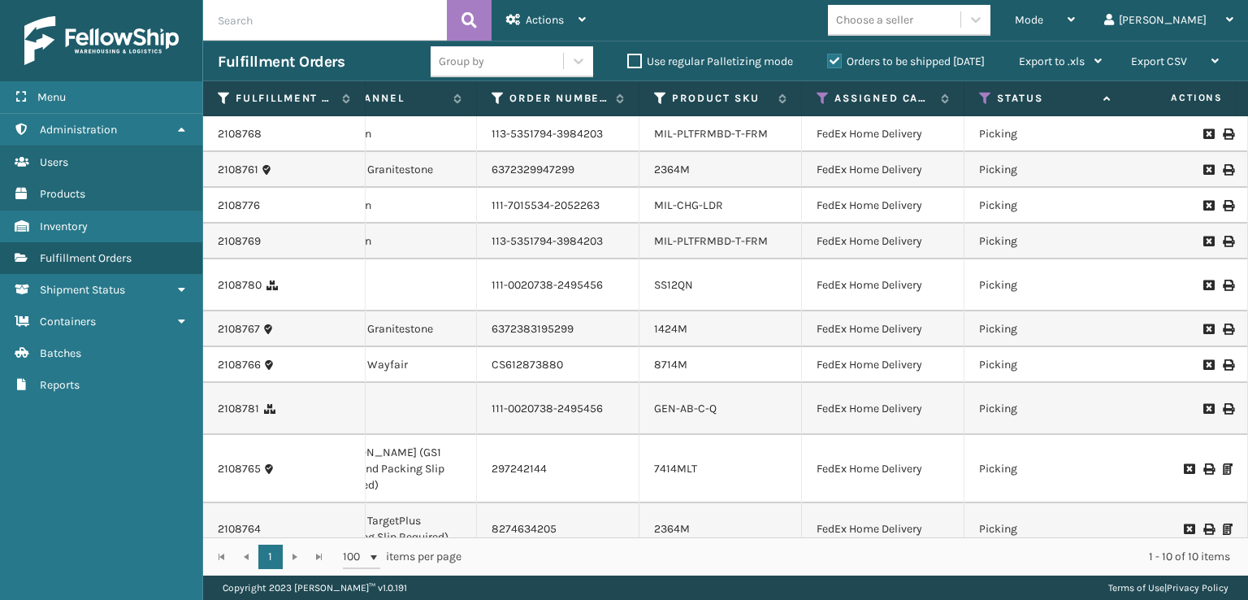
scroll to position [0, 0]
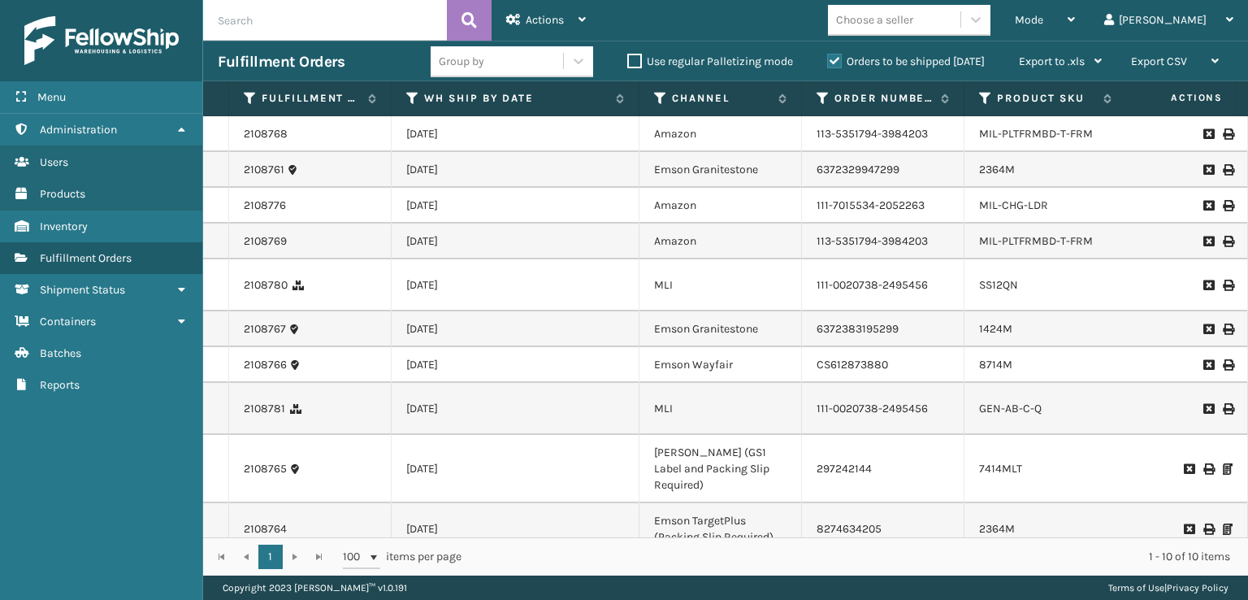
click at [448, 141] on td "[DATE]" at bounding box center [516, 134] width 248 height 36
click at [411, 137] on td "[DATE]" at bounding box center [516, 134] width 248 height 36
click at [284, 134] on link "2108768" at bounding box center [266, 134] width 44 height 16
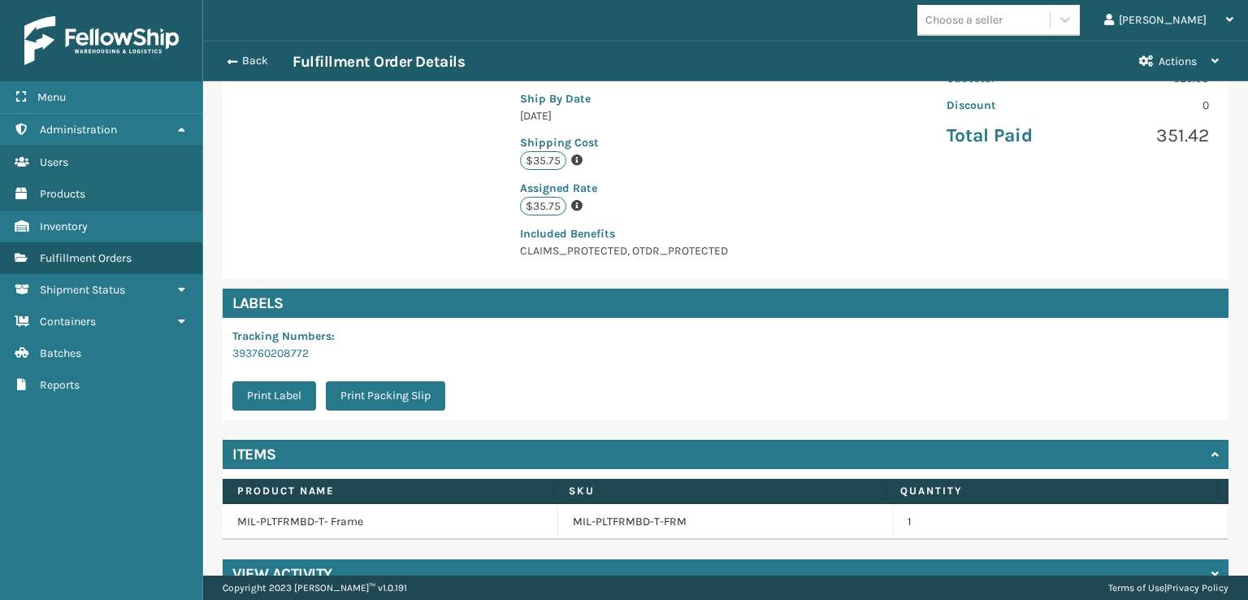
scroll to position [377, 0]
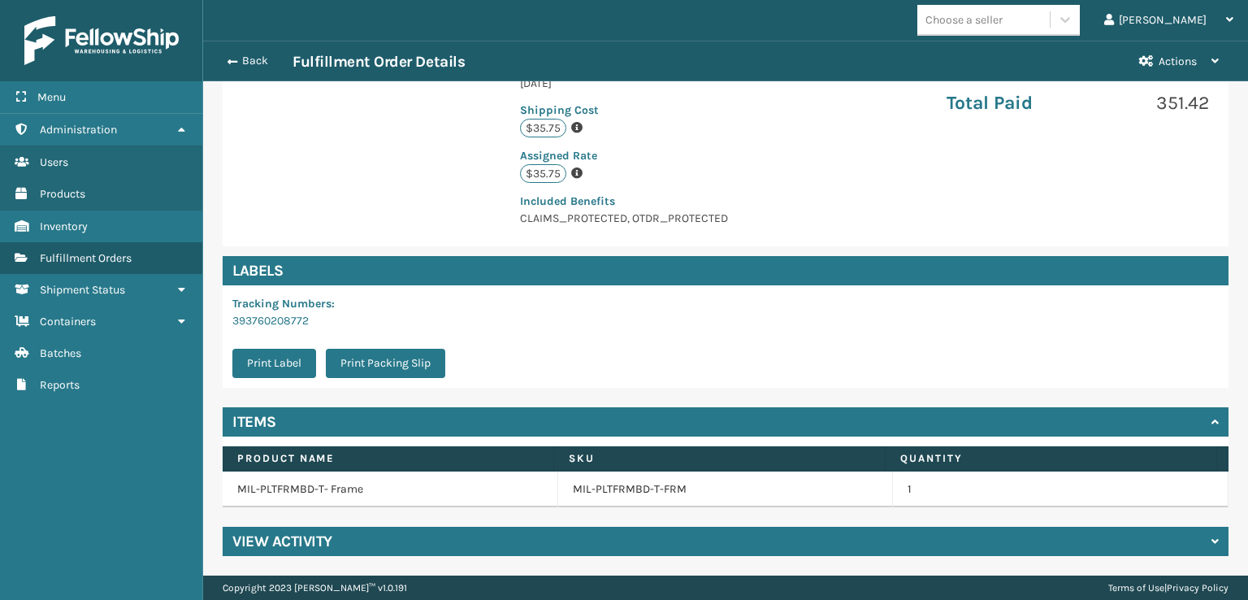
click at [268, 537] on h4 "View Activity" at bounding box center [282, 540] width 100 height 19
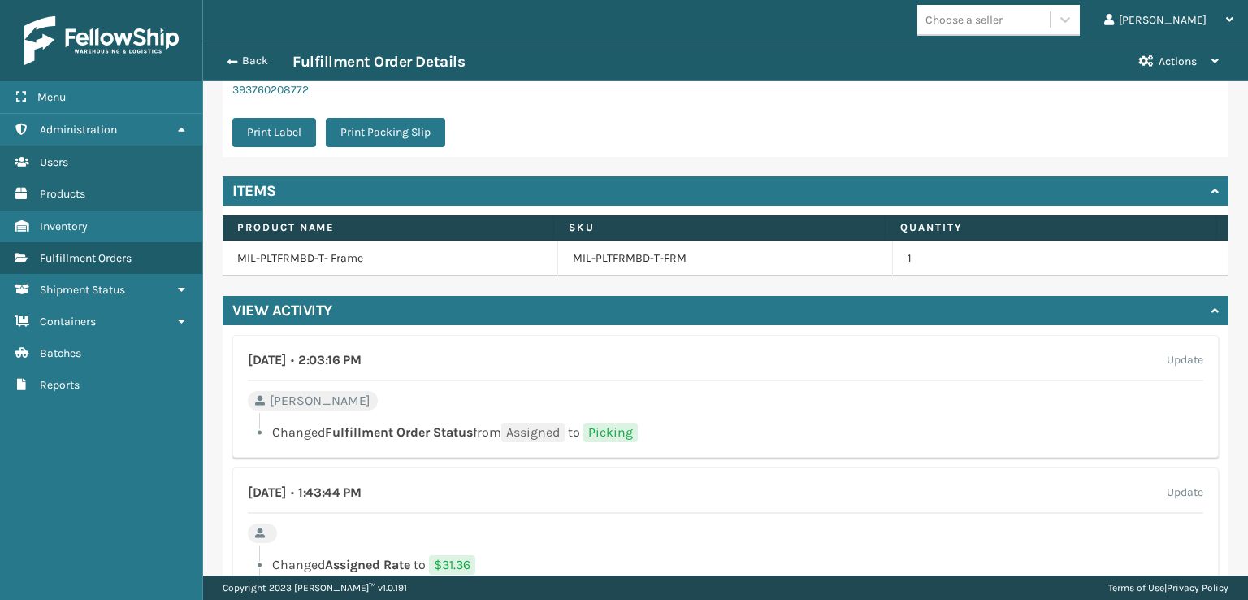
scroll to position [621, 0]
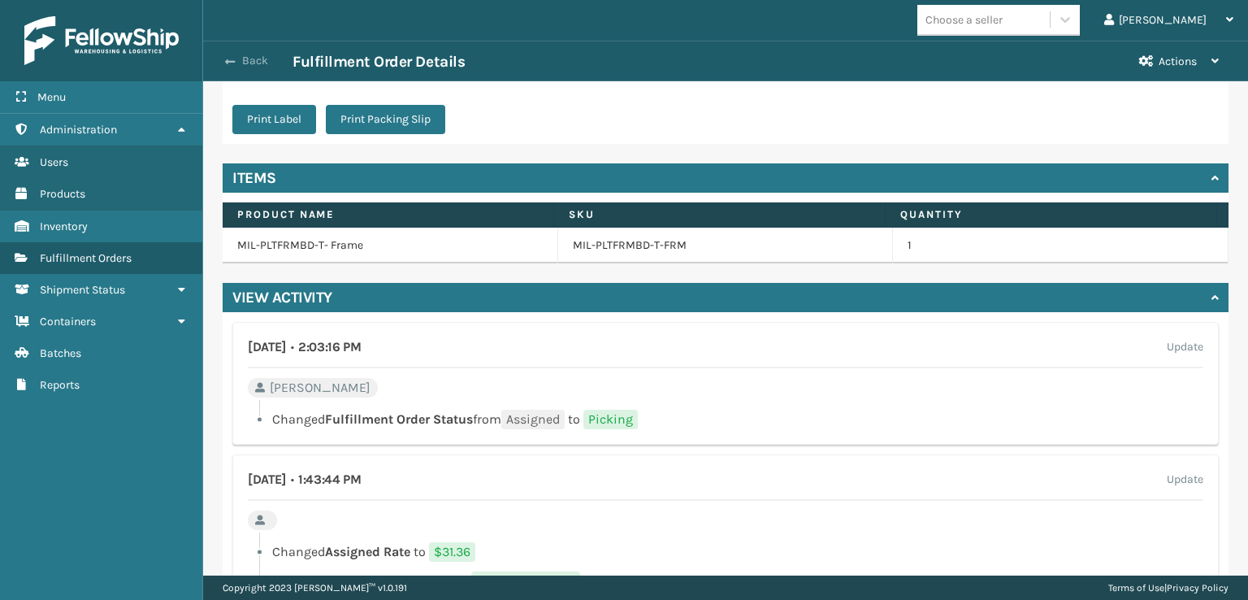
click at [228, 63] on span "button" at bounding box center [230, 61] width 10 height 11
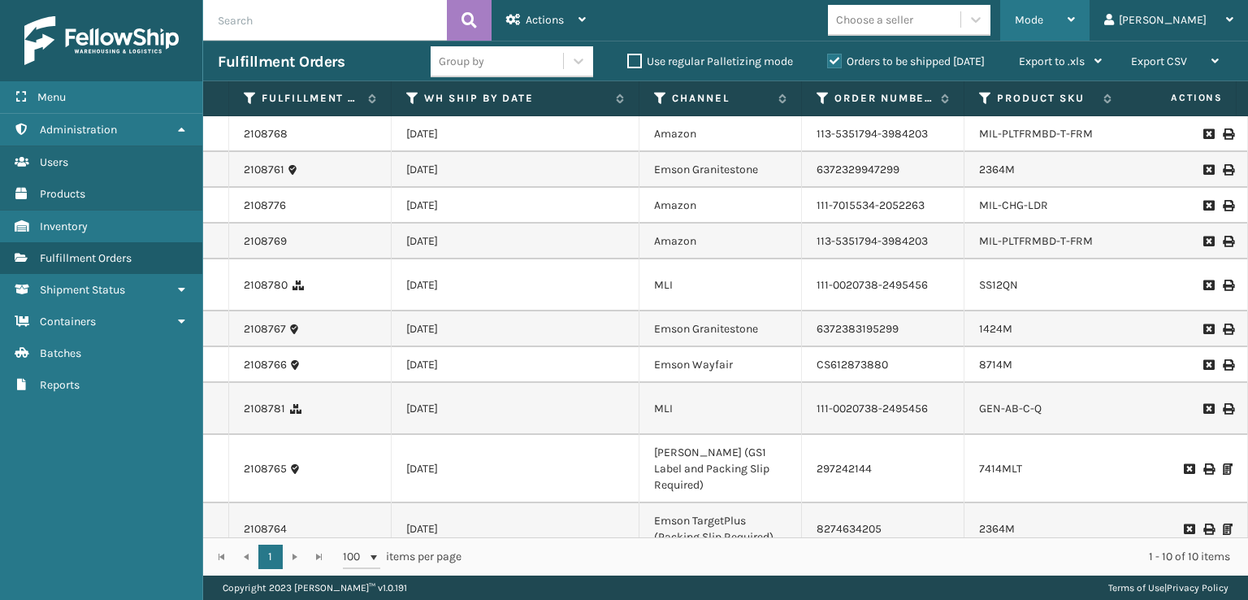
click at [1043, 17] on span "Mode" at bounding box center [1029, 20] width 28 height 14
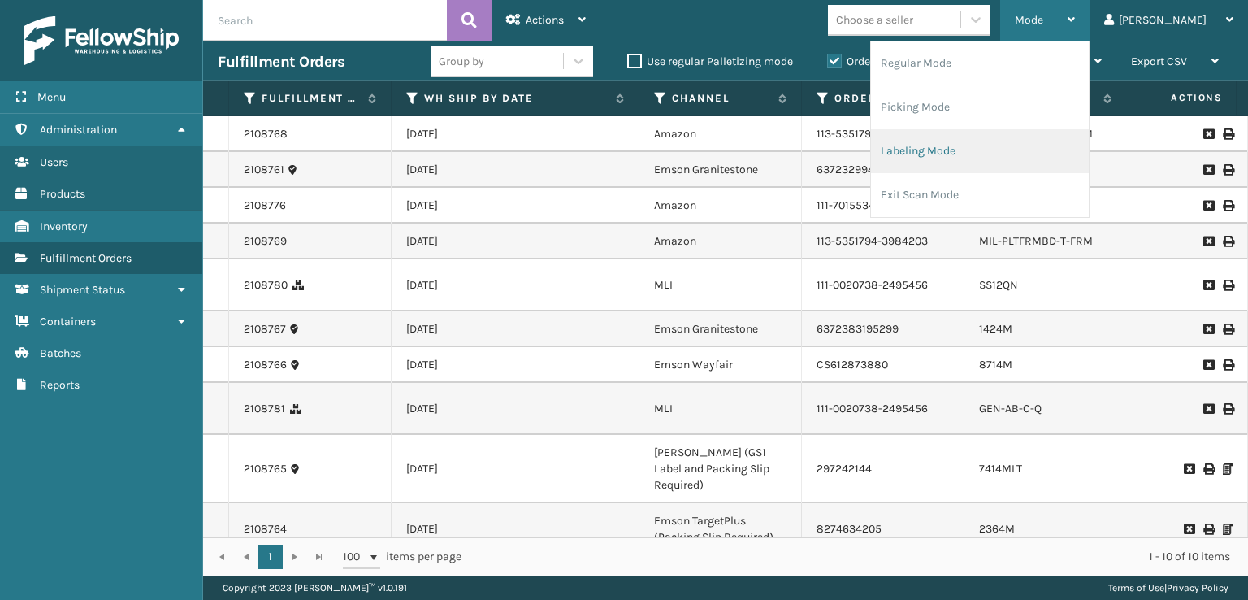
click at [962, 151] on li "Labeling Mode" at bounding box center [980, 151] width 218 height 44
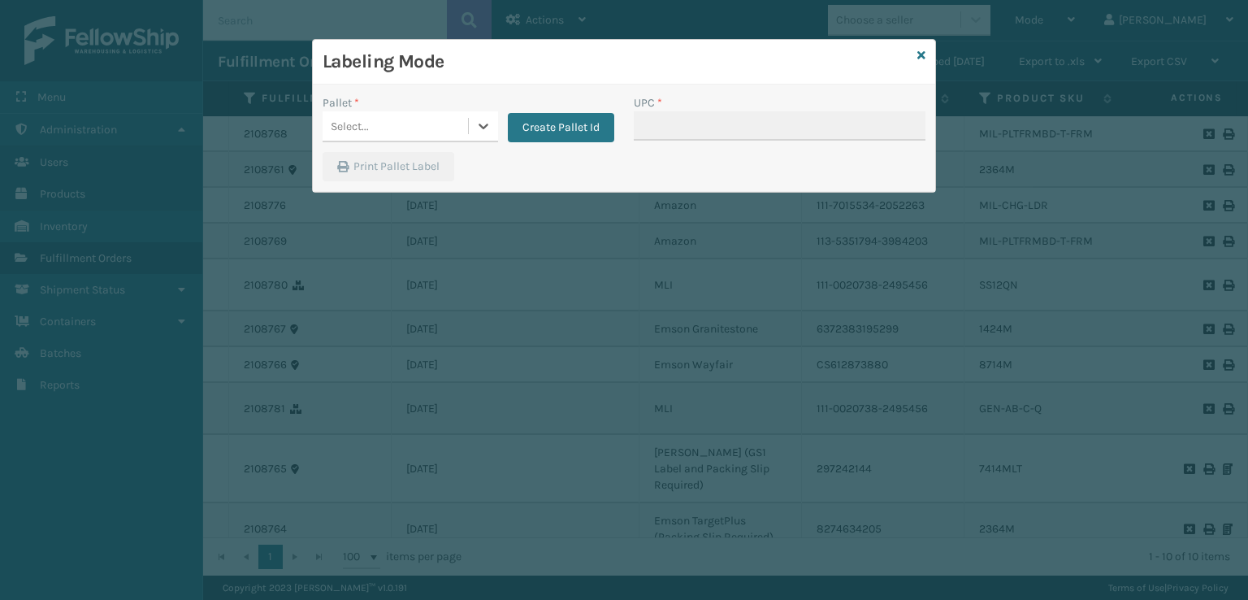
click at [431, 122] on div "Select..." at bounding box center [395, 126] width 145 height 27
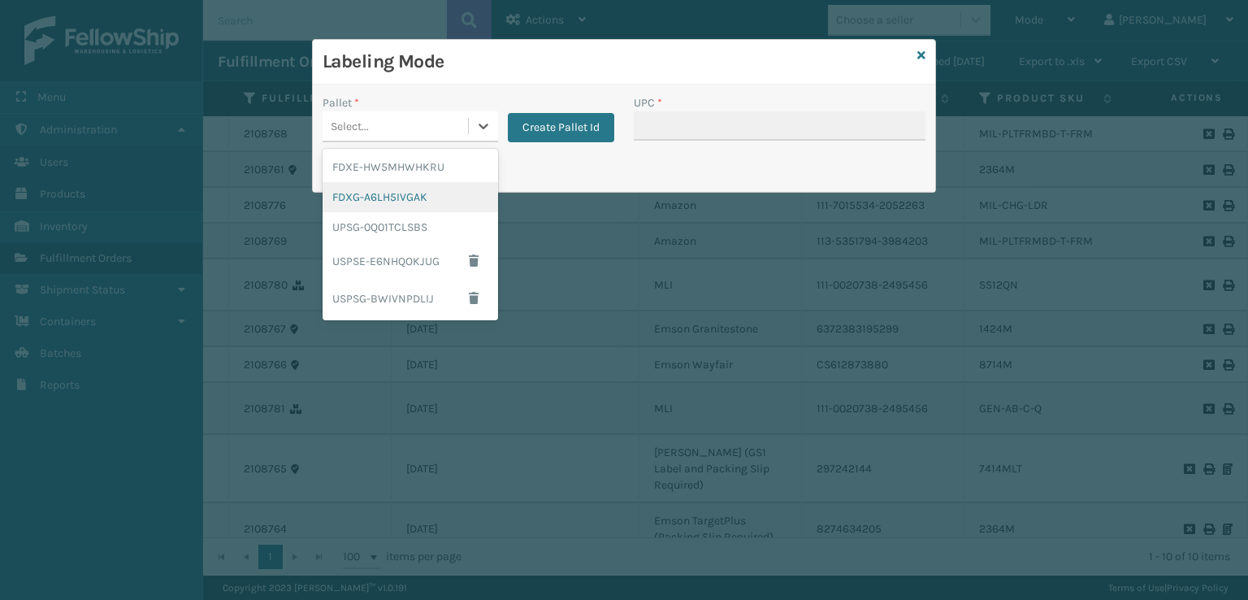
click at [349, 201] on div "FDXG-A6LH5IVGAK" at bounding box center [410, 197] width 175 height 30
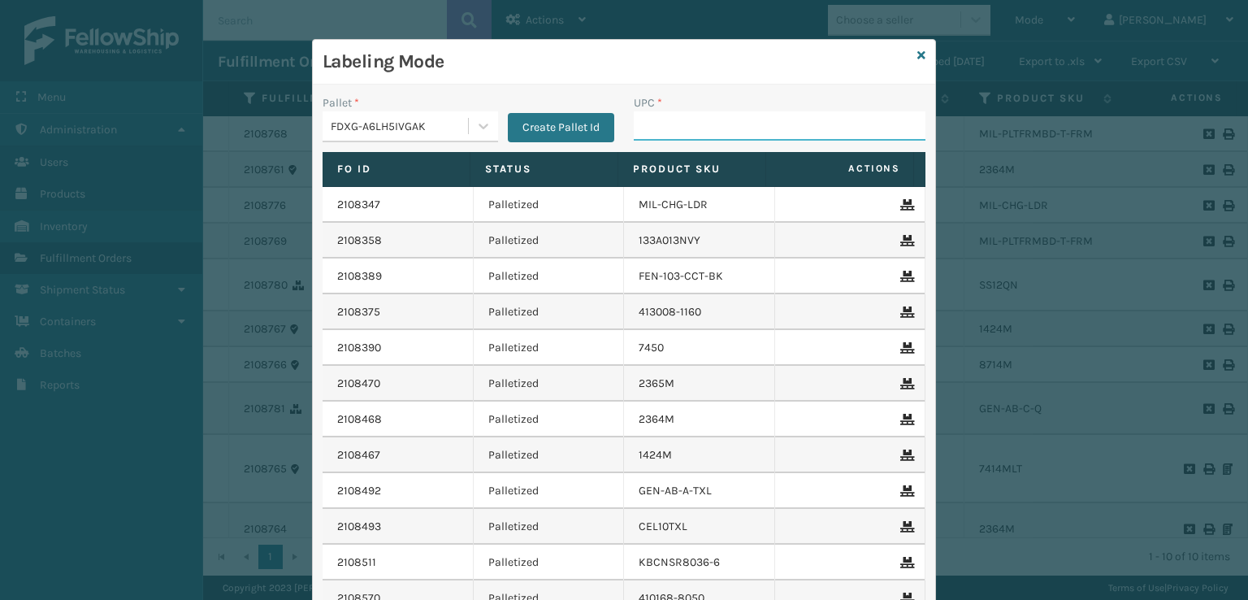
click at [656, 128] on input "UPC *" at bounding box center [780, 125] width 292 height 29
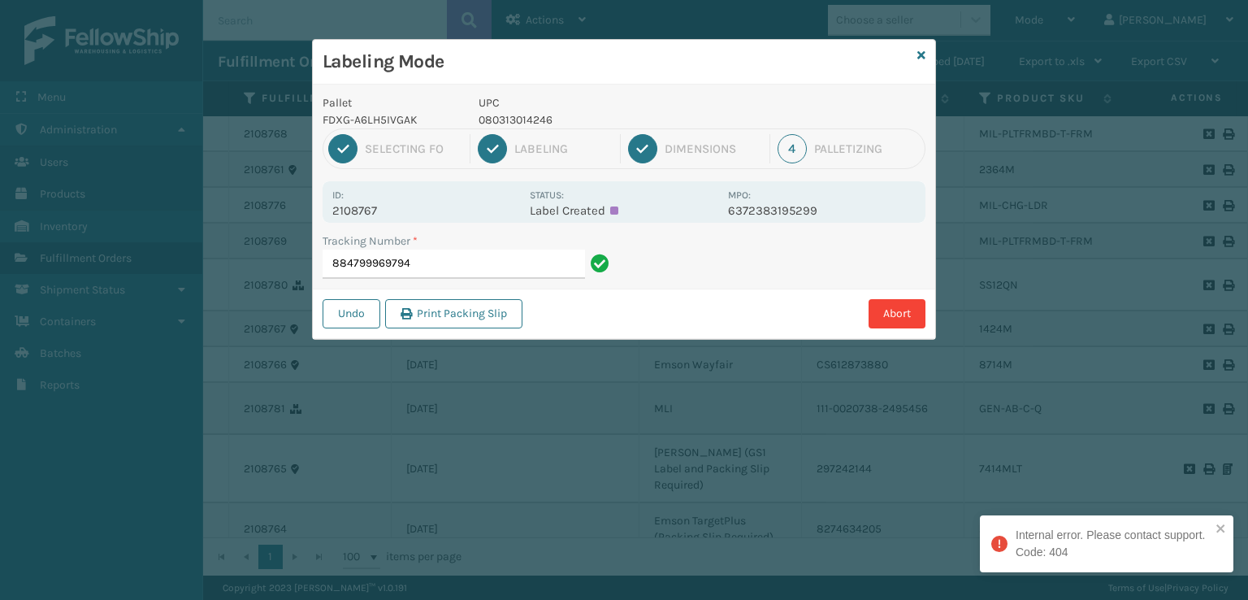
type input "884799969794"
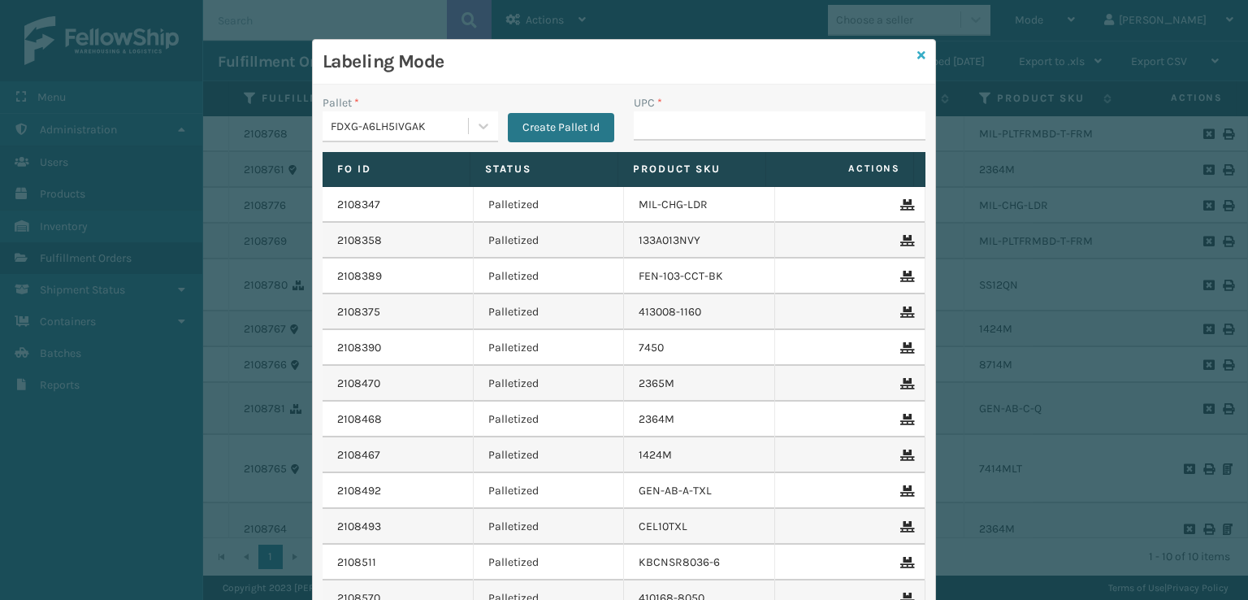
click at [917, 54] on icon at bounding box center [921, 55] width 8 height 11
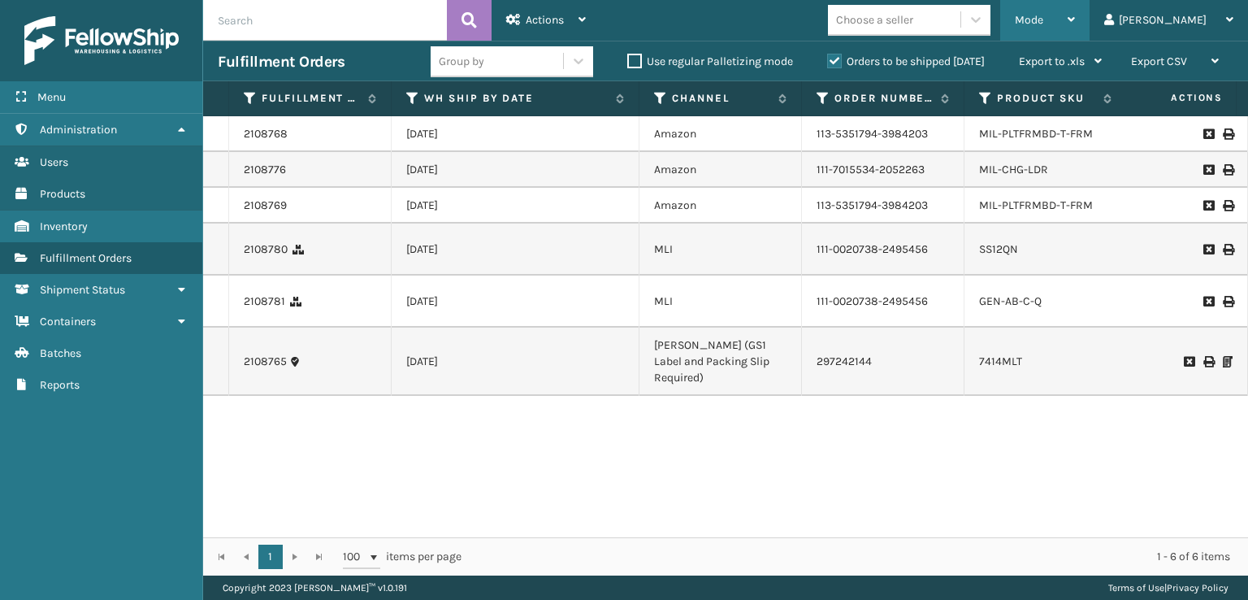
click at [1043, 14] on span "Mode" at bounding box center [1029, 20] width 28 height 14
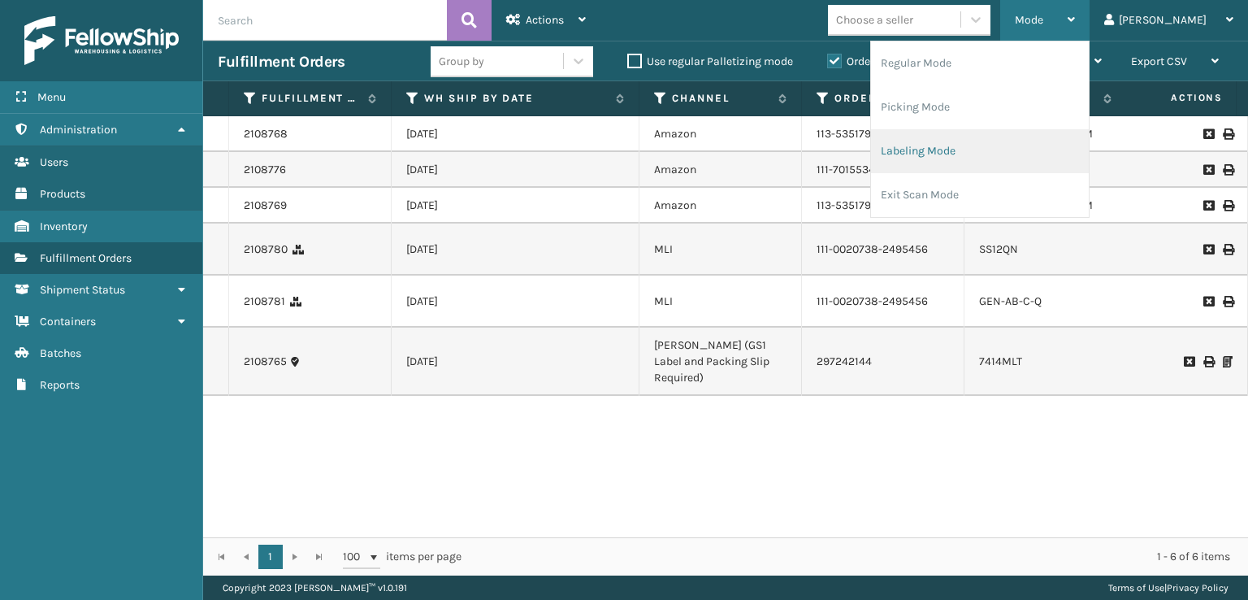
click at [955, 154] on li "Labeling Mode" at bounding box center [980, 151] width 218 height 44
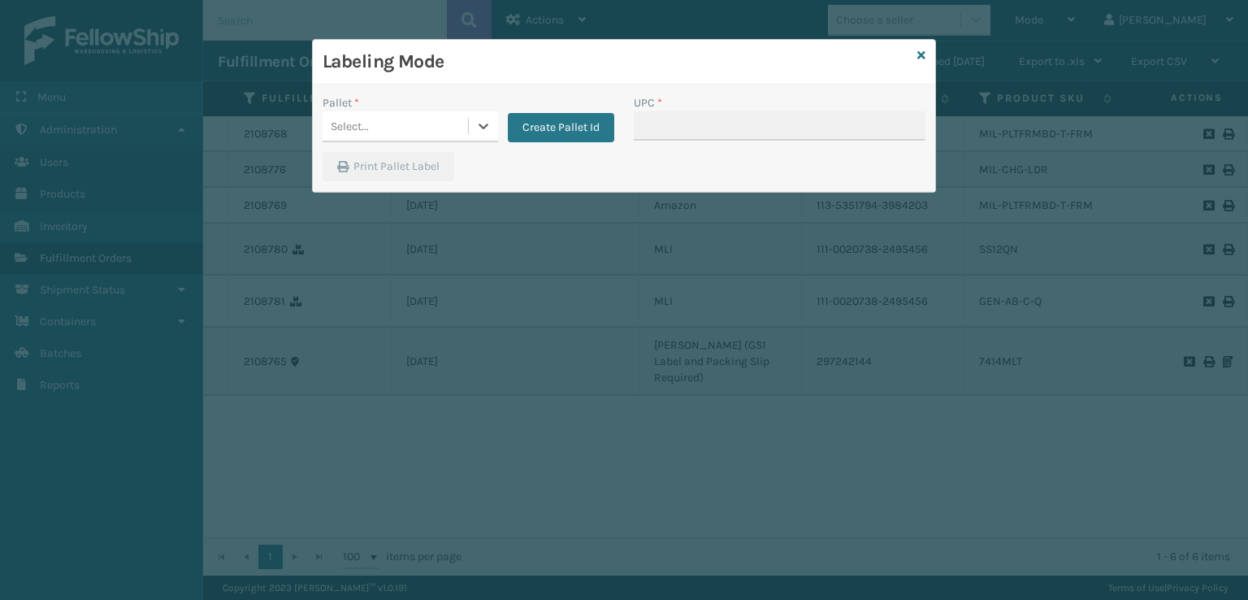
click at [385, 123] on div "Select..." at bounding box center [395, 126] width 145 height 27
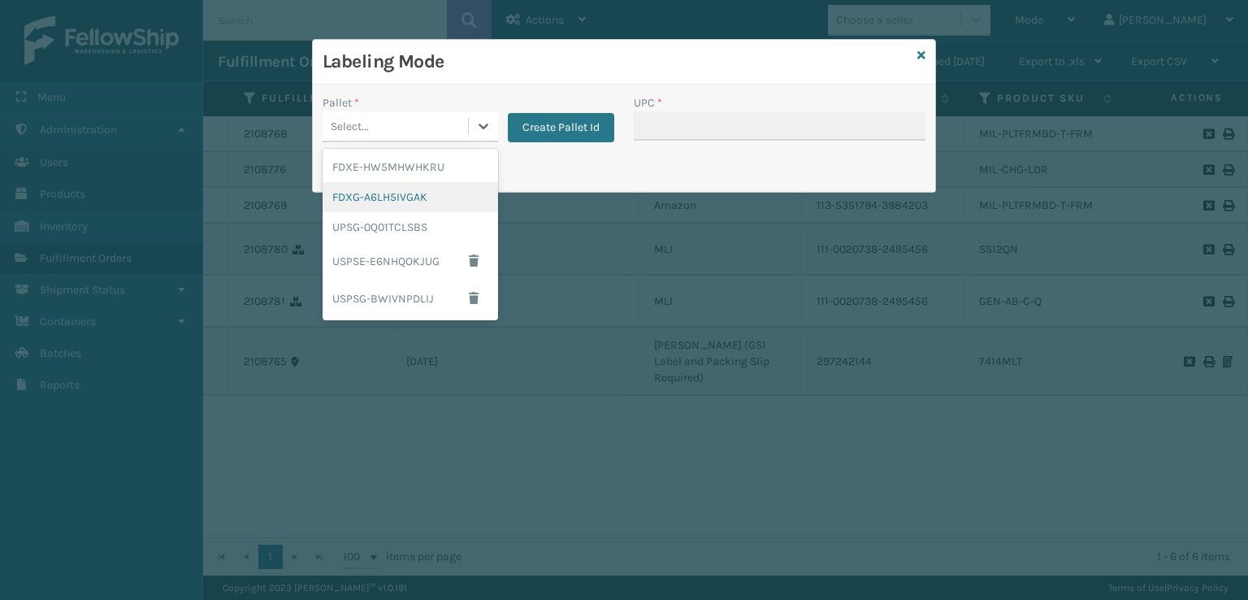
click at [372, 197] on div "FDXG-A6LH5IVGAK" at bounding box center [410, 197] width 175 height 30
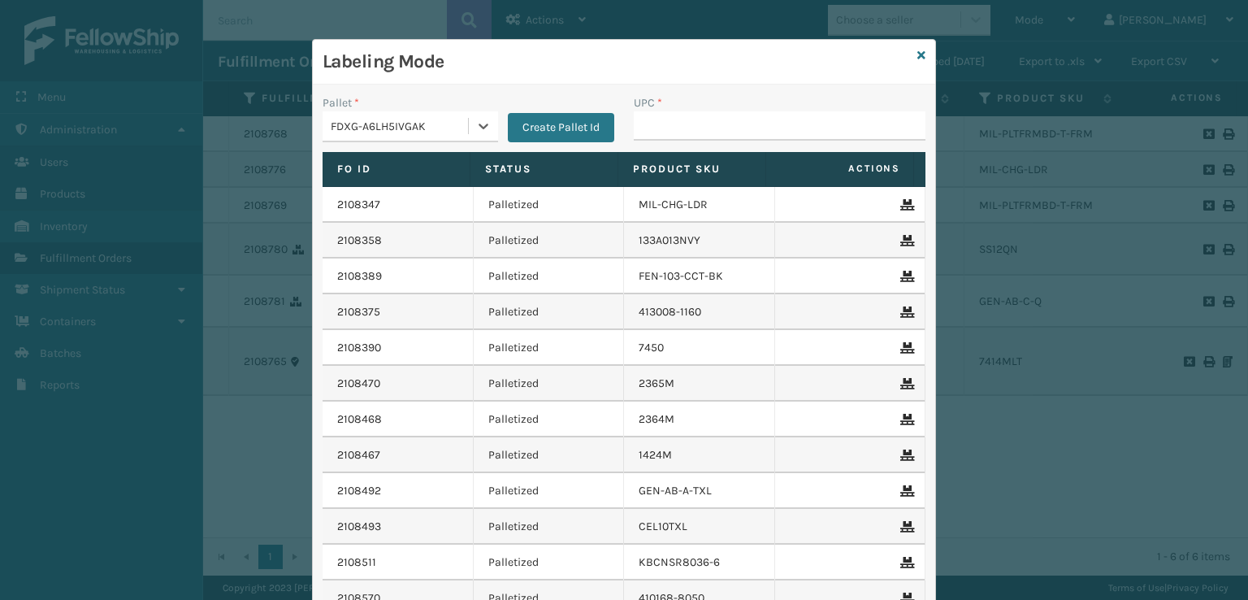
type input "850004118122"
click at [673, 125] on input "UPC *" at bounding box center [780, 125] width 292 height 29
type input "10080313074148"
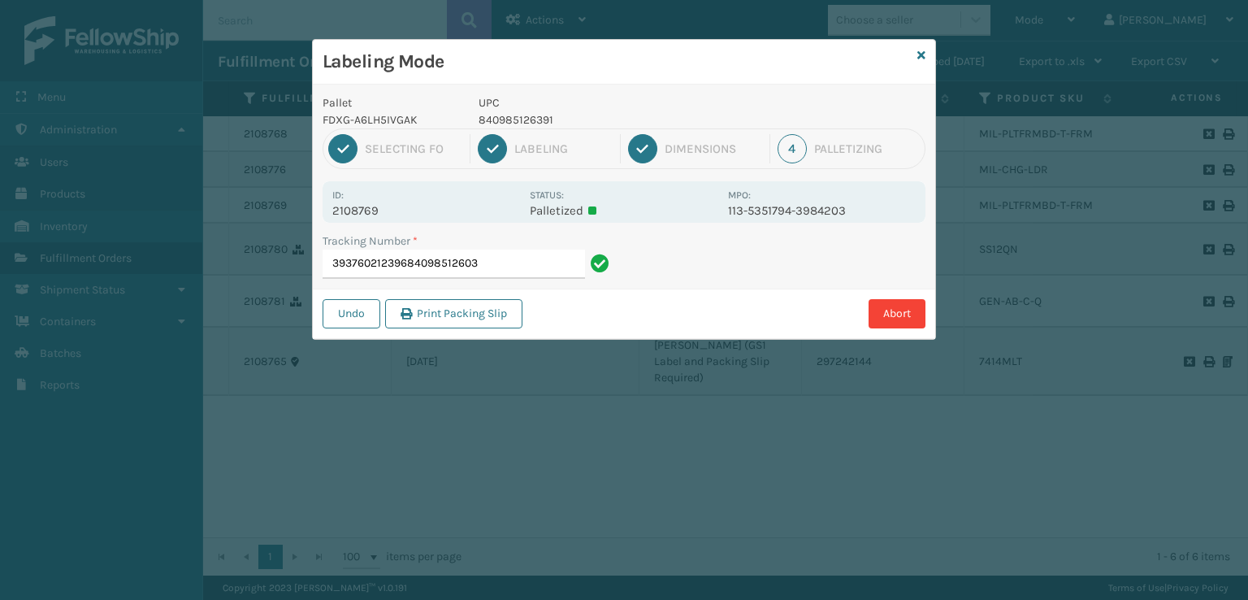
type input "393760212396840985126032"
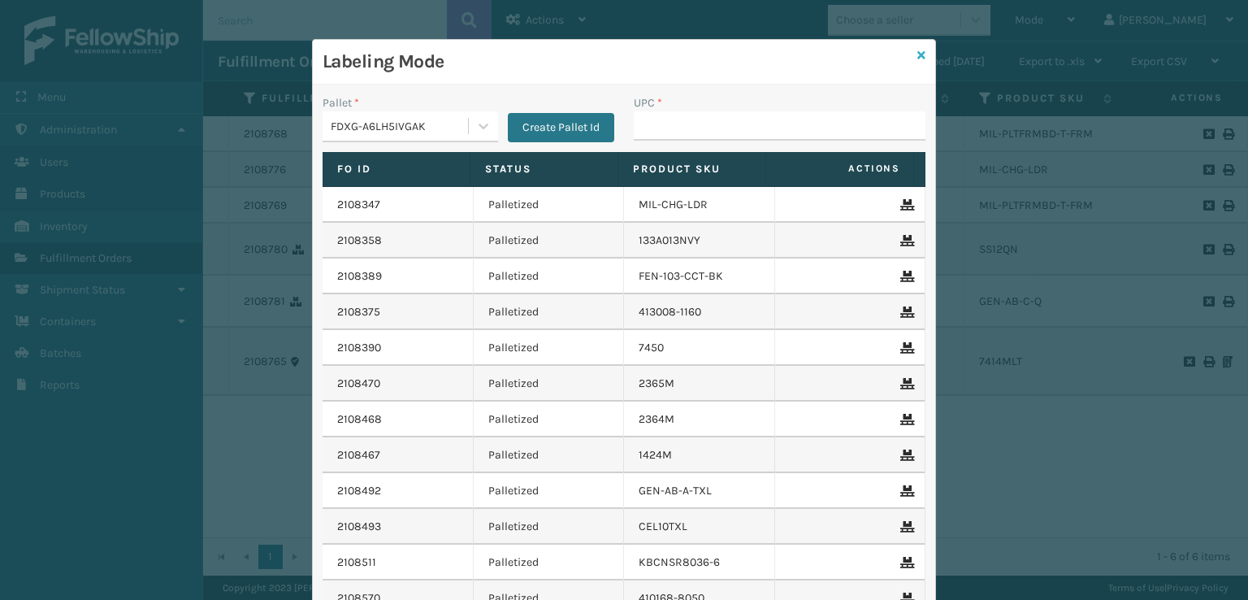
click at [917, 56] on icon at bounding box center [921, 55] width 8 height 11
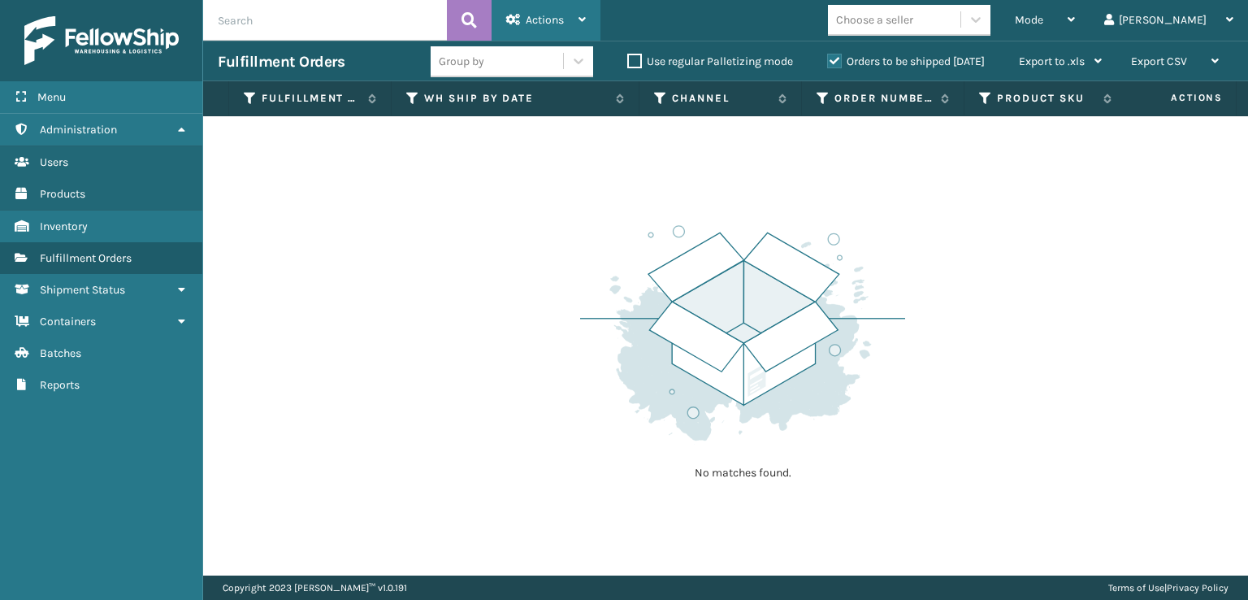
click at [538, 16] on span "Actions" at bounding box center [545, 20] width 38 height 14
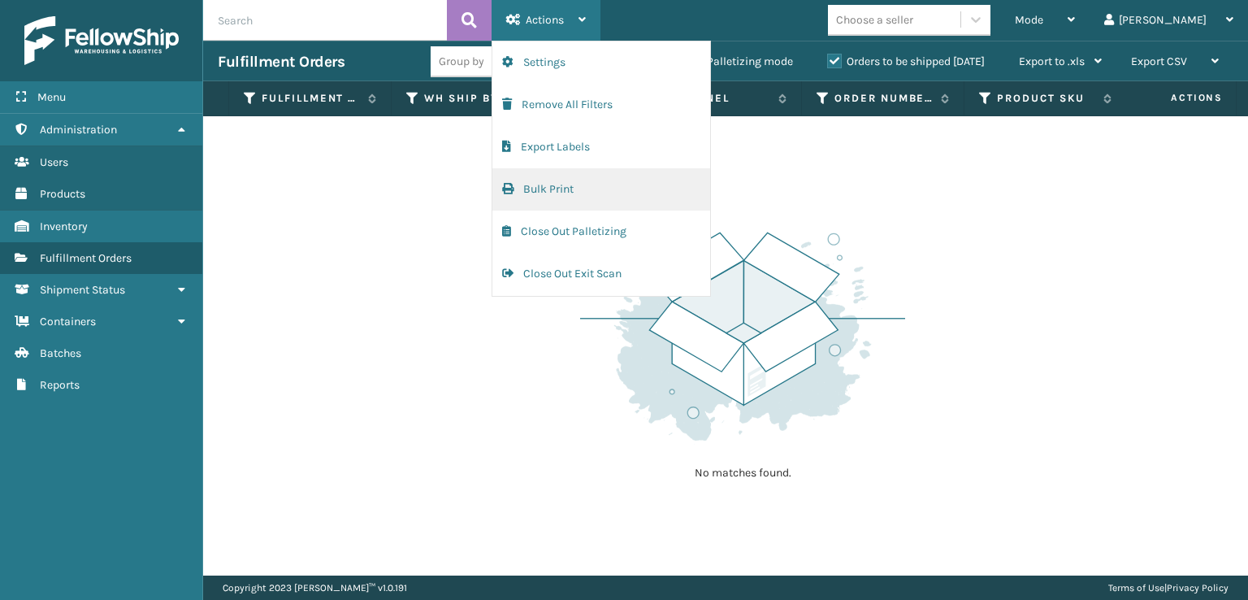
click at [526, 188] on button "Bulk Print" at bounding box center [601, 189] width 218 height 42
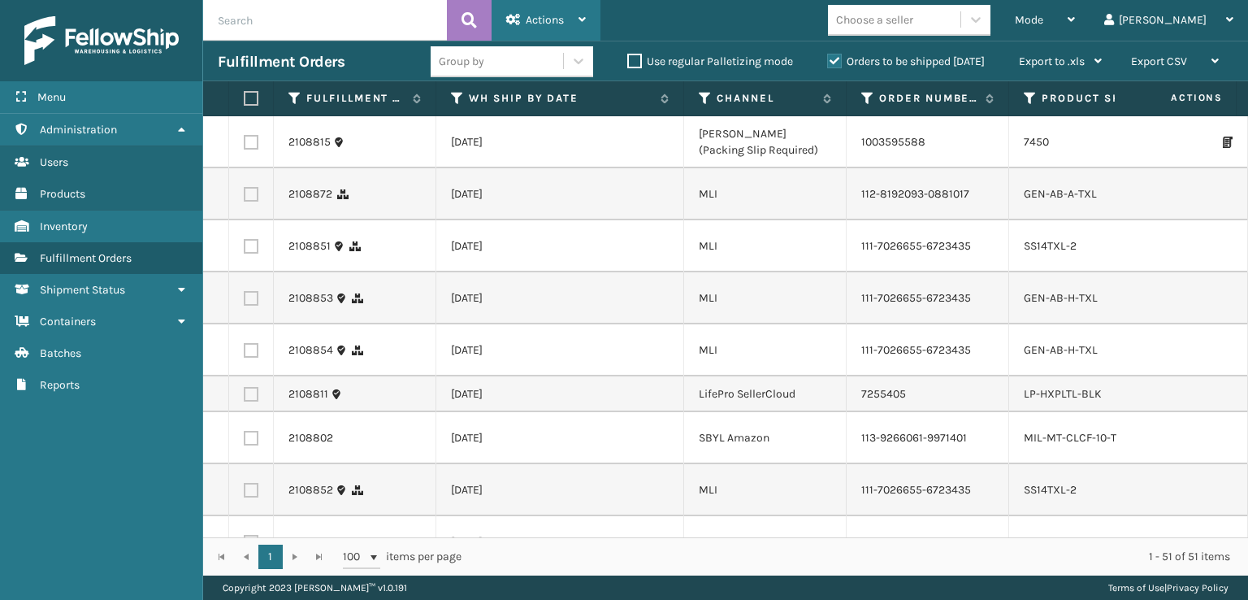
click at [535, 19] on span "Actions" at bounding box center [545, 20] width 38 height 14
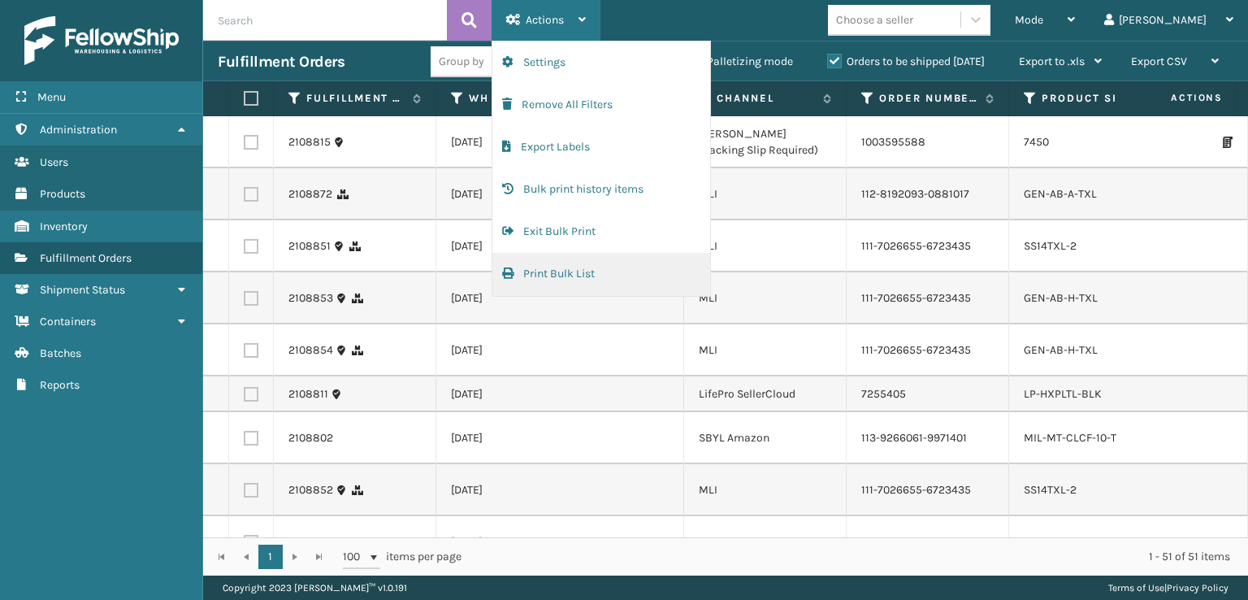
click at [541, 277] on button "Print Bulk List" at bounding box center [601, 274] width 218 height 42
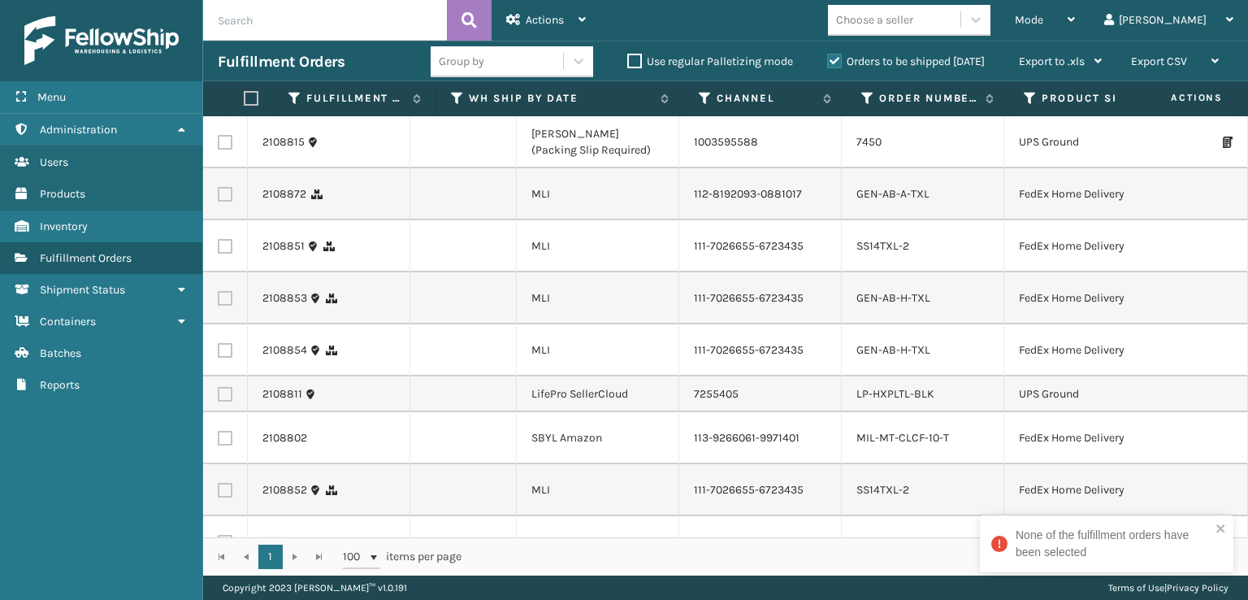
scroll to position [0, 266]
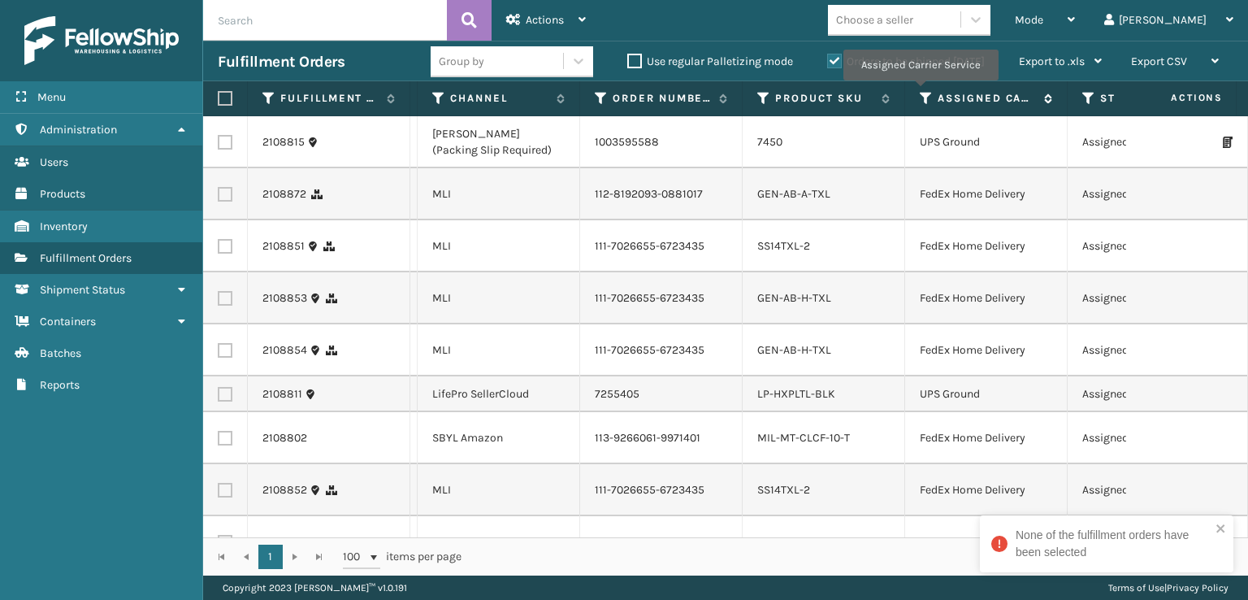
click at [920, 92] on icon at bounding box center [926, 98] width 13 height 15
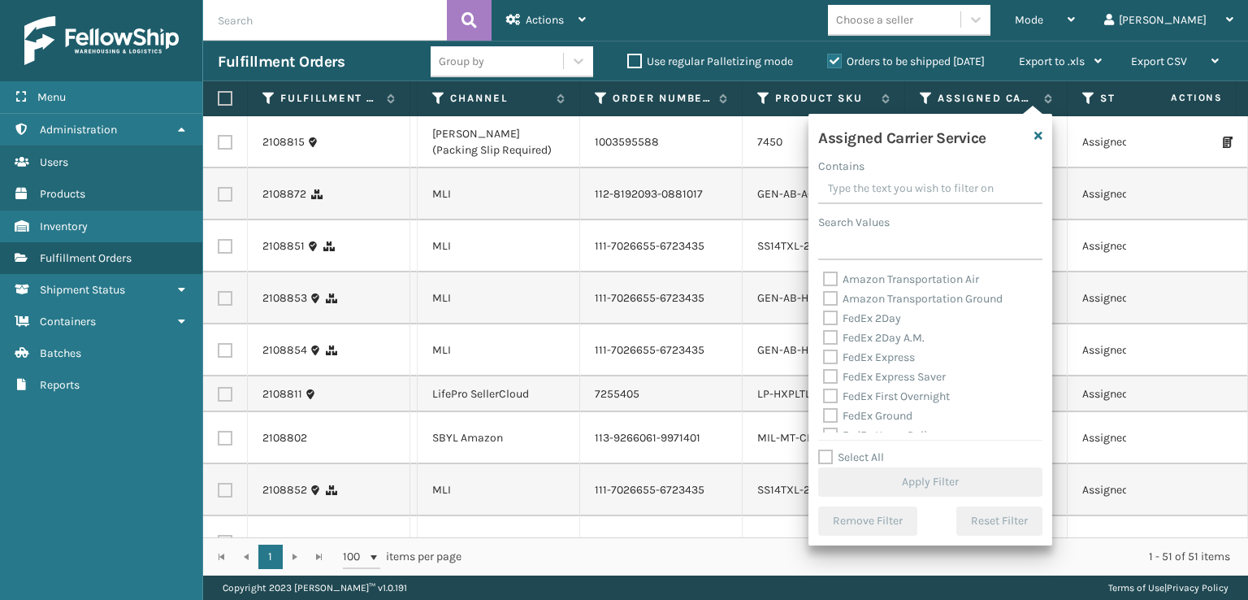
click at [832, 292] on label "Amazon Transportation Ground" at bounding box center [913, 299] width 180 height 14
click at [824, 291] on input "Amazon Transportation Ground" at bounding box center [823, 294] width 1 height 11
checkbox input "true"
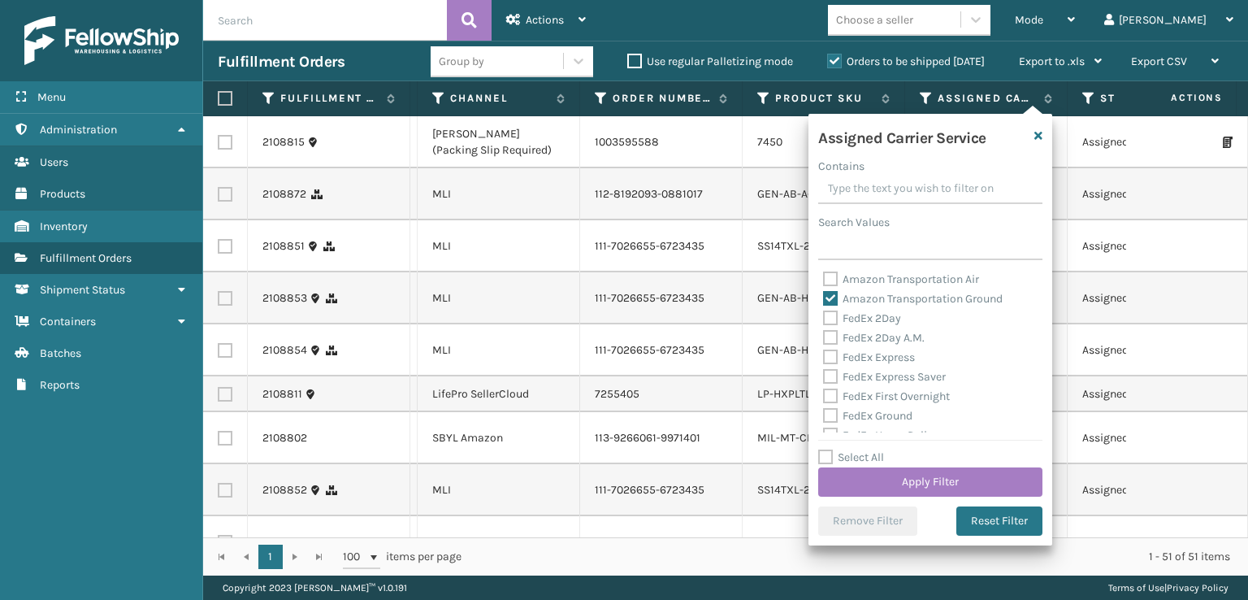
click at [827, 274] on label "Amazon Transportation Air" at bounding box center [901, 279] width 156 height 14
click at [824, 274] on input "Amazon Transportation Air" at bounding box center [823, 275] width 1 height 11
checkbox input "true"
click at [860, 475] on button "Apply Filter" at bounding box center [930, 481] width 224 height 29
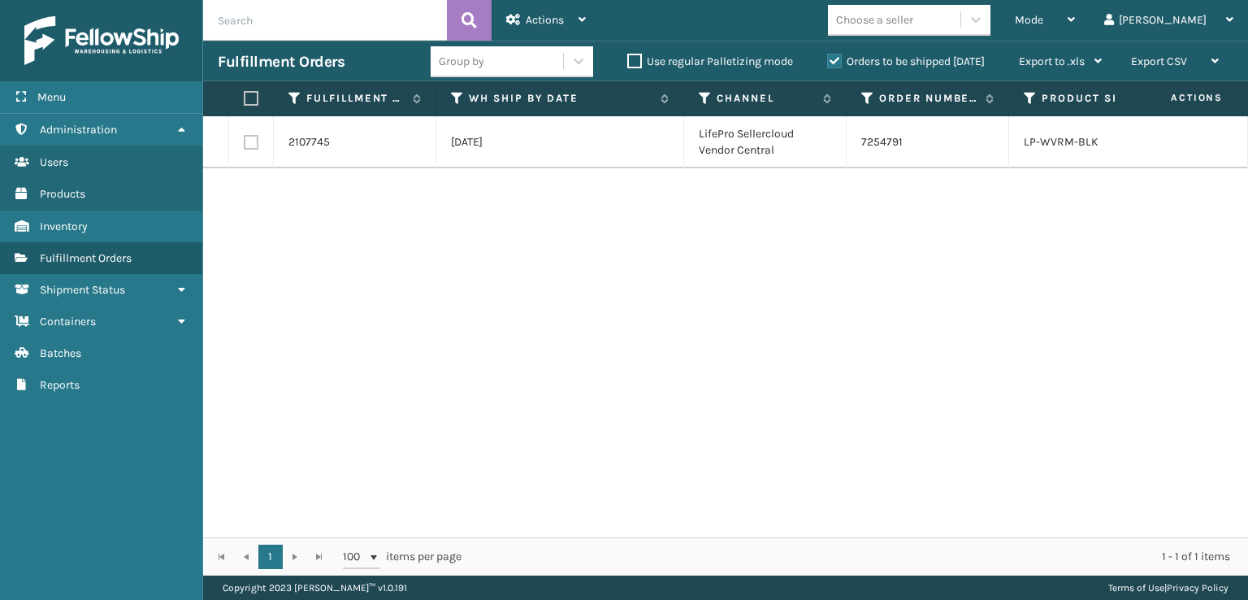
click at [253, 99] on label at bounding box center [249, 98] width 10 height 15
click at [245, 99] on input "checkbox" at bounding box center [244, 98] width 1 height 11
checkbox input "true"
click at [526, 13] on span "Actions" at bounding box center [545, 20] width 38 height 14
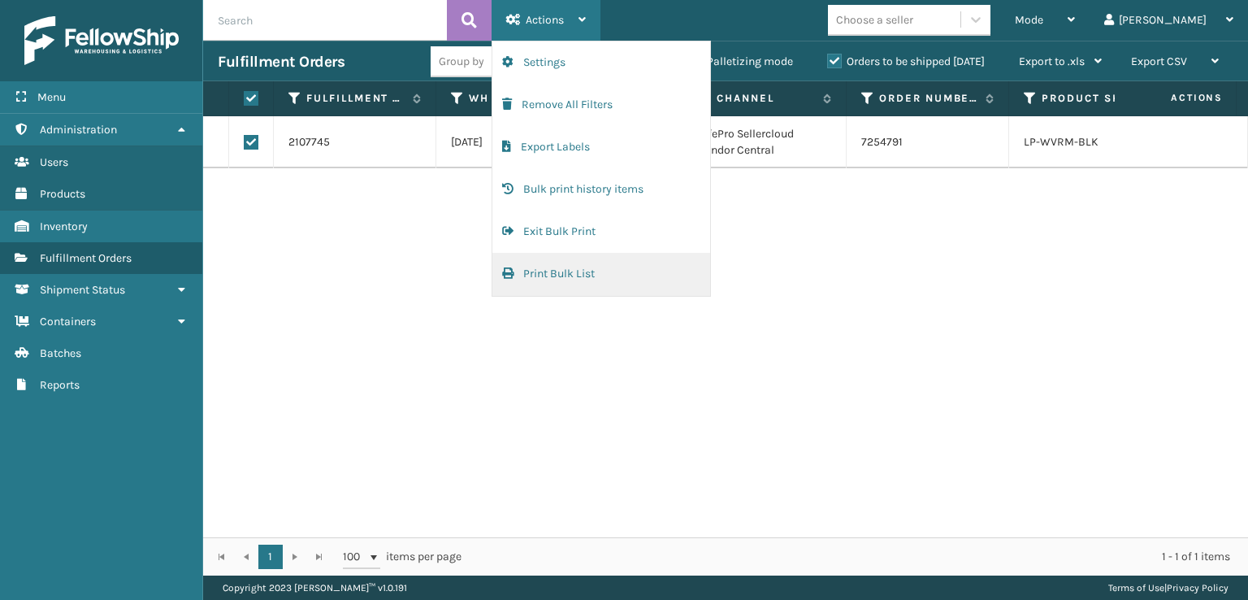
click at [517, 276] on button "Print Bulk List" at bounding box center [601, 274] width 218 height 42
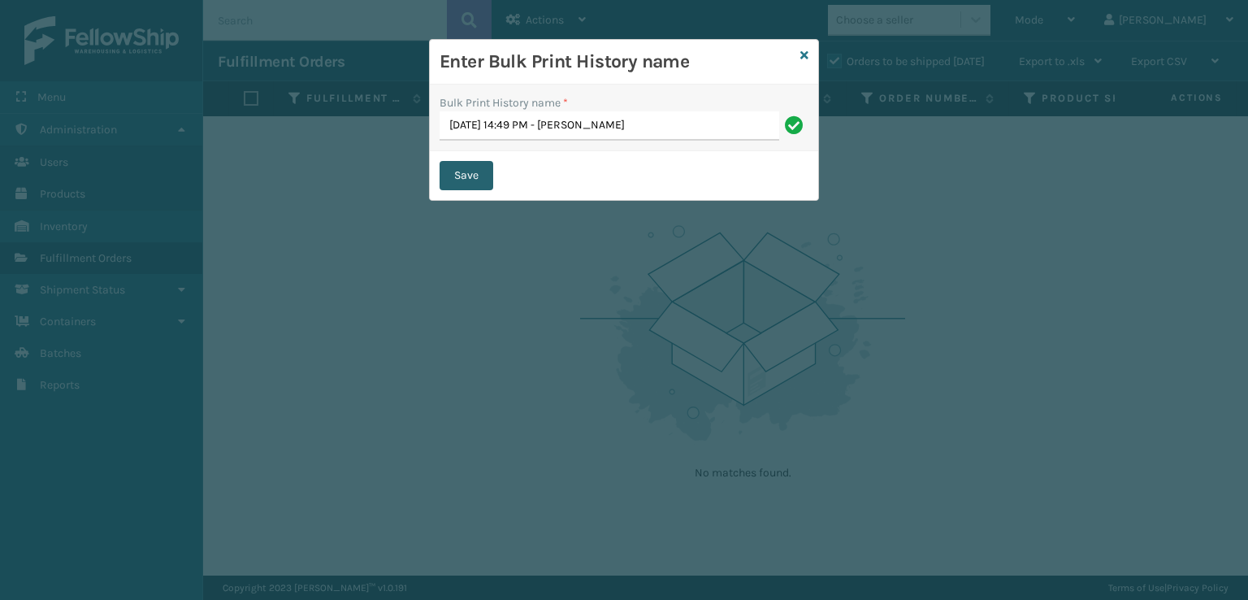
click at [461, 176] on button "Save" at bounding box center [467, 175] width 54 height 29
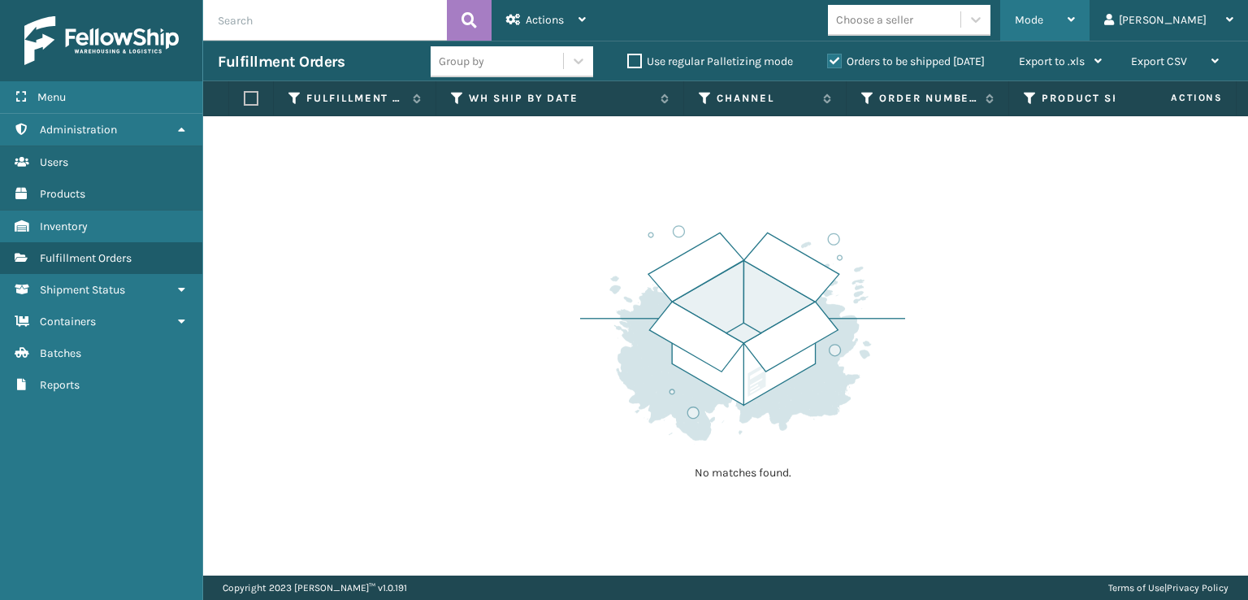
click at [1075, 6] on div "Mode" at bounding box center [1045, 20] width 60 height 41
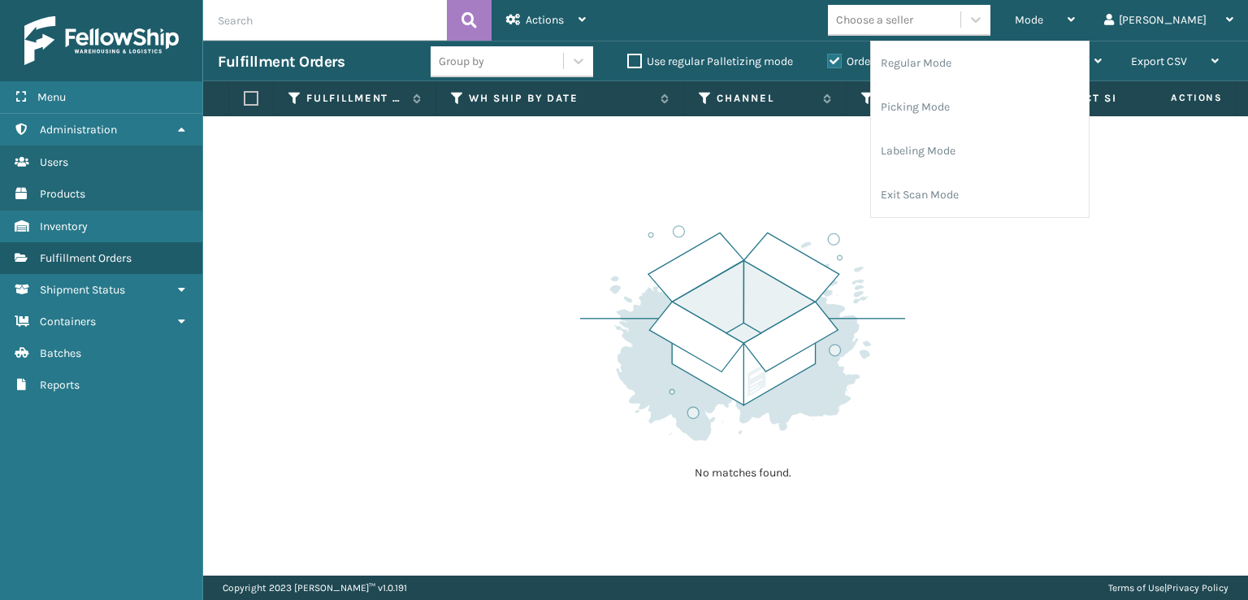
click at [933, 290] on div "No matches found." at bounding box center [725, 345] width 1045 height 459
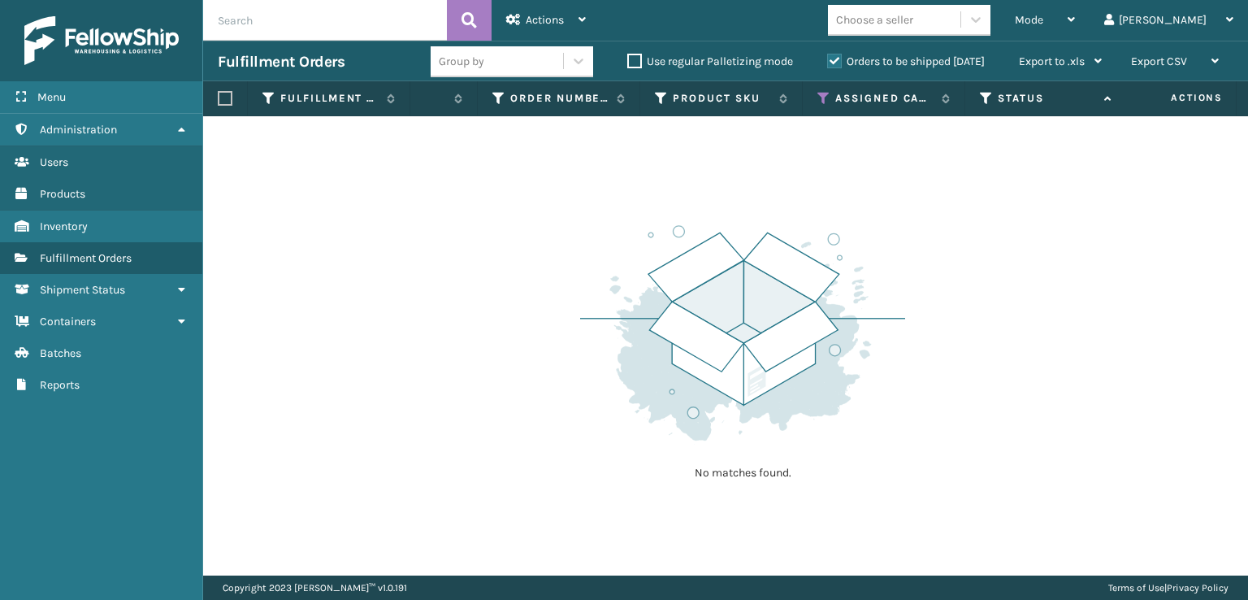
scroll to position [0, 373]
click at [818, 97] on icon at bounding box center [819, 98] width 13 height 15
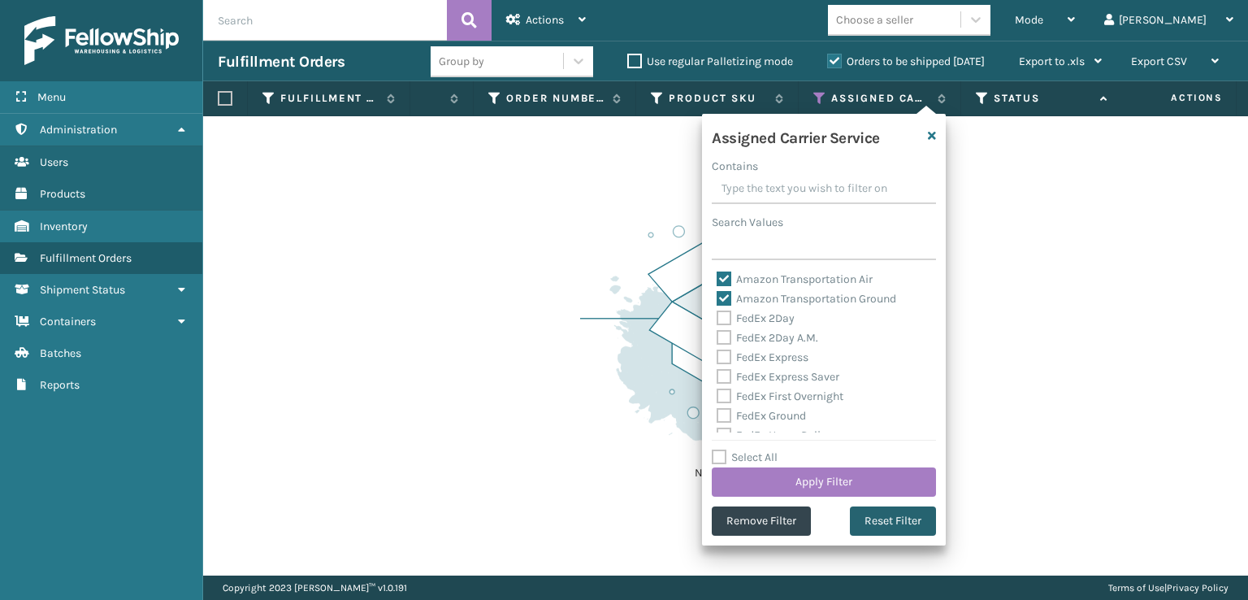
click at [887, 512] on button "Reset Filter" at bounding box center [893, 520] width 86 height 29
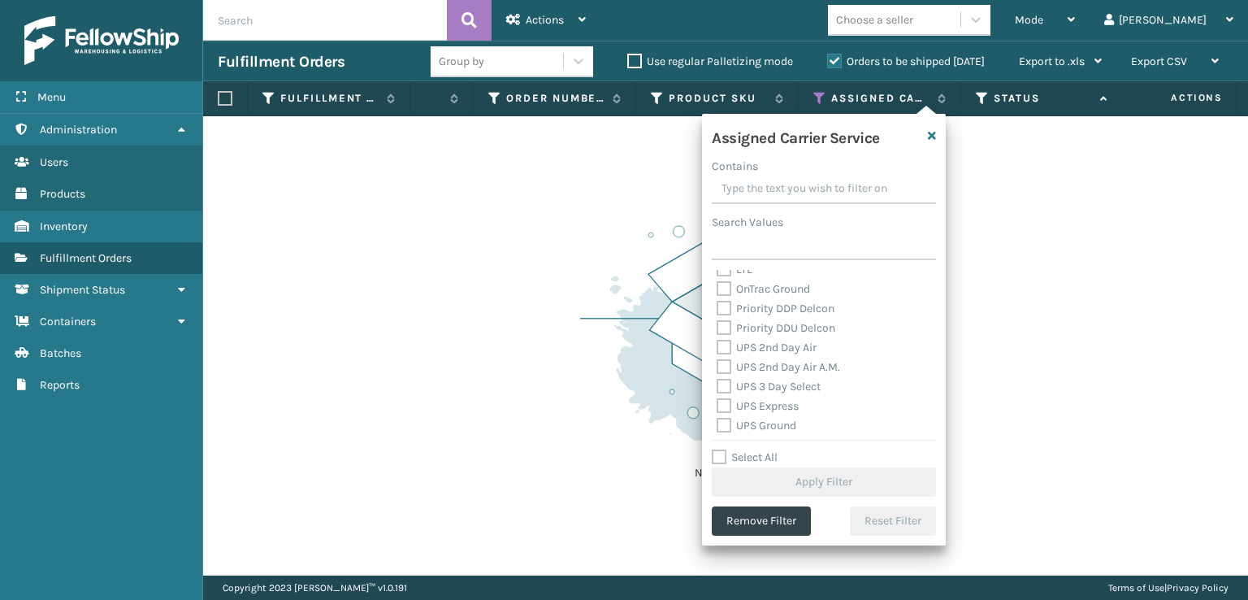
scroll to position [325, 0]
click at [729, 386] on label "UPS Next Day Air Early" at bounding box center [783, 383] width 132 height 14
click at [717, 384] on input "UPS Next Day Air Early" at bounding box center [717, 379] width 1 height 11
checkbox input "true"
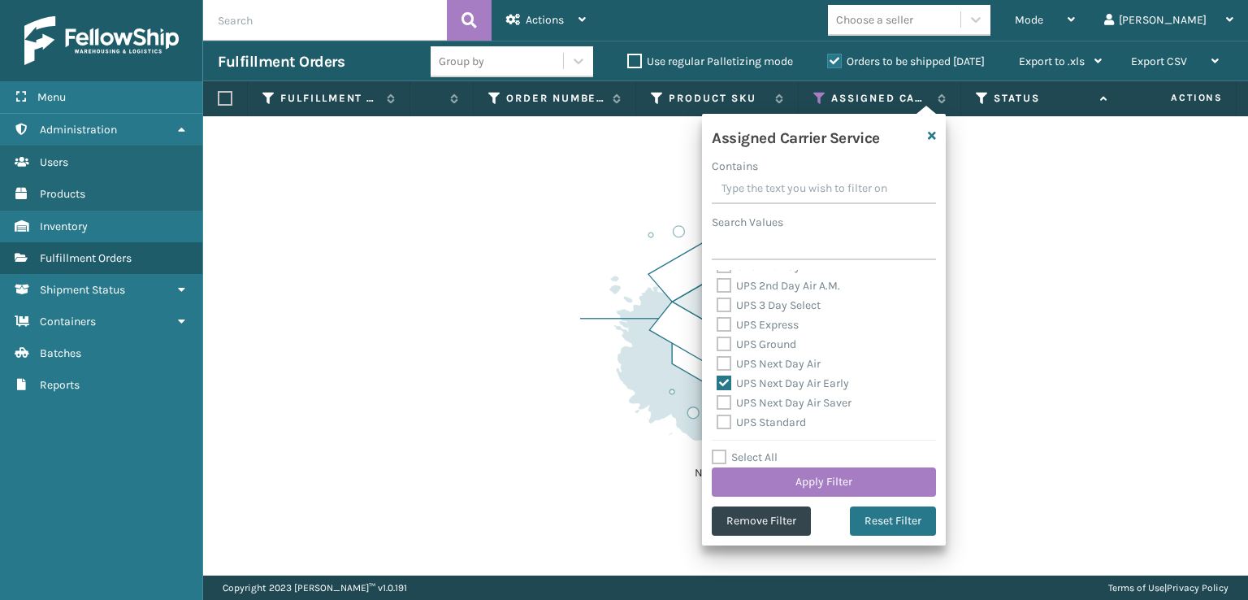
click at [731, 401] on label "UPS Next Day Air Saver" at bounding box center [784, 403] width 135 height 14
click at [717, 401] on input "UPS Next Day Air Saver" at bounding box center [717, 398] width 1 height 11
checkbox input "true"
drag, startPoint x: 718, startPoint y: 404, endPoint x: 718, endPoint y: 387, distance: 17.1
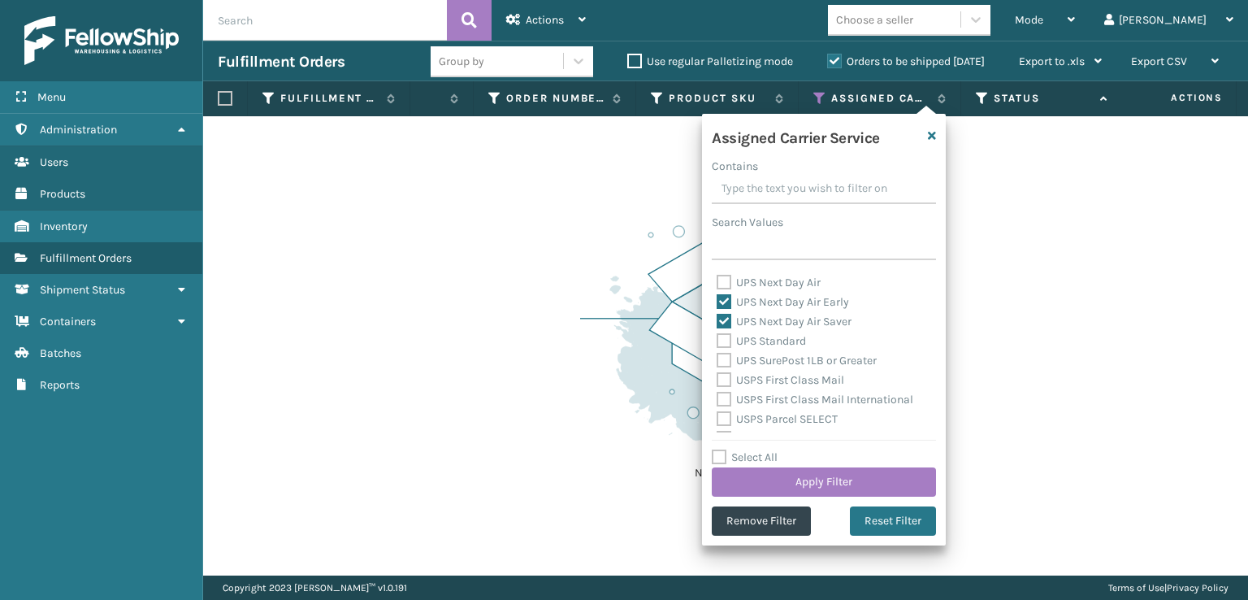
click at [718, 396] on label "USPS First Class Mail International" at bounding box center [815, 399] width 197 height 14
click at [720, 377] on label "USPS First Class Mail" at bounding box center [781, 380] width 128 height 14
click at [717, 377] on input "USPS First Class Mail" at bounding box center [717, 375] width 1 height 11
checkbox input "true"
click at [721, 398] on label "USPS First Class Mail International" at bounding box center [815, 399] width 197 height 14
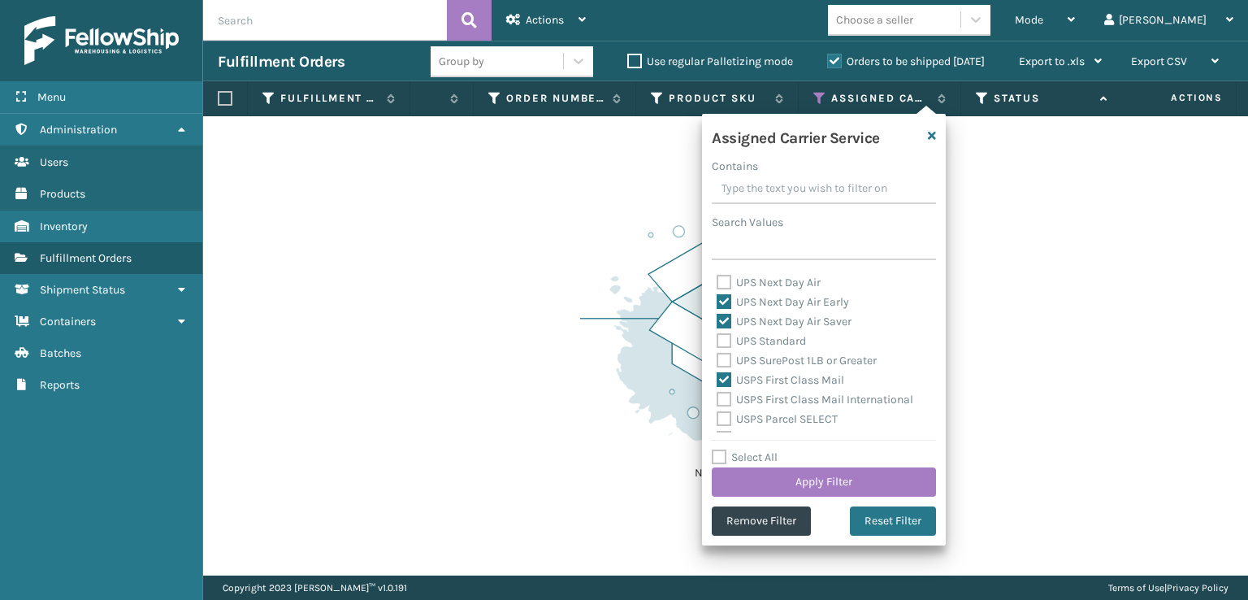
click at [717, 398] on input "USPS First Class Mail International" at bounding box center [717, 395] width 1 height 11
checkbox input "true"
drag, startPoint x: 720, startPoint y: 417, endPoint x: 734, endPoint y: 375, distance: 44.7
click at [725, 406] on div "Amazon Transportation Air Amazon Transportation Ground FedEx 2Day FedEx 2Day A.…" at bounding box center [824, 351] width 224 height 162
click at [721, 311] on div "Amazon Transportation Air Amazon Transportation Ground FedEx 2Day FedEx 2Day A.…" at bounding box center [824, 351] width 224 height 162
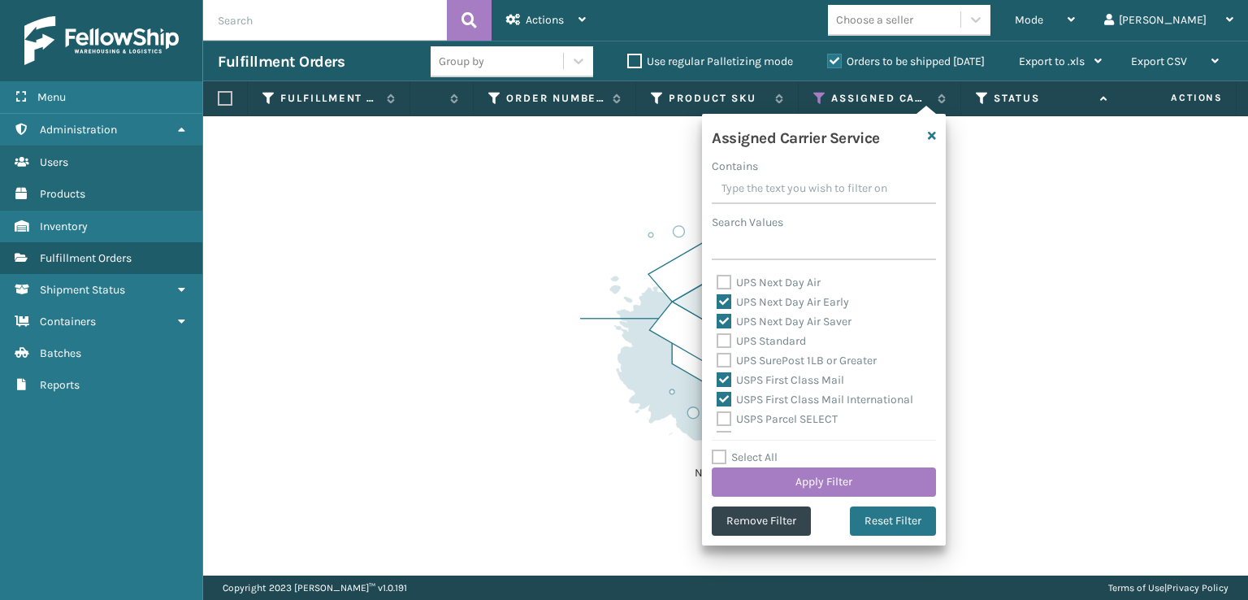
click at [721, 301] on label "UPS Next Day Air Early" at bounding box center [783, 302] width 132 height 14
click at [717, 301] on input "UPS Next Day Air Early" at bounding box center [717, 297] width 1 height 11
checkbox input "false"
click at [721, 325] on label "UPS Next Day Air Saver" at bounding box center [784, 321] width 135 height 14
click at [717, 323] on input "UPS Next Day Air Saver" at bounding box center [717, 317] width 1 height 11
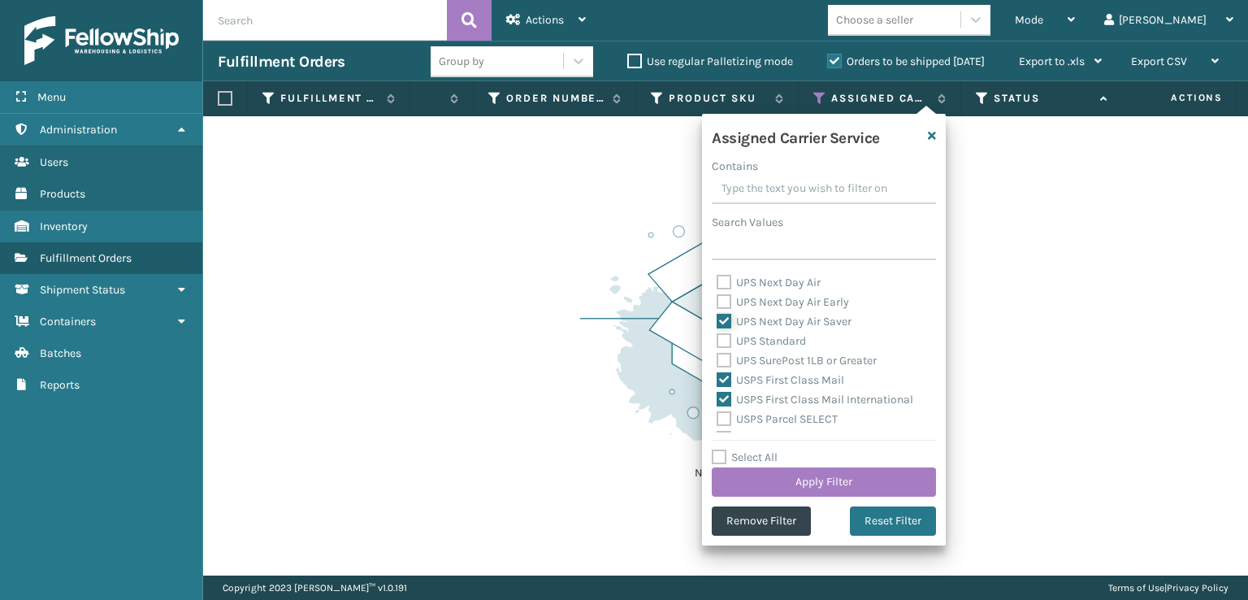
checkbox input "false"
click at [721, 417] on label "USPS Parcel SELECT" at bounding box center [777, 419] width 121 height 14
click at [717, 417] on input "USPS Parcel SELECT" at bounding box center [717, 414] width 1 height 11
checkbox input "true"
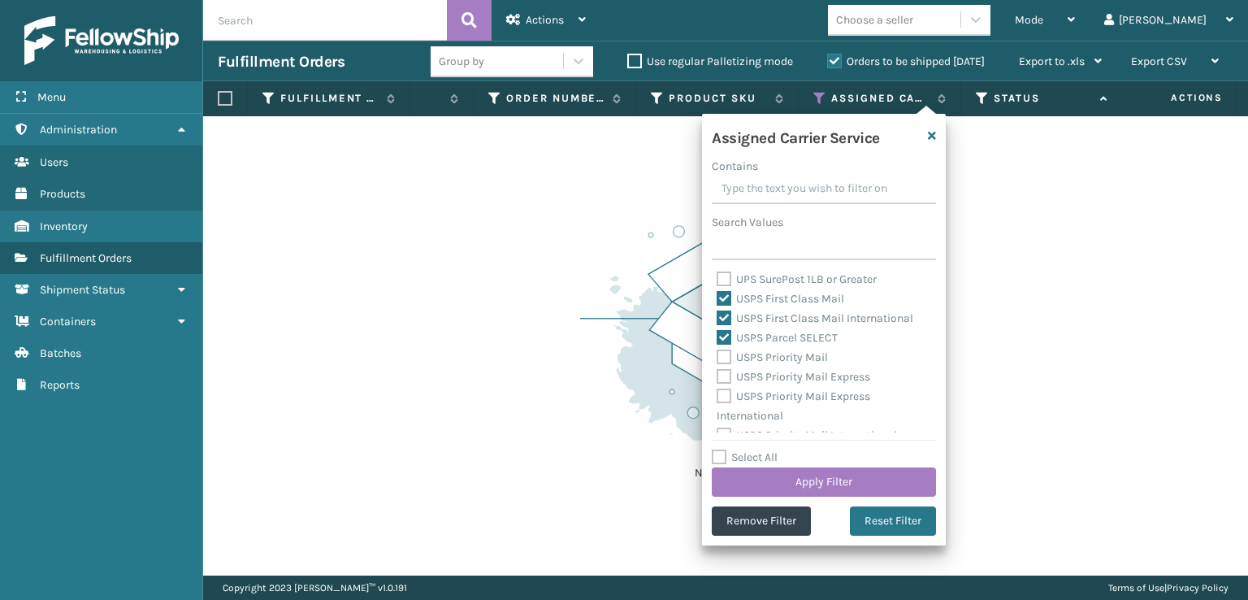
drag, startPoint x: 725, startPoint y: 400, endPoint x: 724, endPoint y: 375, distance: 24.4
click at [725, 399] on label "USPS Priority Mail Express International" at bounding box center [794, 405] width 154 height 33
click at [717, 397] on input "USPS Priority Mail Express International" at bounding box center [717, 392] width 1 height 11
checkbox input "true"
drag, startPoint x: 724, startPoint y: 375, endPoint x: 724, endPoint y: 364, distance: 10.6
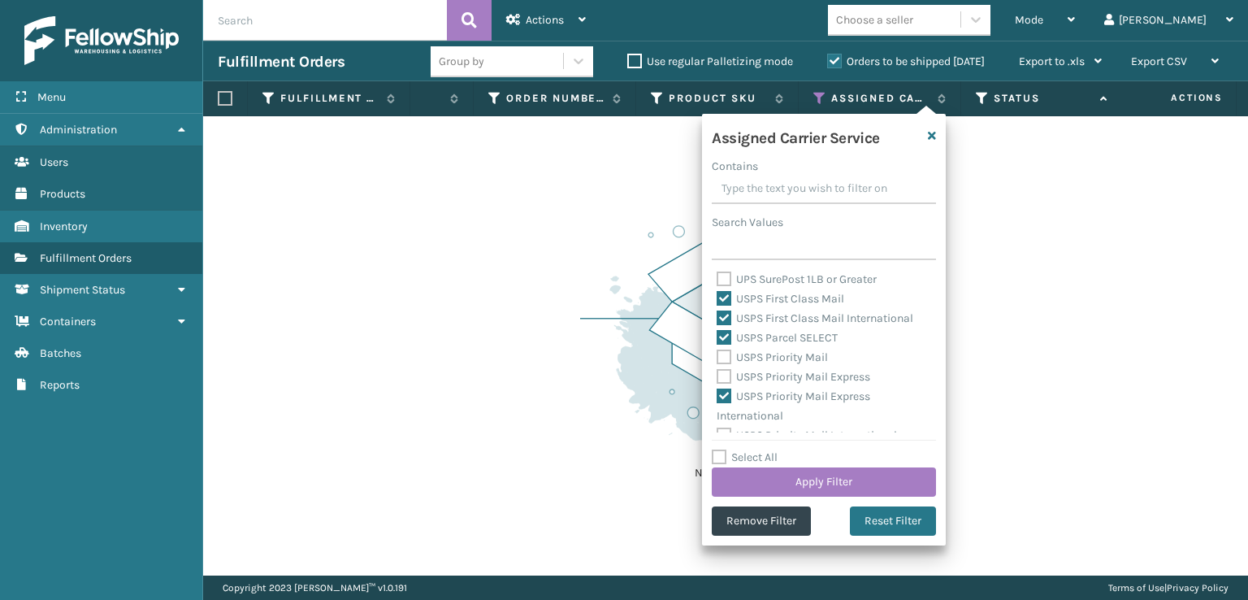
click at [724, 374] on label "USPS Priority Mail Express" at bounding box center [794, 377] width 154 height 14
click at [717, 374] on input "USPS Priority Mail Express" at bounding box center [717, 372] width 1 height 11
checkbox input "true"
click at [724, 357] on label "USPS Priority Mail" at bounding box center [772, 357] width 111 height 14
click at [717, 357] on input "USPS Priority Mail" at bounding box center [717, 353] width 1 height 11
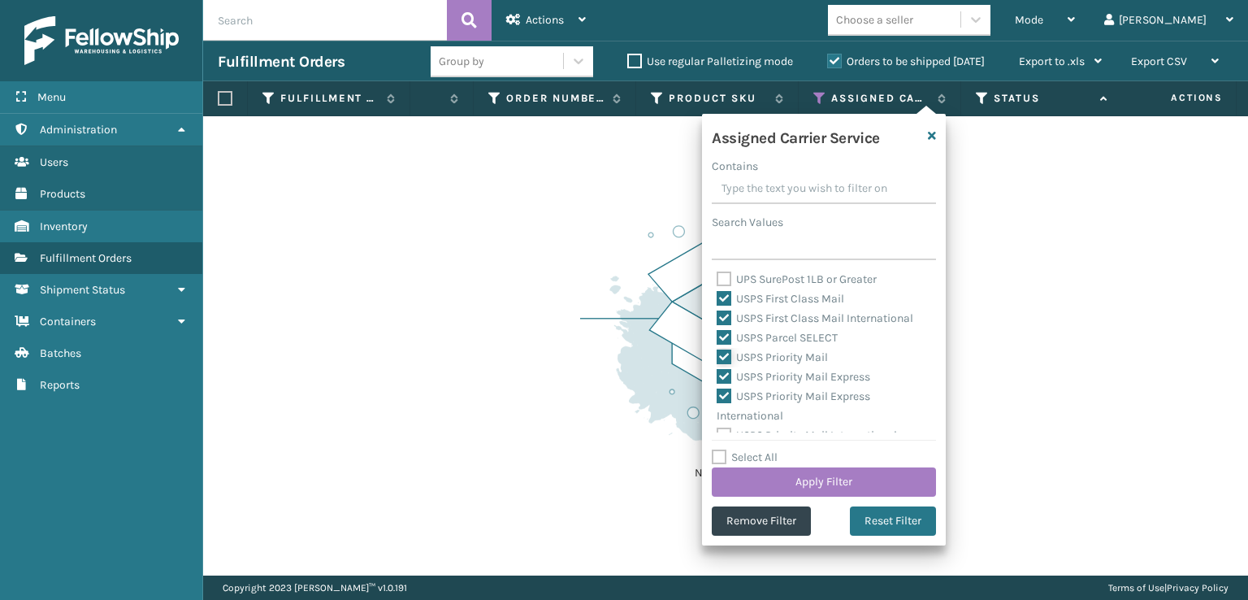
checkbox input "true"
click at [747, 471] on button "Apply Filter" at bounding box center [824, 481] width 224 height 29
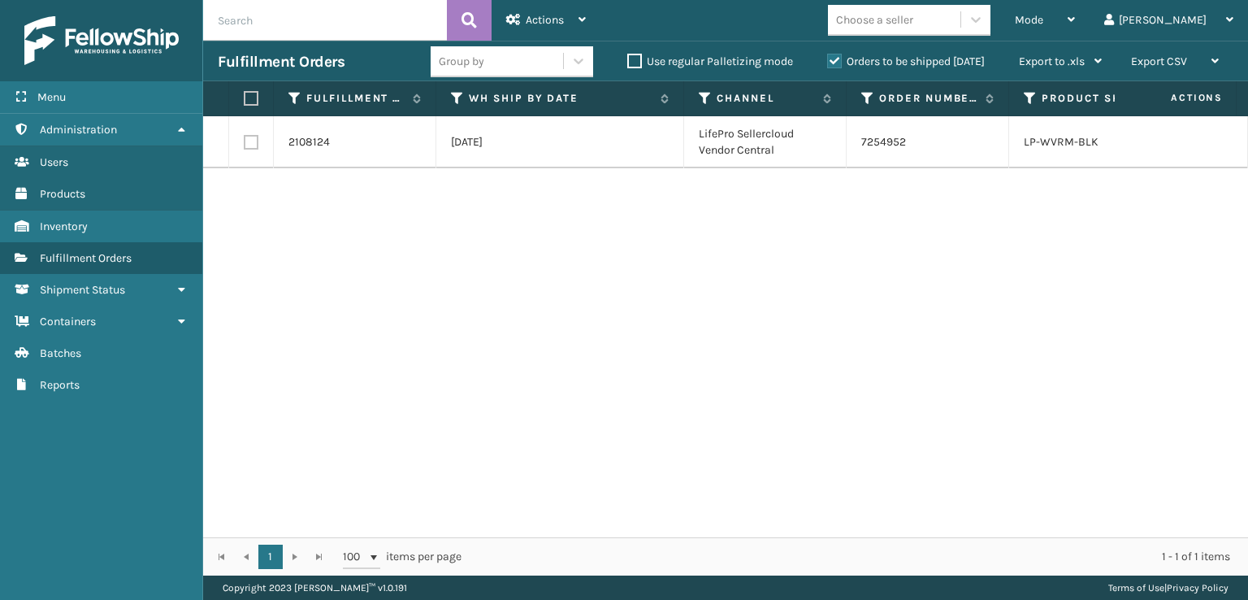
click at [243, 94] on th at bounding box center [251, 98] width 45 height 35
click at [253, 98] on label at bounding box center [249, 98] width 10 height 15
click at [245, 98] on input "checkbox" at bounding box center [244, 98] width 1 height 11
checkbox input "true"
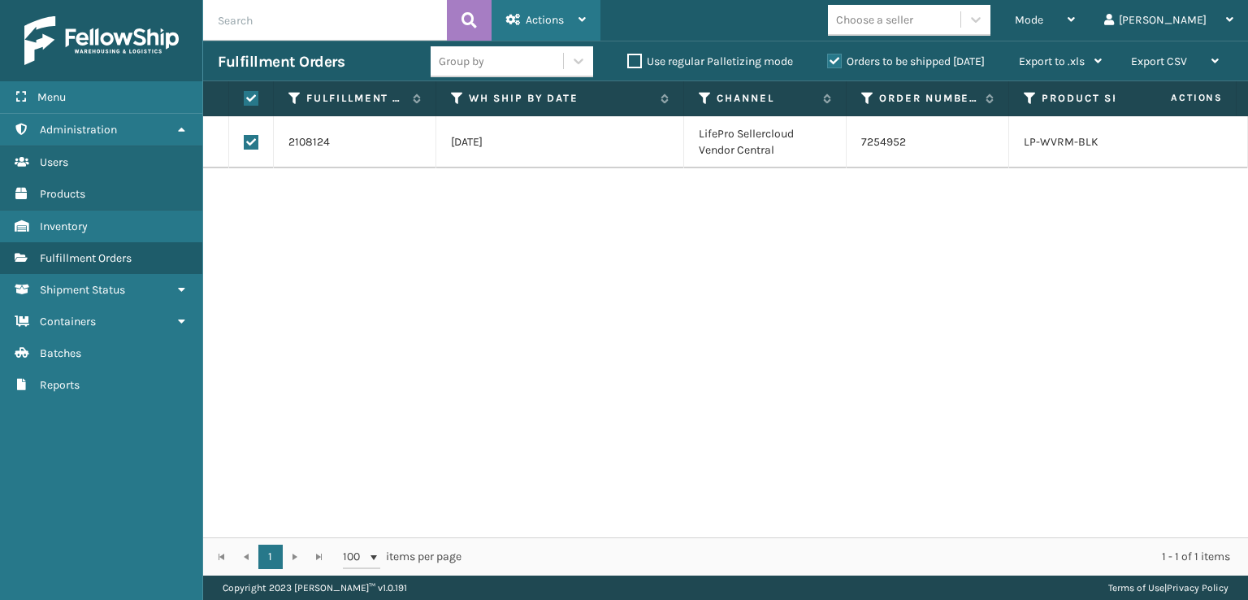
click at [526, 24] on span "Actions" at bounding box center [545, 20] width 38 height 14
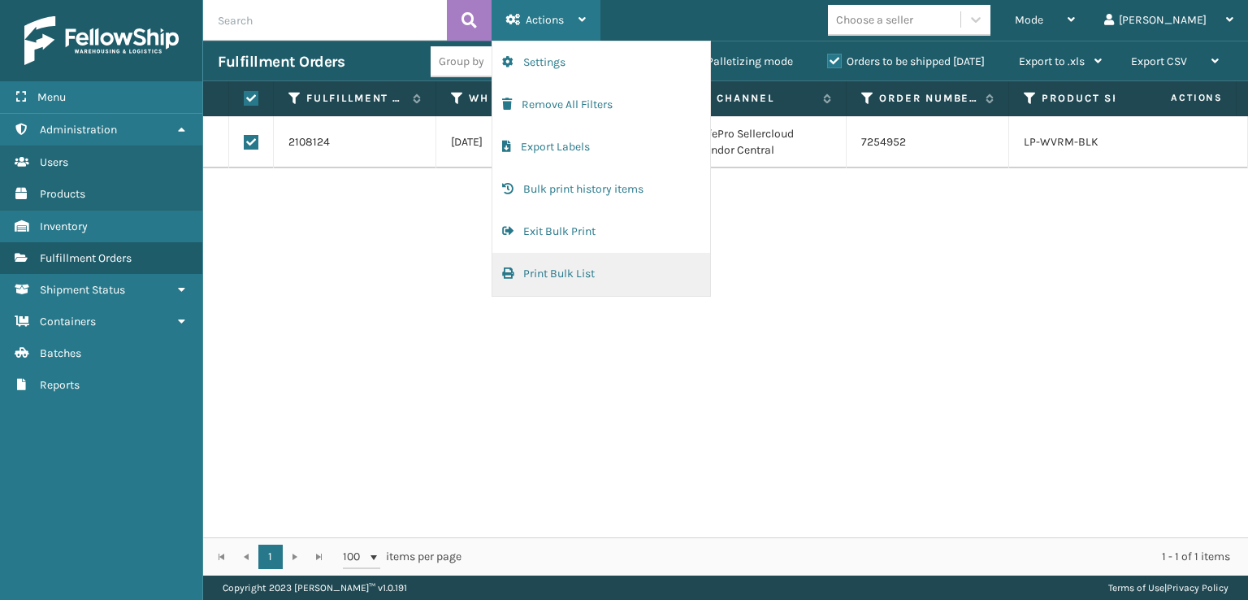
click at [562, 268] on button "Print Bulk List" at bounding box center [601, 274] width 218 height 42
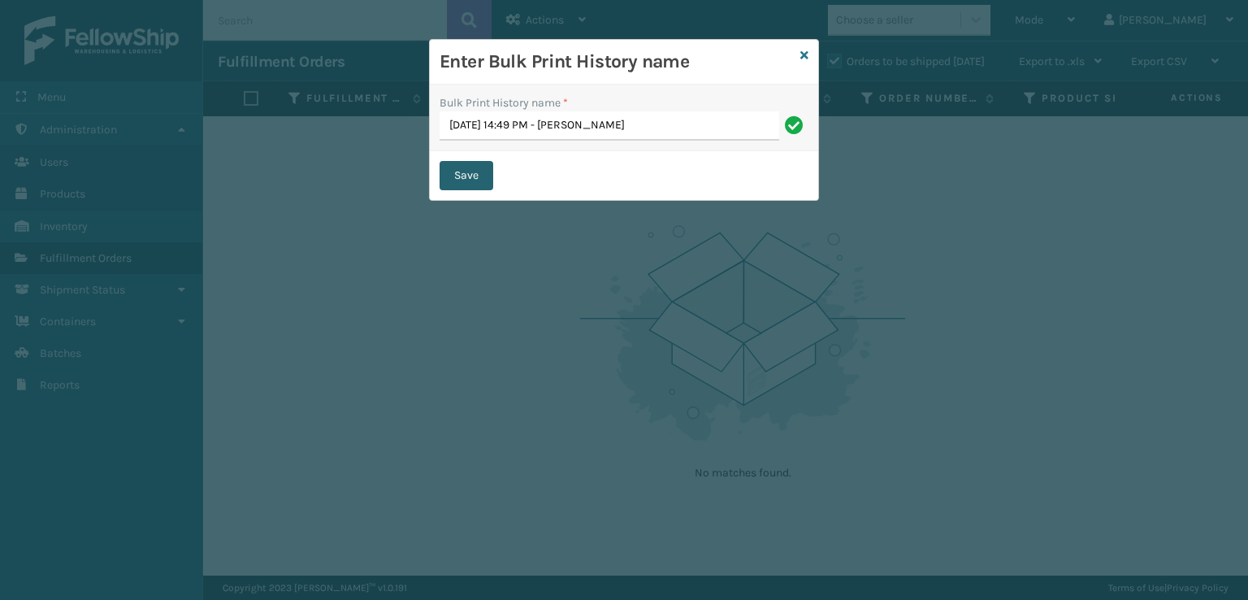
click at [455, 182] on button "Save" at bounding box center [467, 175] width 54 height 29
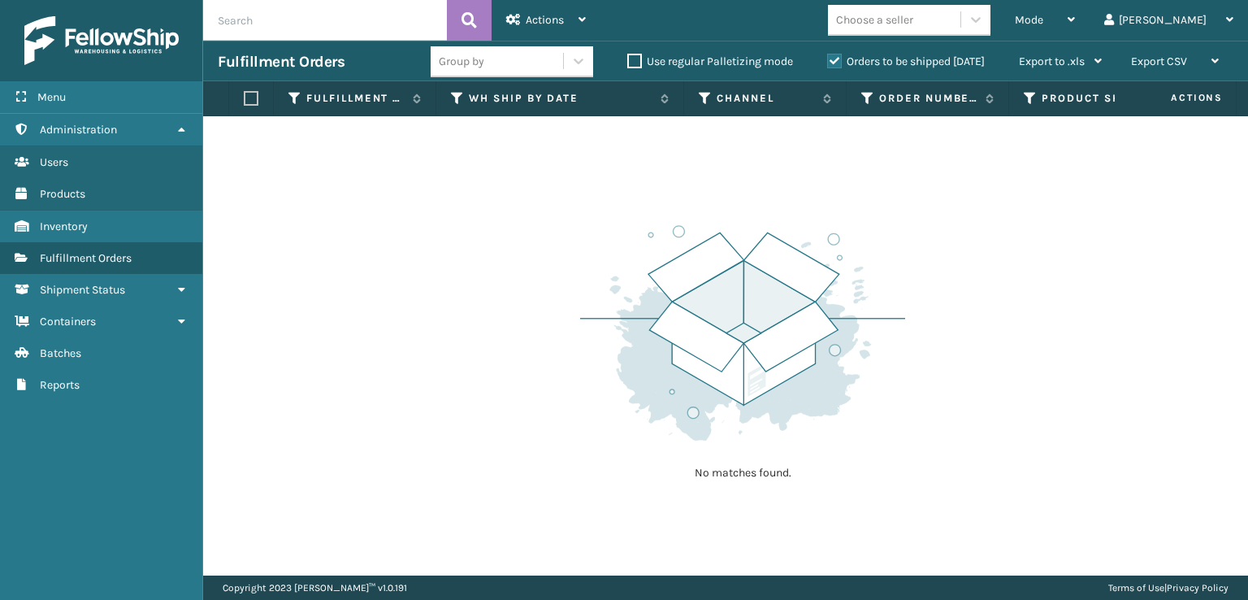
click at [267, 225] on div "No matches found." at bounding box center [725, 345] width 1045 height 459
click at [1080, 15] on div "Mode Regular Mode Picking Mode Labeling Mode Exit Scan Mode" at bounding box center [1044, 20] width 89 height 41
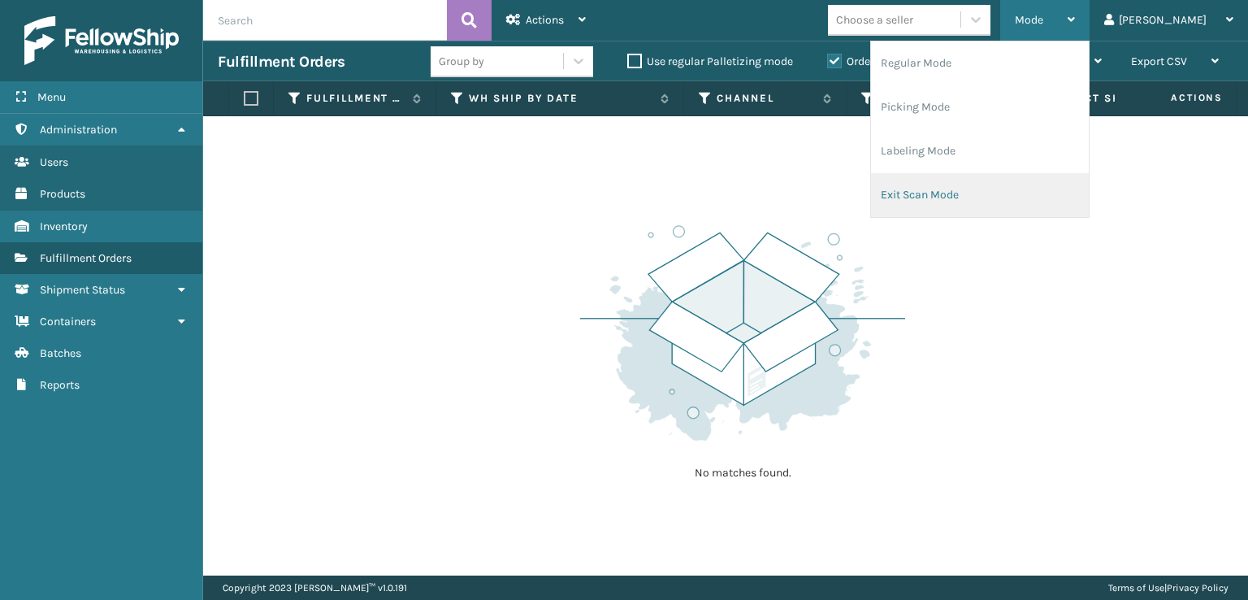
click at [984, 193] on li "Exit Scan Mode" at bounding box center [980, 195] width 218 height 44
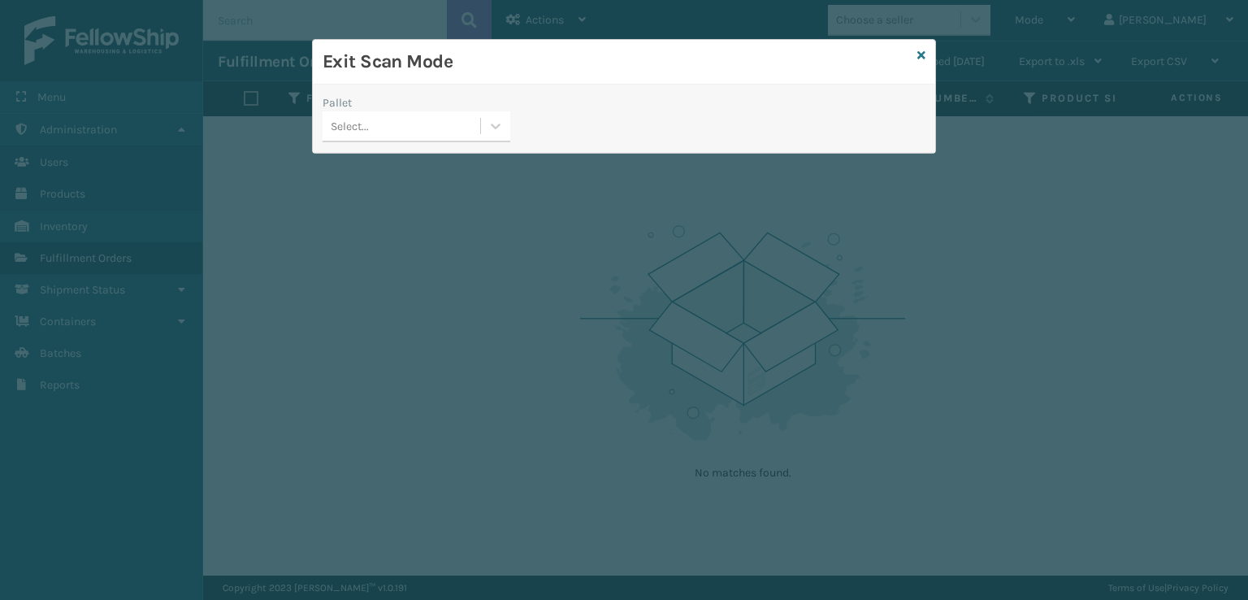
click at [354, 126] on div "Select..." at bounding box center [350, 126] width 38 height 17
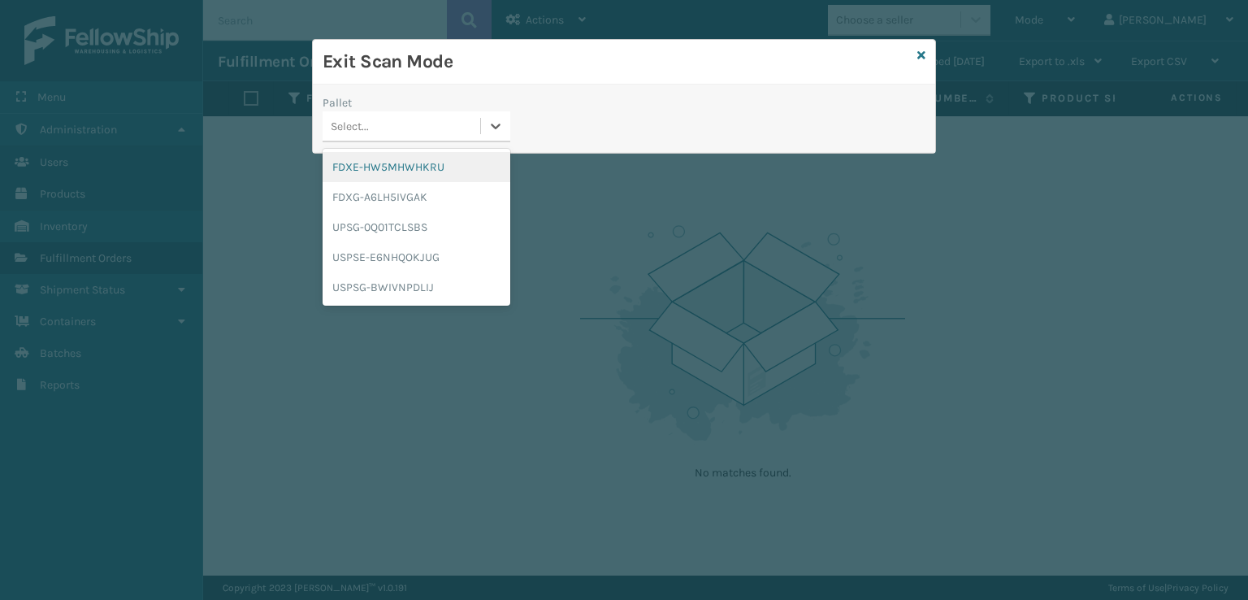
click at [364, 170] on div "FDXE-HW5MHWHKRU" at bounding box center [417, 167] width 188 height 30
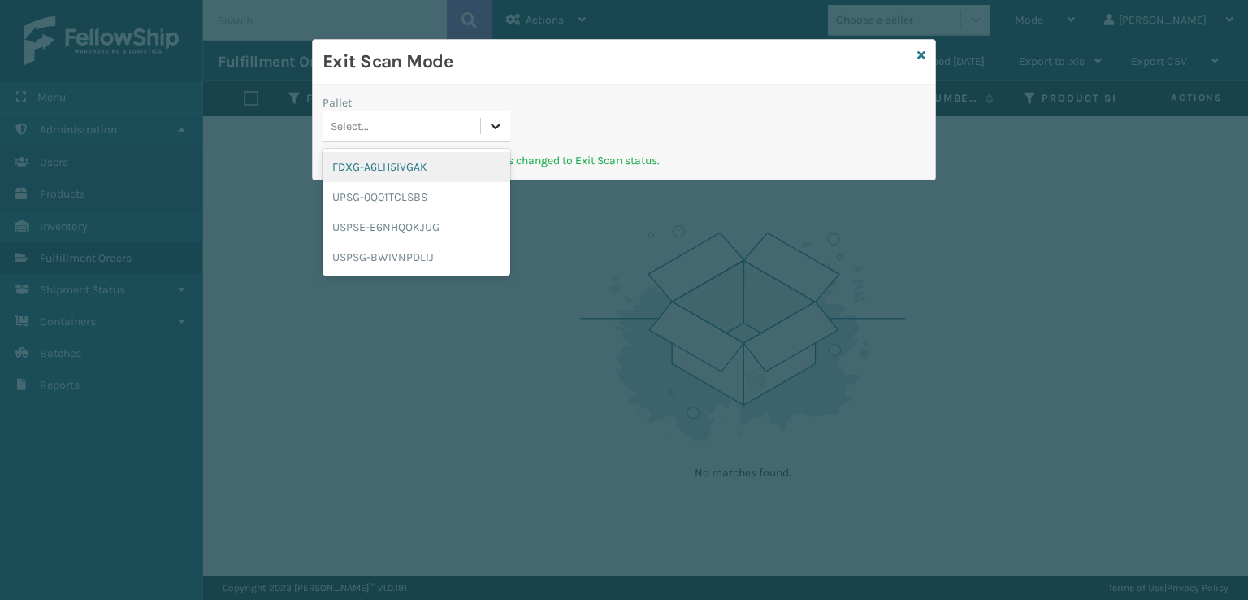
click at [497, 127] on icon at bounding box center [496, 126] width 10 height 6
click at [414, 172] on div "FDXG-A6LH5IVGAK" at bounding box center [417, 167] width 188 height 30
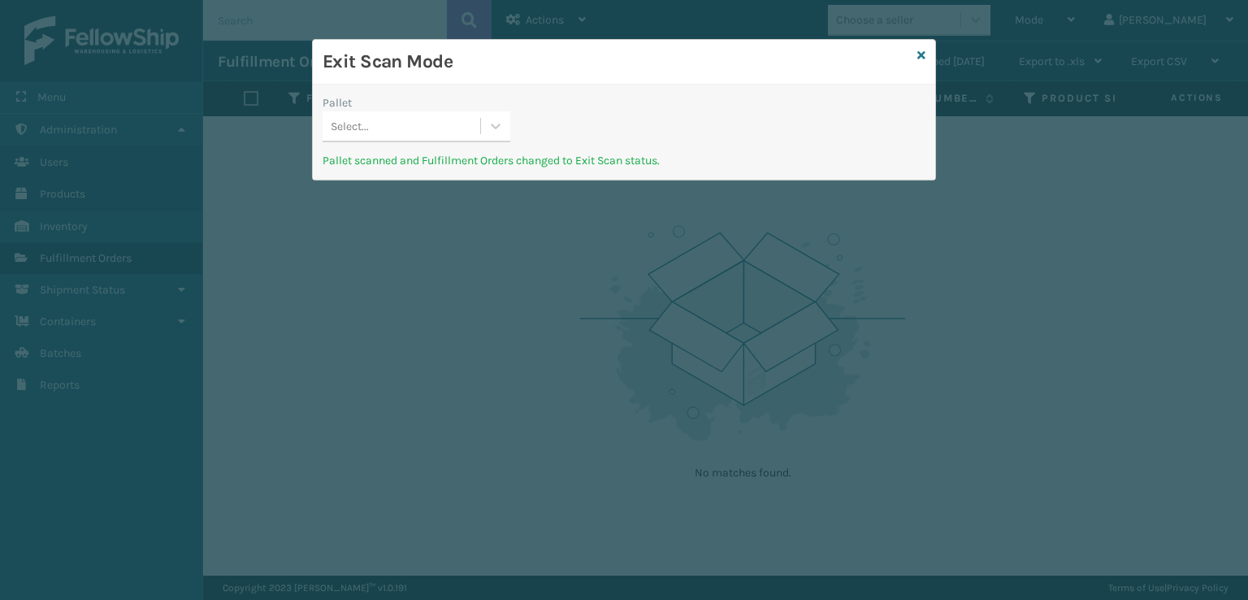
click at [480, 136] on div "Select..." at bounding box center [402, 126] width 158 height 27
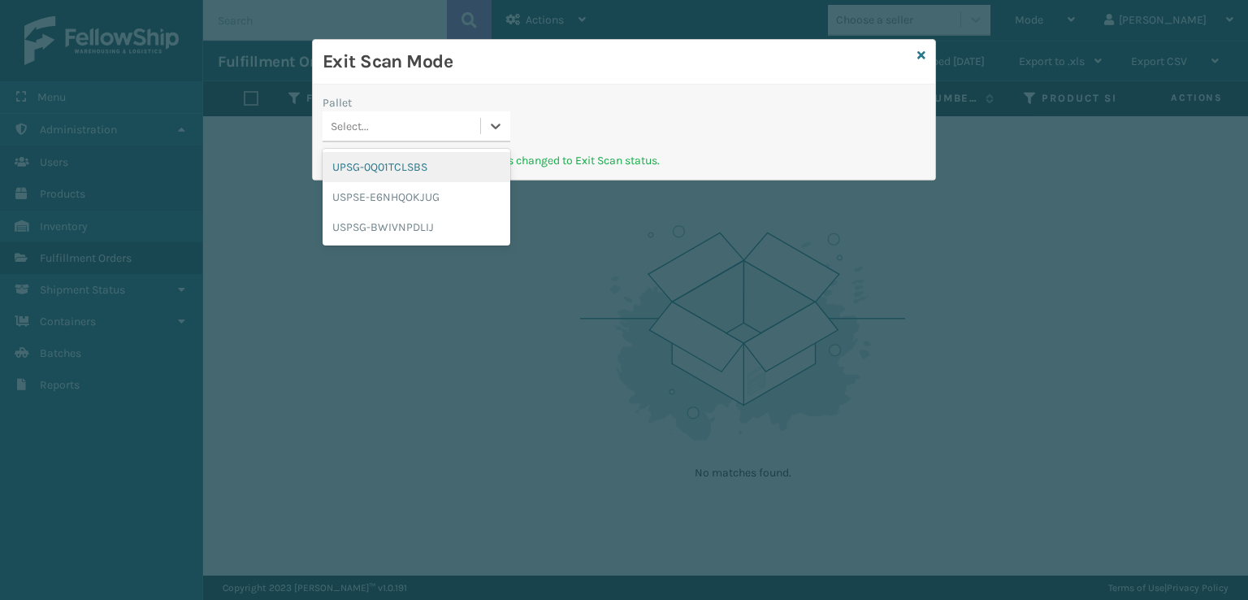
click at [458, 162] on div "UPSG-0Q01TCLSBS" at bounding box center [417, 167] width 188 height 30
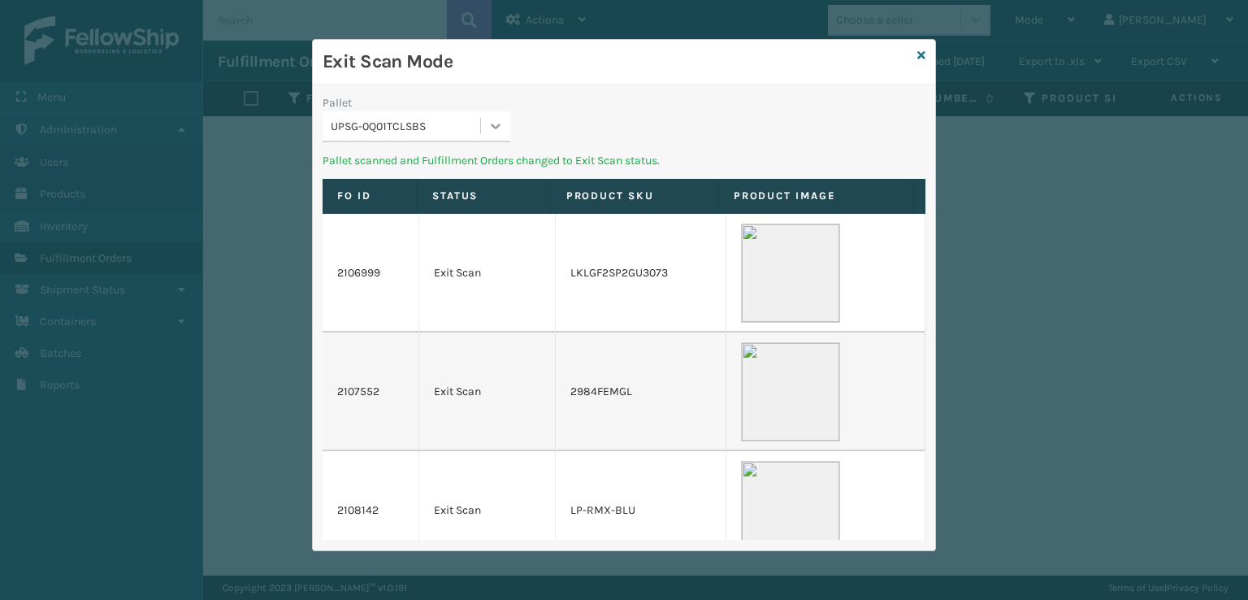
click at [491, 125] on icon at bounding box center [496, 126] width 10 height 6
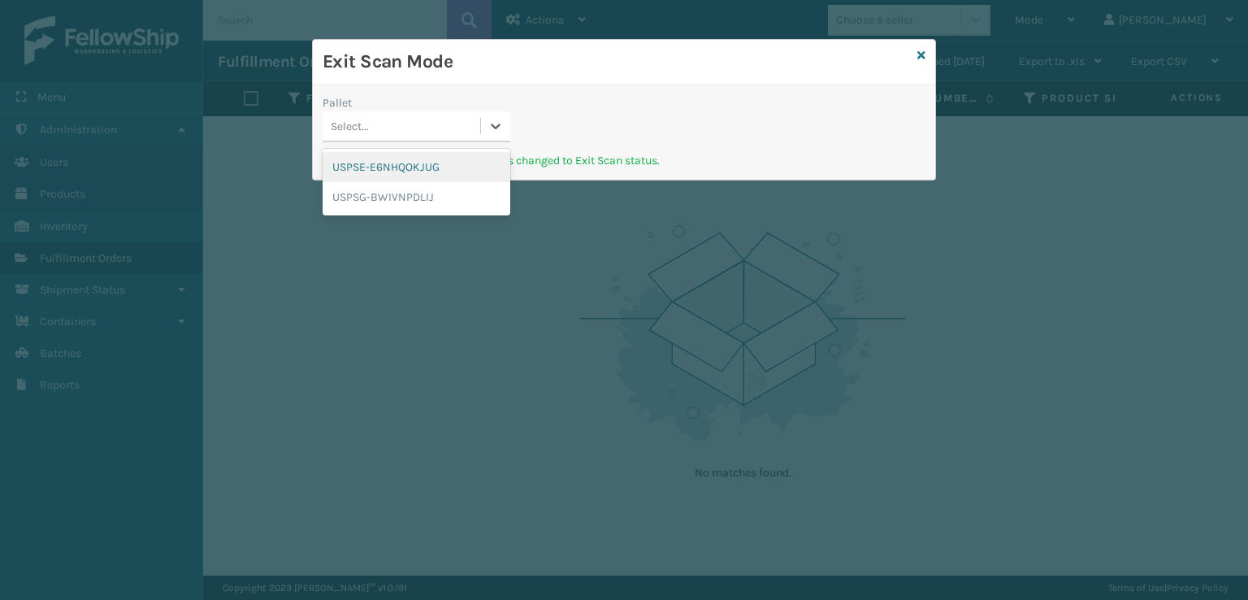
click at [406, 164] on div "USPSE-E6NHQOKJUG" at bounding box center [417, 167] width 188 height 30
click at [485, 125] on div at bounding box center [495, 125] width 29 height 29
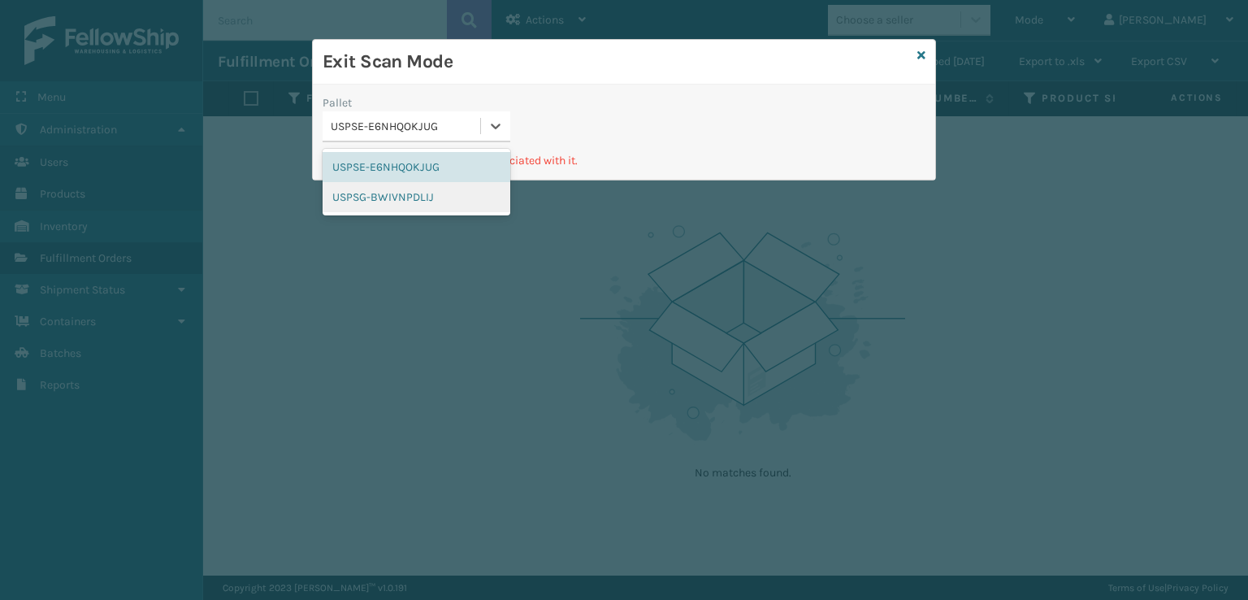
click at [442, 188] on div "USPSG-BWIVNPDLIJ" at bounding box center [417, 197] width 188 height 30
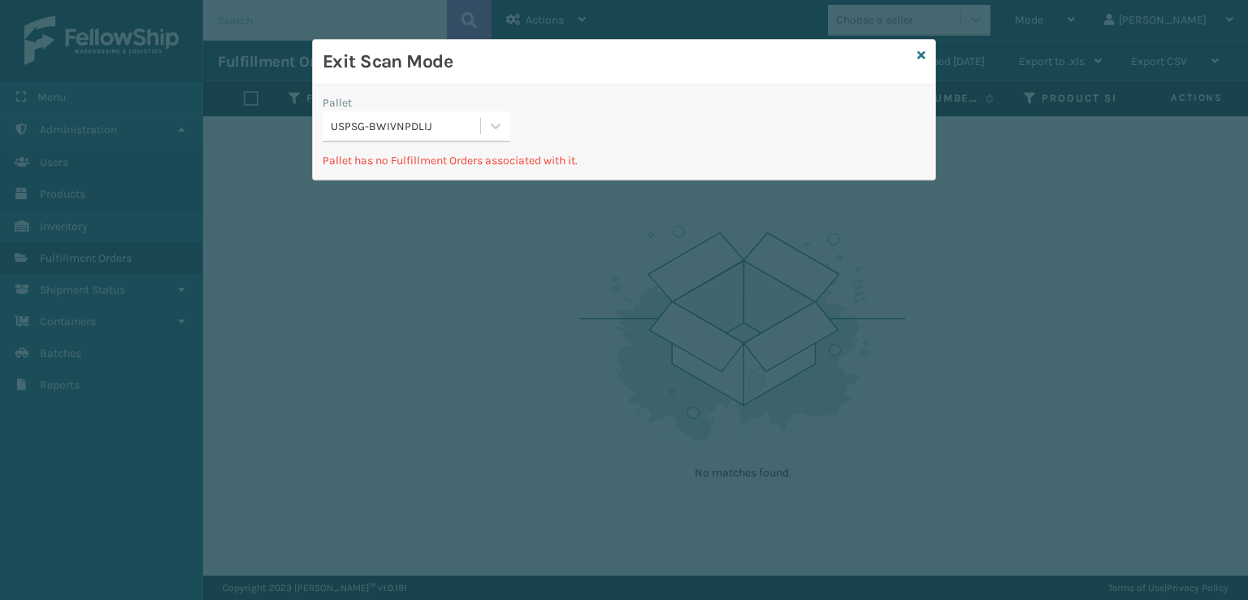
click at [926, 52] on div "Exit Scan Mode Pallet USPSG-BWIVNPDLIJ Pallet has no Fulfillment Orders associa…" at bounding box center [624, 109] width 624 height 141
